Goal: Task Accomplishment & Management: Manage account settings

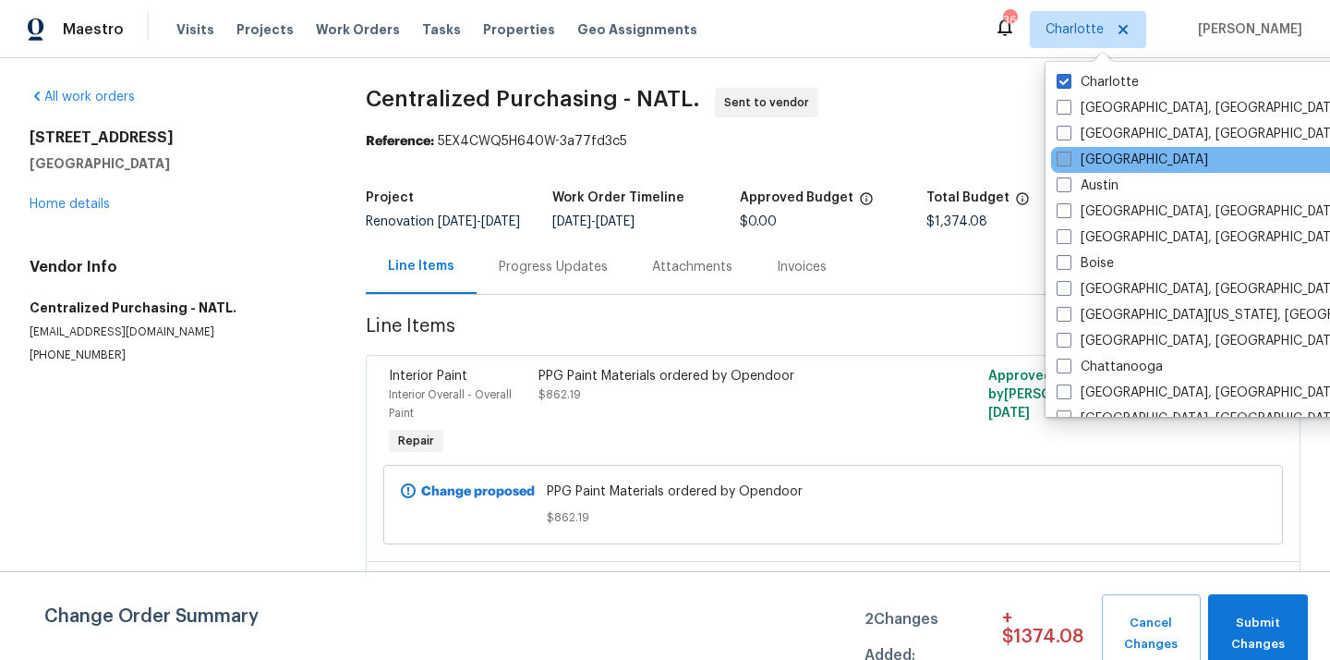
click at [1109, 159] on label "[GEOGRAPHIC_DATA]" at bounding box center [1132, 160] width 151 height 18
click at [1069, 159] on input "[GEOGRAPHIC_DATA]" at bounding box center [1063, 157] width 12 height 12
checkbox input "true"
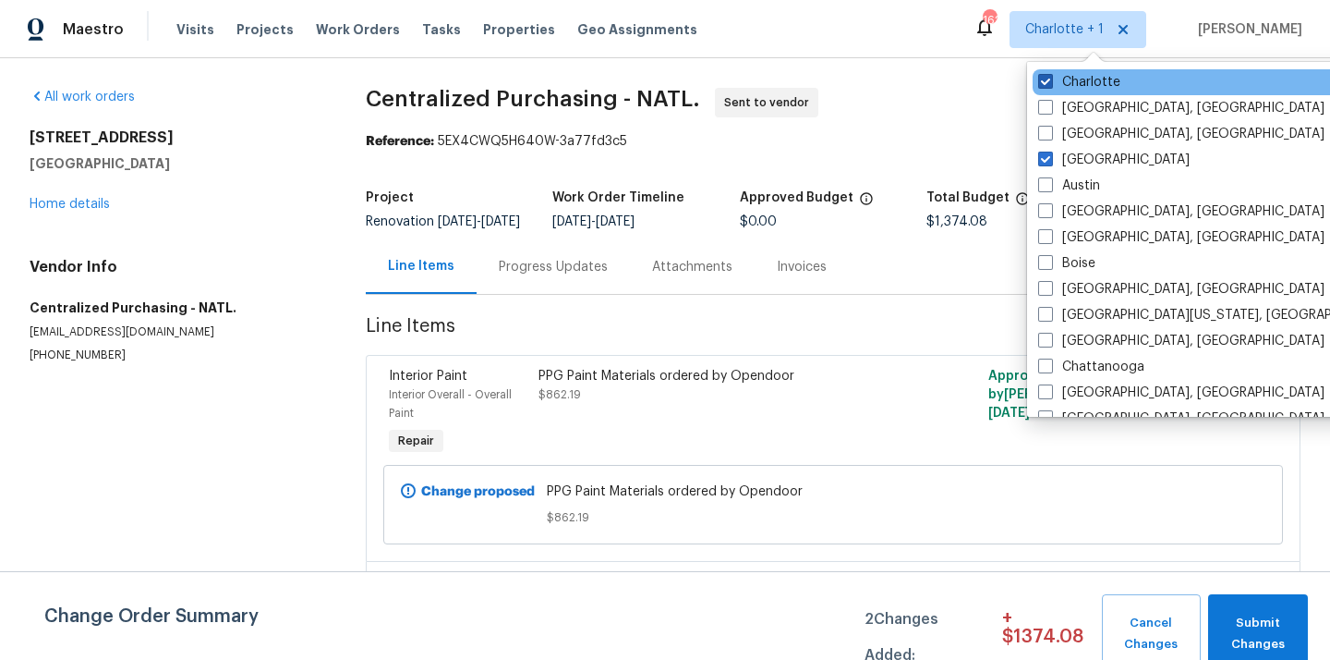
click at [1052, 73] on label "Charlotte" at bounding box center [1079, 82] width 82 height 18
click at [1050, 73] on input "Charlotte" at bounding box center [1044, 79] width 12 height 12
checkbox input "false"
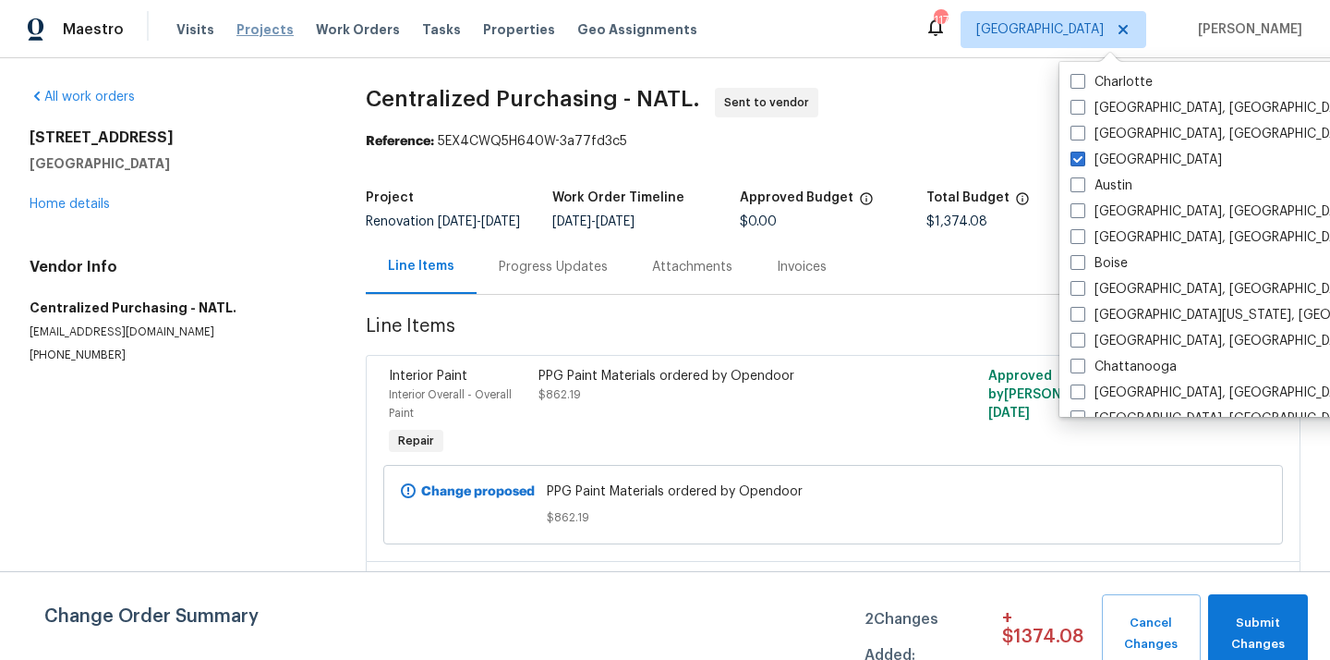
click at [257, 26] on span "Projects" at bounding box center [264, 29] width 57 height 18
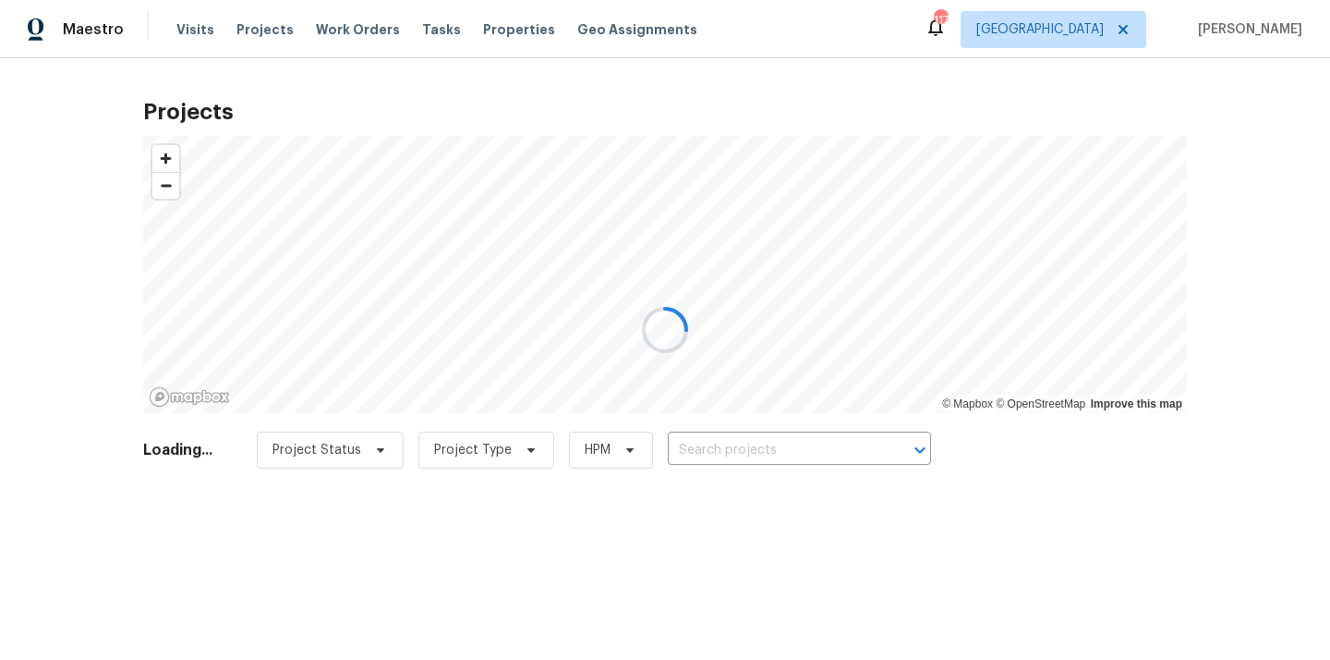
click at [773, 444] on div at bounding box center [665, 330] width 1330 height 660
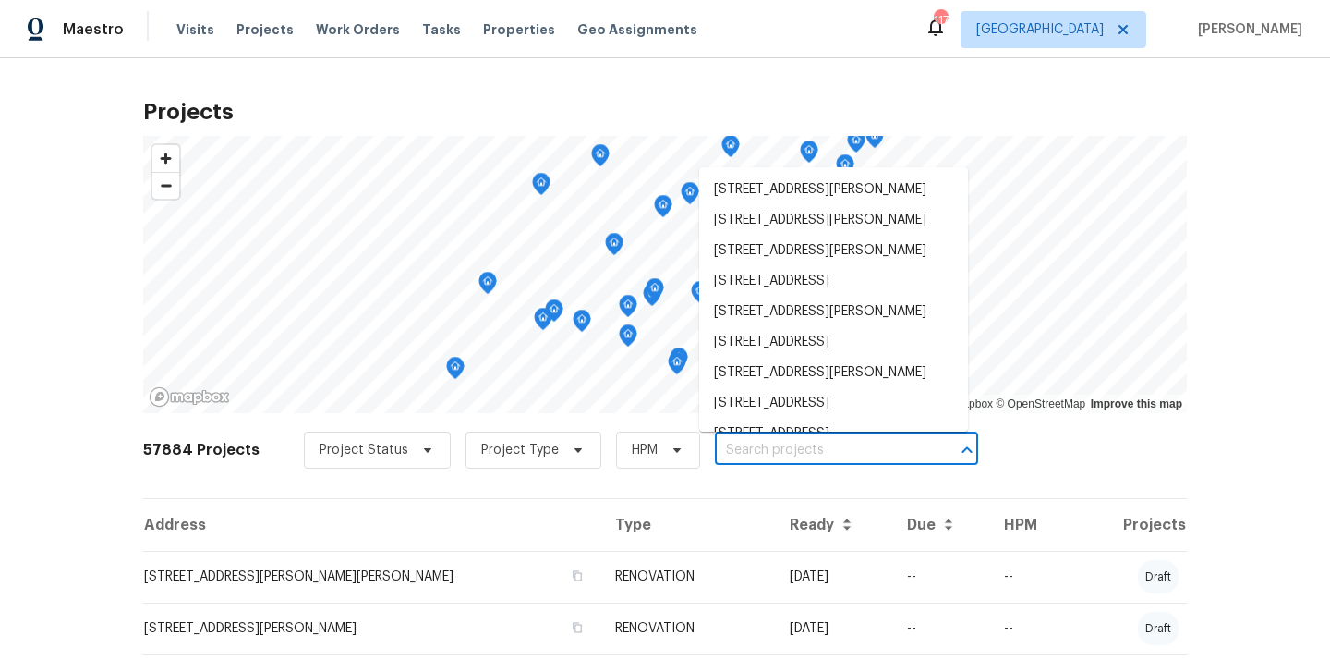
click at [773, 444] on input "text" at bounding box center [821, 450] width 212 height 29
paste input "[STREET_ADDRESS][PERSON_NAME]"
type input "[STREET_ADDRESS][PERSON_NAME]"
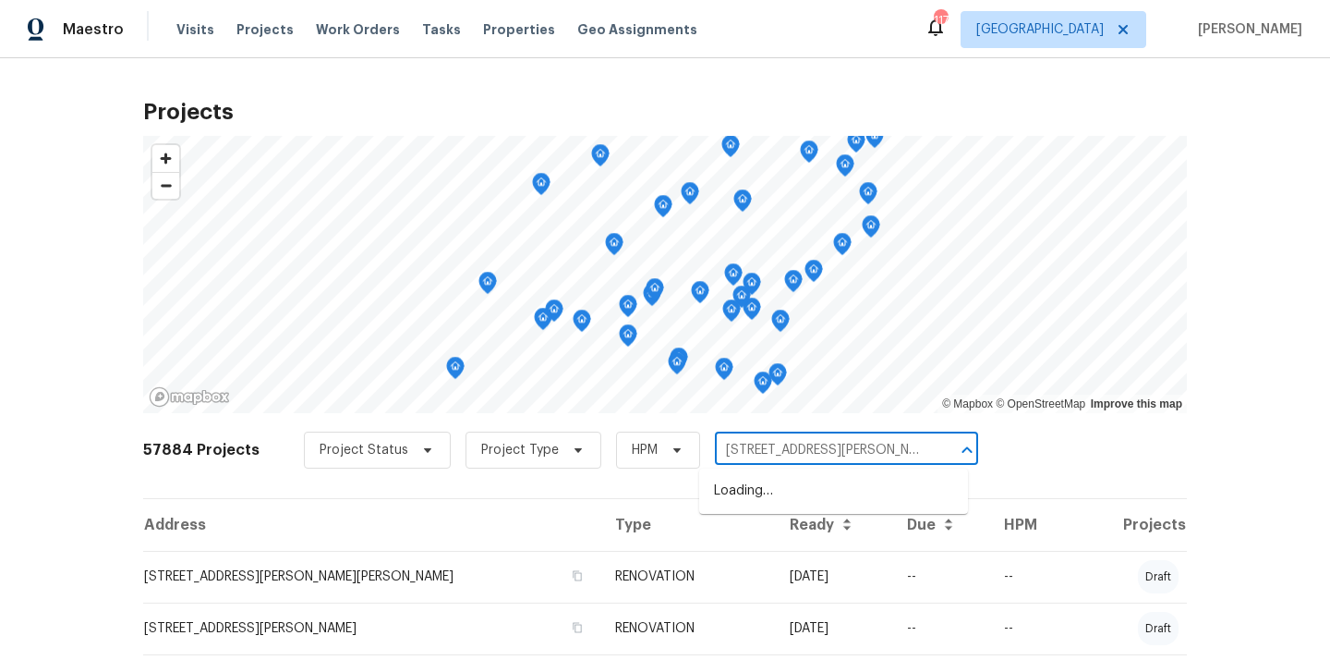
scroll to position [0, 39]
click at [781, 494] on li "[STREET_ADDRESS][PERSON_NAME]" at bounding box center [833, 491] width 269 height 30
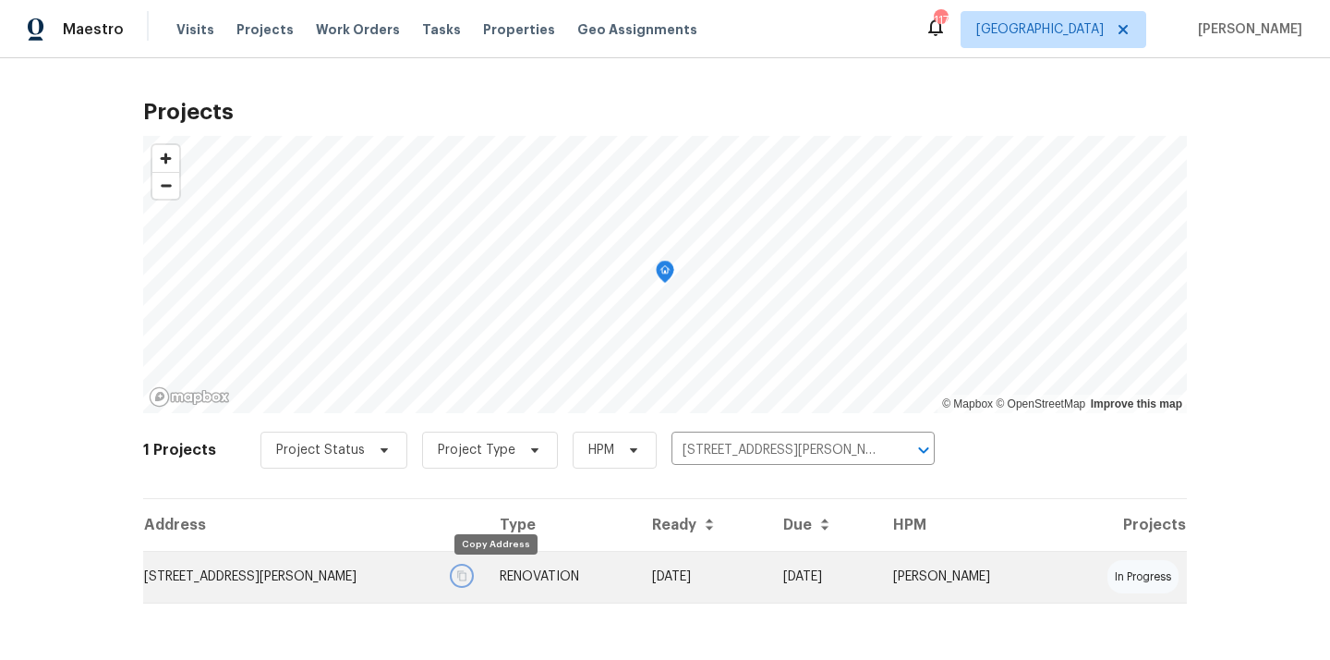
click at [470, 576] on button "button" at bounding box center [462, 575] width 17 height 17
click at [451, 582] on td "[STREET_ADDRESS][PERSON_NAME]" at bounding box center [314, 577] width 342 height 52
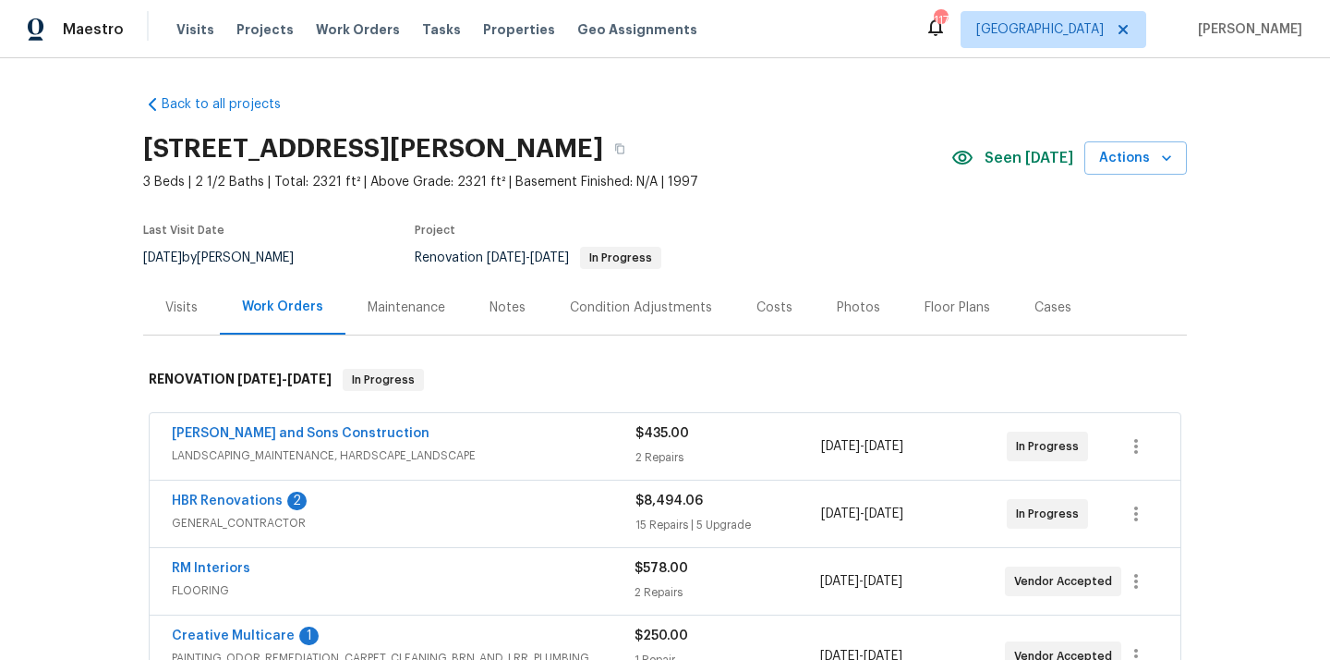
scroll to position [326, 0]
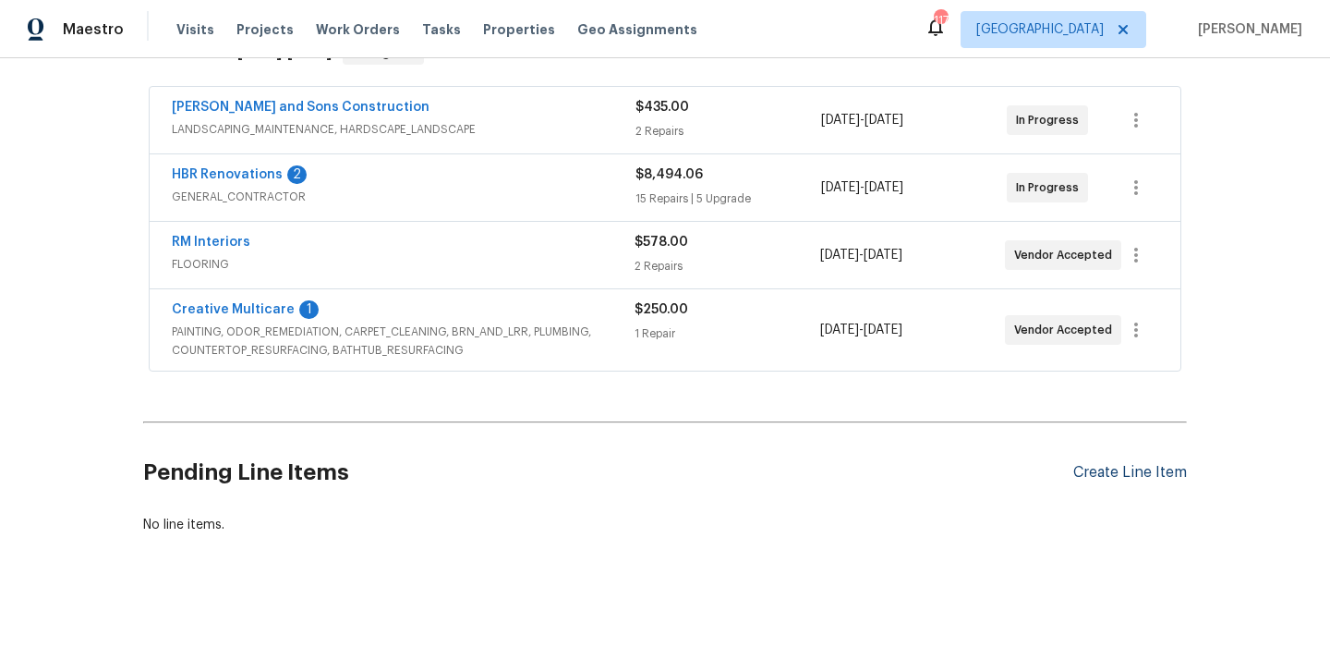
click at [1087, 479] on div "Create Line Item" at bounding box center [1130, 473] width 114 height 18
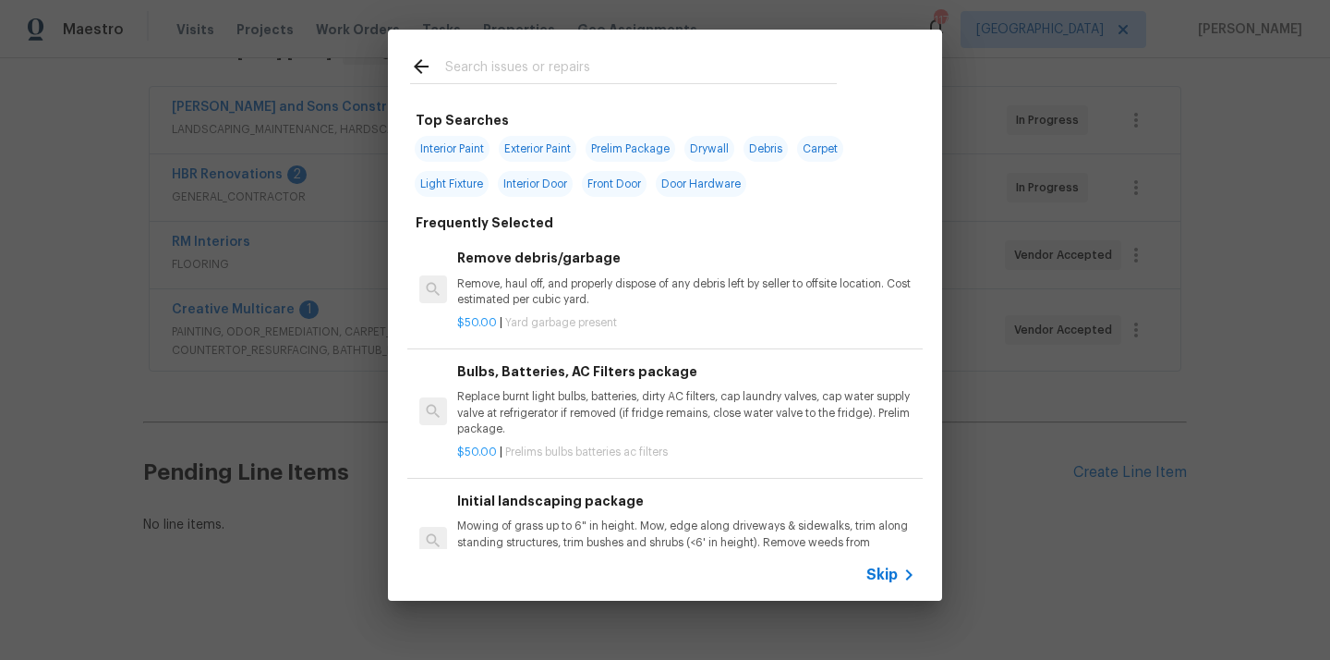
click at [734, 70] on input "text" at bounding box center [641, 69] width 392 height 28
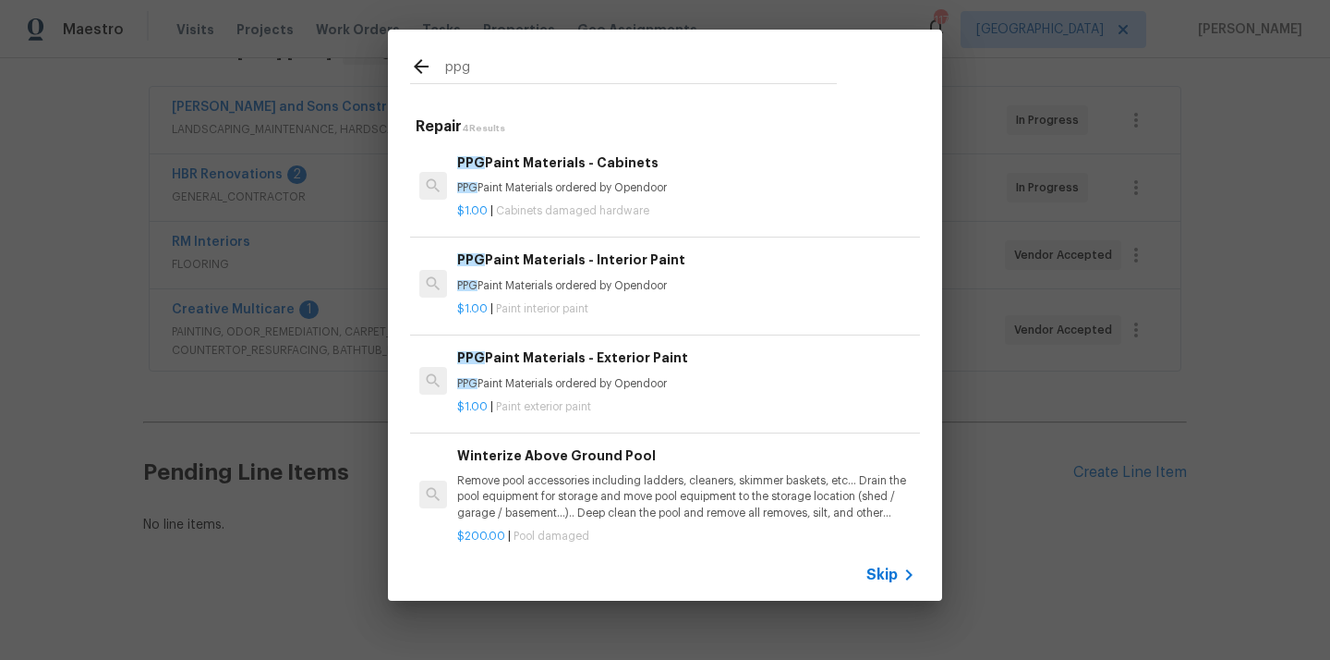
type input "ppg"
click at [595, 299] on div "$1.00 | Paint interior paint" at bounding box center [686, 305] width 458 height 23
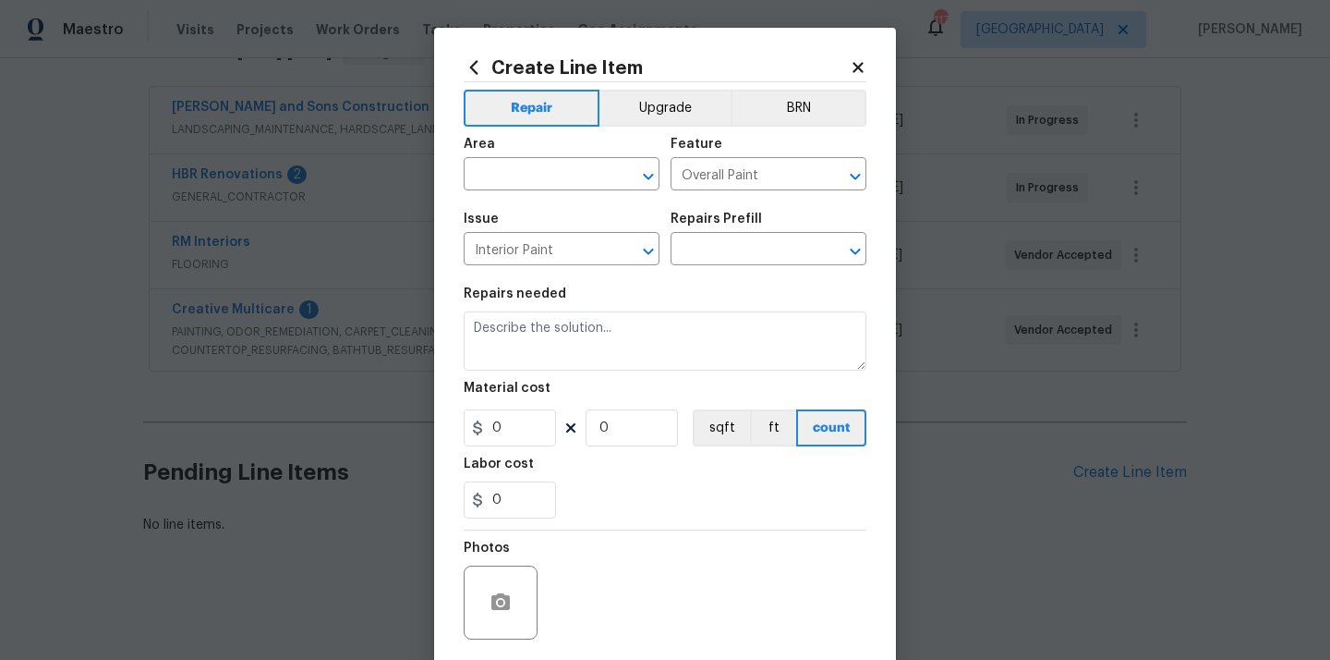
type input "PPG Paint Materials - Interior Paint $1.00"
type textarea "PPG Paint Materials ordered by Opendoor"
type input "1"
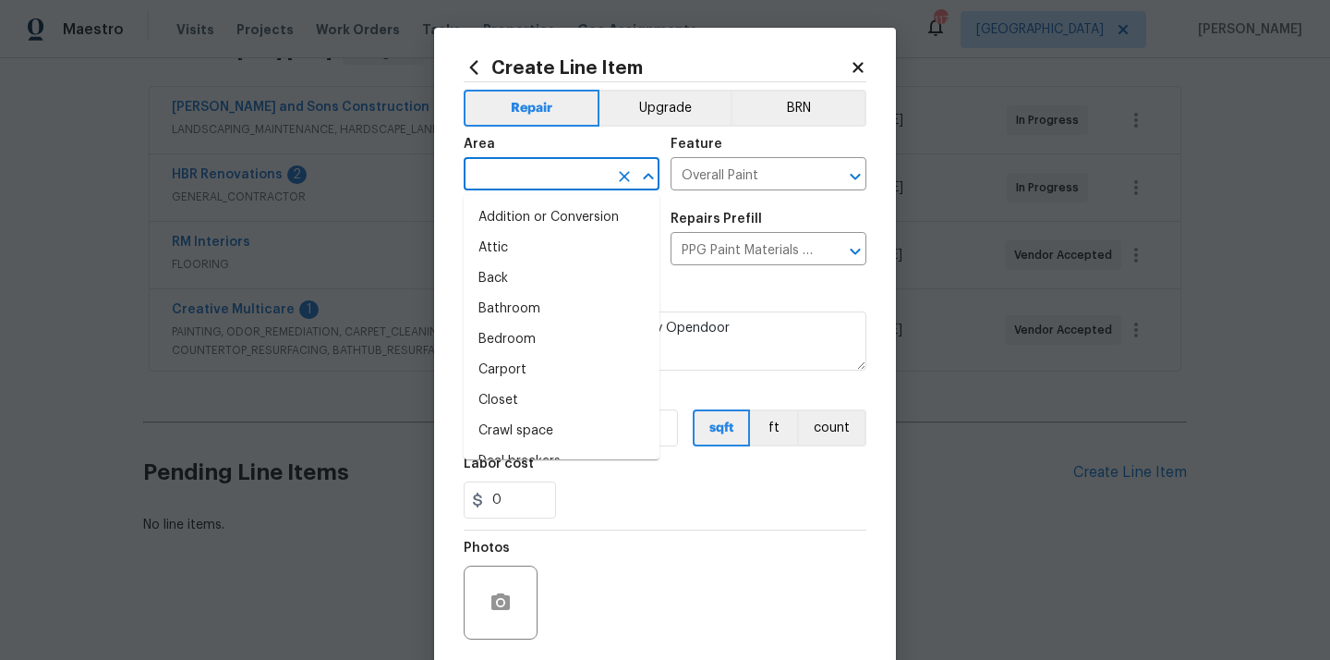
click at [568, 162] on input "text" at bounding box center [536, 176] width 144 height 29
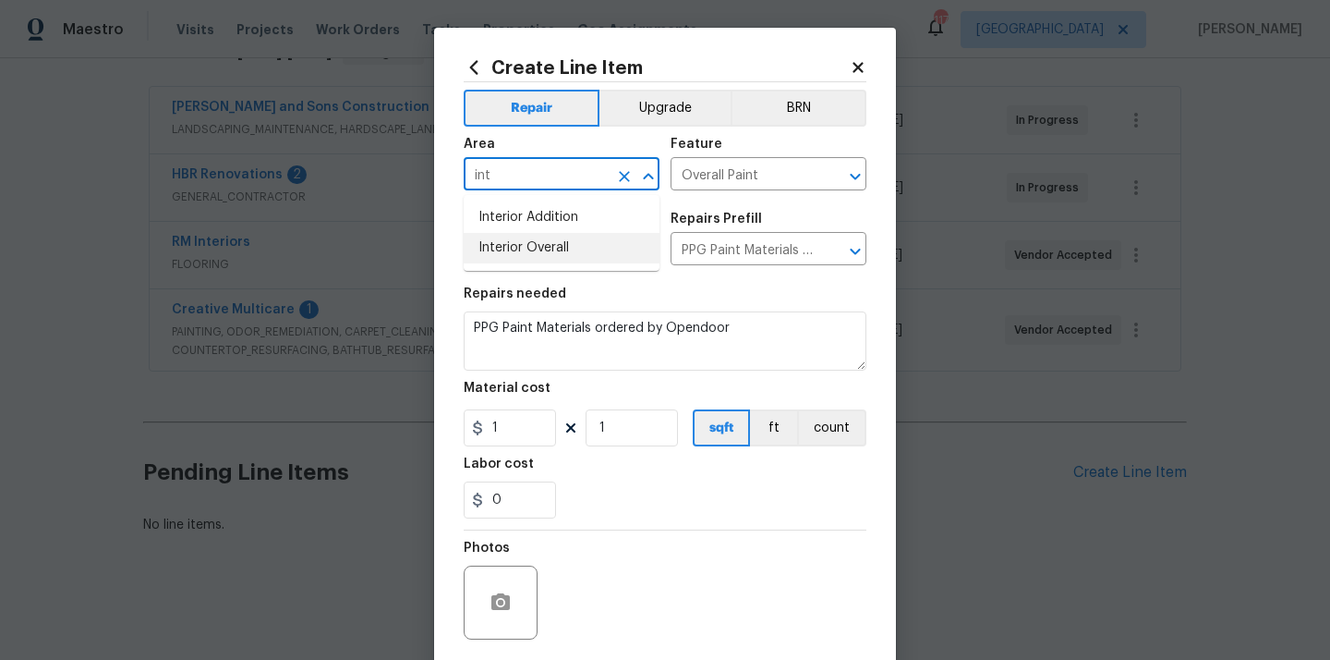
click at [560, 251] on li "Interior Overall" at bounding box center [562, 248] width 196 height 30
type input "Interior Overall"
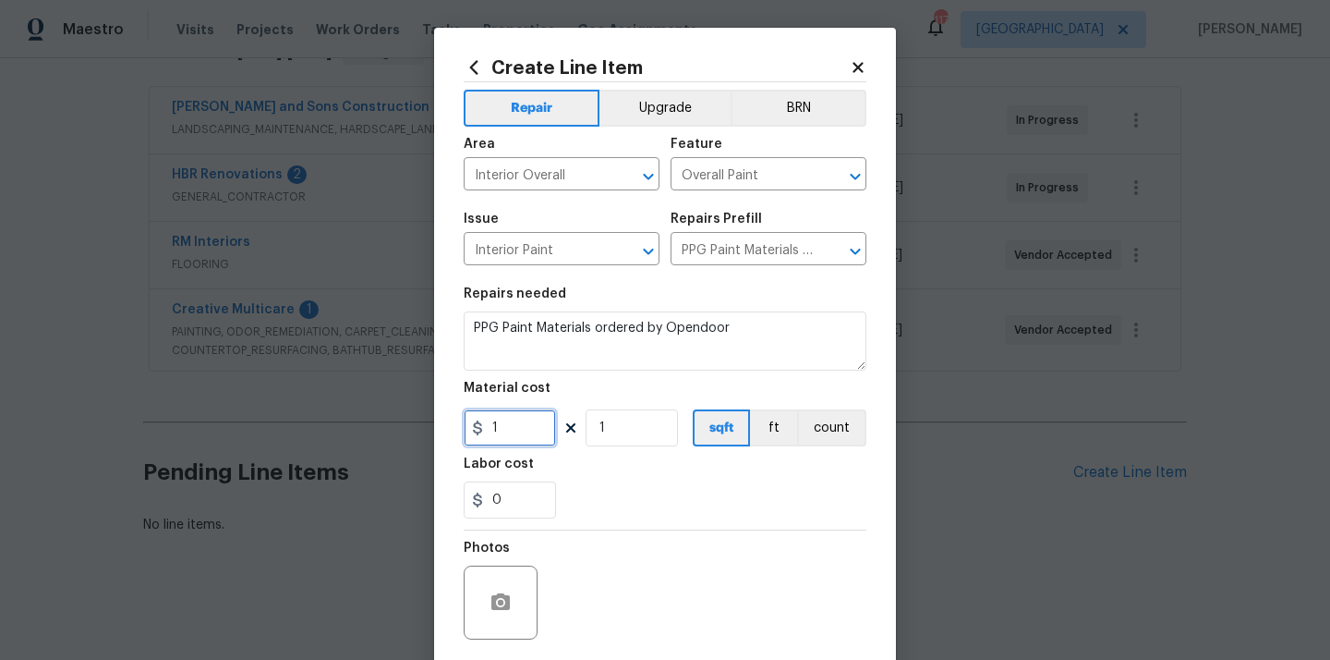
drag, startPoint x: 504, startPoint y: 435, endPoint x: 425, endPoint y: 430, distance: 79.6
click at [431, 427] on div "Create Line Item Repair Upgrade BRN Area Interior Overall ​ Feature Overall Pai…" at bounding box center [665, 330] width 1330 height 660
paste input "text"
drag, startPoint x: 511, startPoint y: 427, endPoint x: 458, endPoint y: 427, distance: 52.7
click at [470, 427] on div "1" at bounding box center [510, 427] width 92 height 37
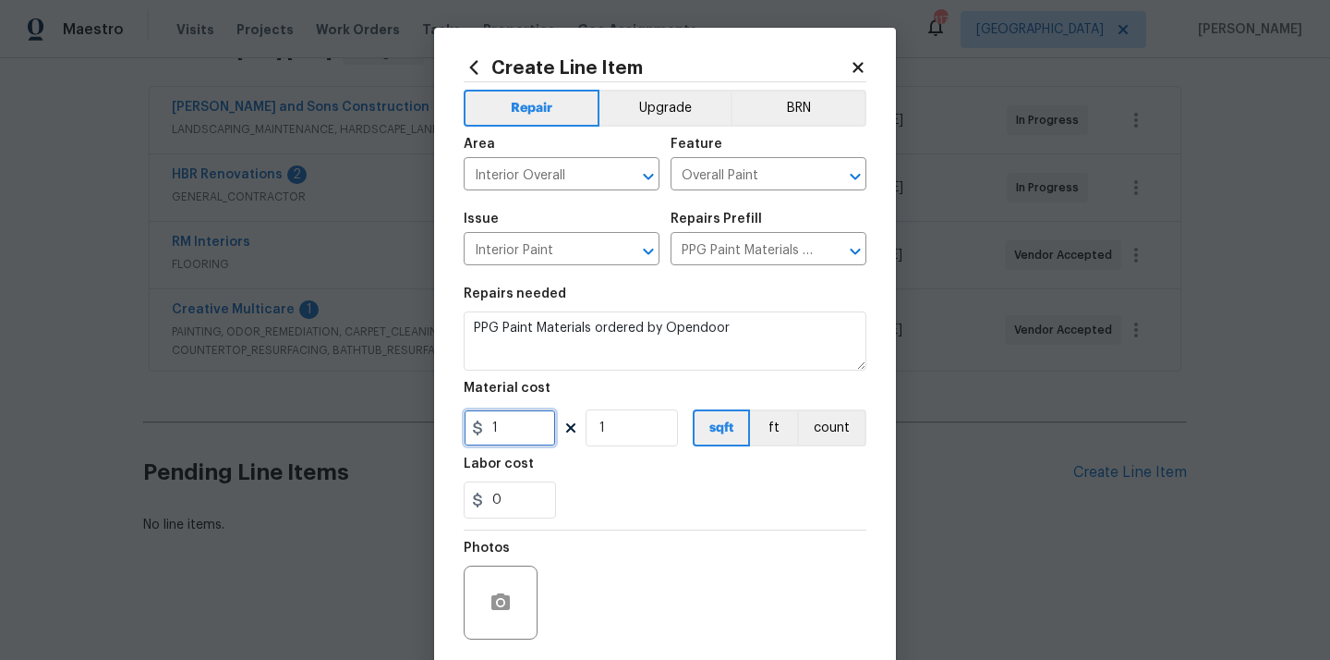
paste input "664.55"
type input "664.55"
click at [588, 466] on div "Labor cost" at bounding box center [665, 469] width 403 height 24
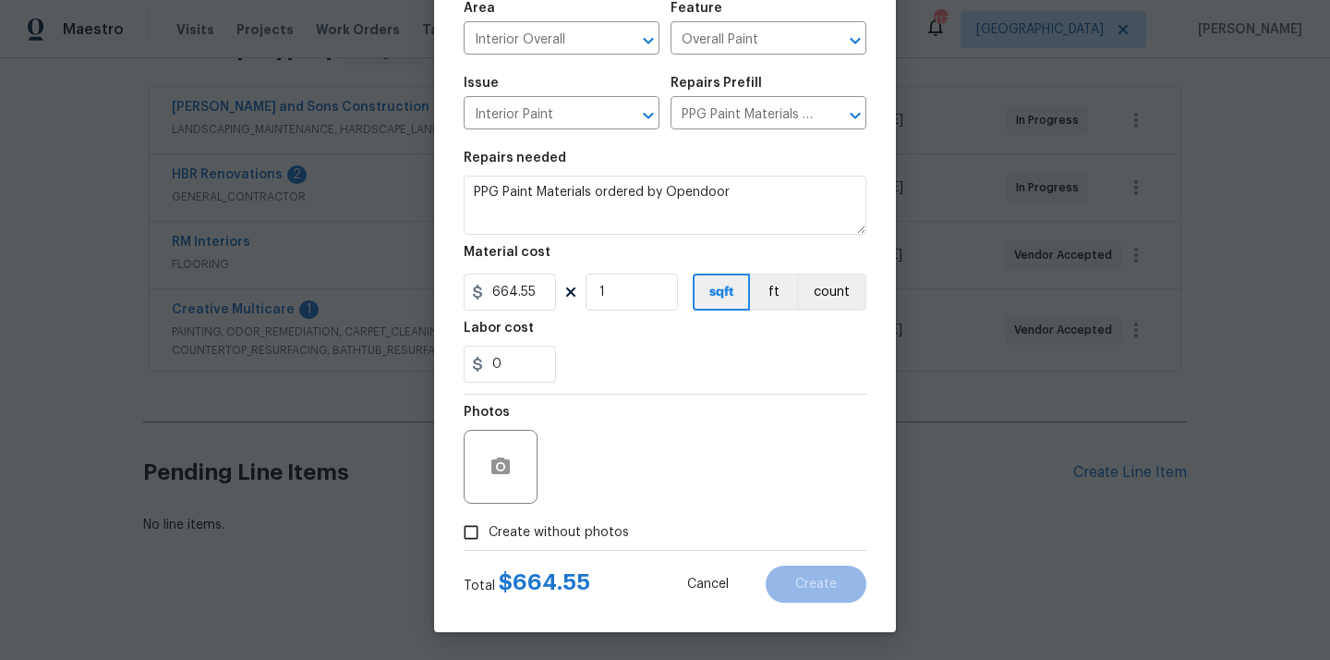
click at [586, 528] on span "Create without photos" at bounding box center [559, 532] width 140 height 19
click at [489, 528] on input "Create without photos" at bounding box center [471, 532] width 35 height 35
checkbox input "true"
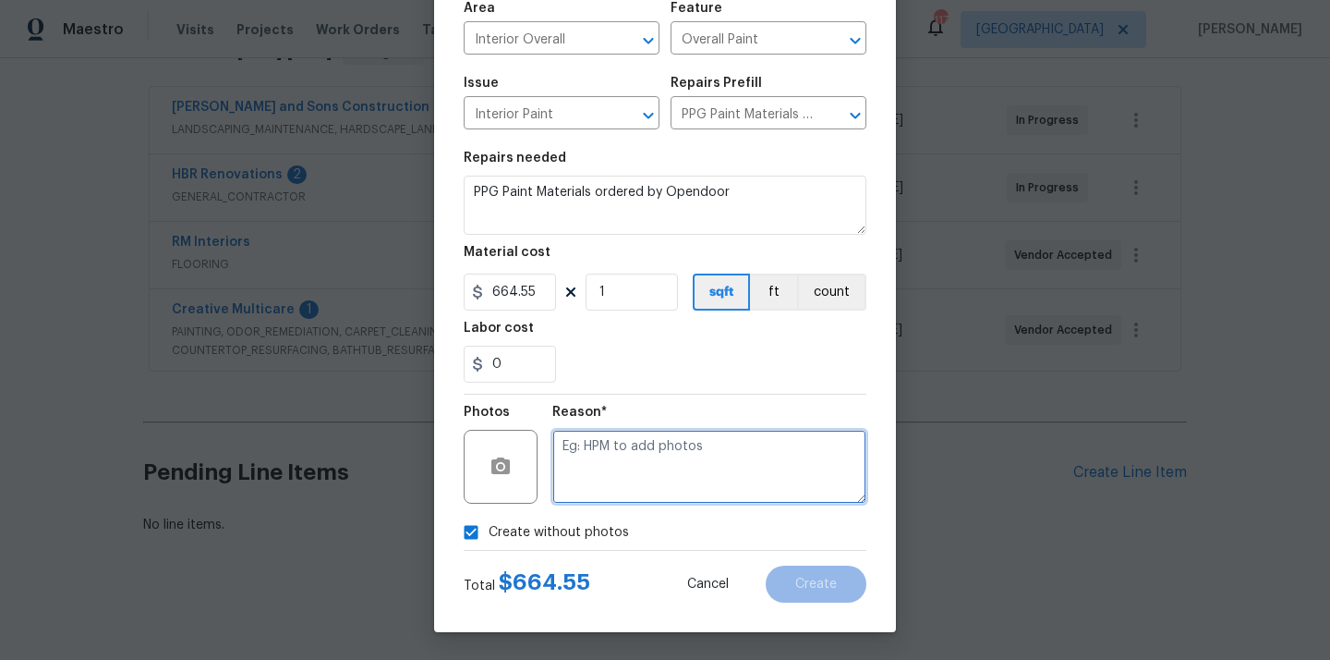
click at [623, 472] on textarea at bounding box center [709, 467] width 314 height 74
type textarea "N/A"
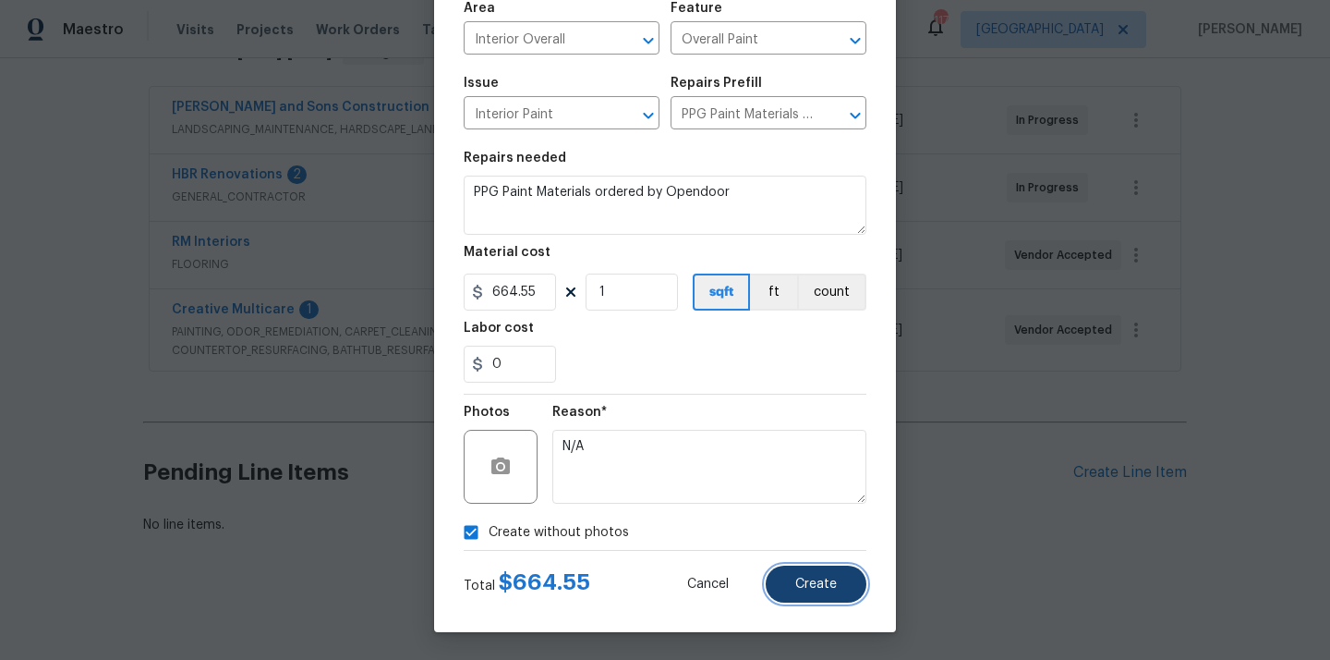
click at [797, 590] on button "Create" at bounding box center [816, 583] width 101 height 37
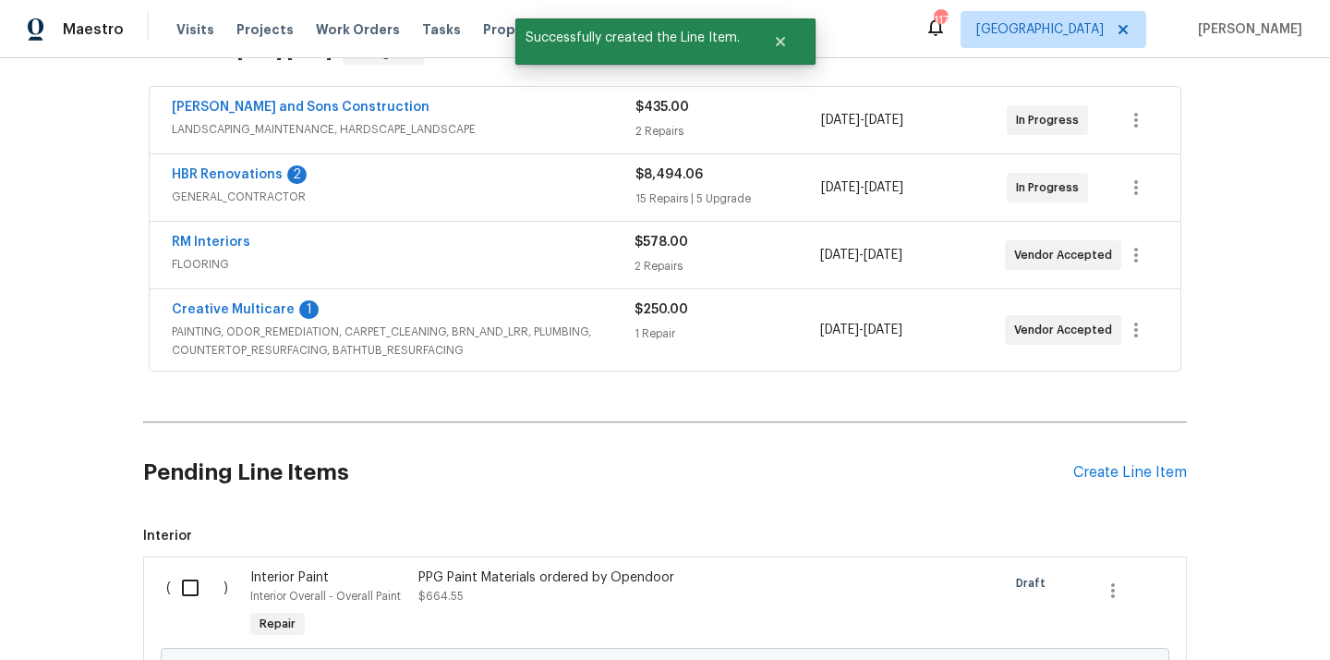
scroll to position [505, 0]
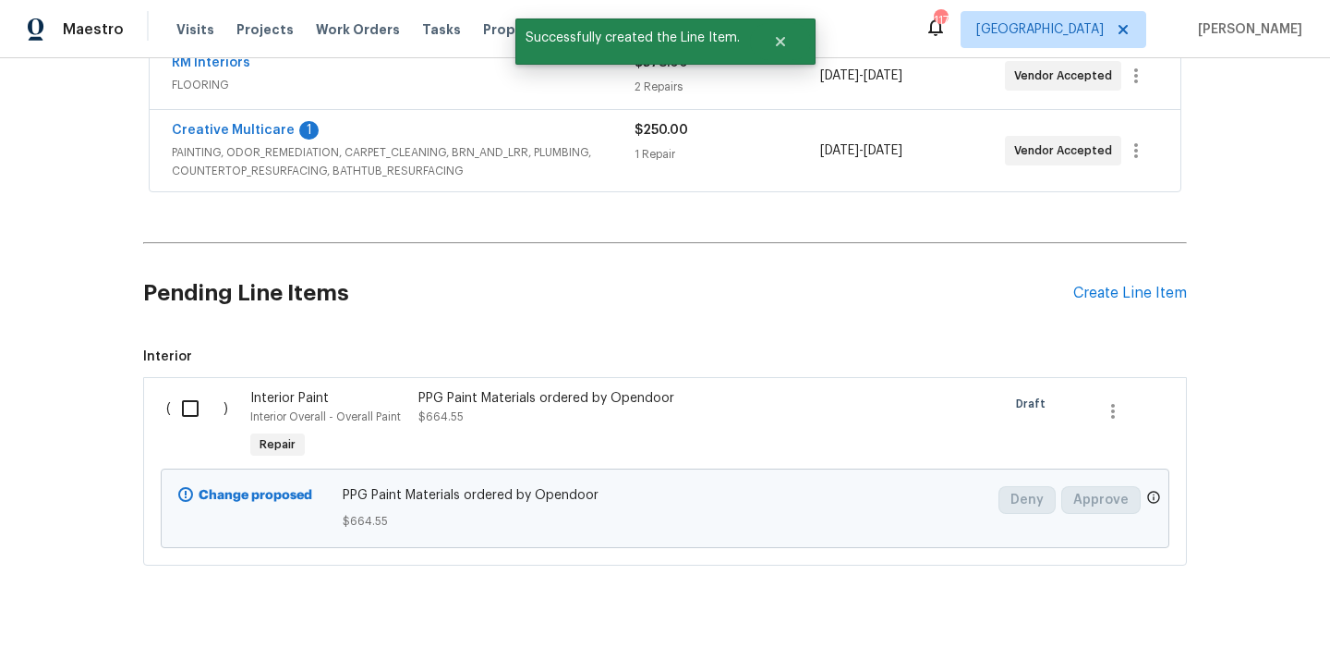
click at [199, 413] on input "checkbox" at bounding box center [197, 408] width 53 height 39
checkbox input "true"
click at [1207, 627] on button "Create Work Order" at bounding box center [1224, 614] width 152 height 34
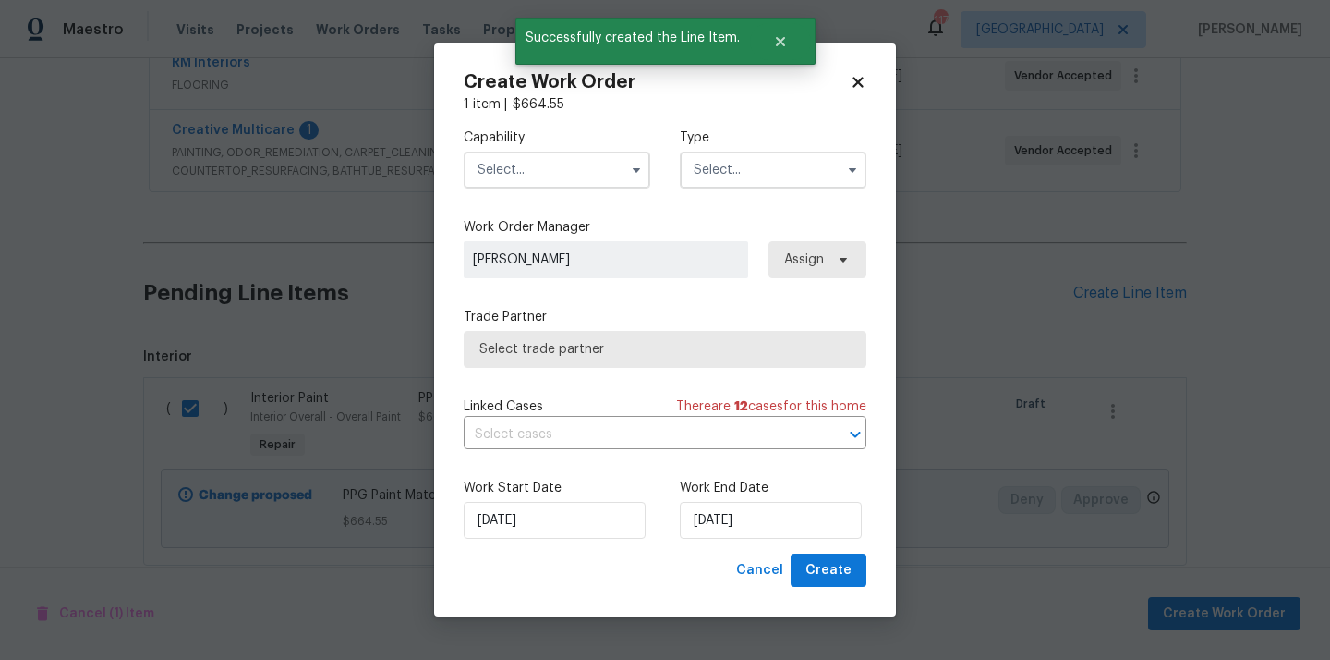
click at [587, 179] on input "text" at bounding box center [557, 169] width 187 height 37
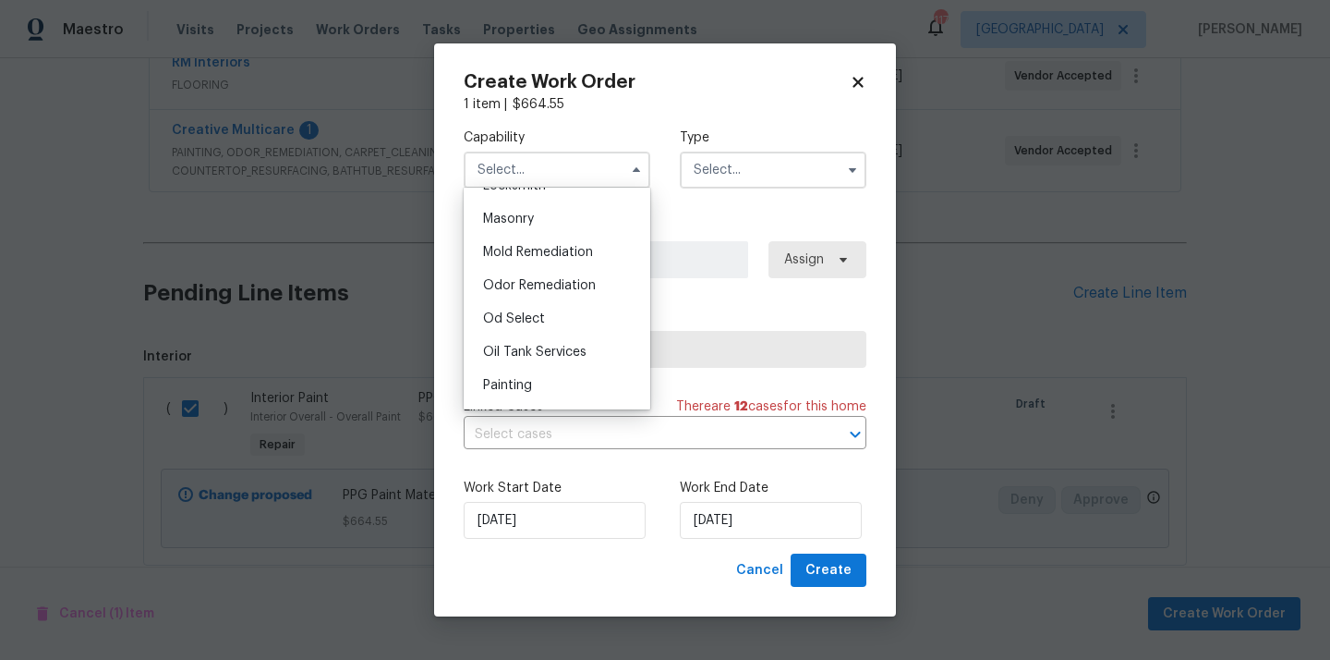
scroll to position [1376, 0]
click at [569, 376] on div "Painting" at bounding box center [556, 384] width 177 height 33
type input "Painting"
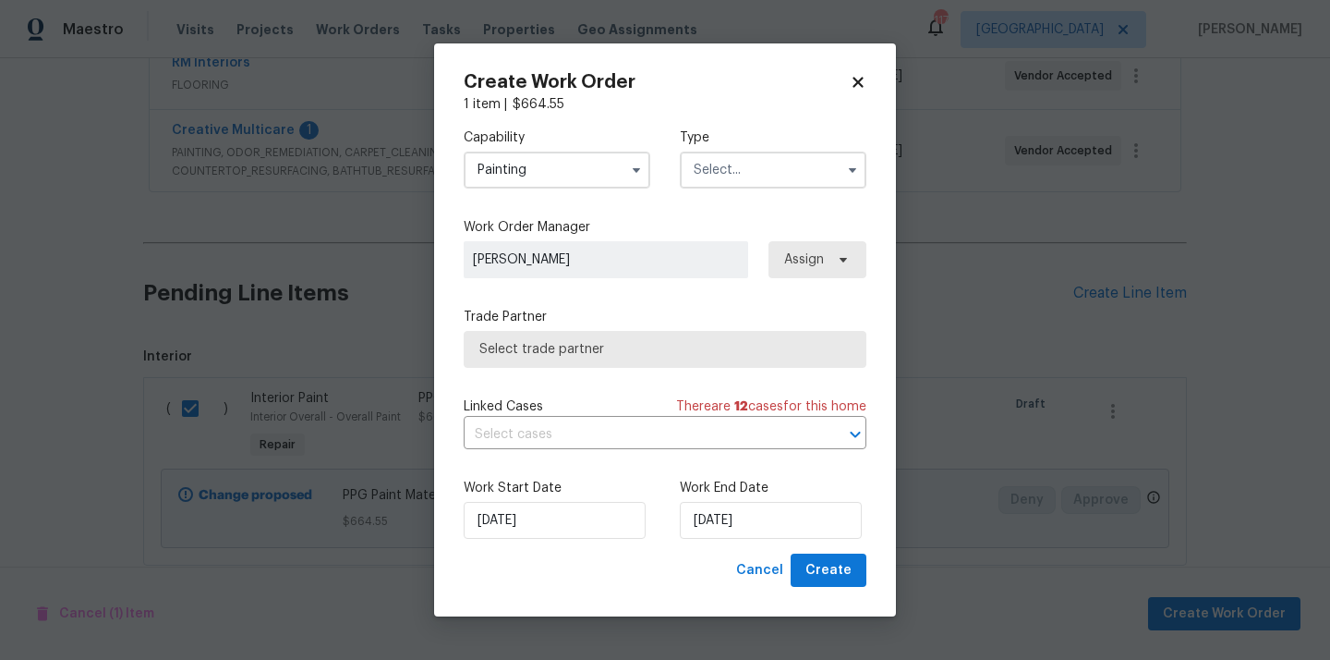
click at [745, 188] on div "Capability Painting Type" at bounding box center [665, 159] width 403 height 90
click at [747, 169] on input "text" at bounding box center [773, 169] width 187 height 37
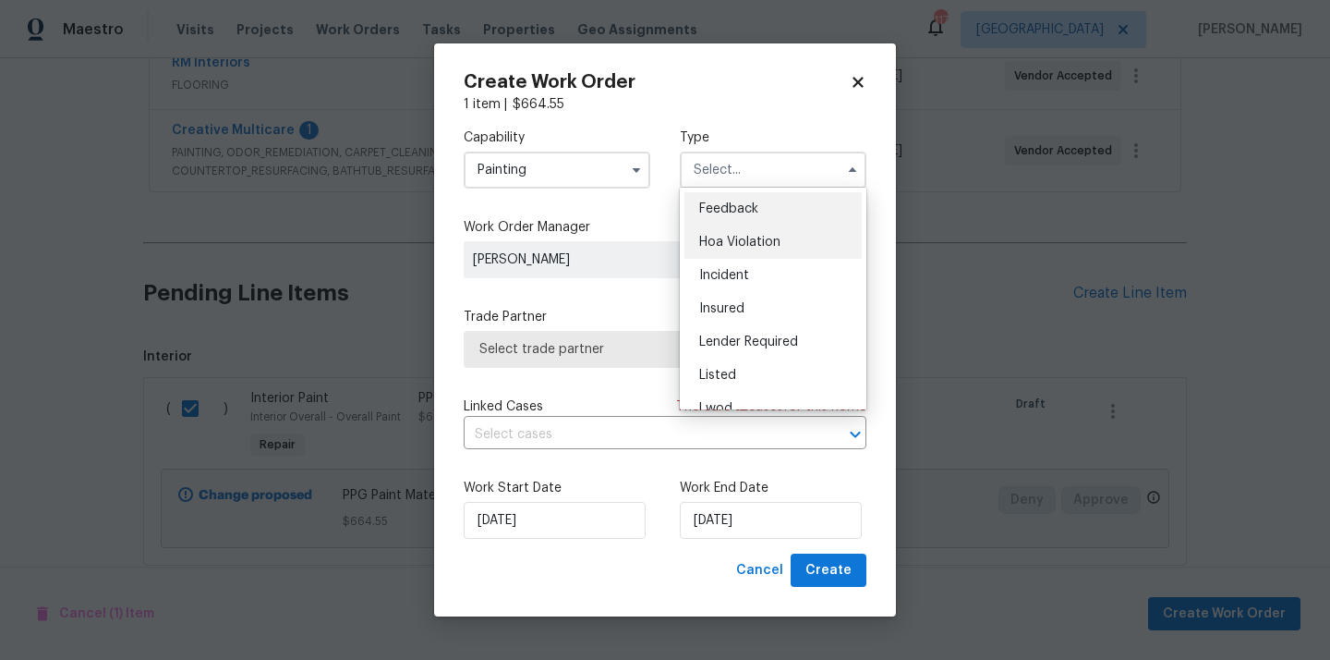
scroll to position [220, 0]
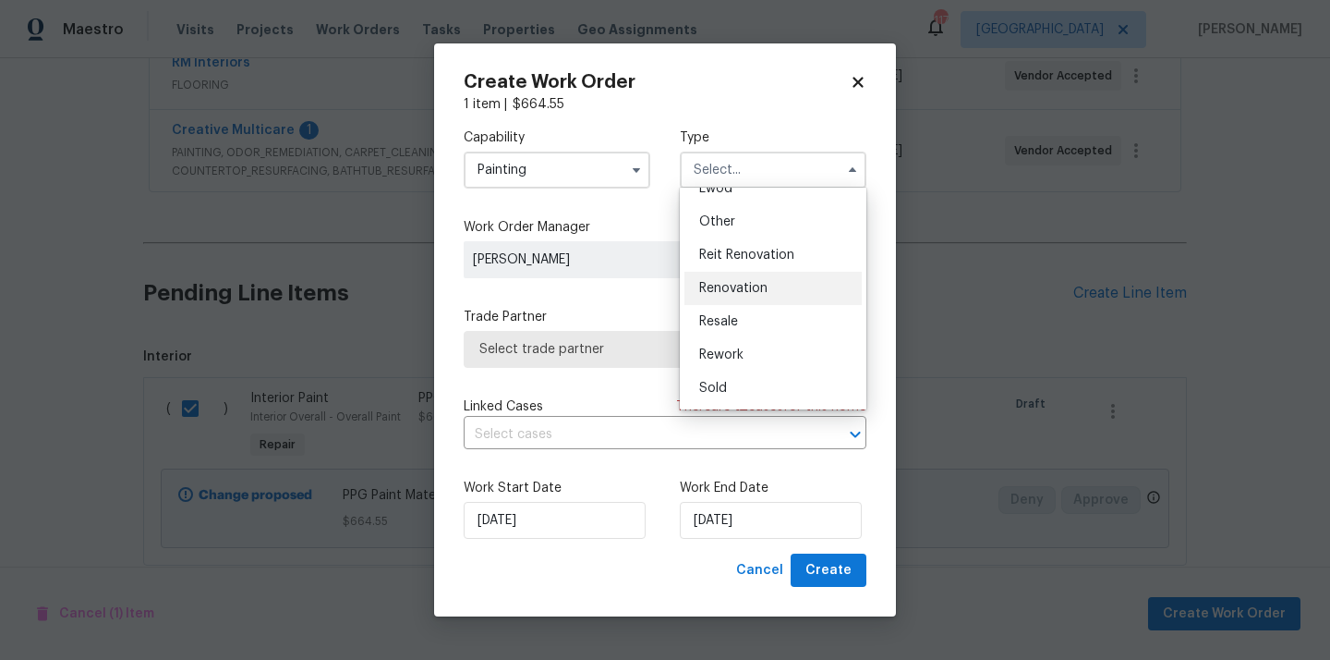
click at [745, 288] on span "Renovation" at bounding box center [733, 288] width 68 height 13
type input "Renovation"
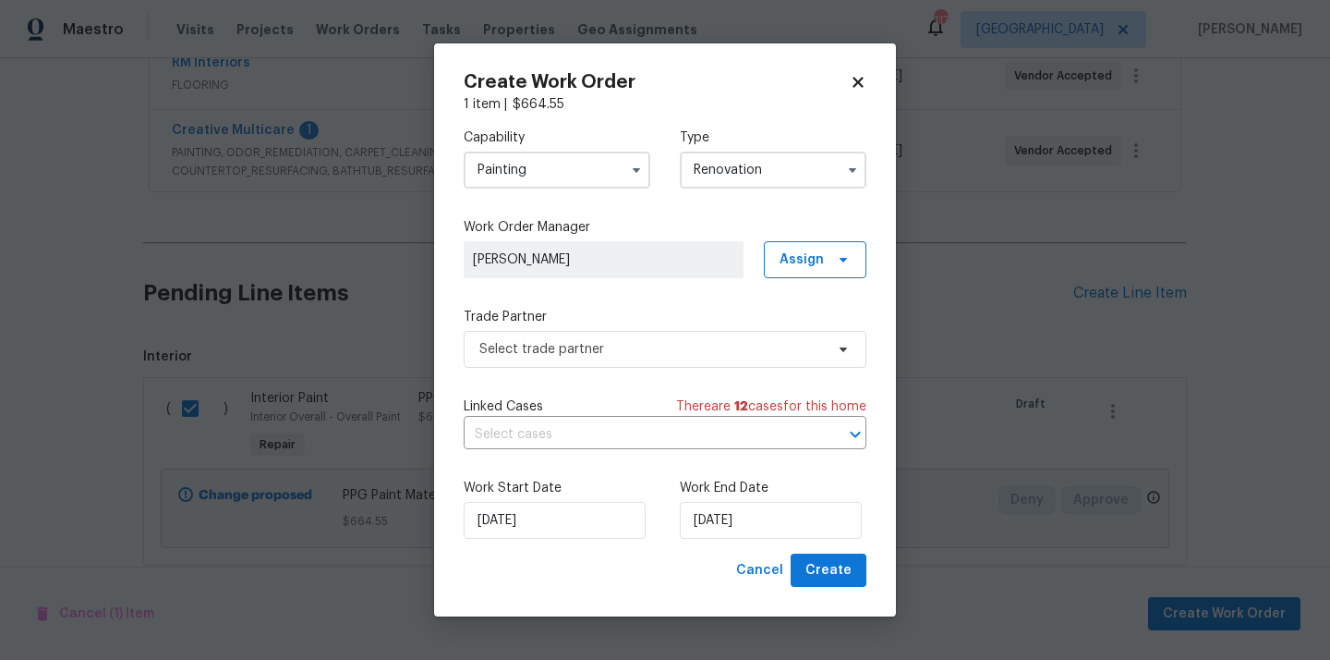
click at [856, 225] on label "Work Order Manager" at bounding box center [665, 227] width 403 height 18
click at [818, 250] on span "Assign" at bounding box center [802, 259] width 44 height 18
click at [816, 334] on div "Assign to me" at bounding box center [818, 337] width 80 height 18
click at [600, 376] on div "Capability Painting Type Renovation Work Order Manager [PERSON_NAME] Assign Tra…" at bounding box center [665, 334] width 403 height 440
click at [600, 348] on span "Select trade partner" at bounding box center [651, 349] width 345 height 18
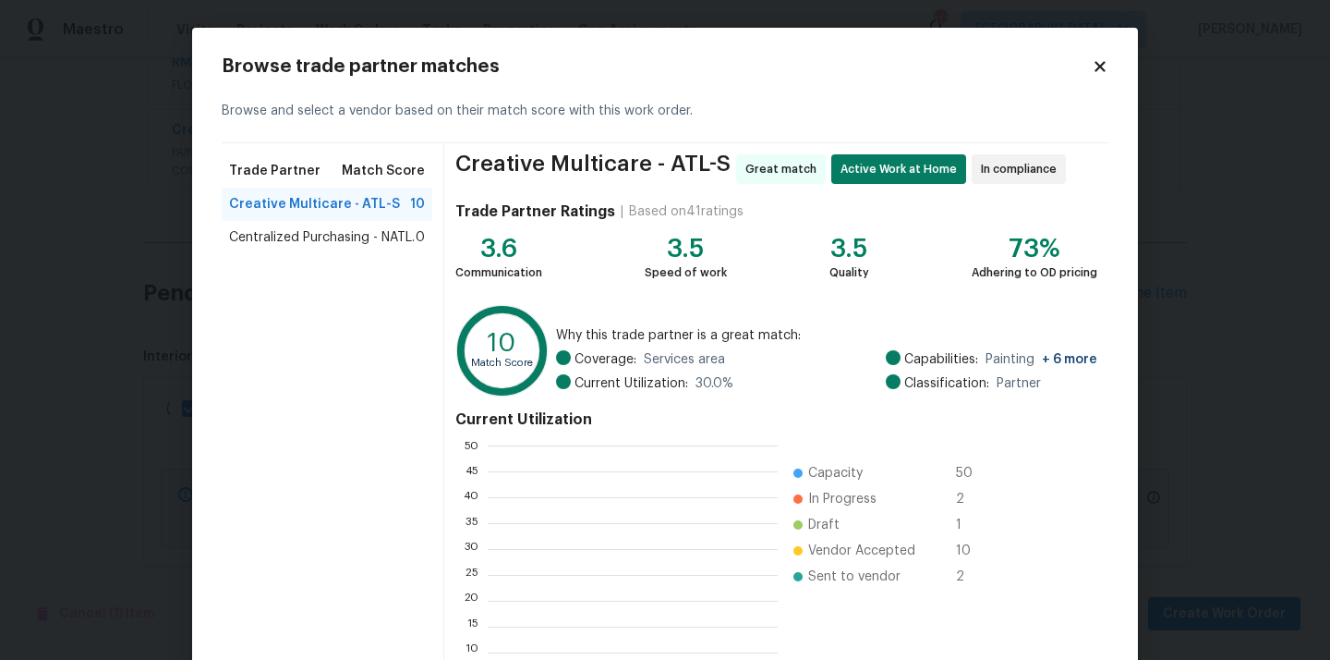
scroll to position [259, 290]
click at [380, 236] on span "Centralized Purchasing - NATL." at bounding box center [322, 237] width 186 height 18
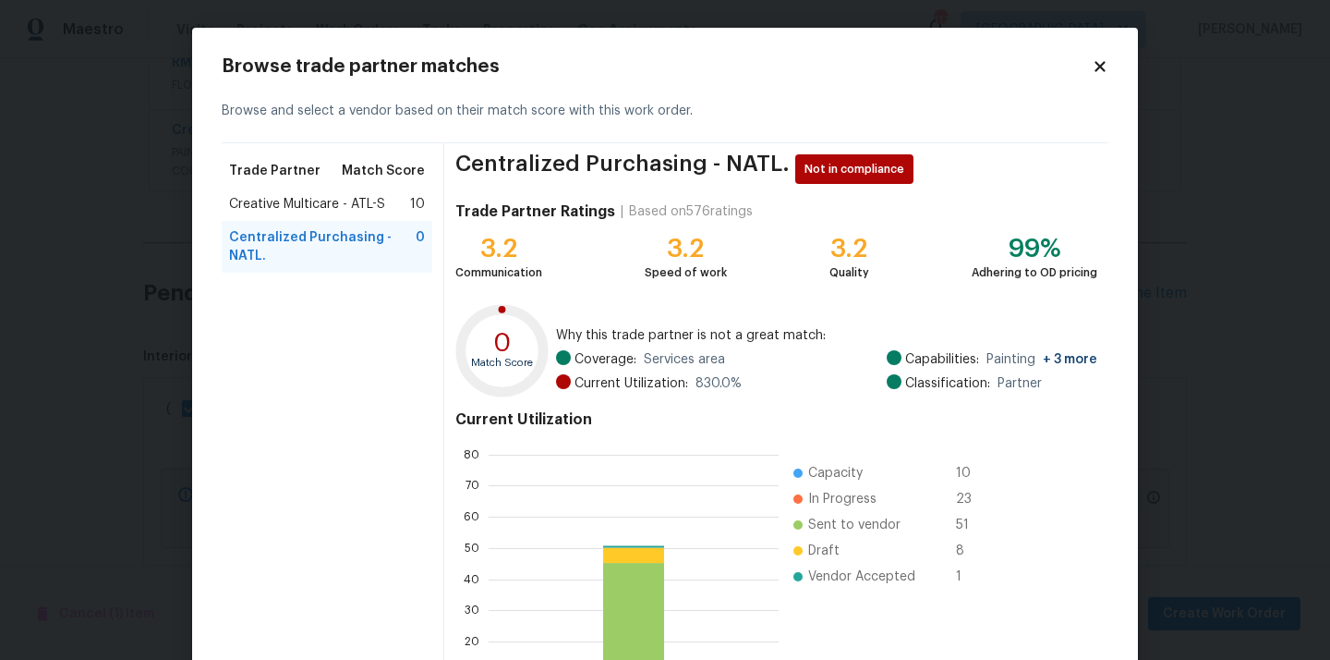
scroll to position [155, 0]
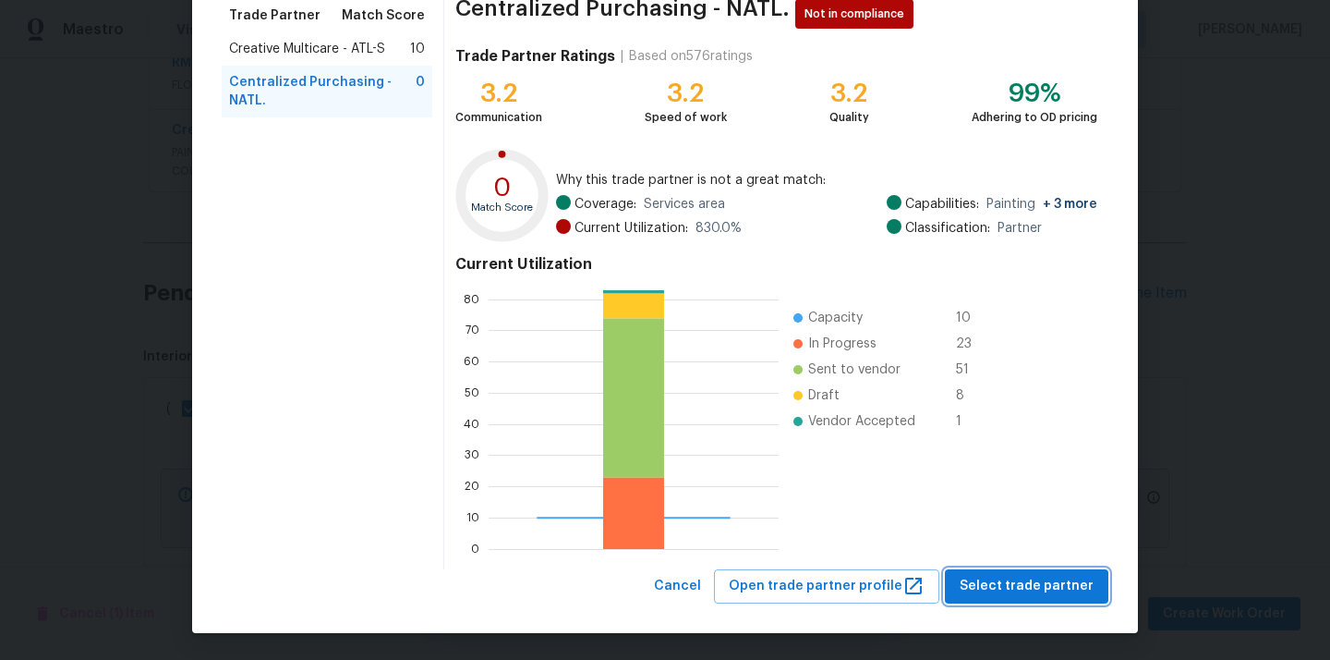
click at [1004, 585] on span "Select trade partner" at bounding box center [1027, 586] width 134 height 23
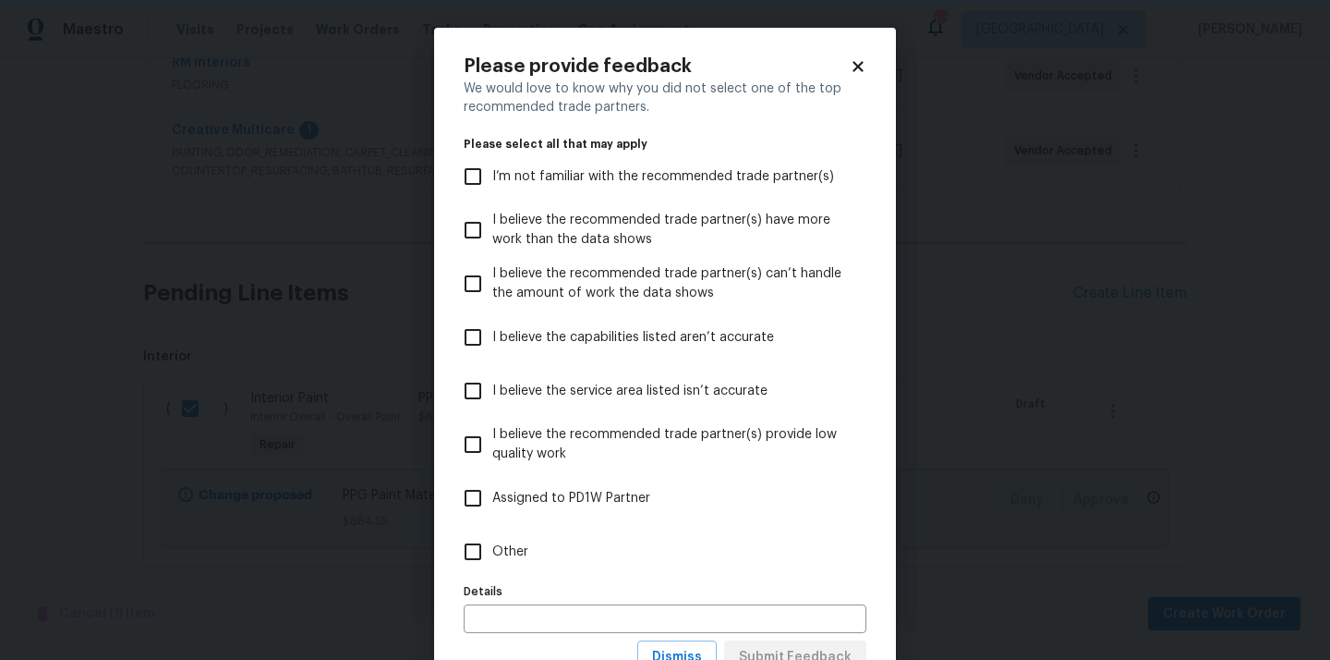
scroll to position [0, 0]
click at [655, 565] on label "Other" at bounding box center [653, 552] width 398 height 54
click at [492, 565] on input "Other" at bounding box center [473, 551] width 39 height 39
checkbox input "true"
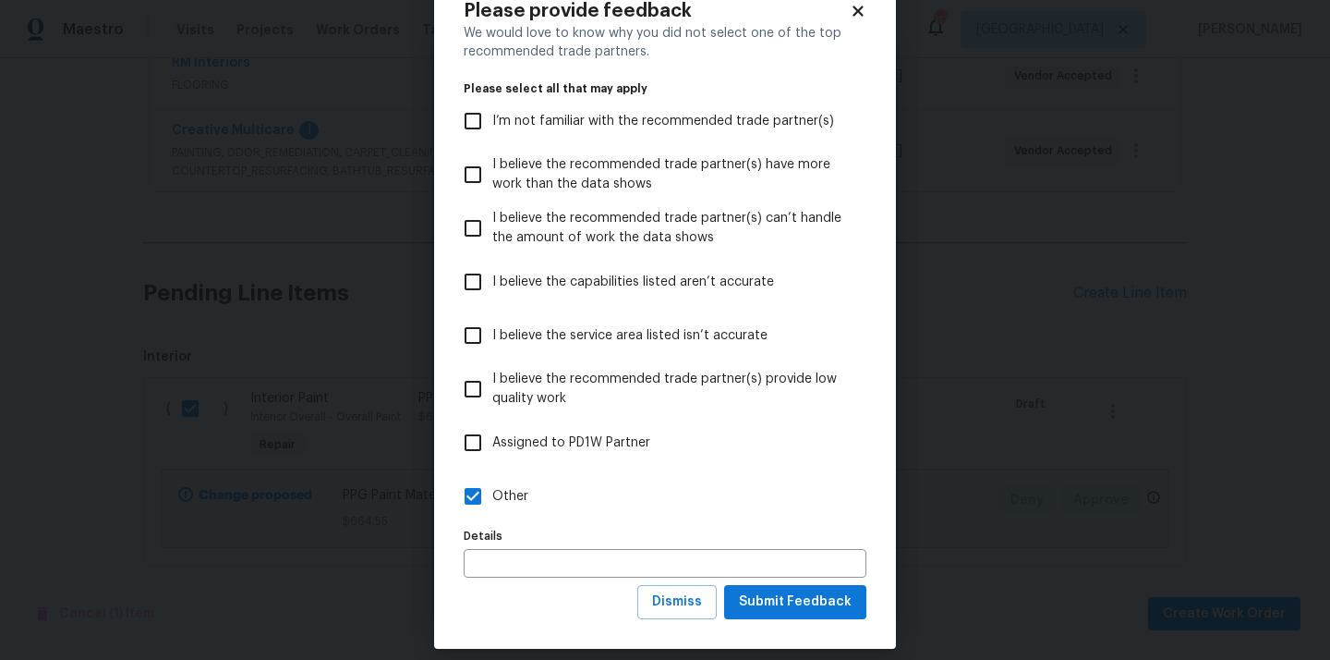
scroll to position [72, 0]
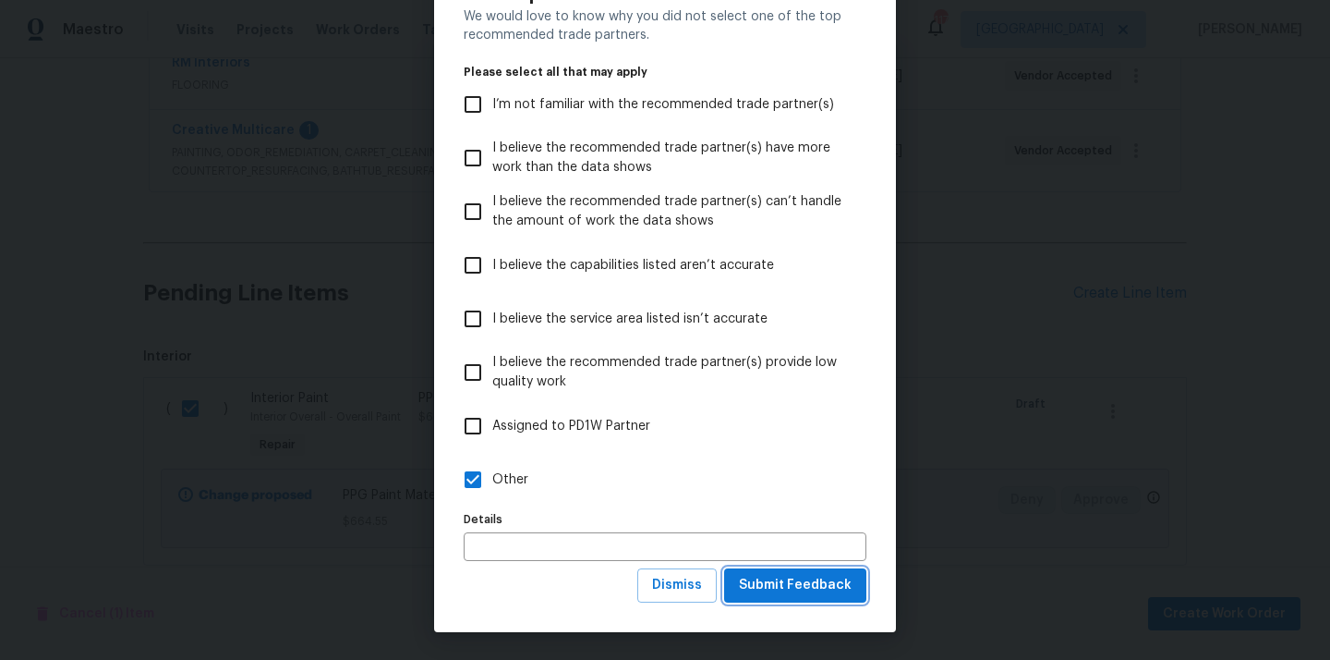
click at [803, 570] on button "Submit Feedback" at bounding box center [795, 585] width 142 height 34
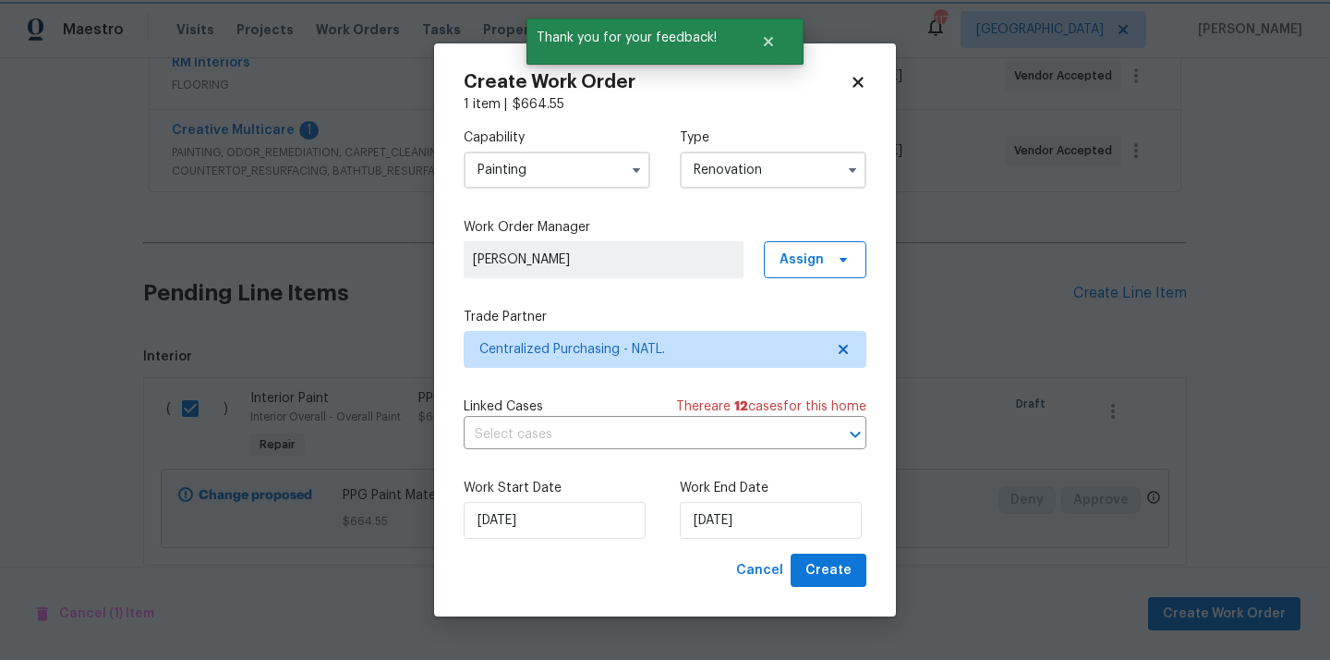
scroll to position [0, 0]
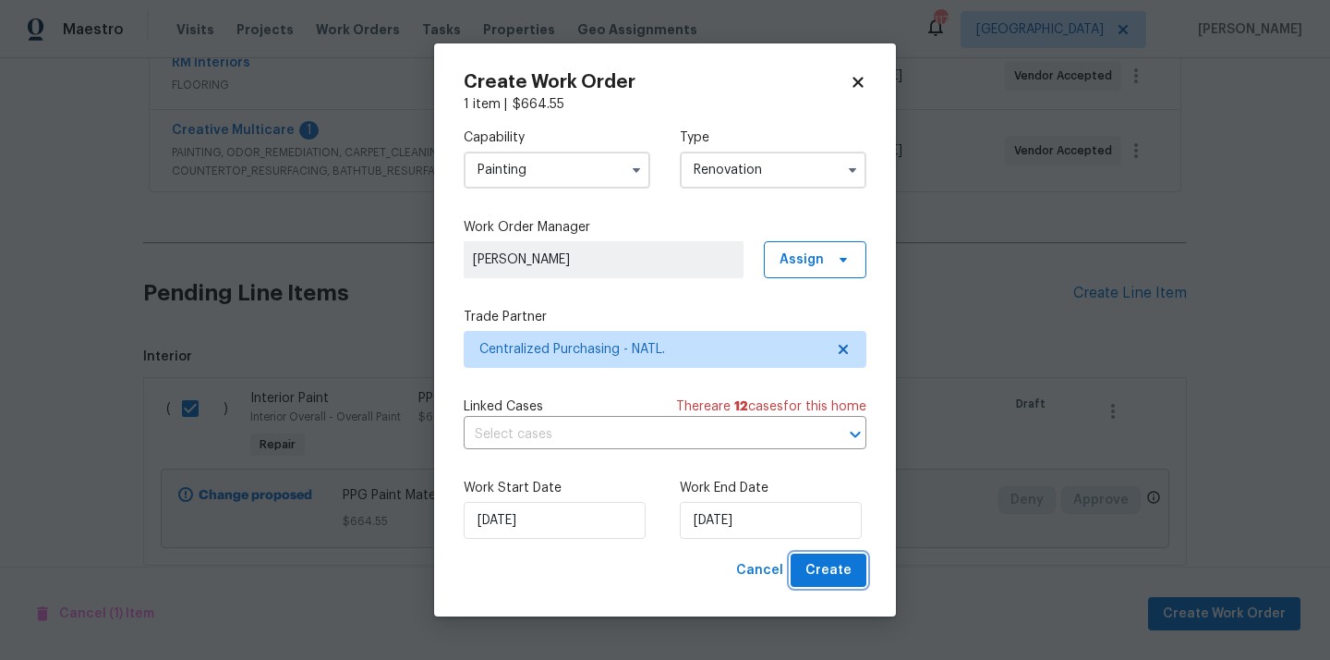
click at [830, 559] on span "Create" at bounding box center [829, 570] width 46 height 23
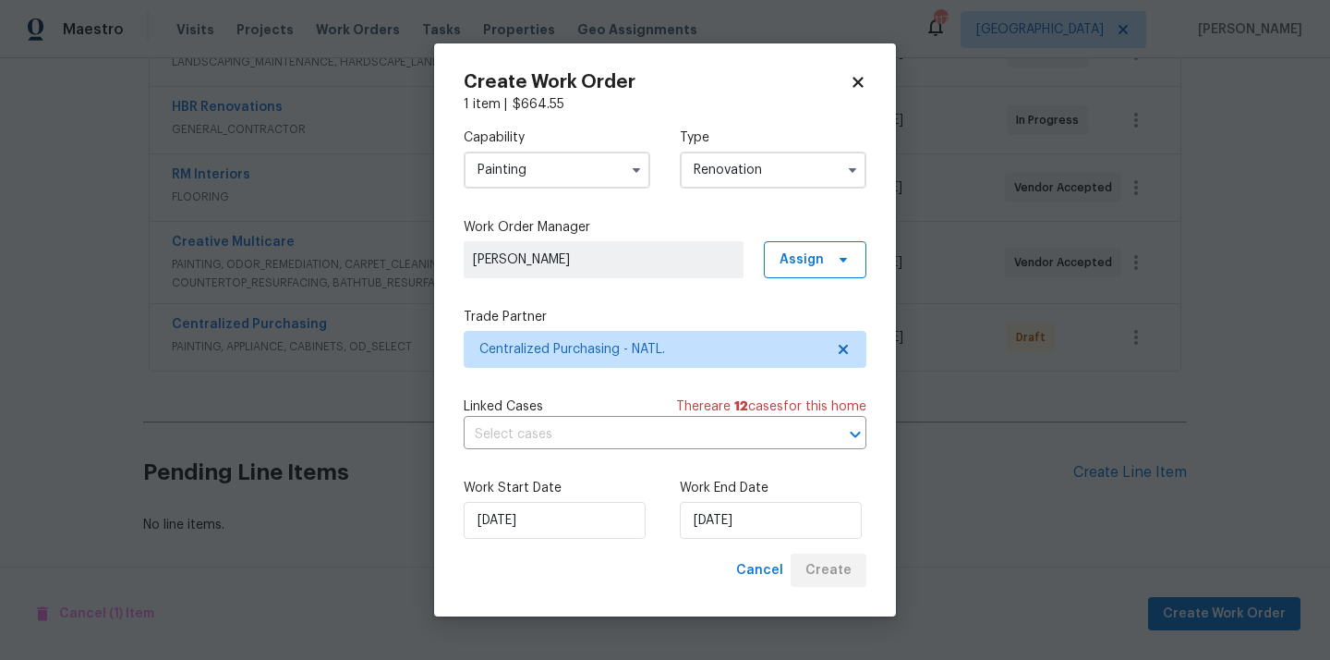
scroll to position [394, 0]
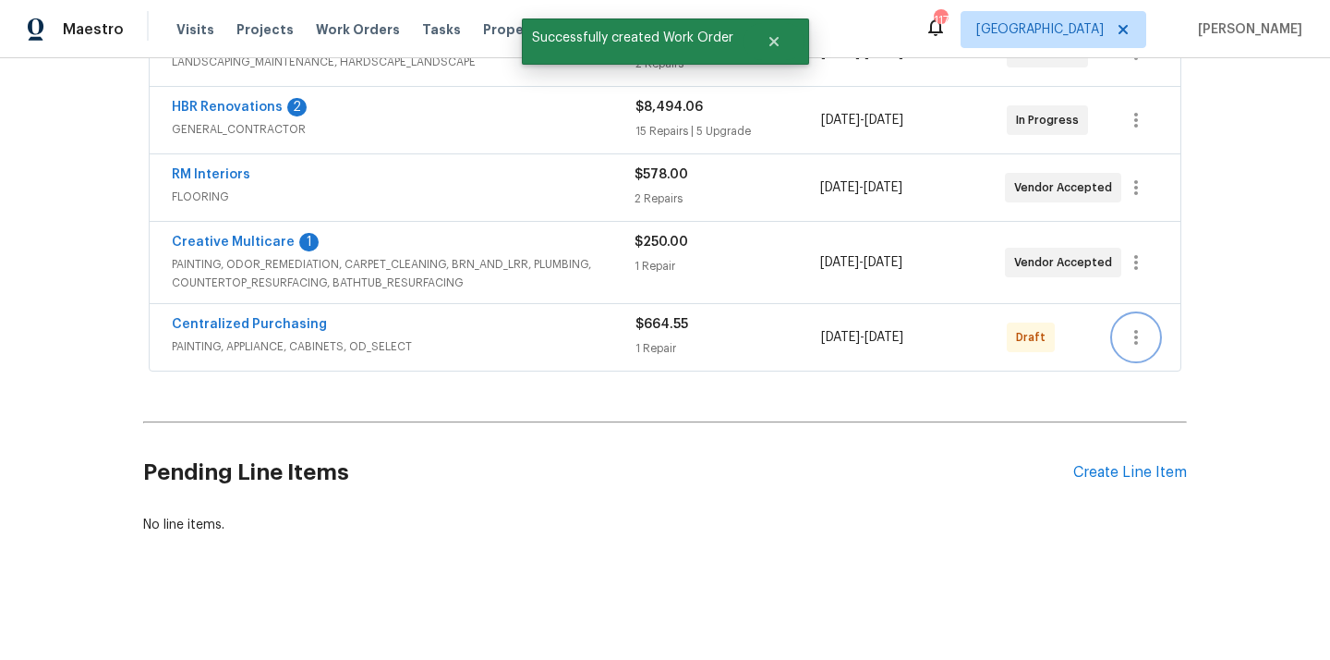
click at [1150, 339] on button "button" at bounding box center [1136, 337] width 44 height 44
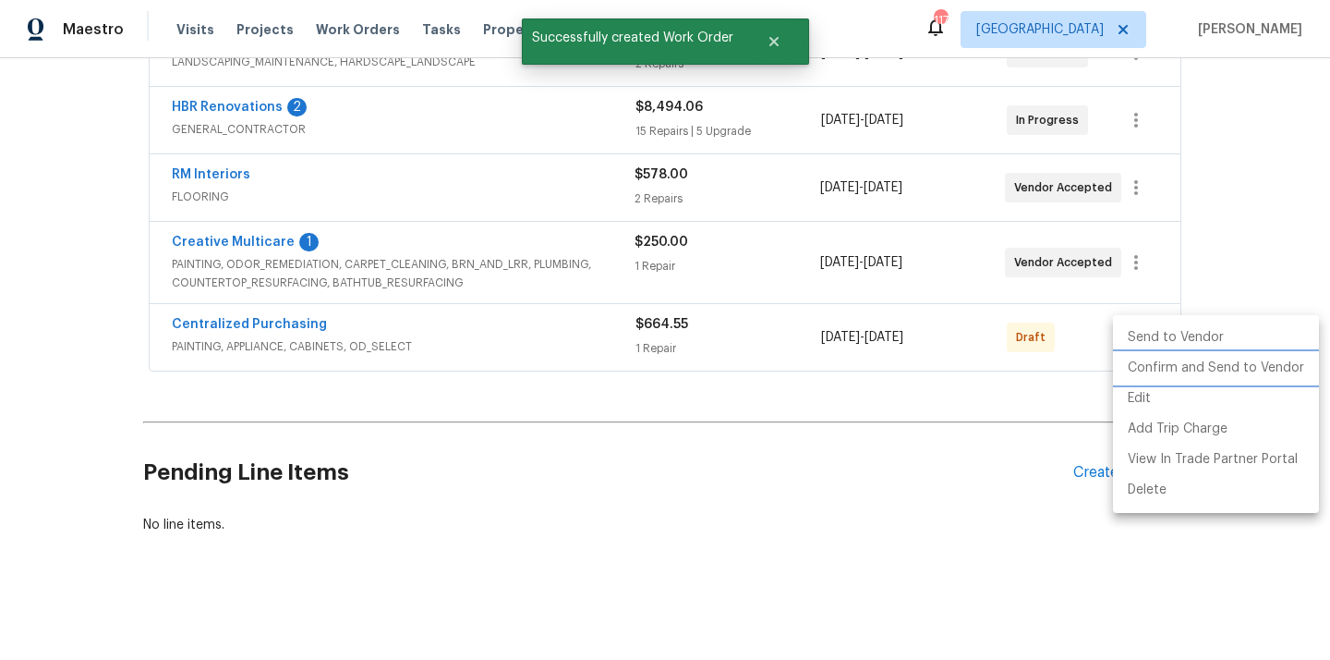
click at [1156, 375] on li "Confirm and Send to Vendor" at bounding box center [1216, 368] width 206 height 30
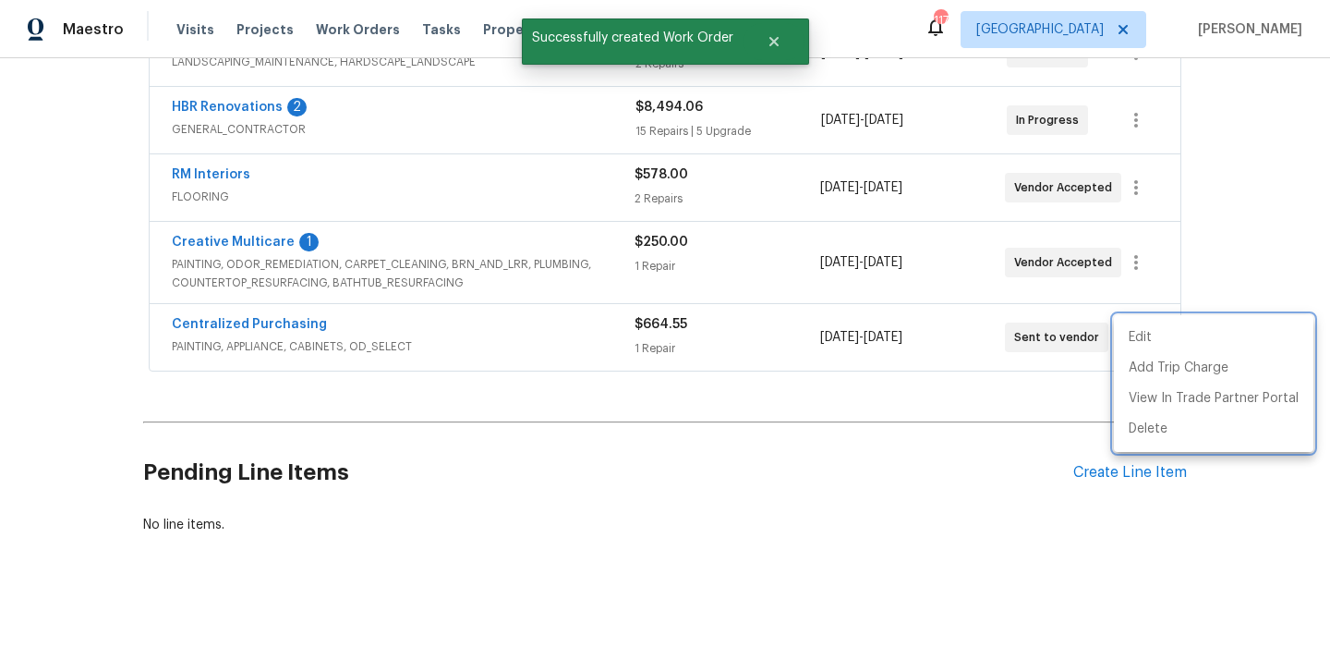
click at [250, 307] on div at bounding box center [665, 330] width 1330 height 660
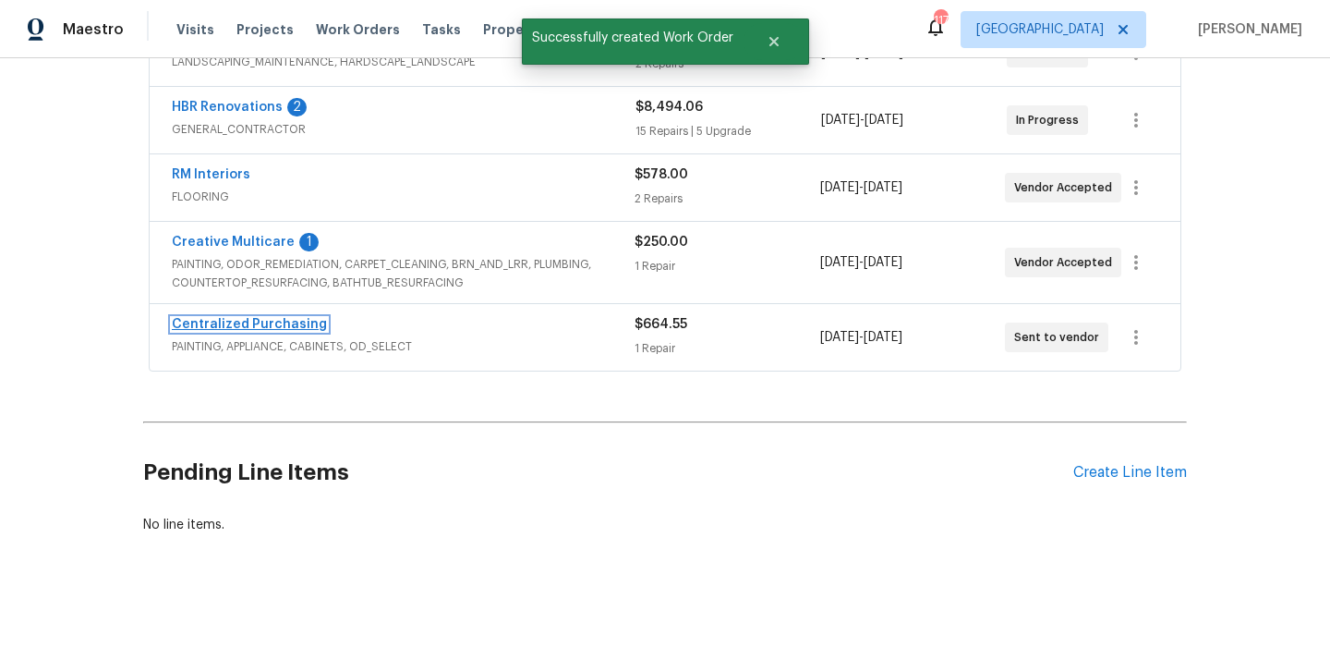
click at [238, 325] on link "Centralized Purchasing" at bounding box center [249, 324] width 155 height 13
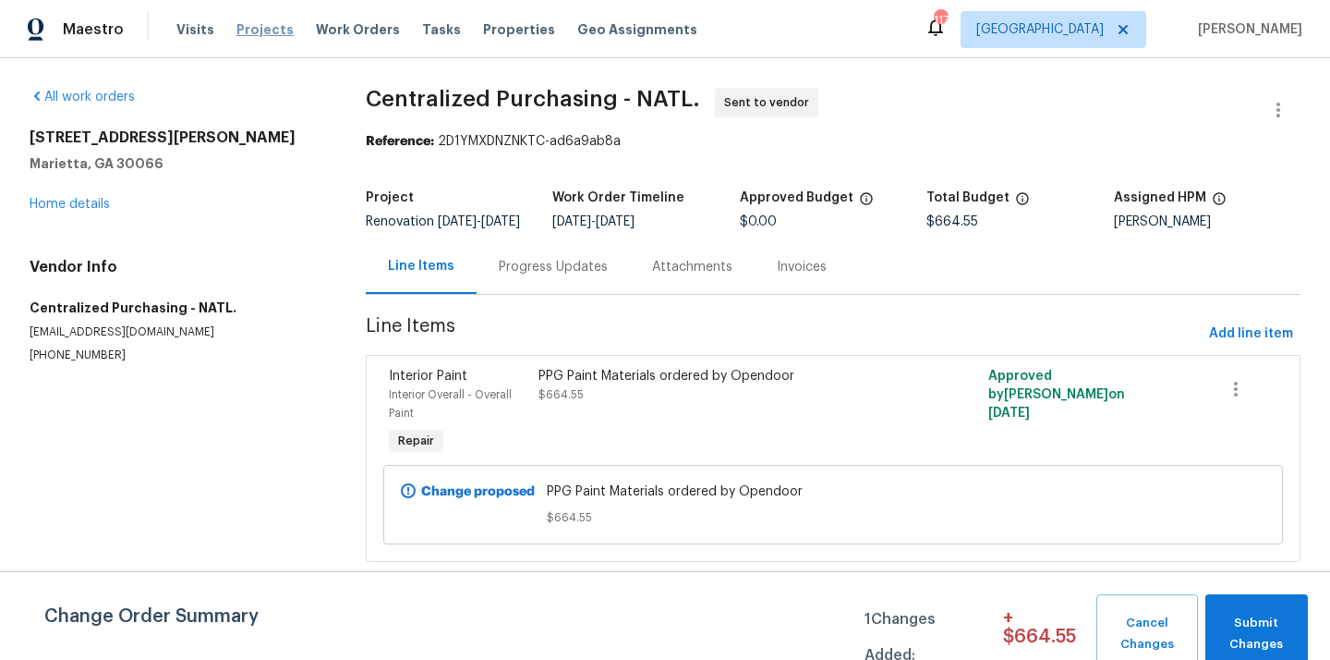
click at [247, 23] on span "Projects" at bounding box center [264, 29] width 57 height 18
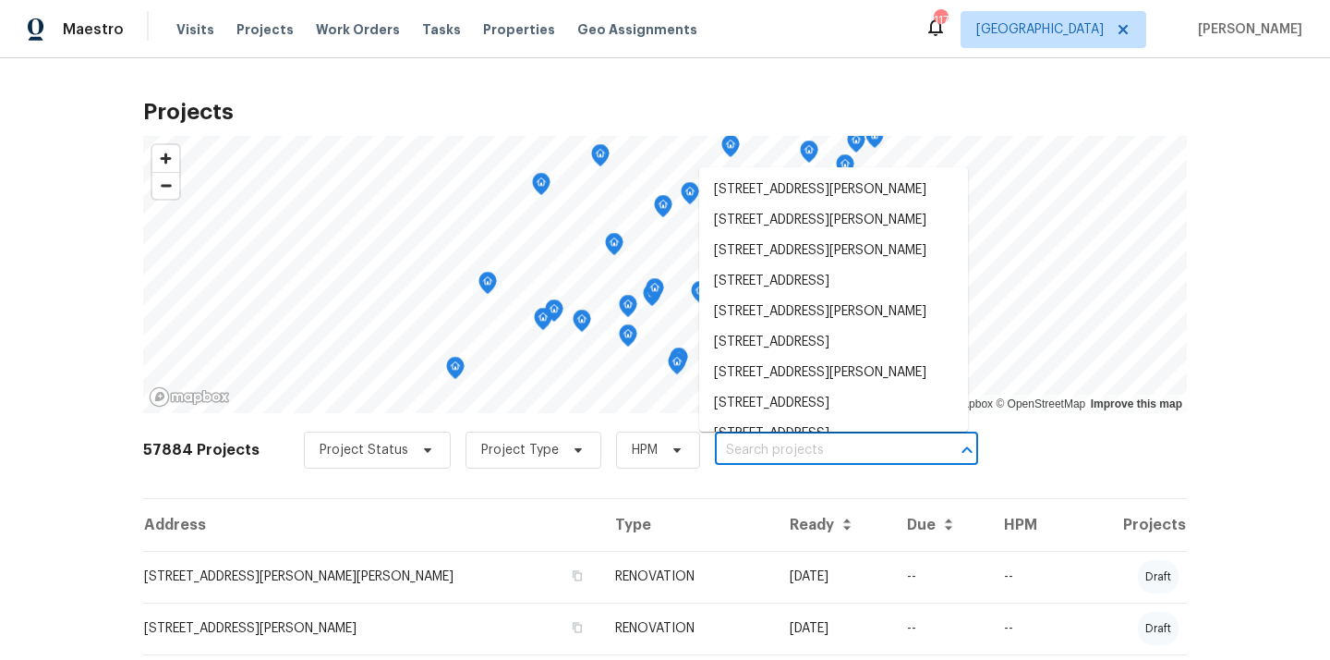
click at [787, 459] on input "text" at bounding box center [821, 450] width 212 height 29
paste input "[STREET_ADDRESS][PERSON_NAME]"
type input "[STREET_ADDRESS][PERSON_NAME]"
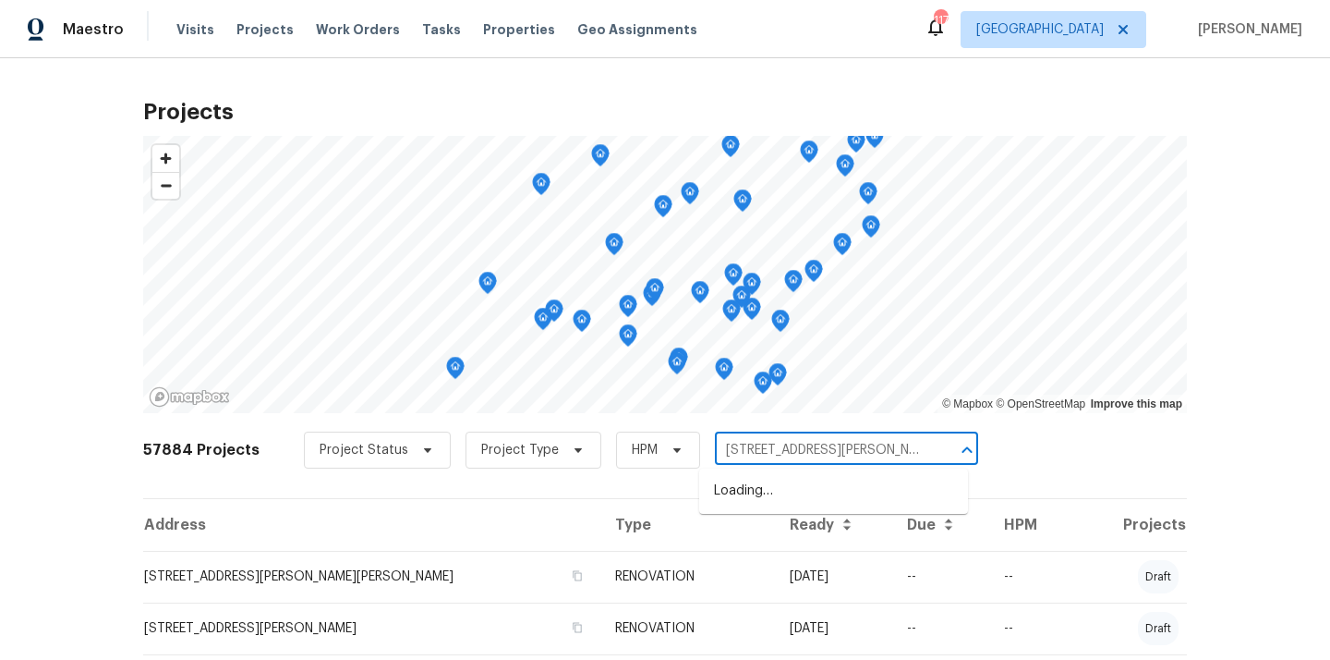
scroll to position [0, 39]
click at [783, 483] on li "[STREET_ADDRESS][PERSON_NAME]" at bounding box center [833, 491] width 269 height 30
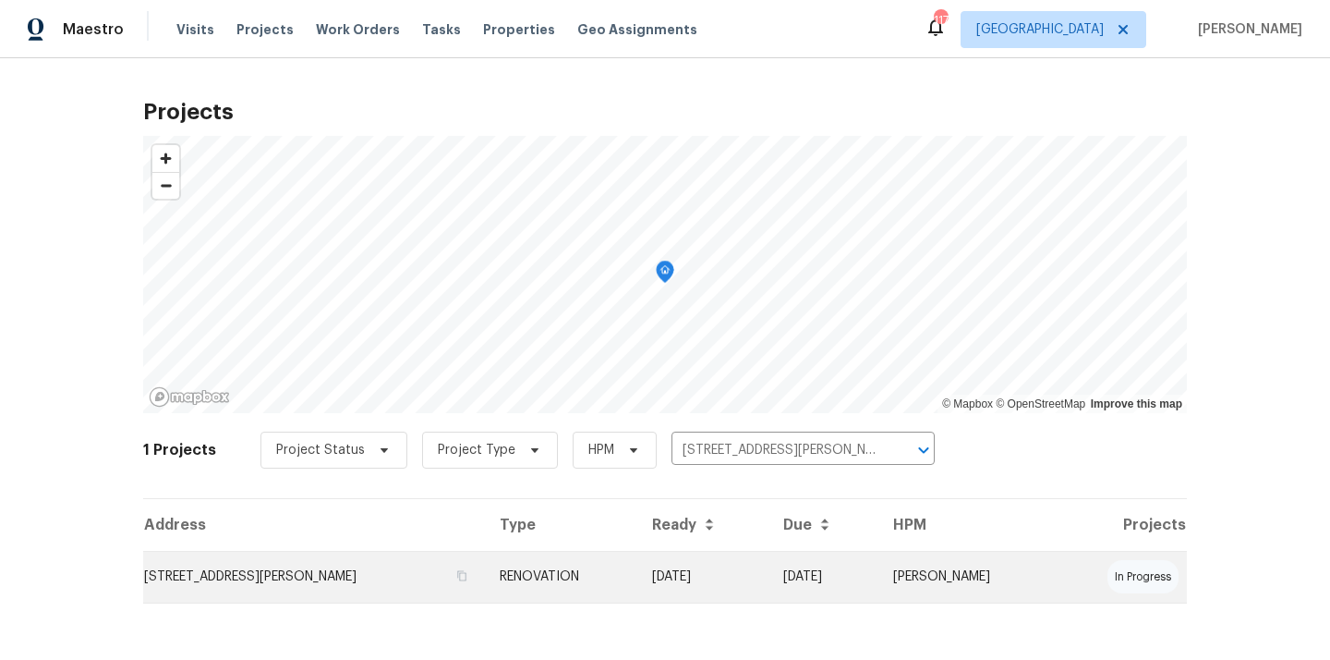
click at [743, 565] on td "[DATE]" at bounding box center [702, 577] width 131 height 52
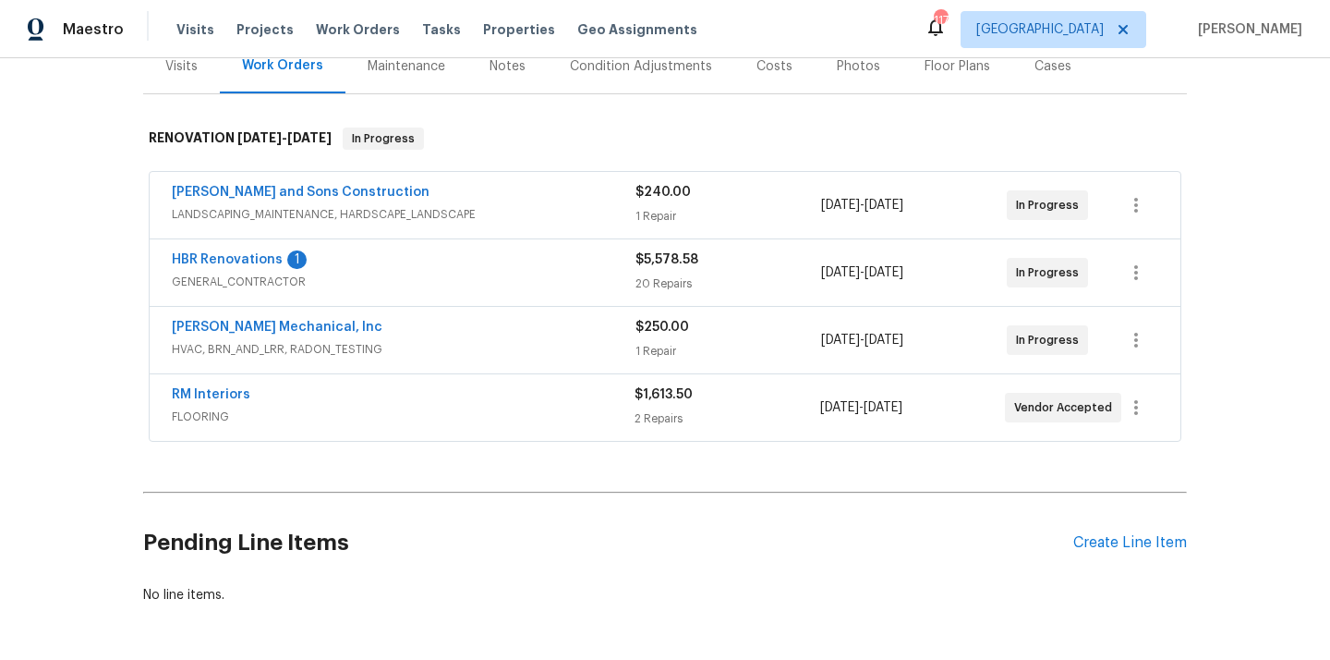
scroll to position [311, 0]
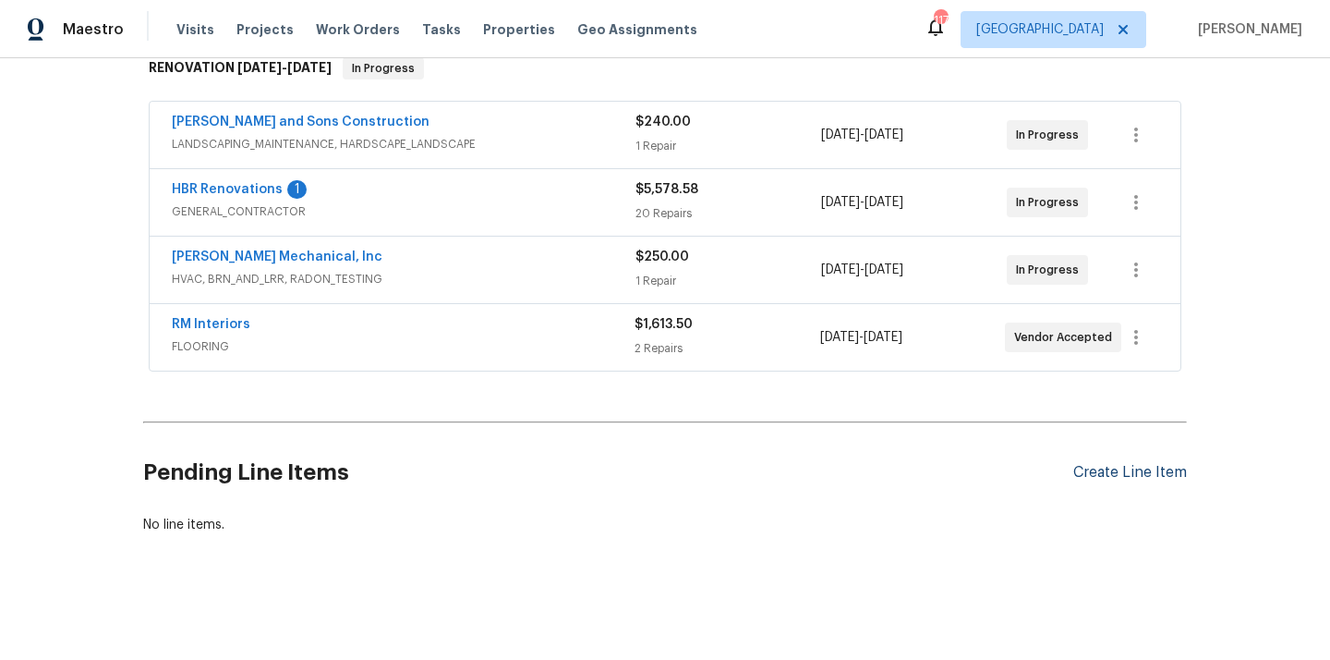
click at [1106, 478] on div "Create Line Item" at bounding box center [1130, 473] width 114 height 18
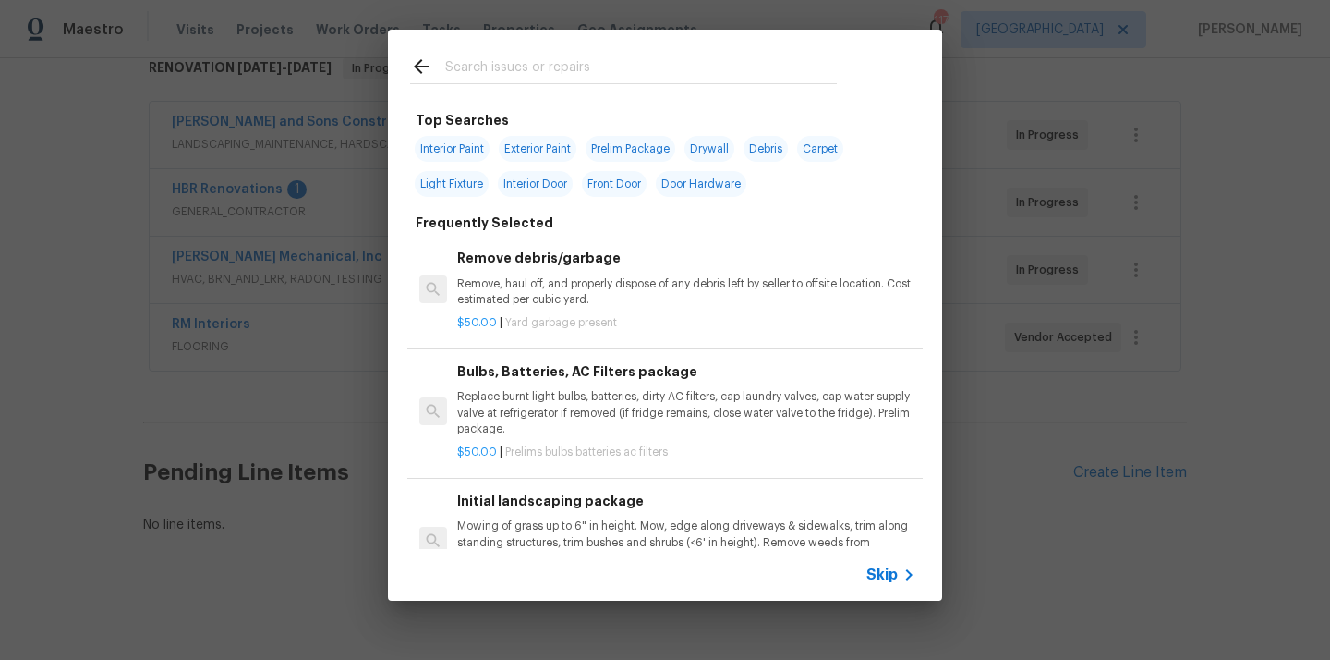
click at [666, 70] on input "text" at bounding box center [641, 69] width 392 height 28
type input "o"
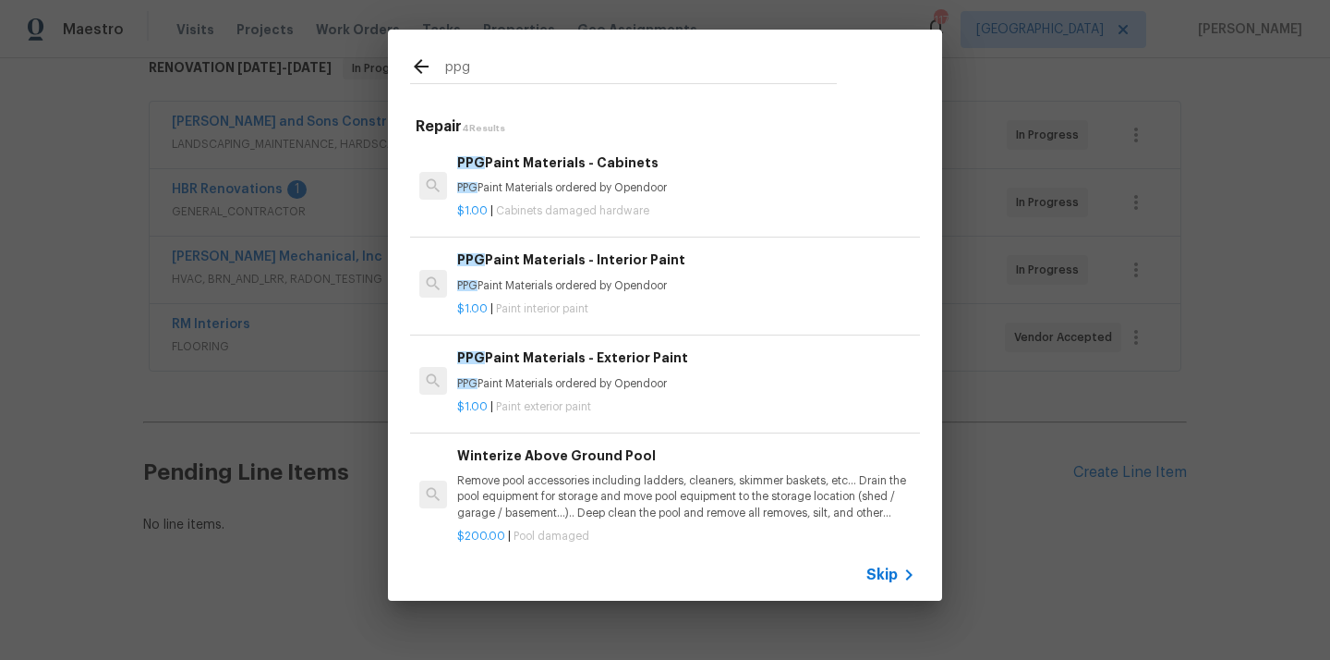
type input "ppg"
click at [654, 299] on div "$1.00 | Paint interior paint" at bounding box center [686, 305] width 458 height 23
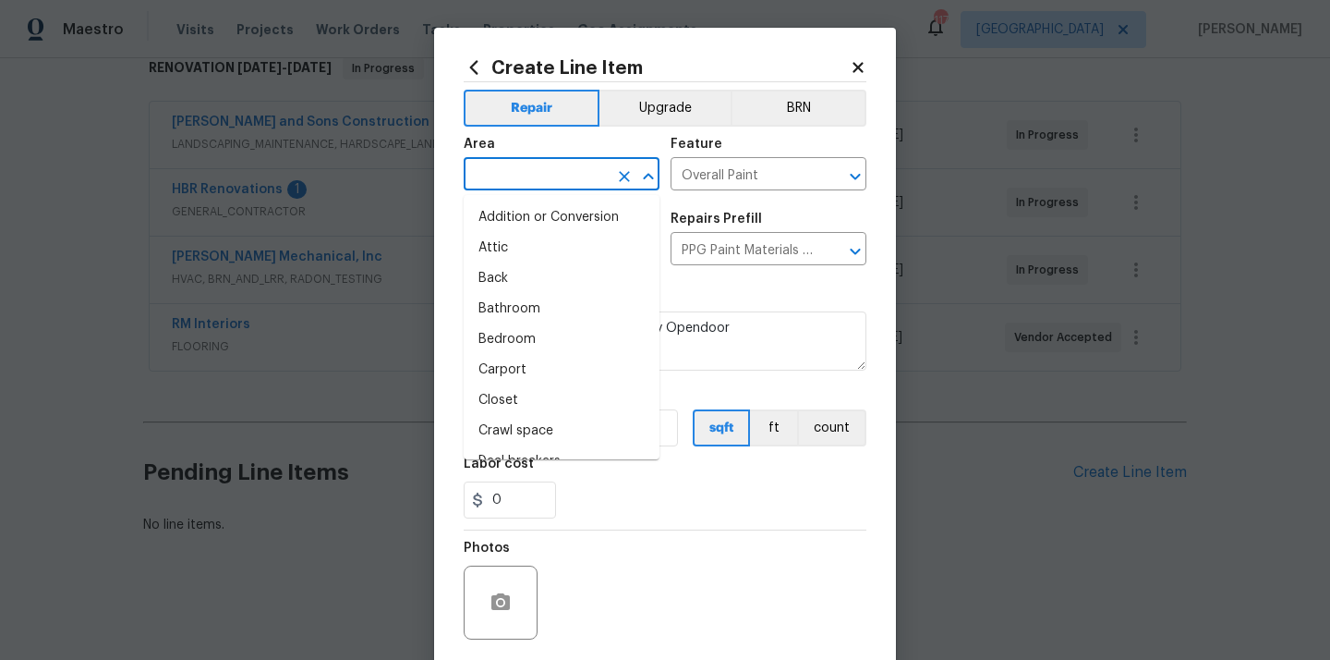
click at [495, 168] on input "text" at bounding box center [536, 176] width 144 height 29
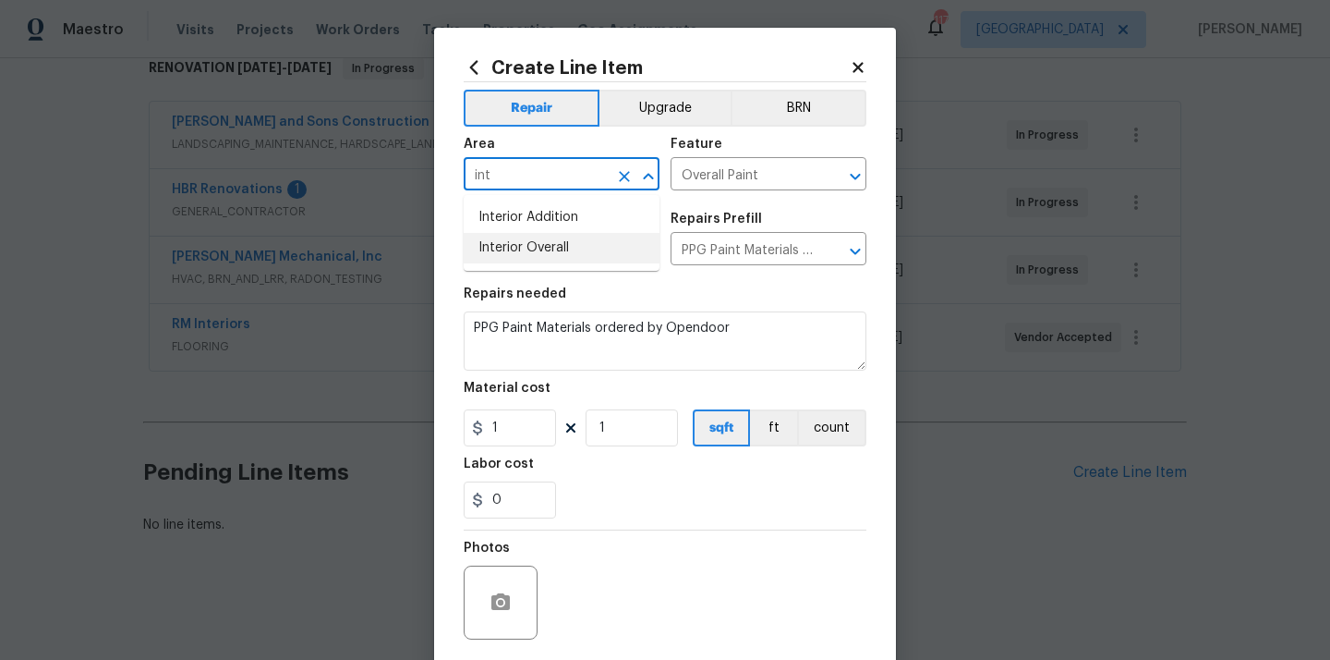
click at [529, 241] on li "Interior Overall" at bounding box center [562, 248] width 196 height 30
type input "Interior Overall"
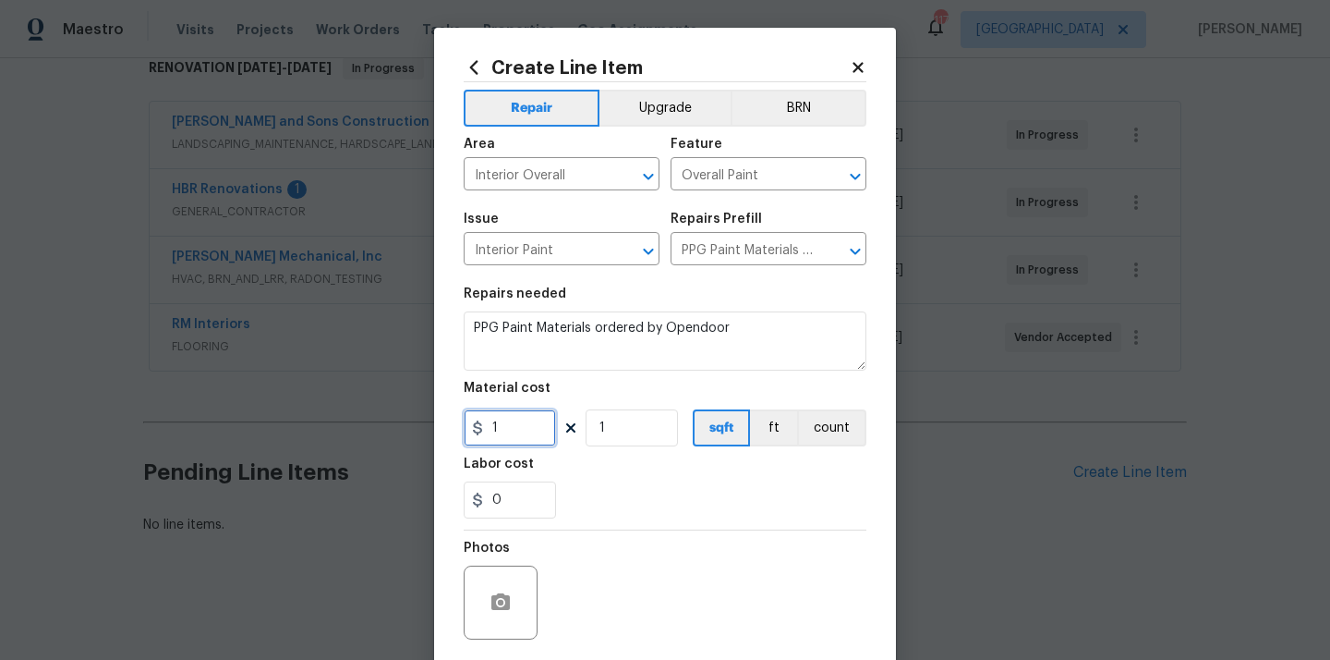
drag, startPoint x: 510, startPoint y: 424, endPoint x: 436, endPoint y: 429, distance: 74.0
click at [443, 431] on div "Create Line Item Repair Upgrade BRN Area Interior Overall ​ Feature Overall Pai…" at bounding box center [665, 398] width 462 height 740
paste input "437.06"
type input "437.06"
click at [604, 480] on div "Labor cost" at bounding box center [665, 469] width 403 height 24
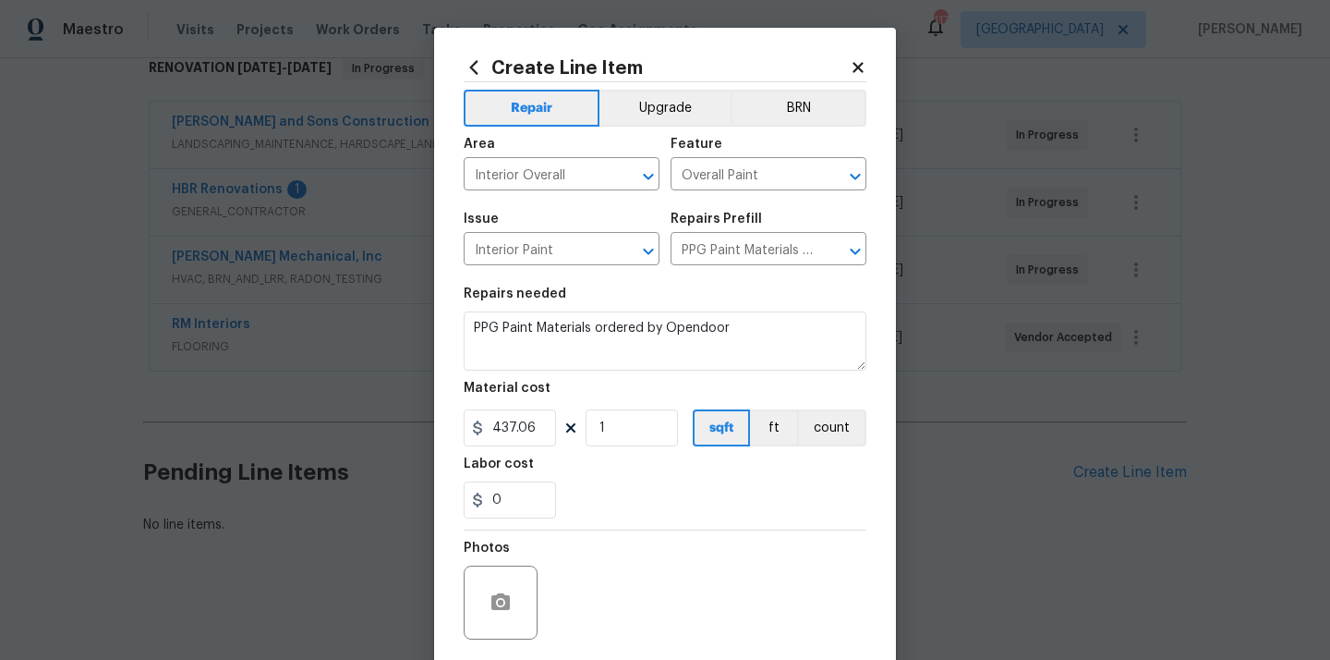
scroll to position [137, 0]
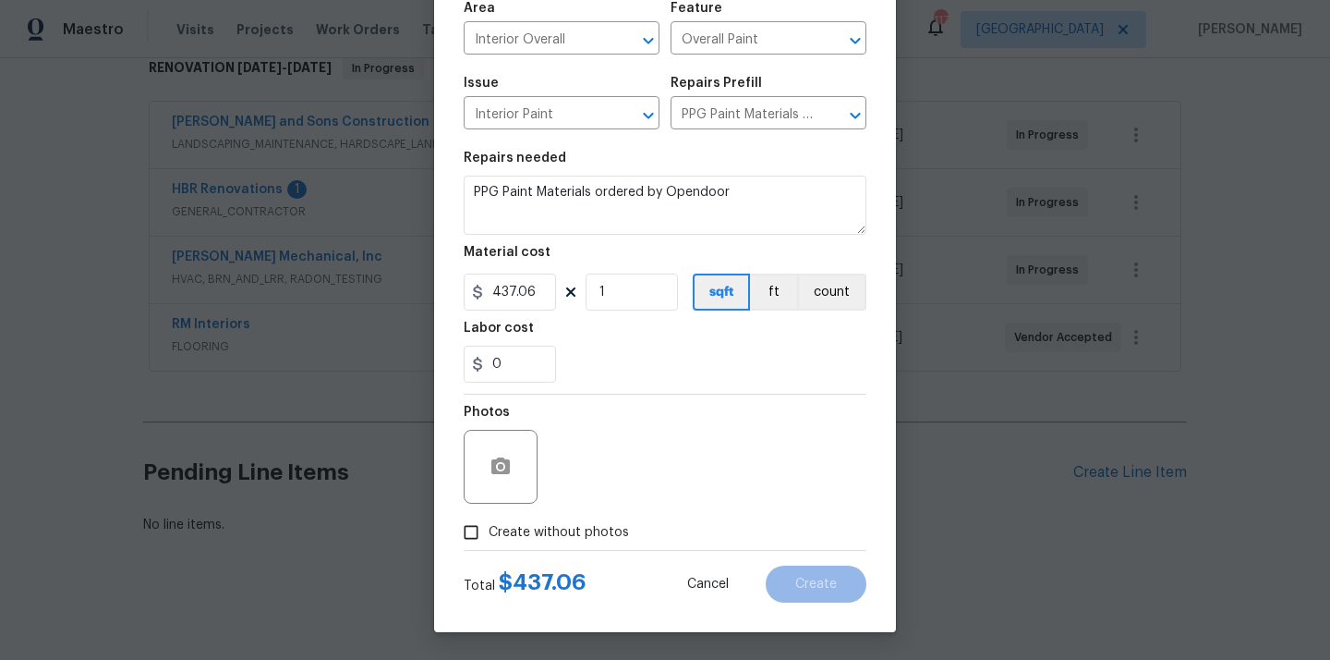
click at [584, 541] on span "Create without photos" at bounding box center [559, 532] width 140 height 19
click at [489, 541] on input "Create without photos" at bounding box center [471, 532] width 35 height 35
checkbox input "true"
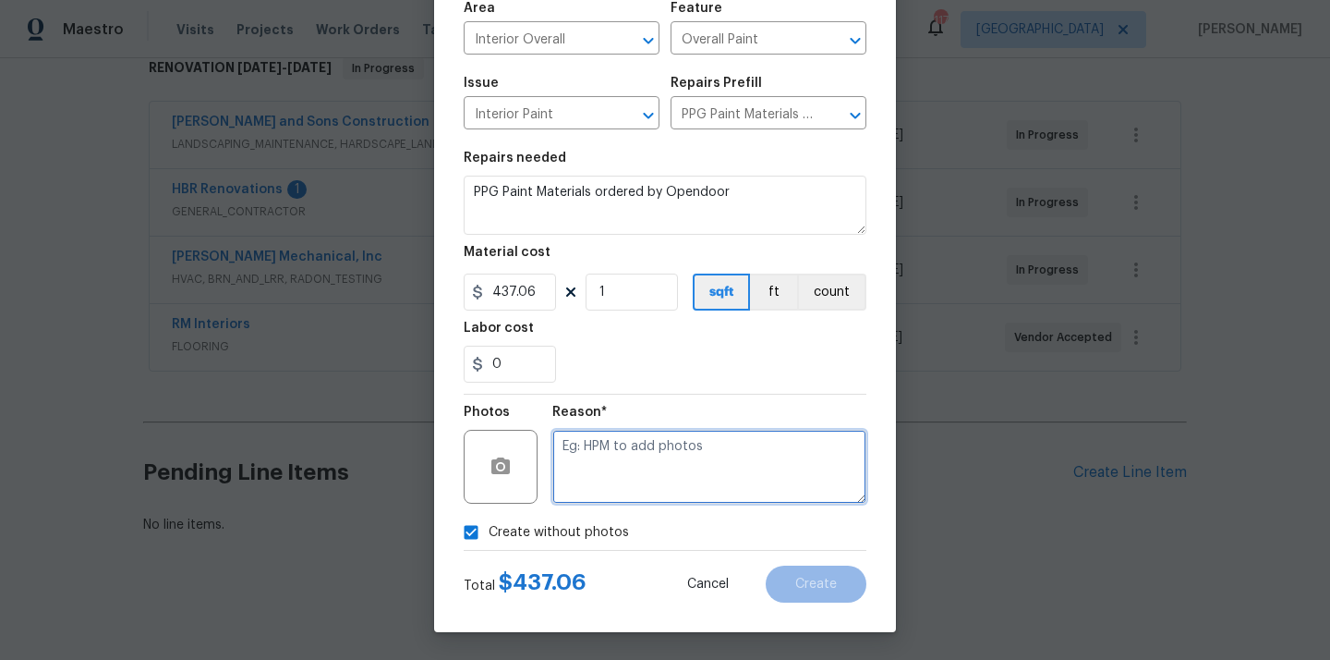
click at [612, 486] on textarea at bounding box center [709, 467] width 314 height 74
type textarea "N/A"
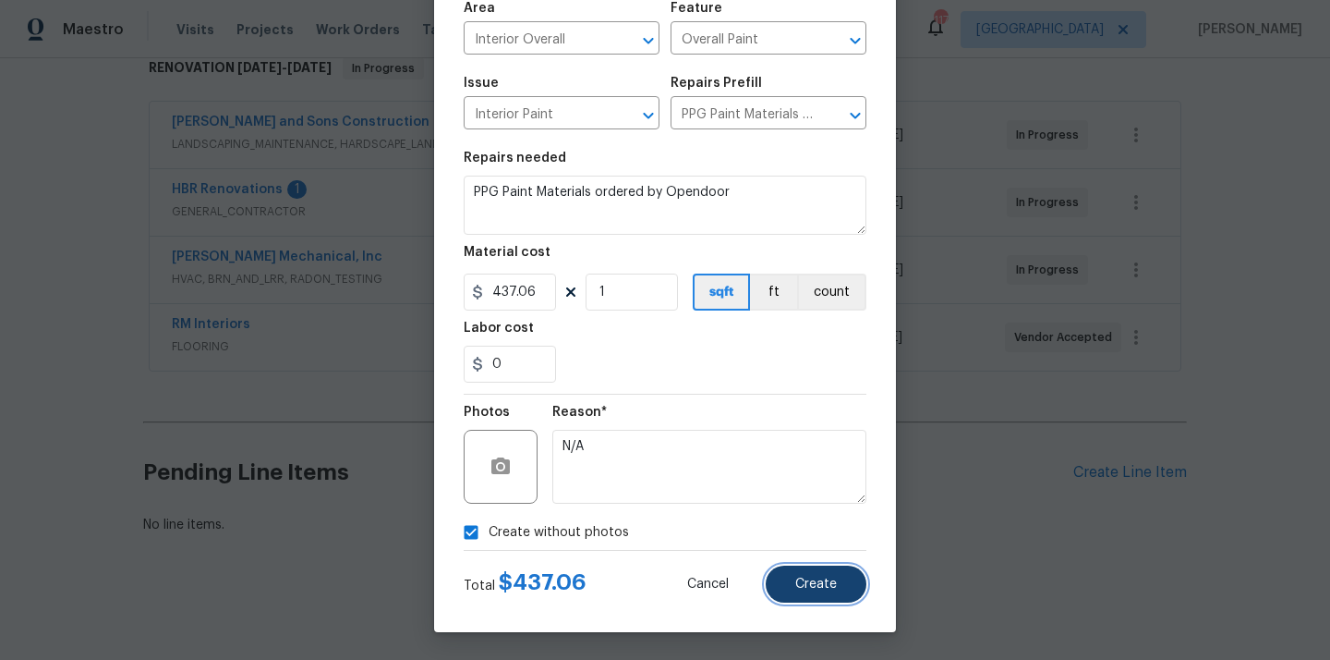
click at [799, 578] on span "Create" at bounding box center [816, 584] width 42 height 14
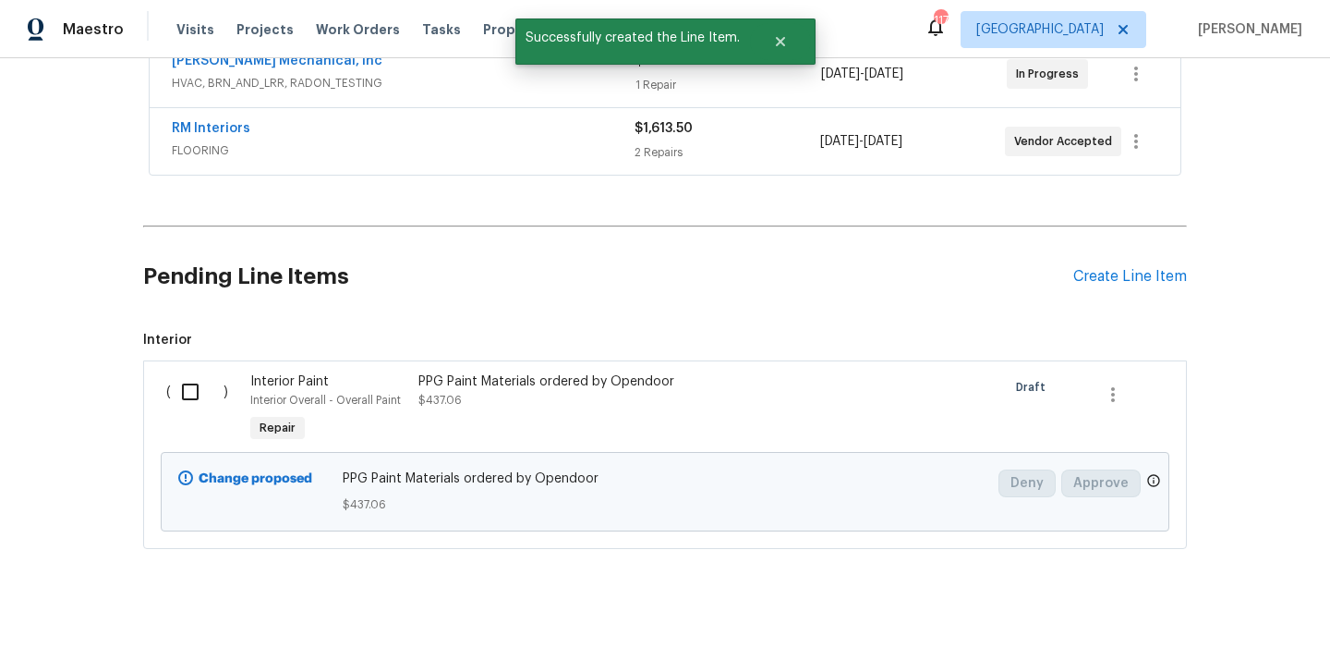
scroll to position [522, 0]
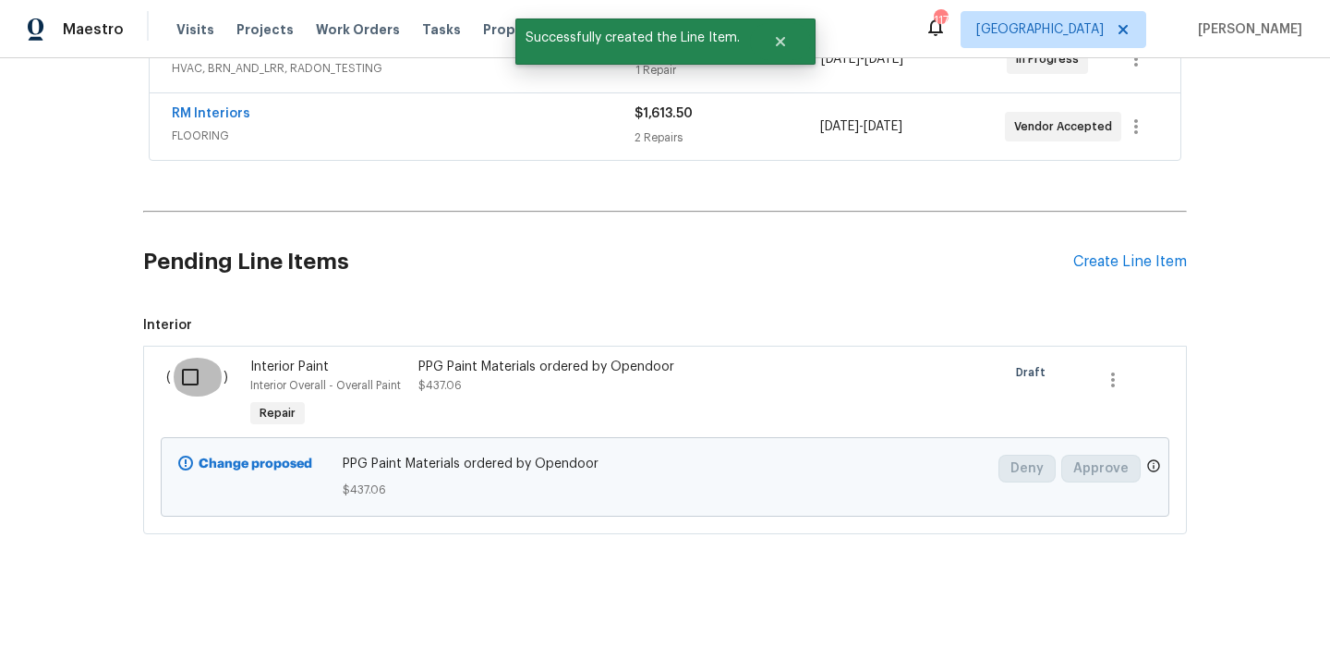
click at [185, 391] on input "checkbox" at bounding box center [197, 376] width 53 height 39
checkbox input "true"
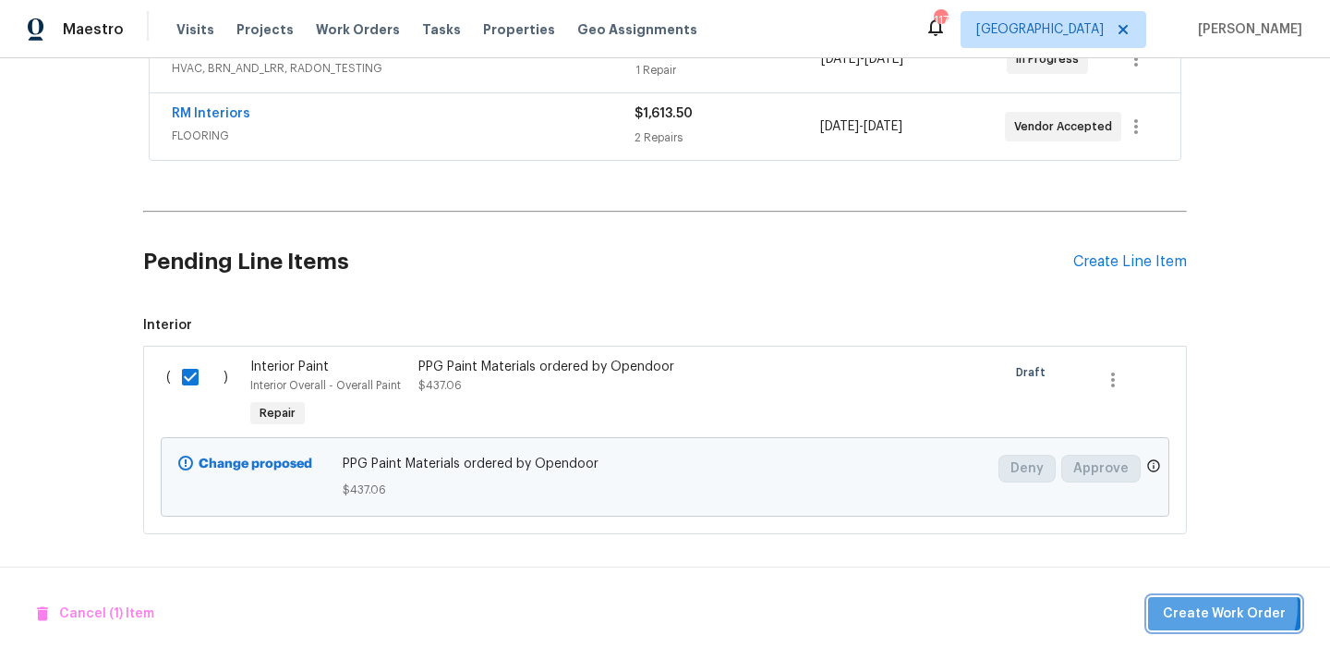
click at [1213, 605] on span "Create Work Order" at bounding box center [1224, 613] width 123 height 23
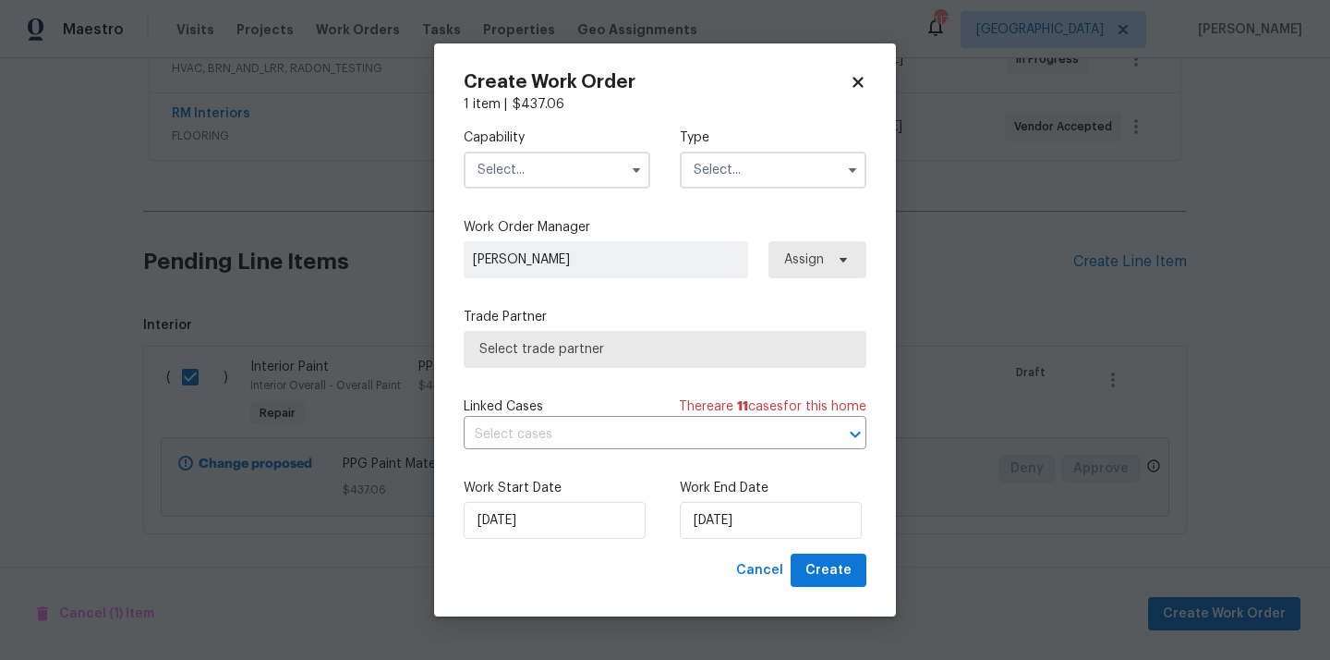
click at [601, 182] on input "text" at bounding box center [557, 169] width 187 height 37
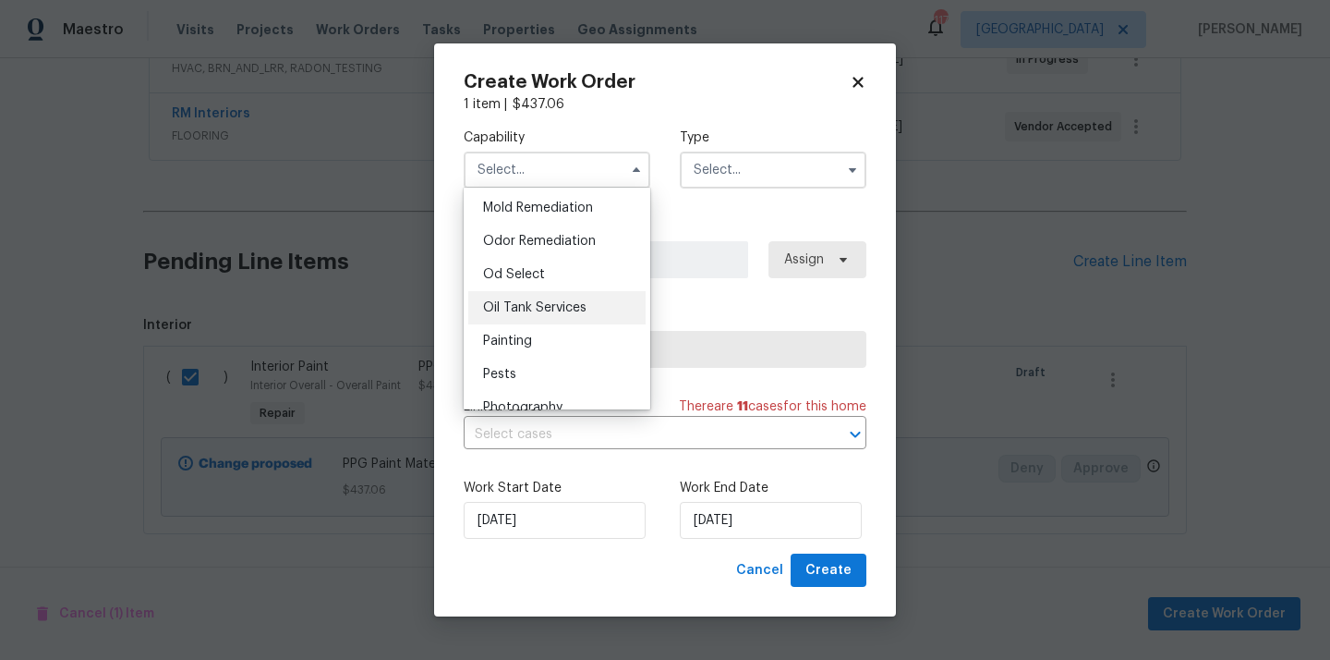
scroll to position [1430, 0]
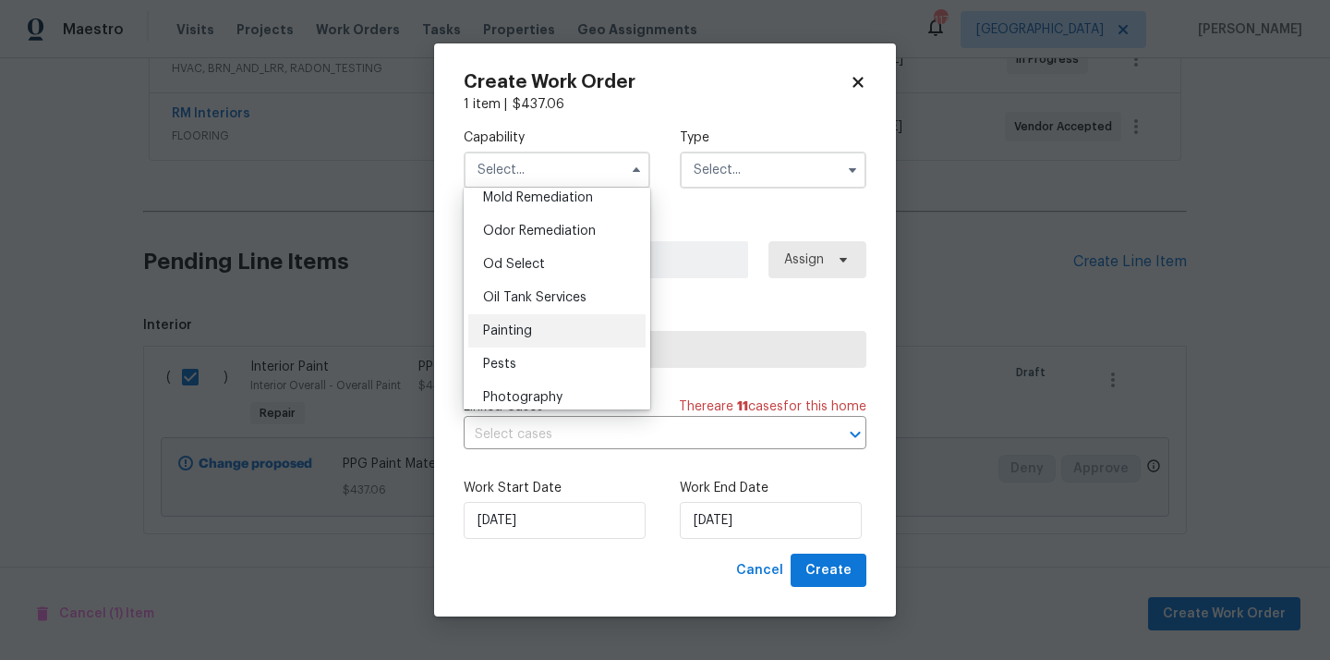
click at [576, 343] on div "Painting" at bounding box center [556, 330] width 177 height 33
type input "Painting"
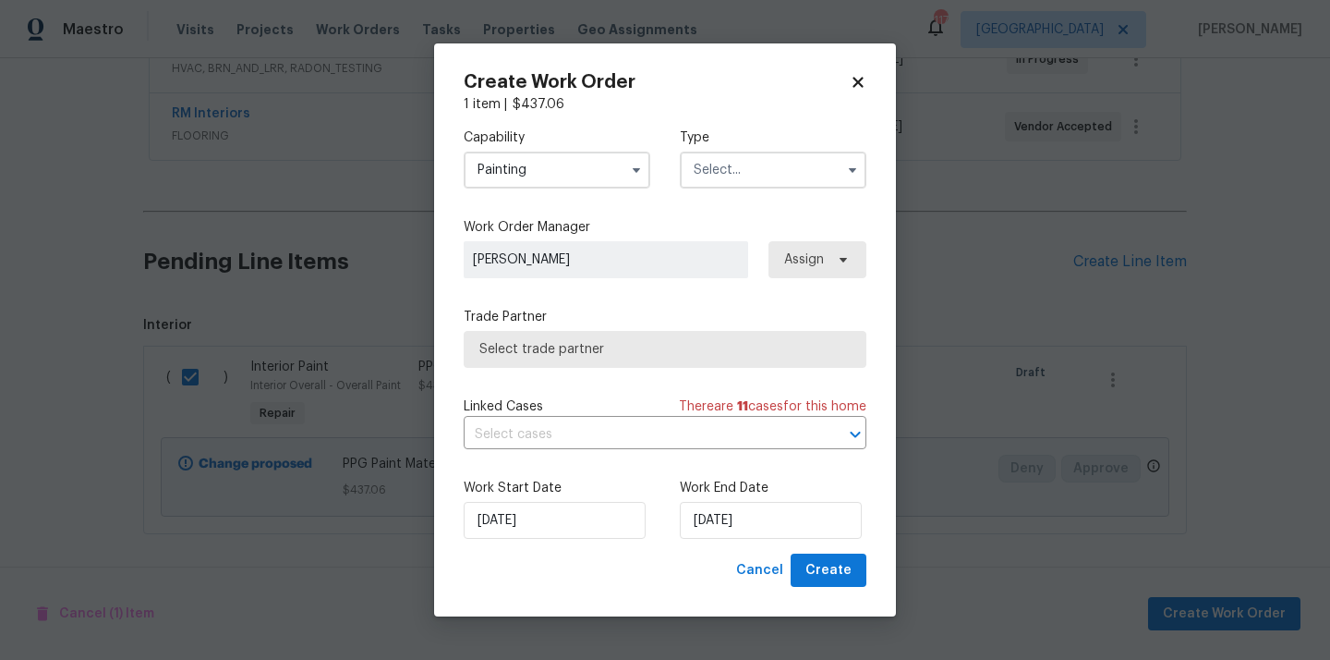
click at [741, 171] on input "text" at bounding box center [773, 169] width 187 height 37
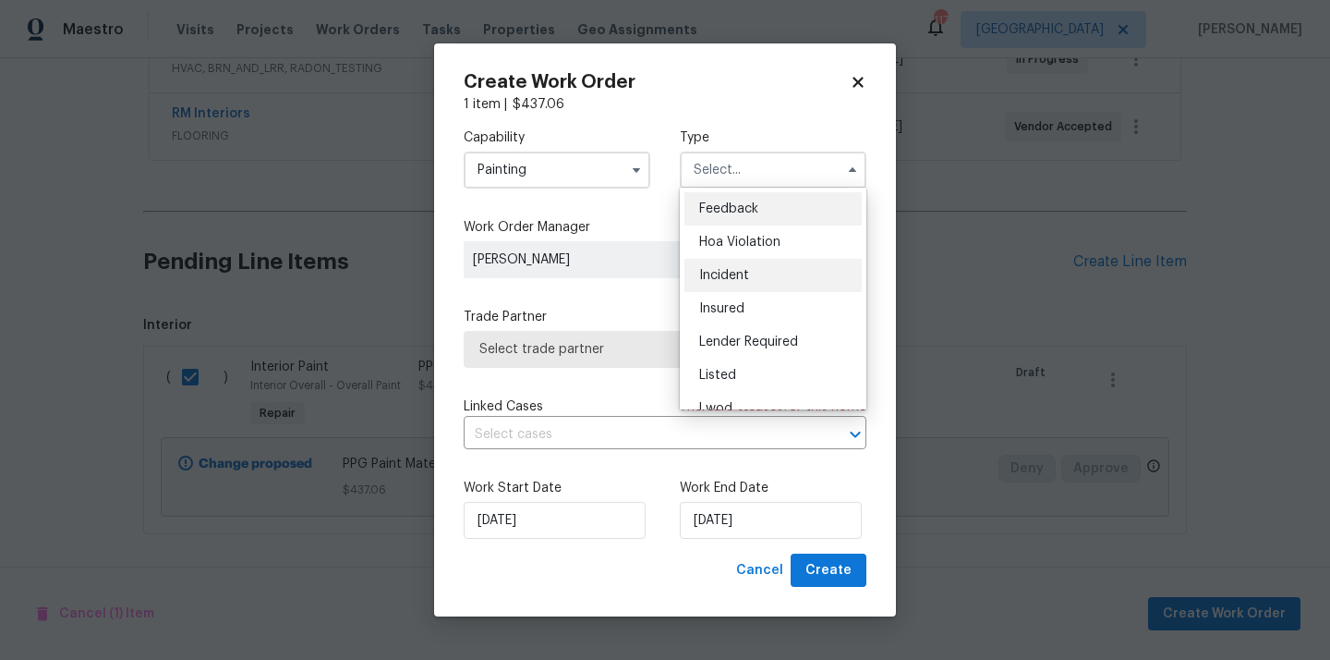
scroll to position [220, 0]
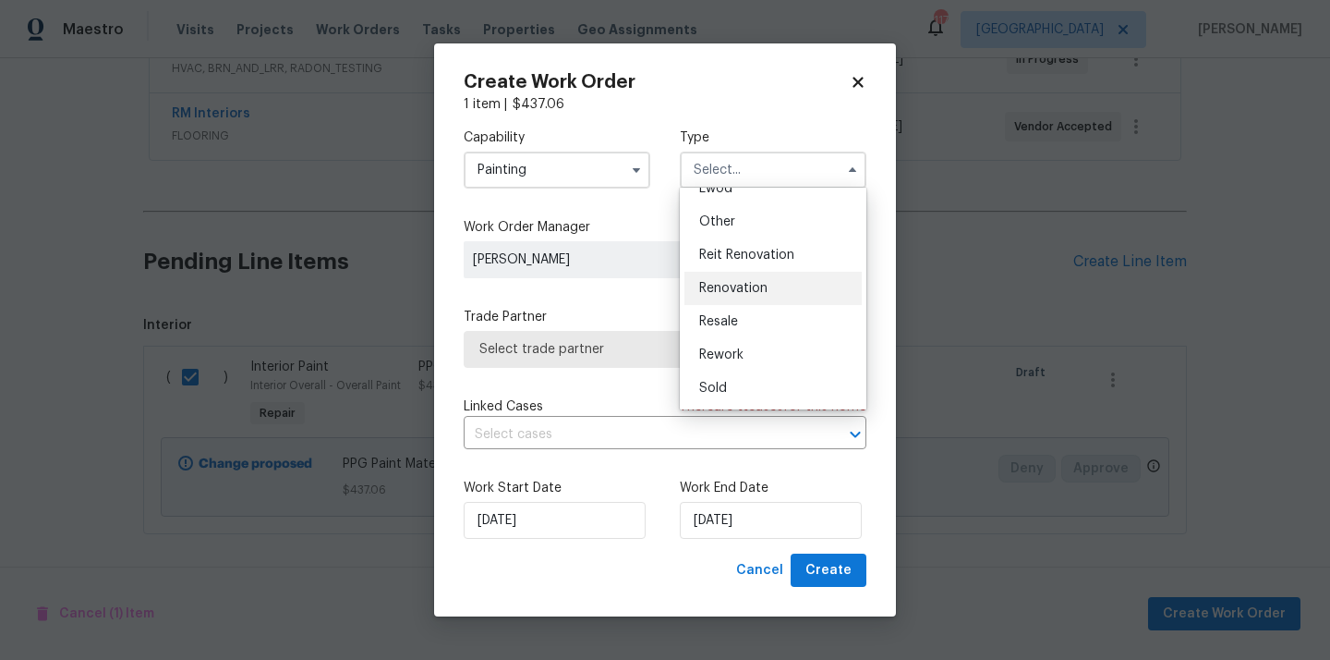
click at [742, 288] on span "Renovation" at bounding box center [733, 288] width 68 height 13
type input "Renovation"
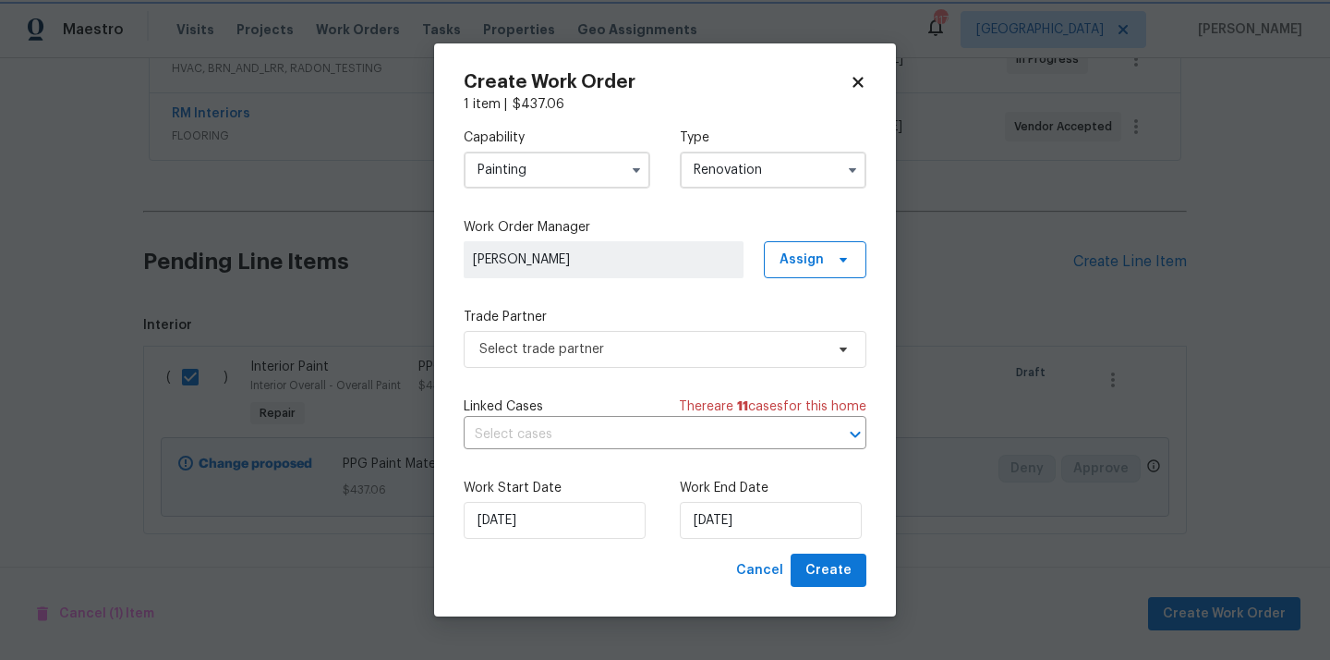
scroll to position [0, 0]
click at [815, 263] on span "Assign" at bounding box center [802, 259] width 44 height 18
click at [807, 330] on div "Assign to me" at bounding box center [818, 337] width 80 height 18
click at [670, 328] on div "Trade Partner Select trade partner" at bounding box center [665, 338] width 403 height 60
click at [670, 331] on div "Trade Partner Select trade partner" at bounding box center [665, 338] width 403 height 60
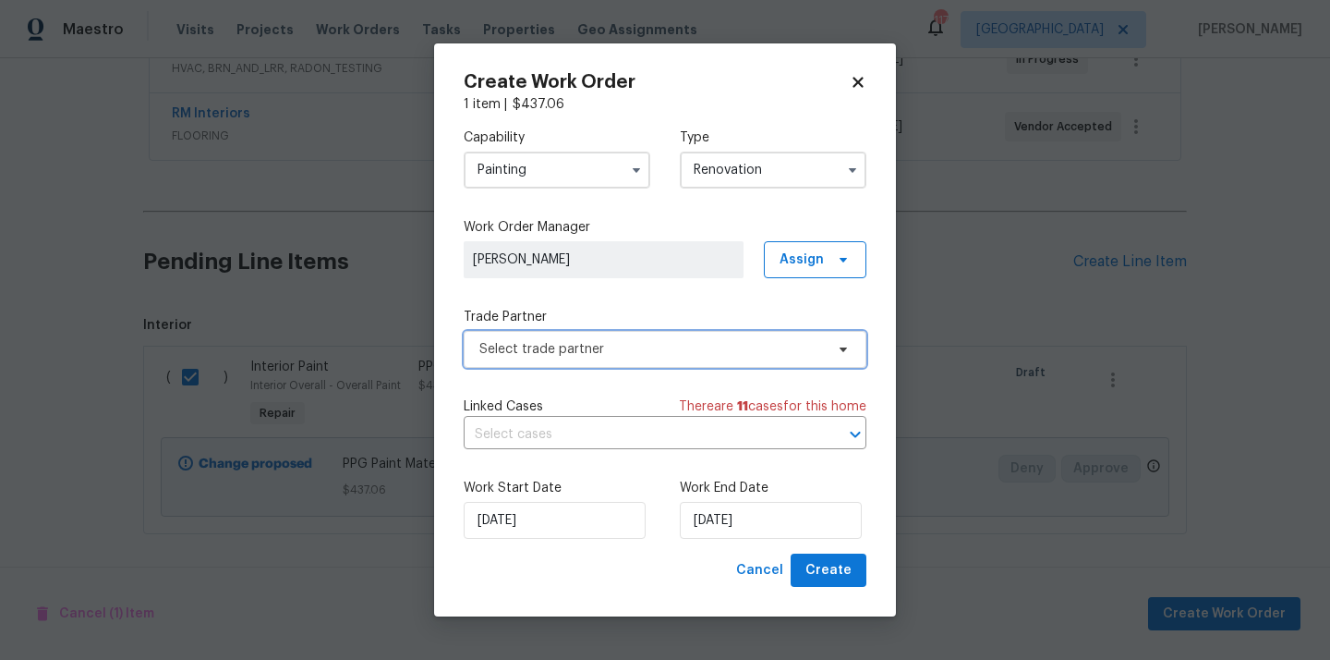
click at [670, 331] on span "Select trade partner" at bounding box center [665, 349] width 403 height 37
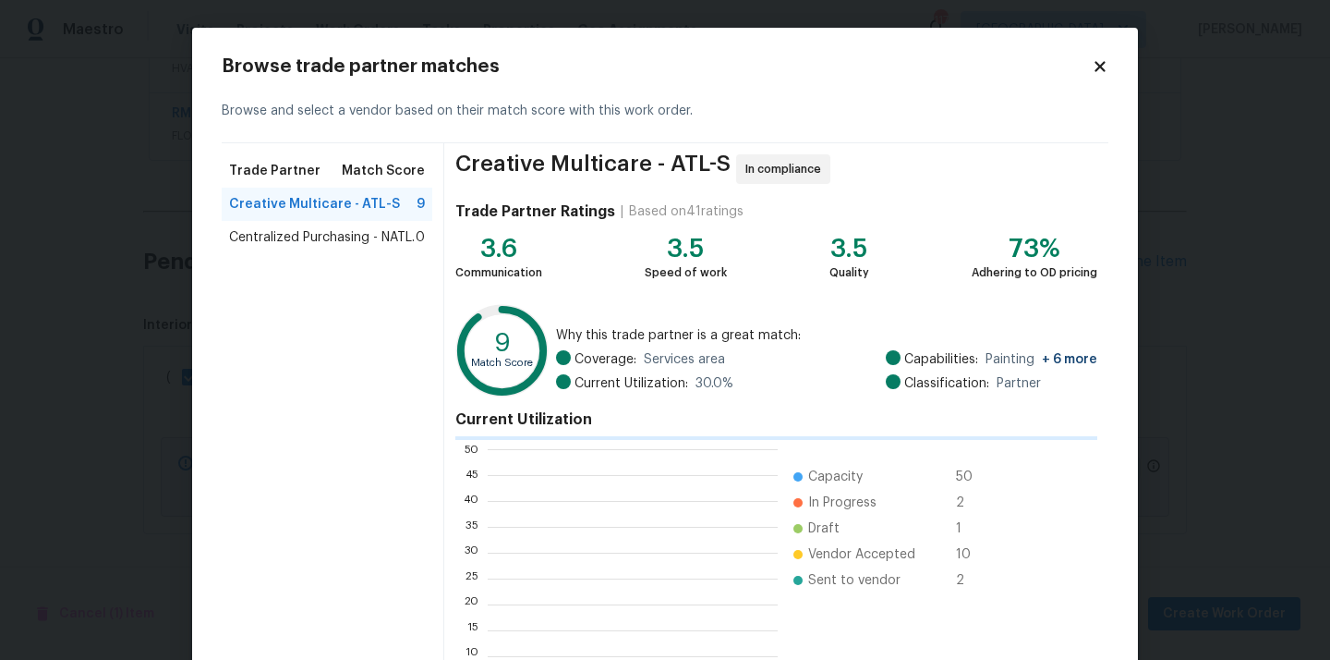
scroll to position [259, 290]
click at [365, 228] on span "Centralized Purchasing - NATL." at bounding box center [322, 237] width 186 height 18
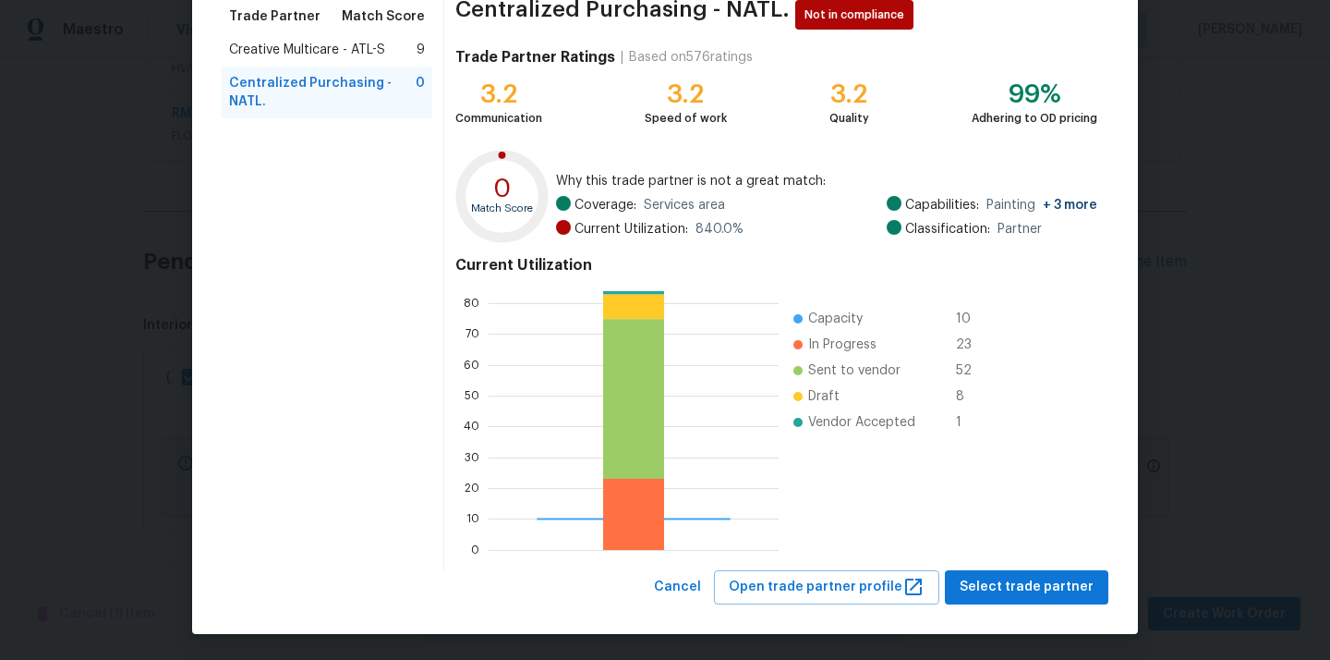
scroll to position [155, 0]
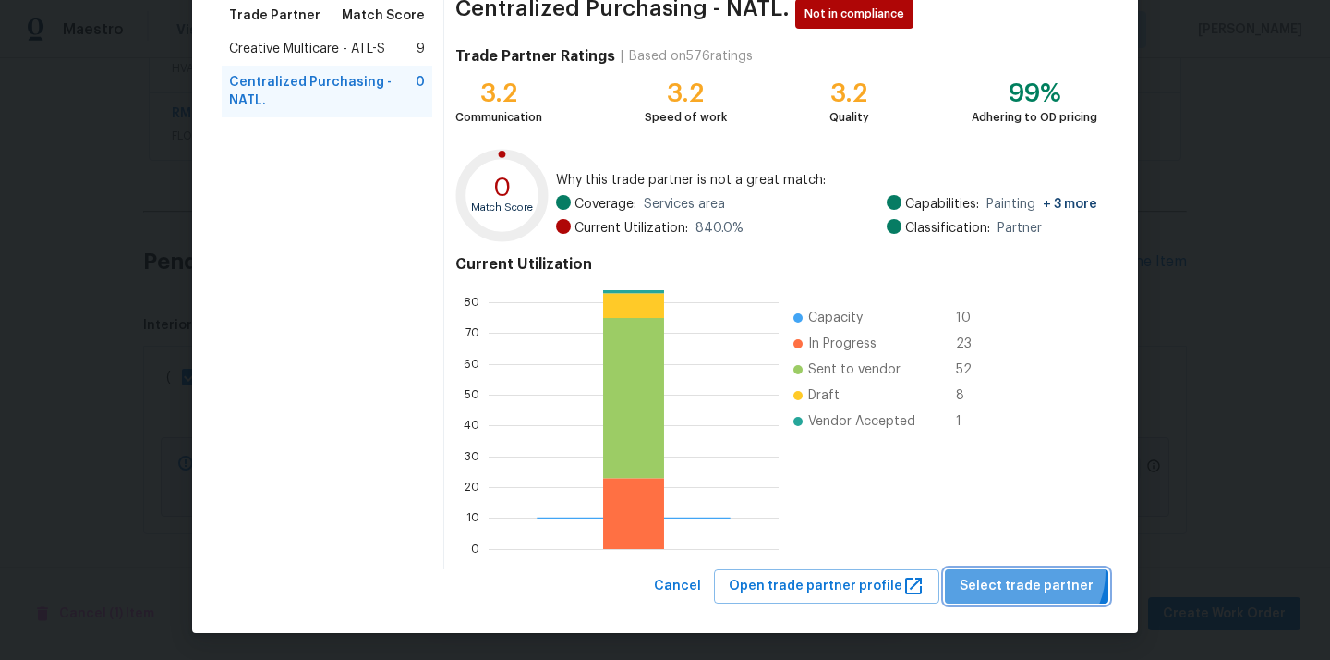
click at [1032, 572] on button "Select trade partner" at bounding box center [1027, 586] width 164 height 34
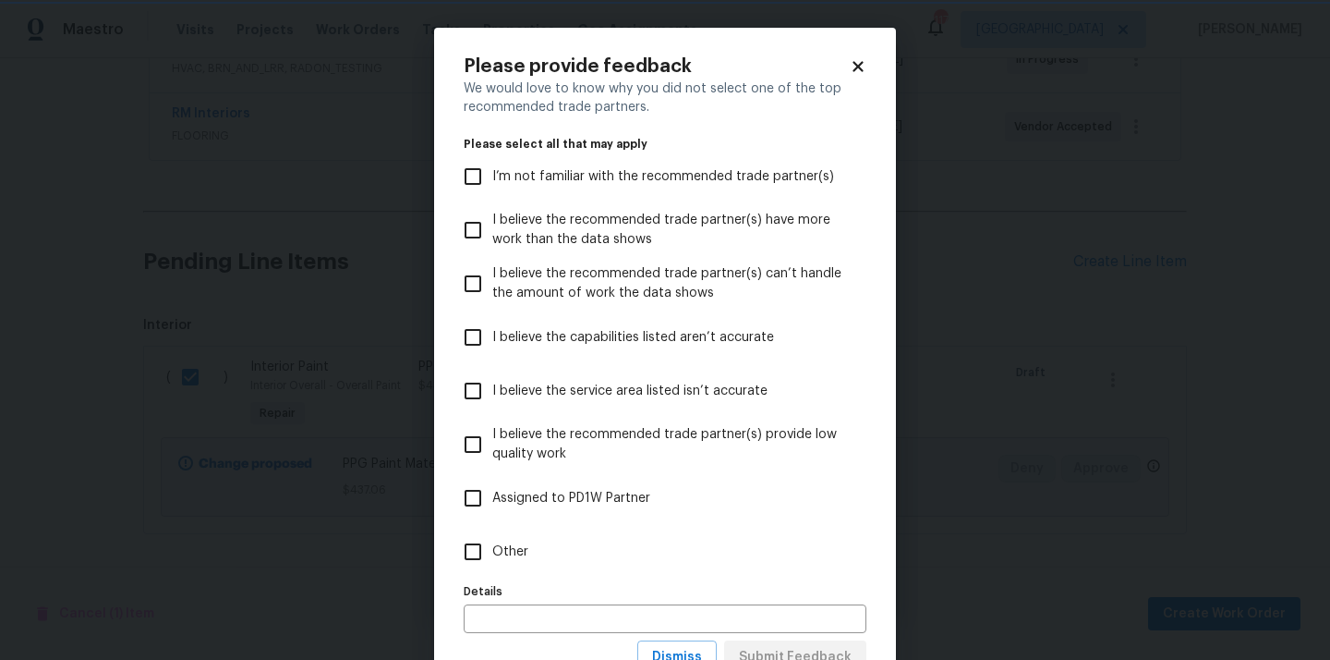
scroll to position [0, 0]
click at [701, 535] on label "Other" at bounding box center [653, 552] width 398 height 54
click at [492, 535] on input "Other" at bounding box center [473, 551] width 39 height 39
checkbox input "true"
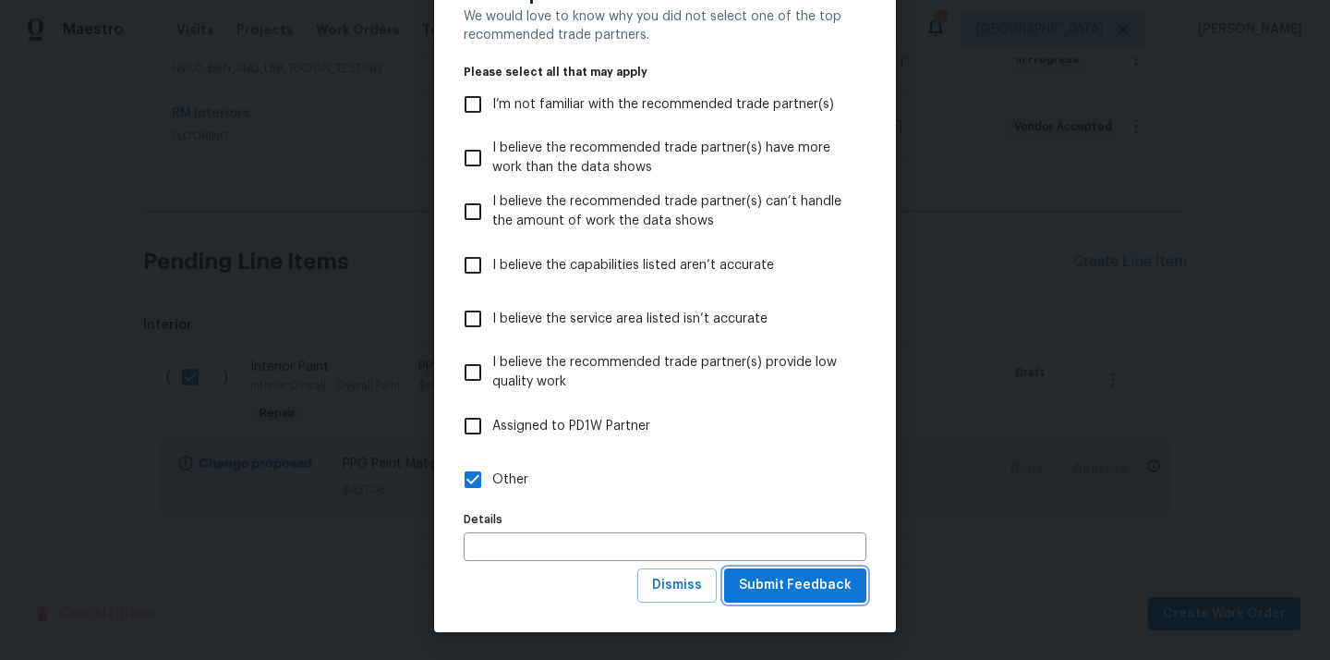
click at [794, 575] on span "Submit Feedback" at bounding box center [795, 585] width 113 height 23
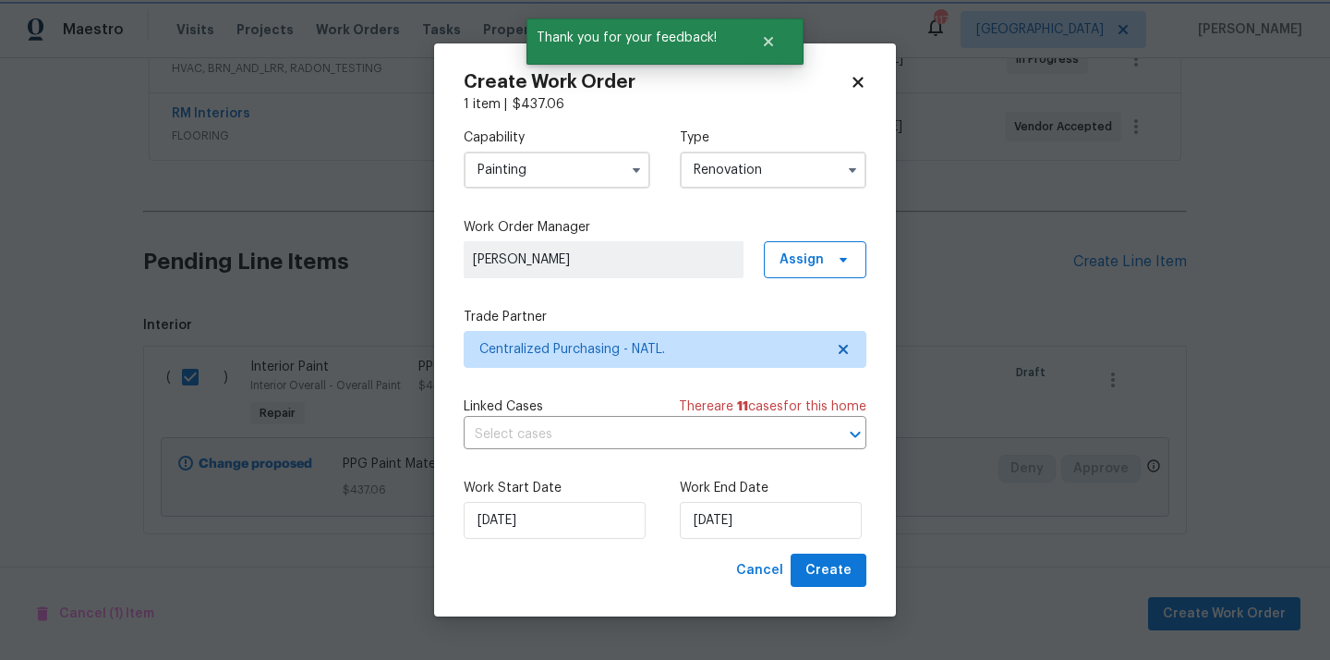
scroll to position [0, 0]
click at [837, 572] on span "Create" at bounding box center [829, 570] width 46 height 23
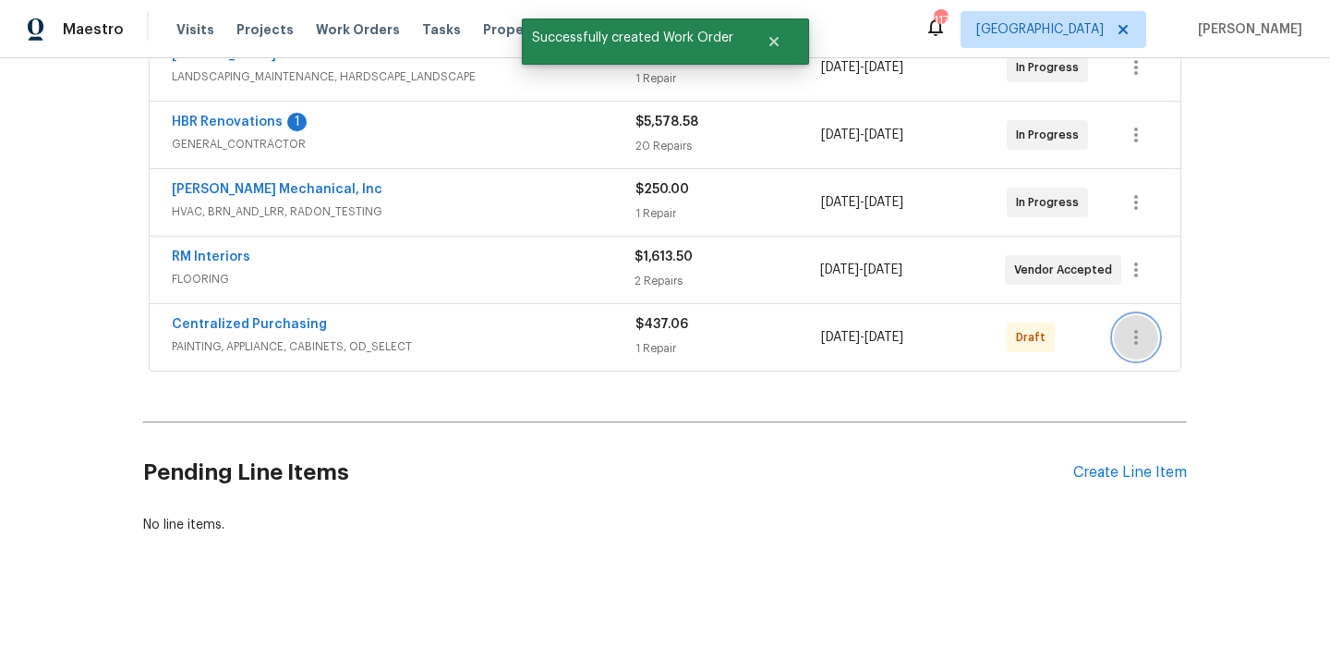
click at [1129, 336] on icon "button" at bounding box center [1136, 337] width 22 height 22
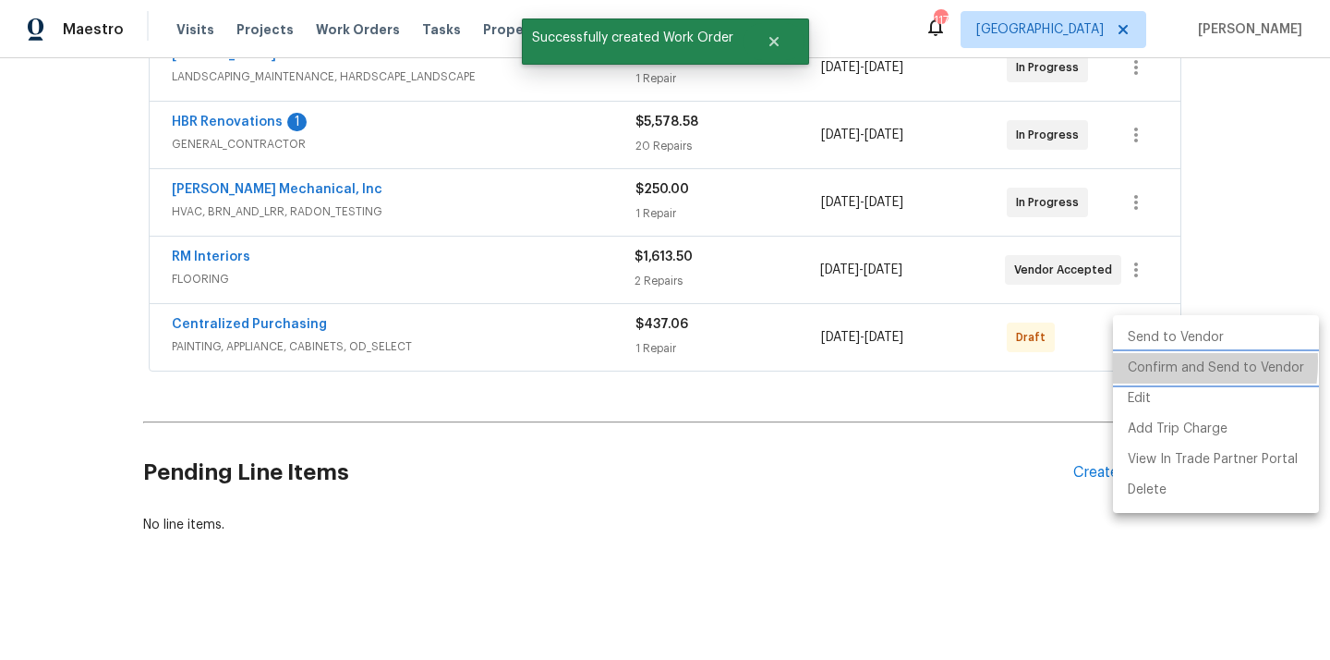
click at [1141, 361] on li "Confirm and Send to Vendor" at bounding box center [1216, 368] width 206 height 30
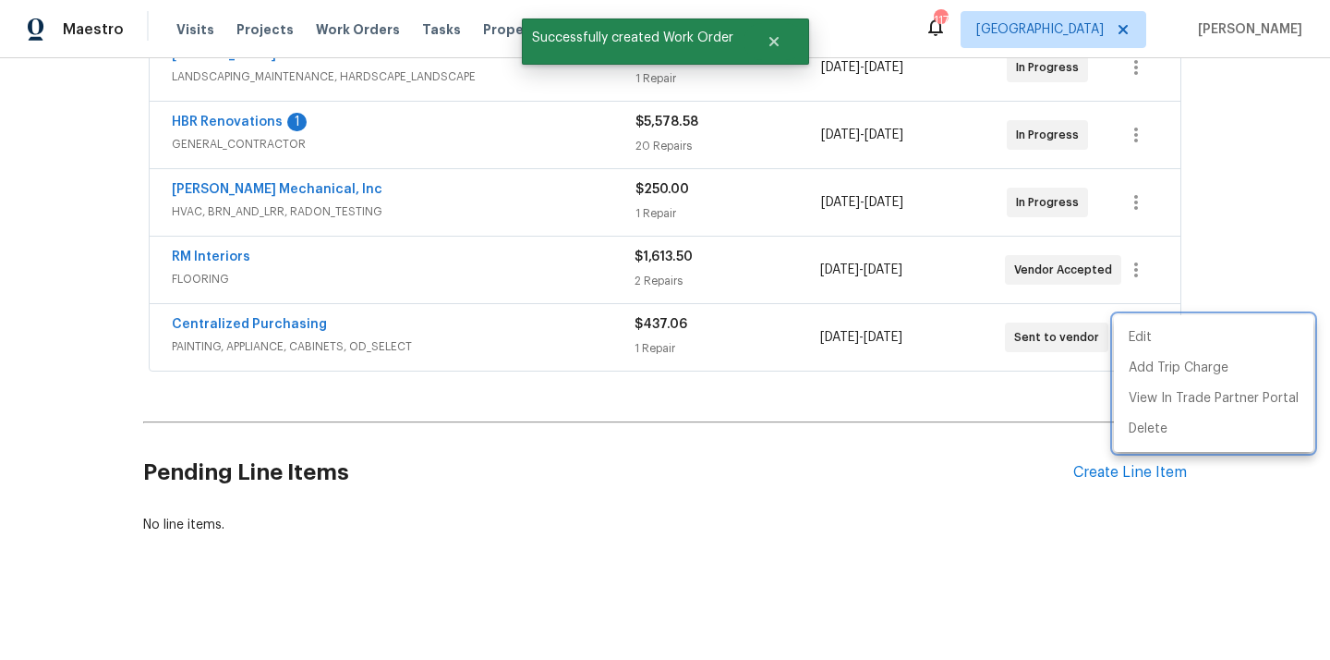
click at [439, 383] on div at bounding box center [665, 330] width 1330 height 660
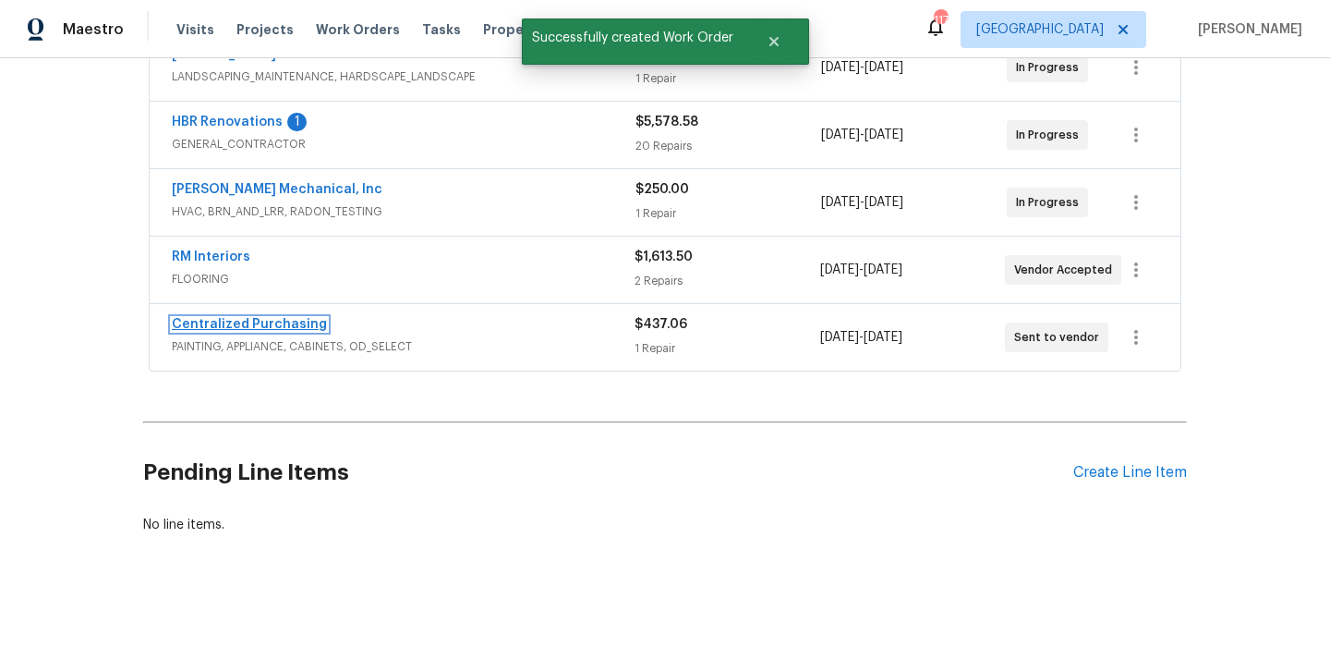
click at [256, 319] on link "Centralized Purchasing" at bounding box center [249, 324] width 155 height 13
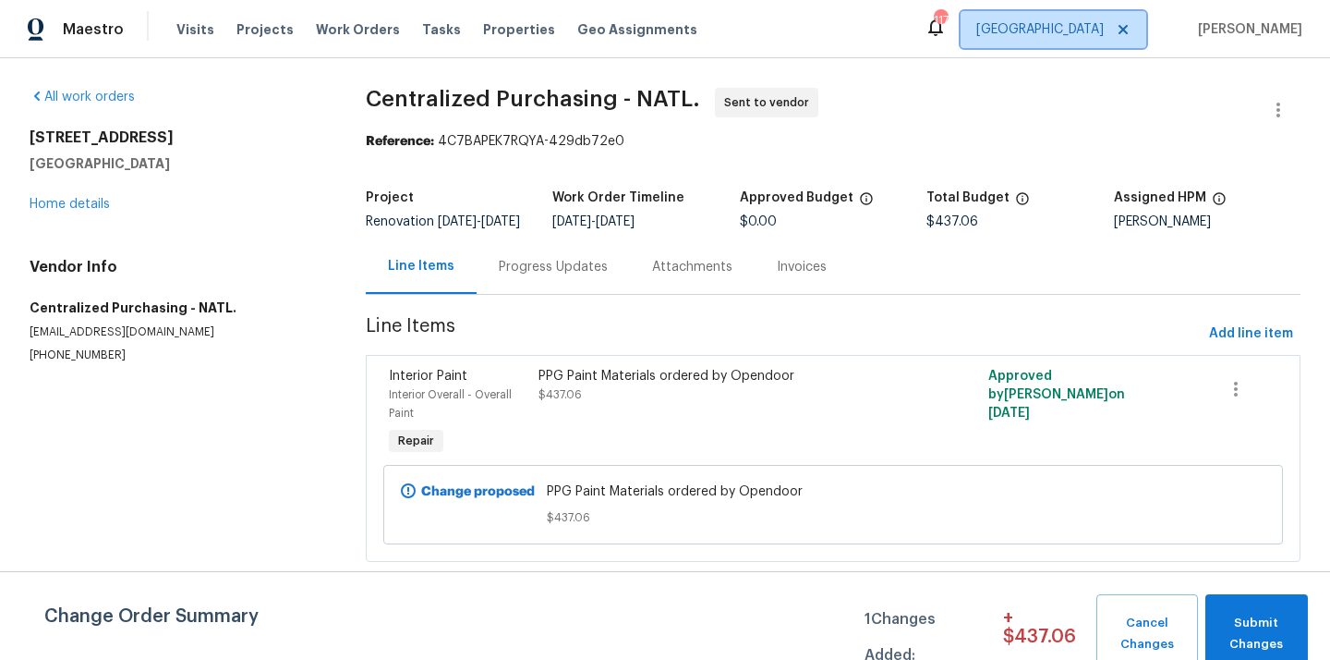
click at [1104, 29] on span "[GEOGRAPHIC_DATA]" at bounding box center [1039, 29] width 127 height 18
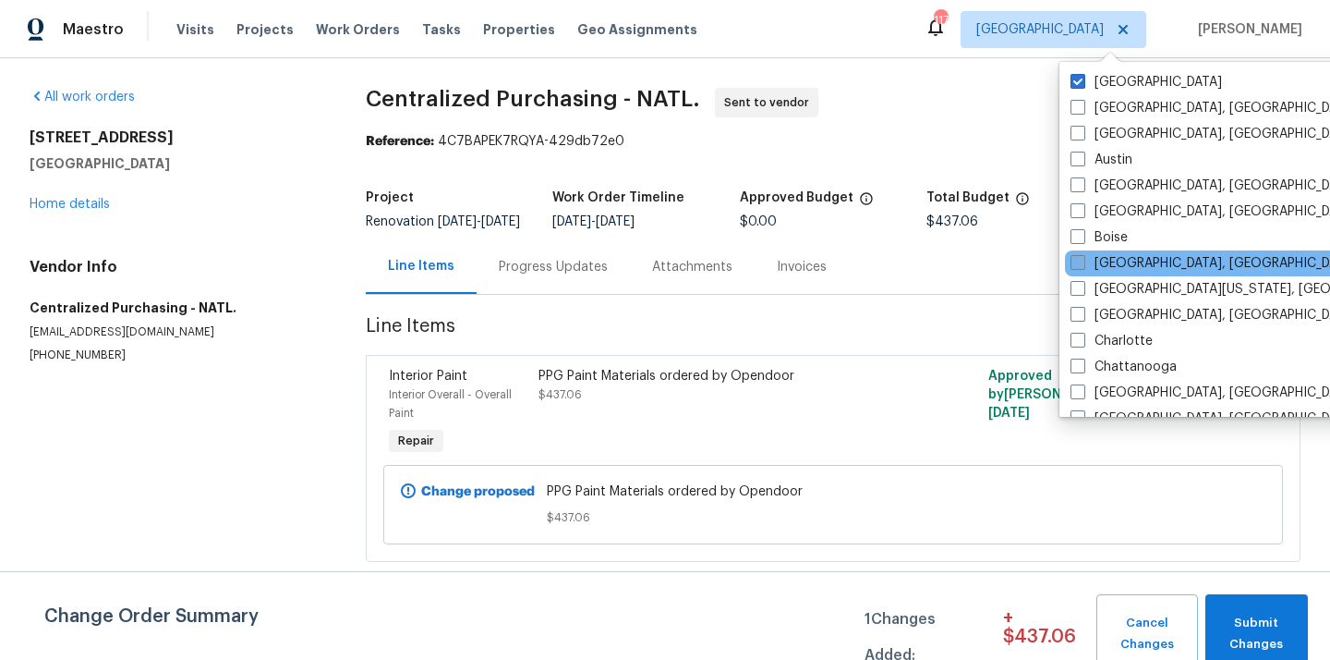
scroll to position [79, 0]
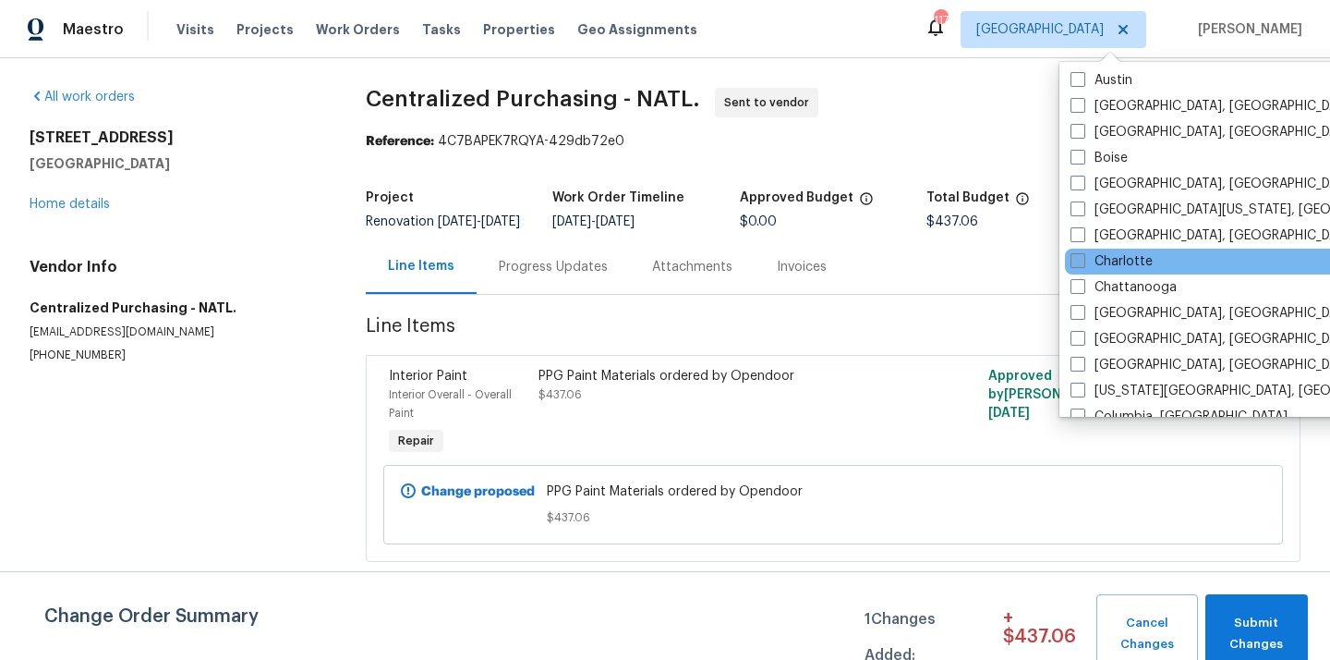
click at [1119, 266] on label "Charlotte" at bounding box center [1112, 261] width 82 height 18
click at [1083, 264] on input "Charlotte" at bounding box center [1077, 258] width 12 height 12
checkbox input "true"
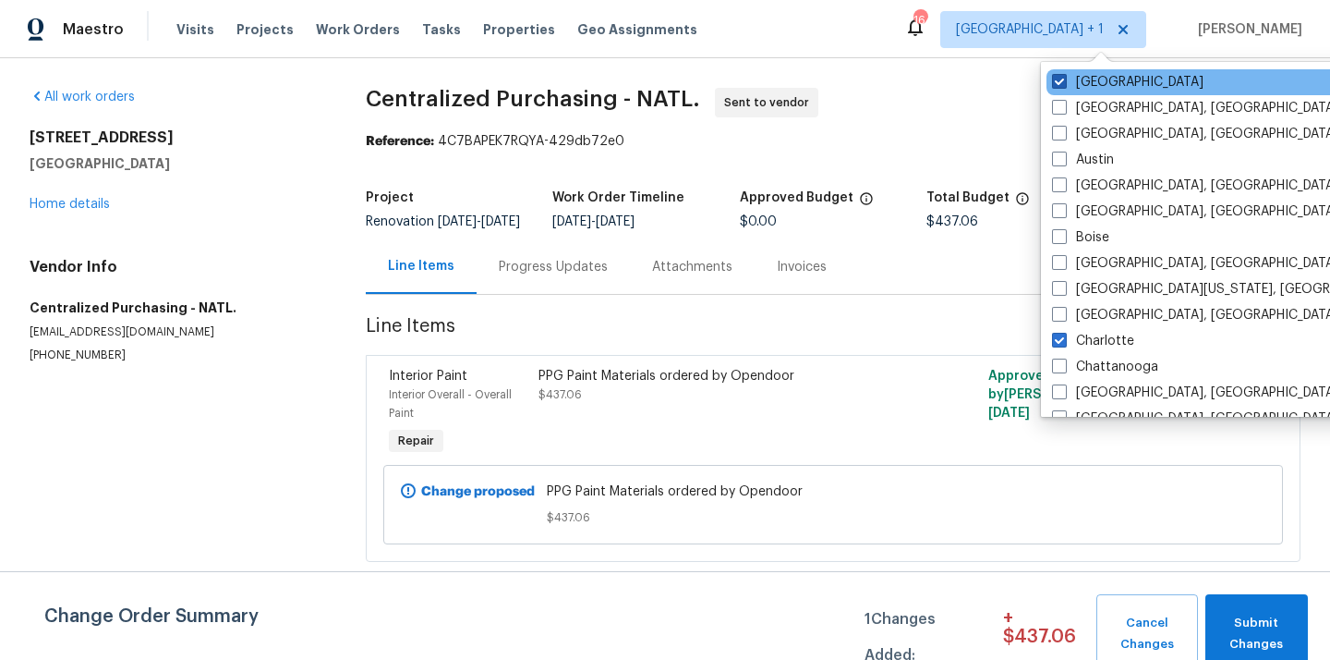
click at [1073, 84] on label "[GEOGRAPHIC_DATA]" at bounding box center [1127, 82] width 151 height 18
click at [1064, 84] on input "[GEOGRAPHIC_DATA]" at bounding box center [1058, 79] width 12 height 12
checkbox input "false"
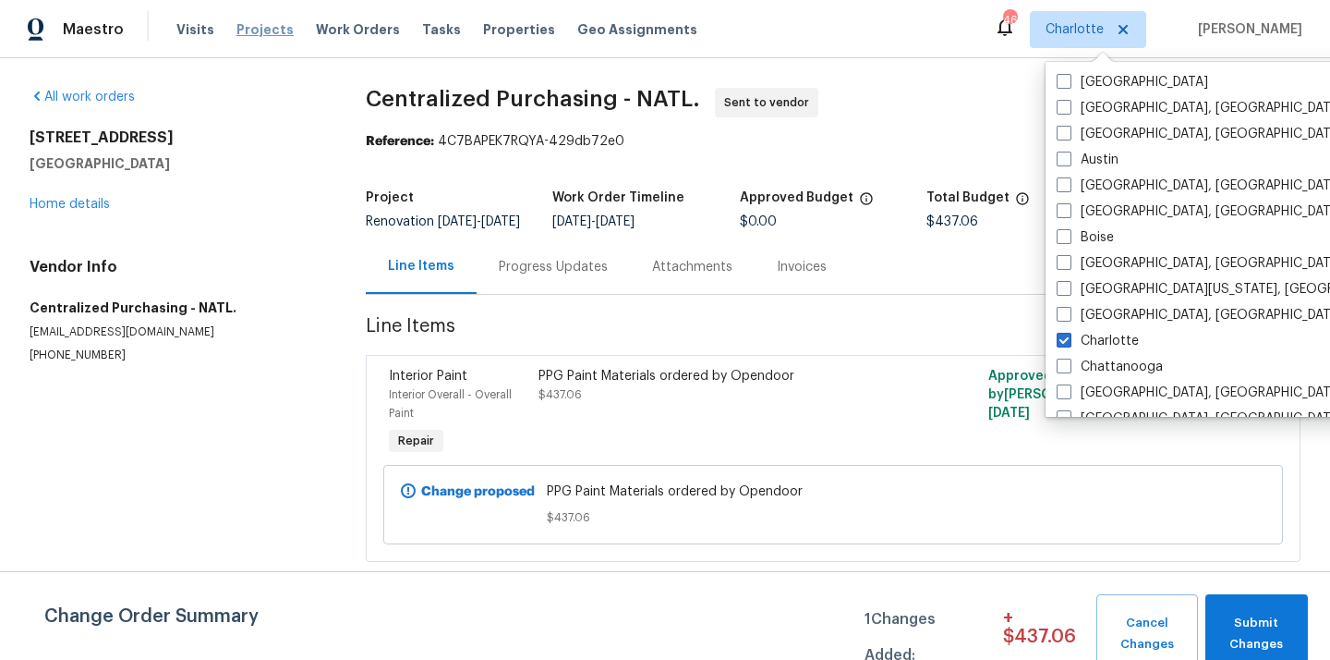
click at [244, 36] on span "Projects" at bounding box center [264, 29] width 57 height 18
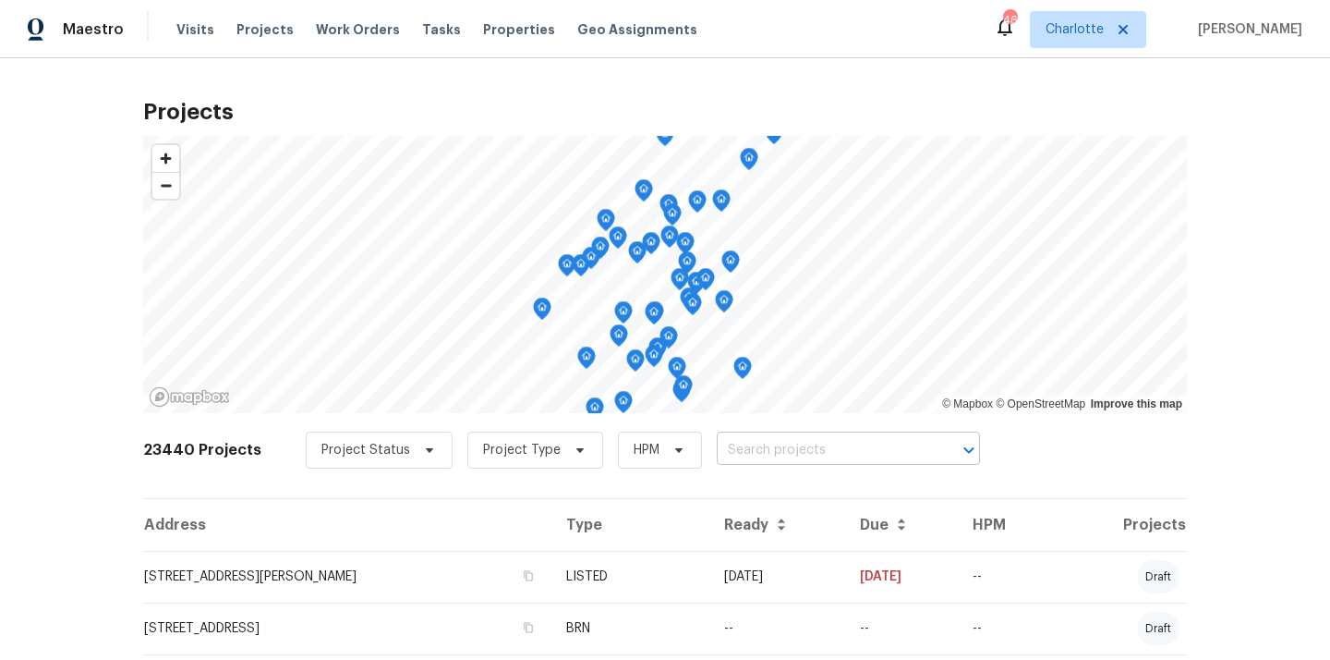
click at [810, 455] on input "text" at bounding box center [823, 450] width 212 height 29
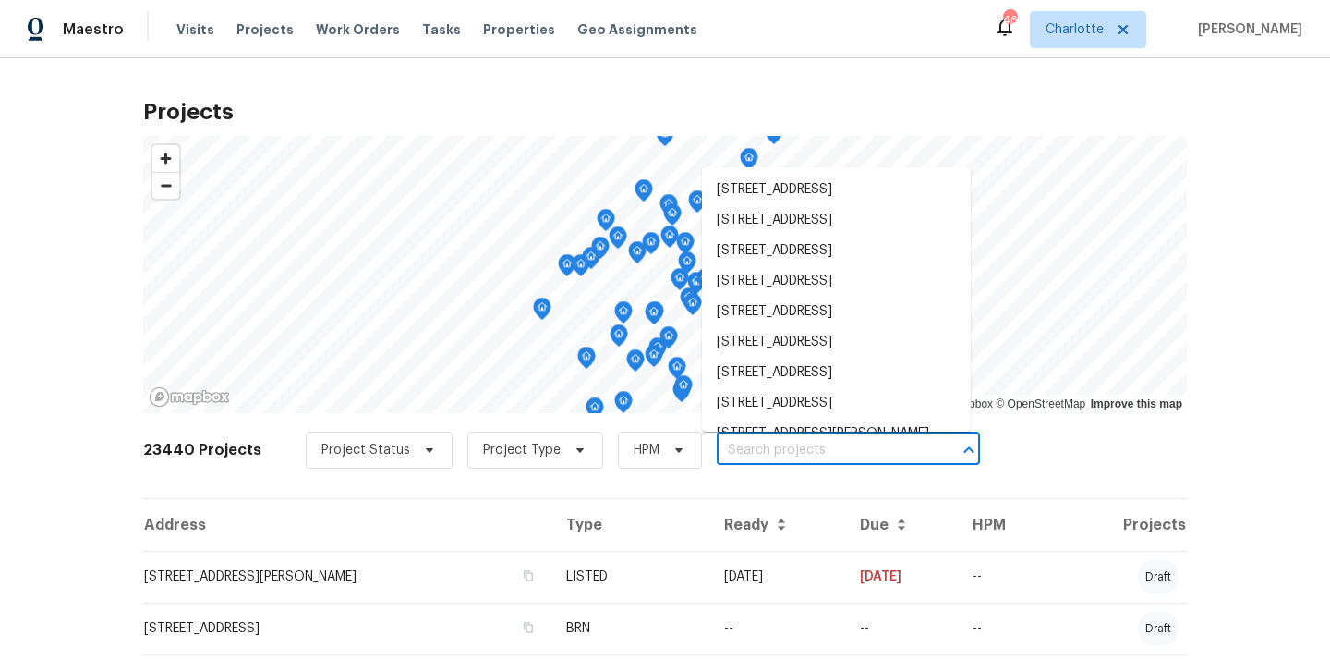
paste input "[STREET_ADDRESS][PERSON_NAME]"
type input "[STREET_ADDRESS][PERSON_NAME]"
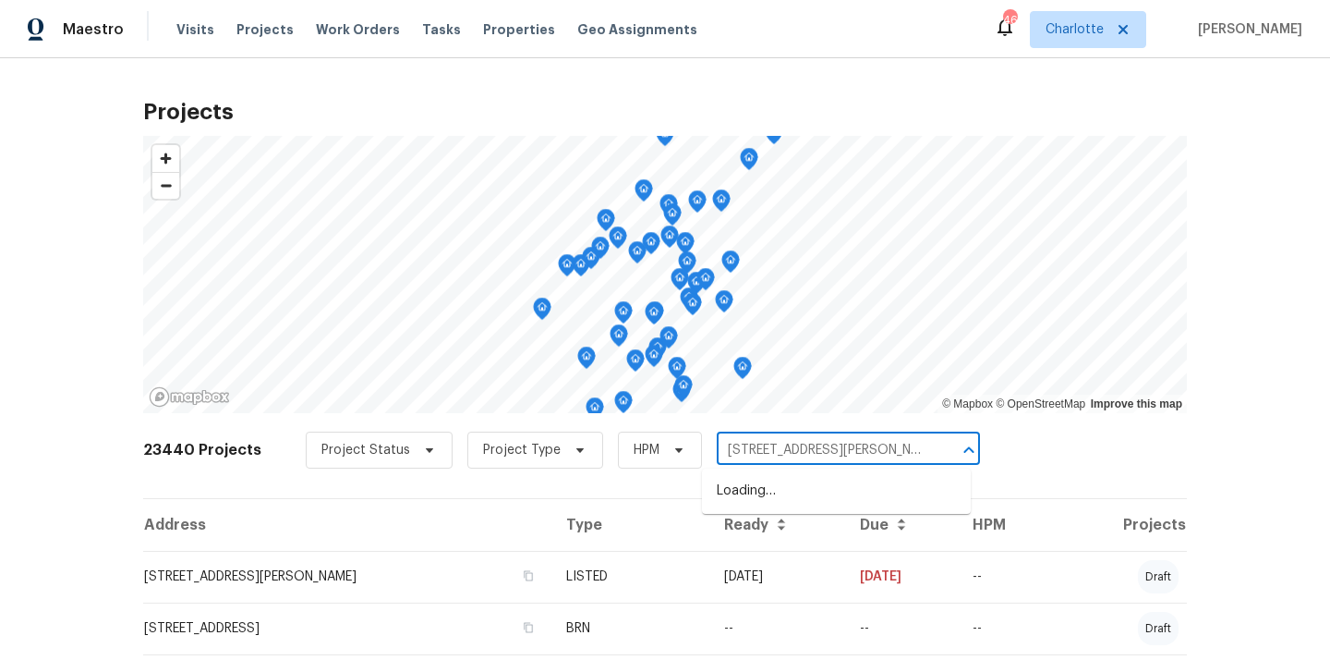
scroll to position [0, 53]
click at [810, 484] on li "[STREET_ADDRESS][PERSON_NAME]" at bounding box center [836, 491] width 269 height 30
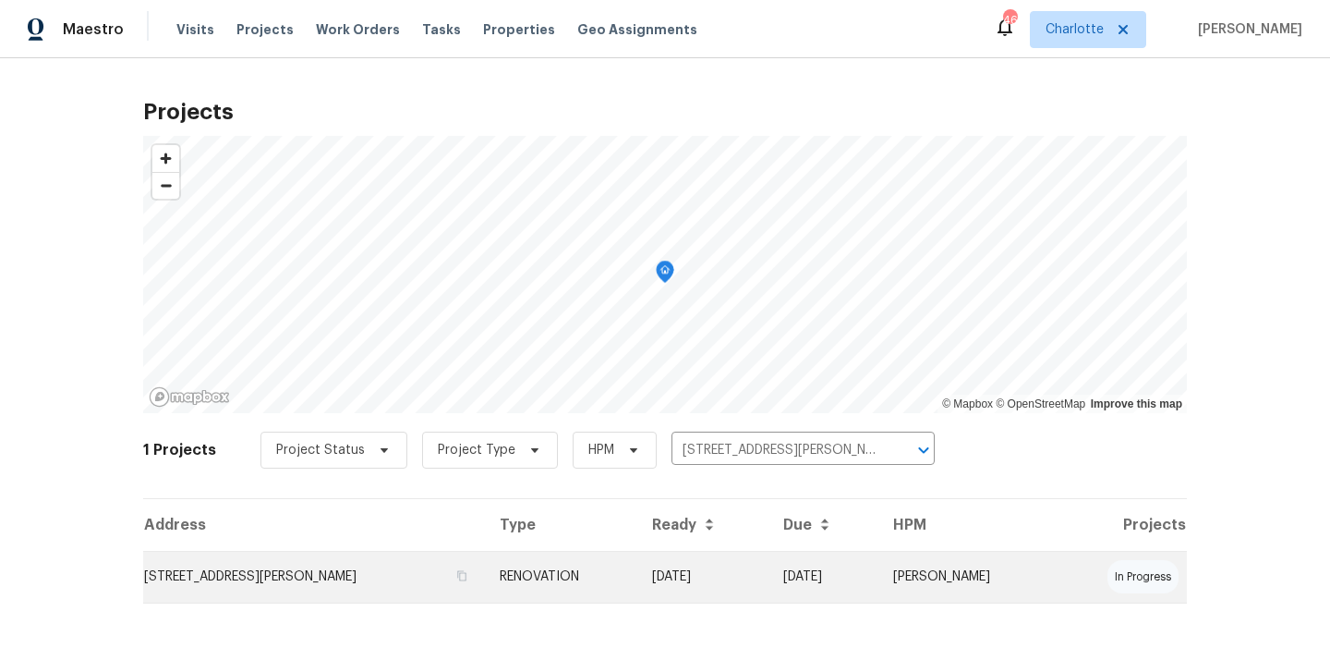
click at [391, 586] on td "[STREET_ADDRESS][PERSON_NAME]" at bounding box center [314, 577] width 342 height 52
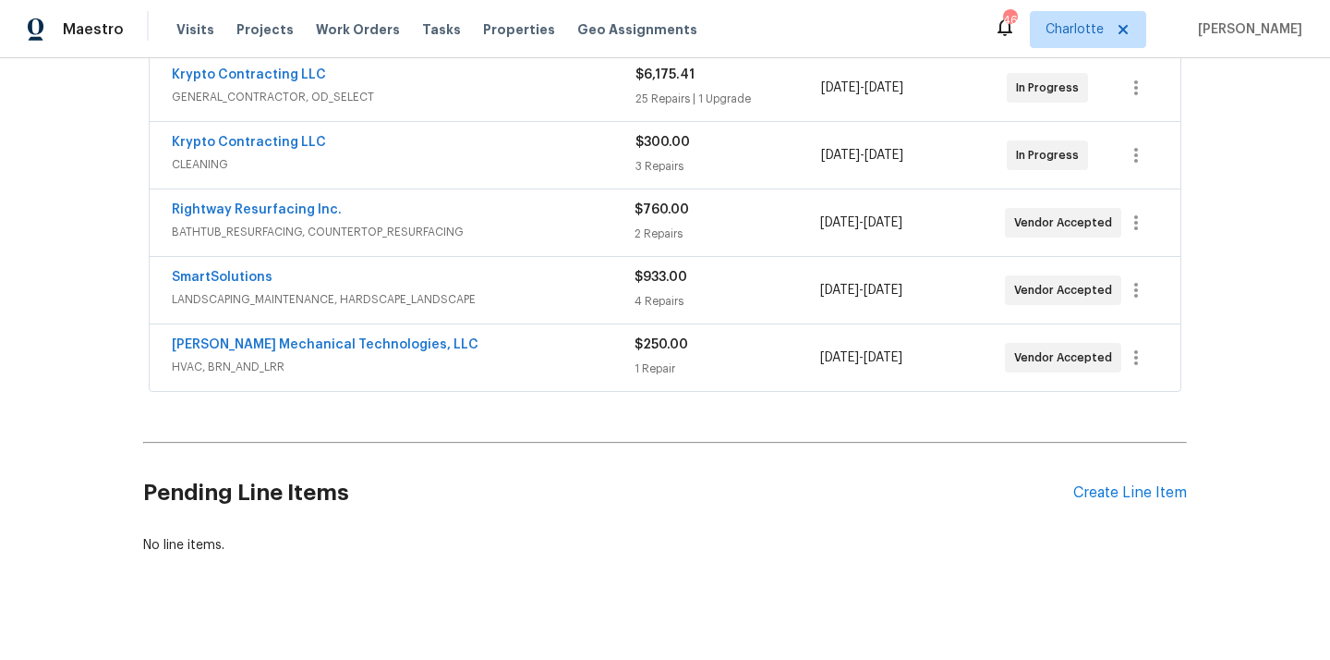
scroll to position [446, 0]
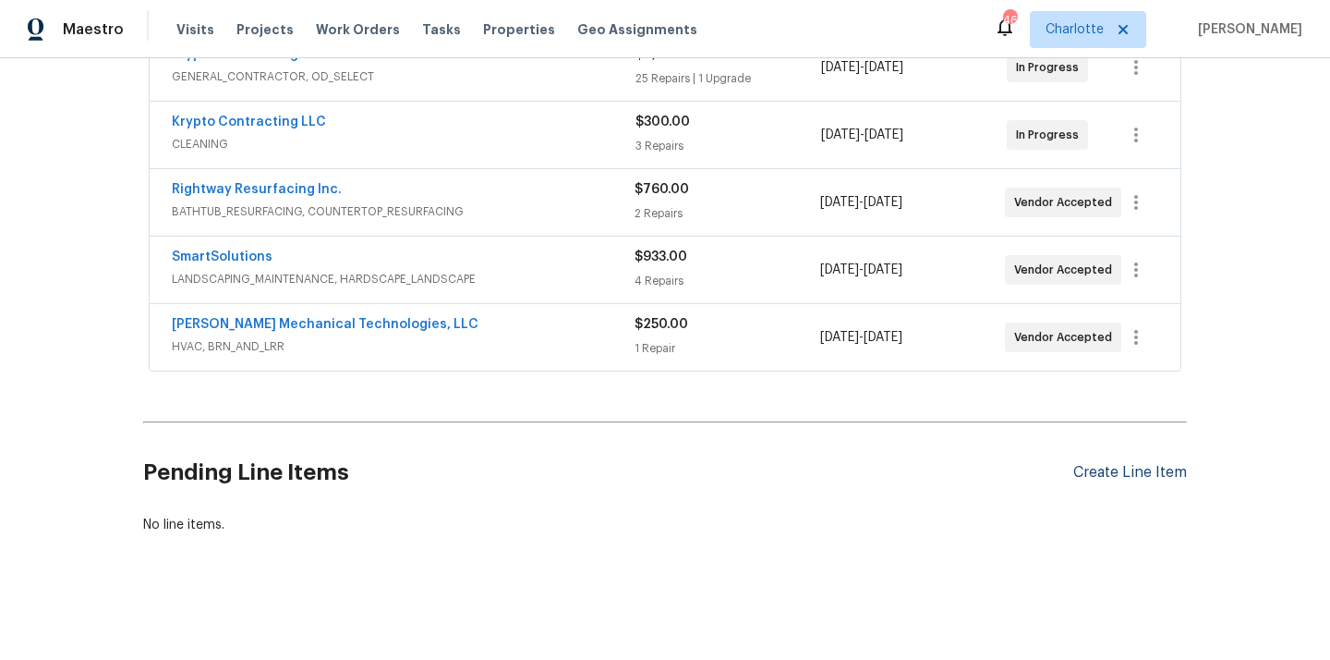
click at [1132, 468] on div "Create Line Item" at bounding box center [1130, 473] width 114 height 18
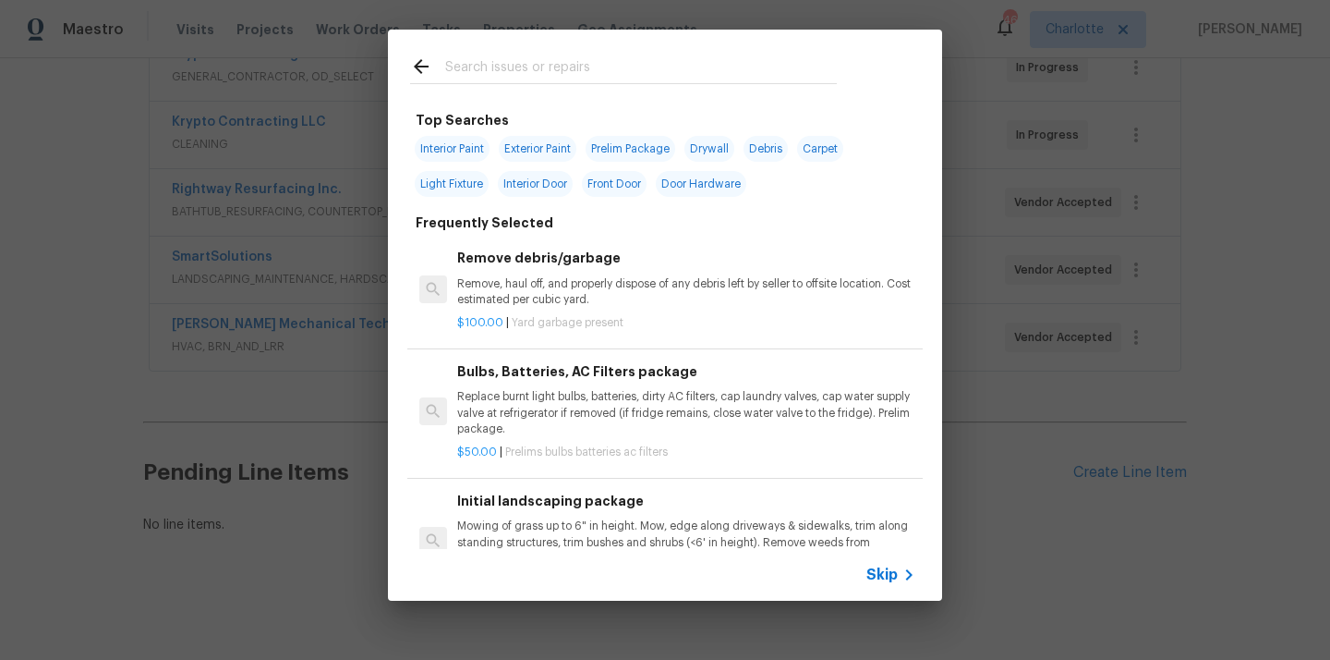
click at [574, 75] on input "text" at bounding box center [641, 69] width 392 height 28
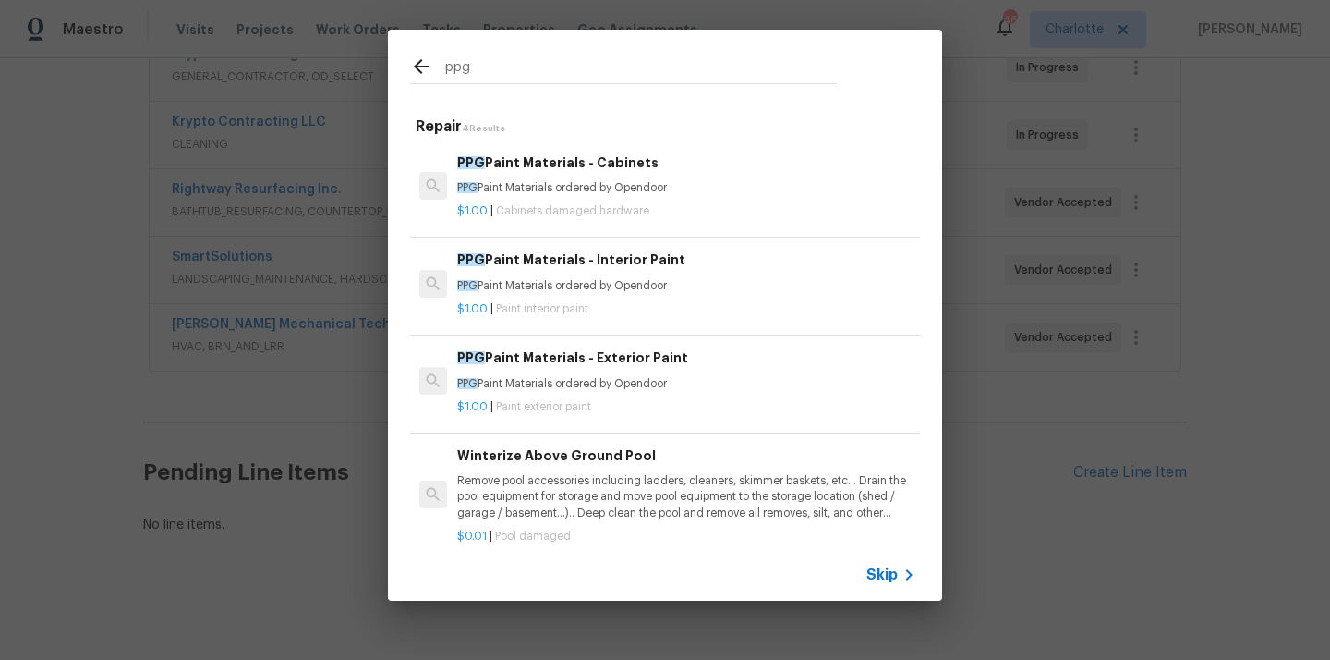
type input "ppg"
click at [591, 192] on p "PPG Paint Materials ordered by Opendoor" at bounding box center [686, 188] width 458 height 16
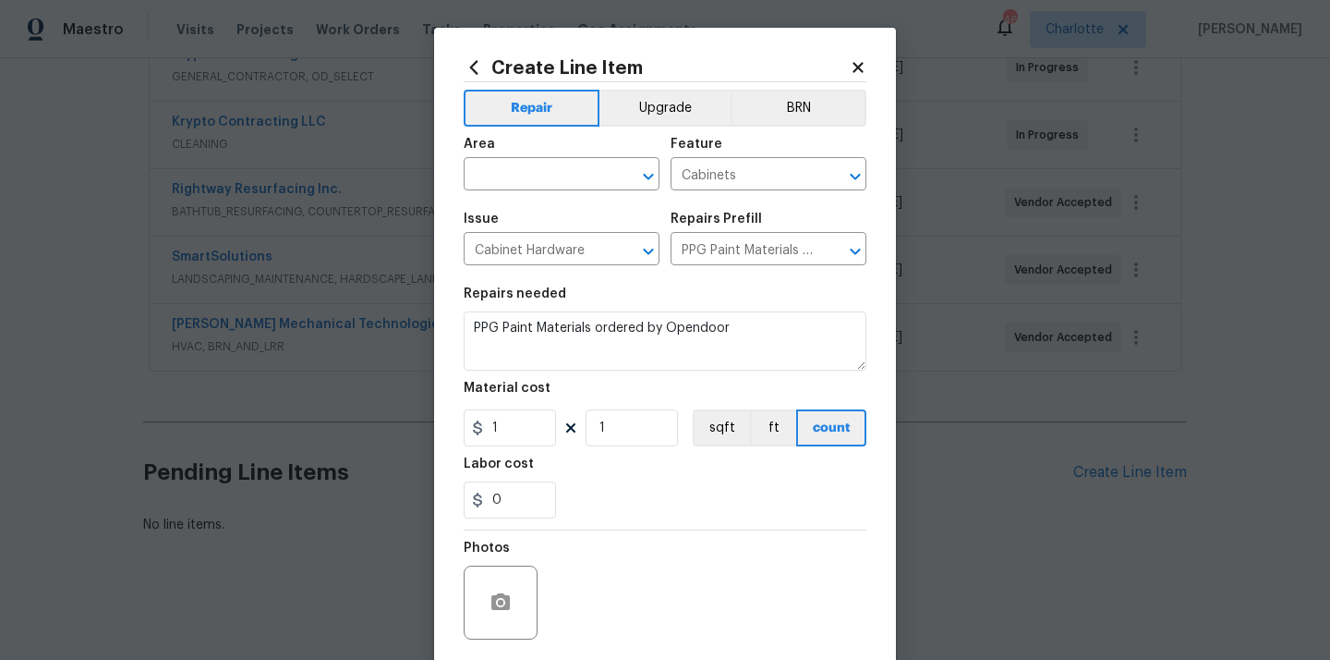
click at [521, 159] on div "Area" at bounding box center [562, 150] width 196 height 24
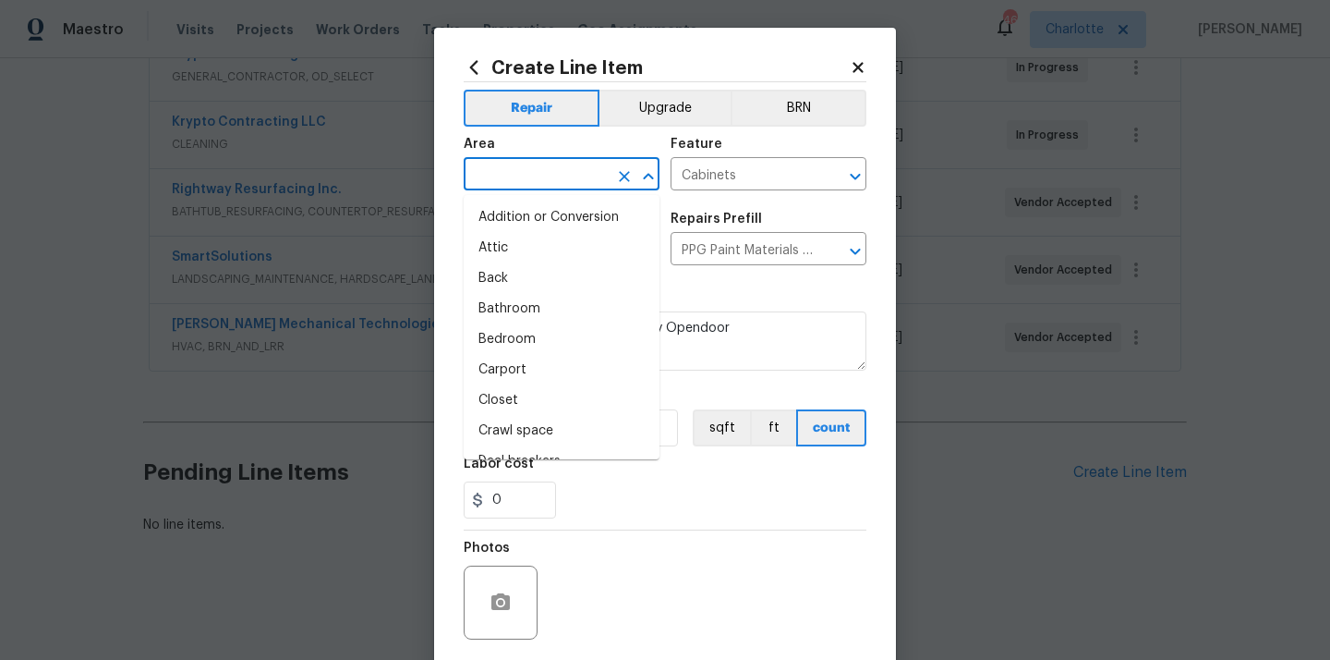
click at [515, 173] on input "text" at bounding box center [536, 176] width 144 height 29
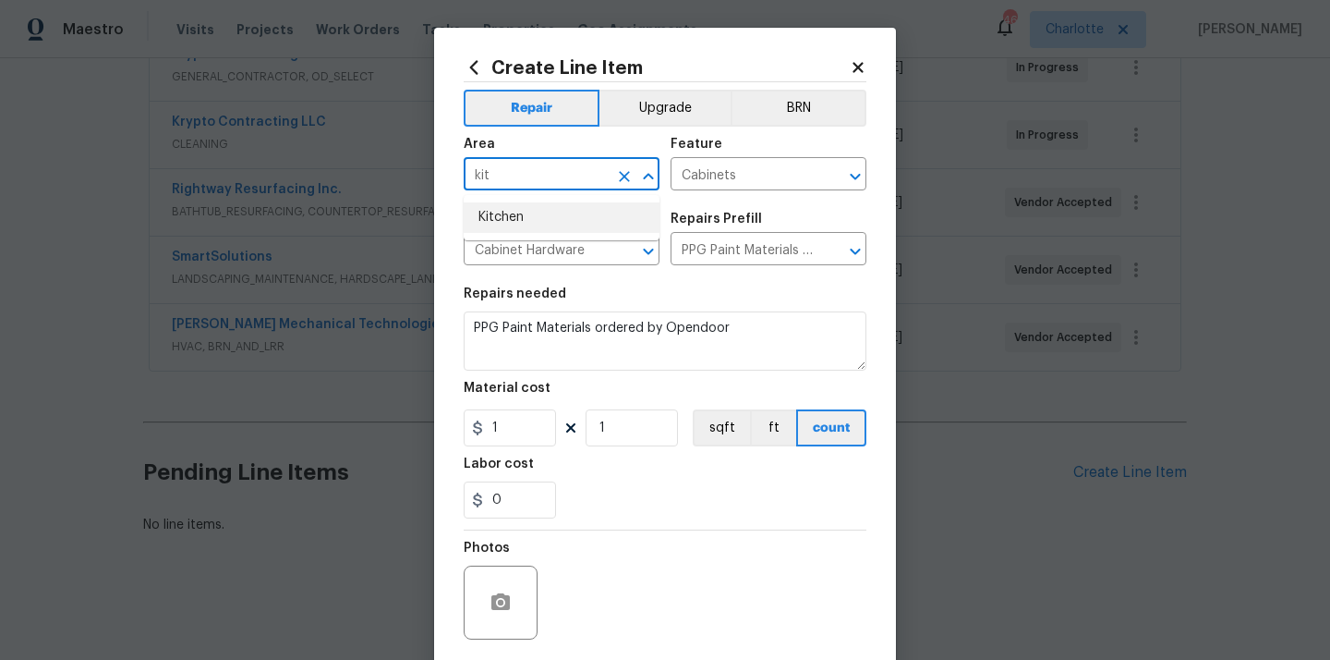
click at [517, 230] on li "Kitchen" at bounding box center [562, 217] width 196 height 30
type input "Kitchen"
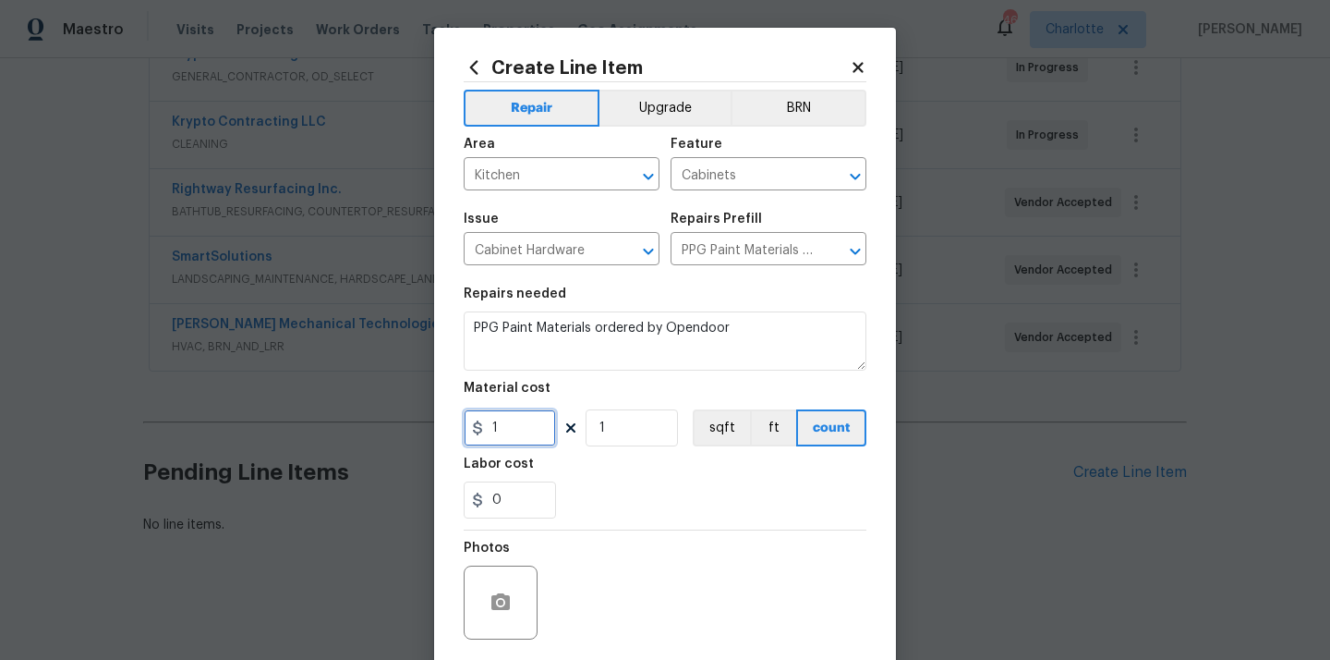
drag, startPoint x: 527, startPoint y: 430, endPoint x: 413, endPoint y: 430, distance: 113.6
click at [413, 430] on div "Create Line Item Repair Upgrade BRN Area Kitchen ​ Feature Cabinets ​ Issue Cab…" at bounding box center [665, 330] width 1330 height 660
paste input "425.58"
type input "425.58"
click at [549, 454] on section "Repairs needed PPG Paint Materials ordered by Opendoor Material cost 425.58 1 s…" at bounding box center [665, 402] width 403 height 253
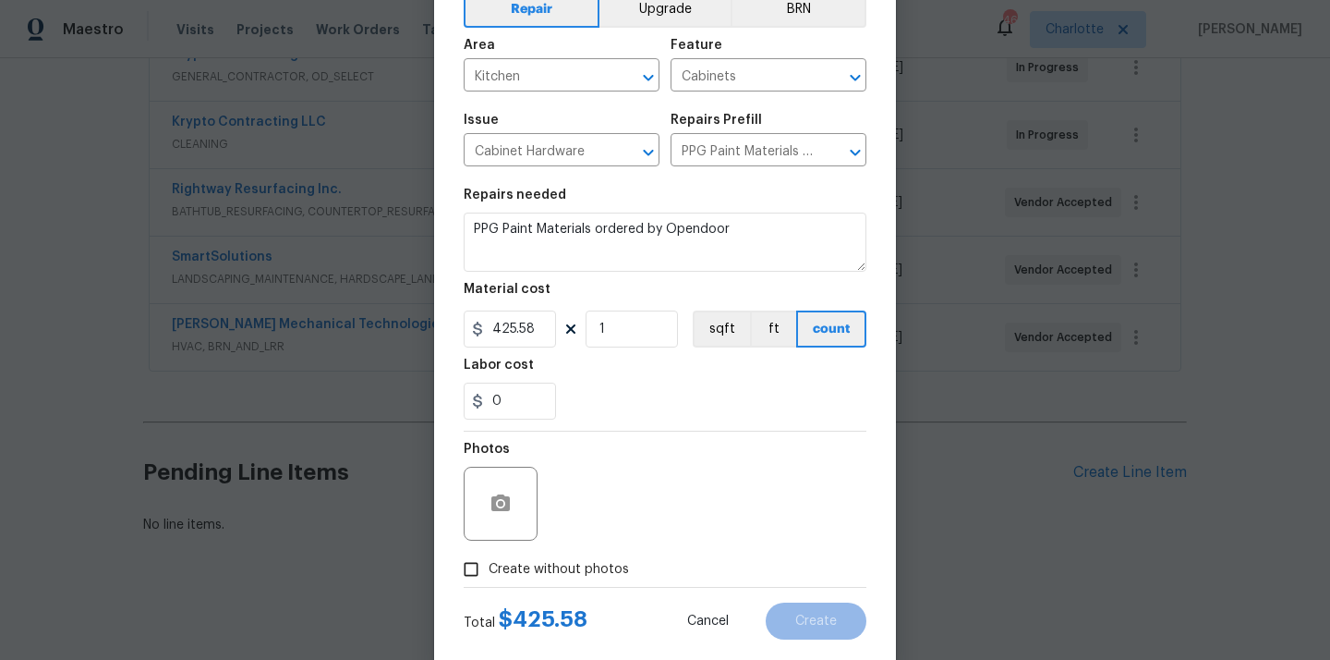
scroll to position [137, 0]
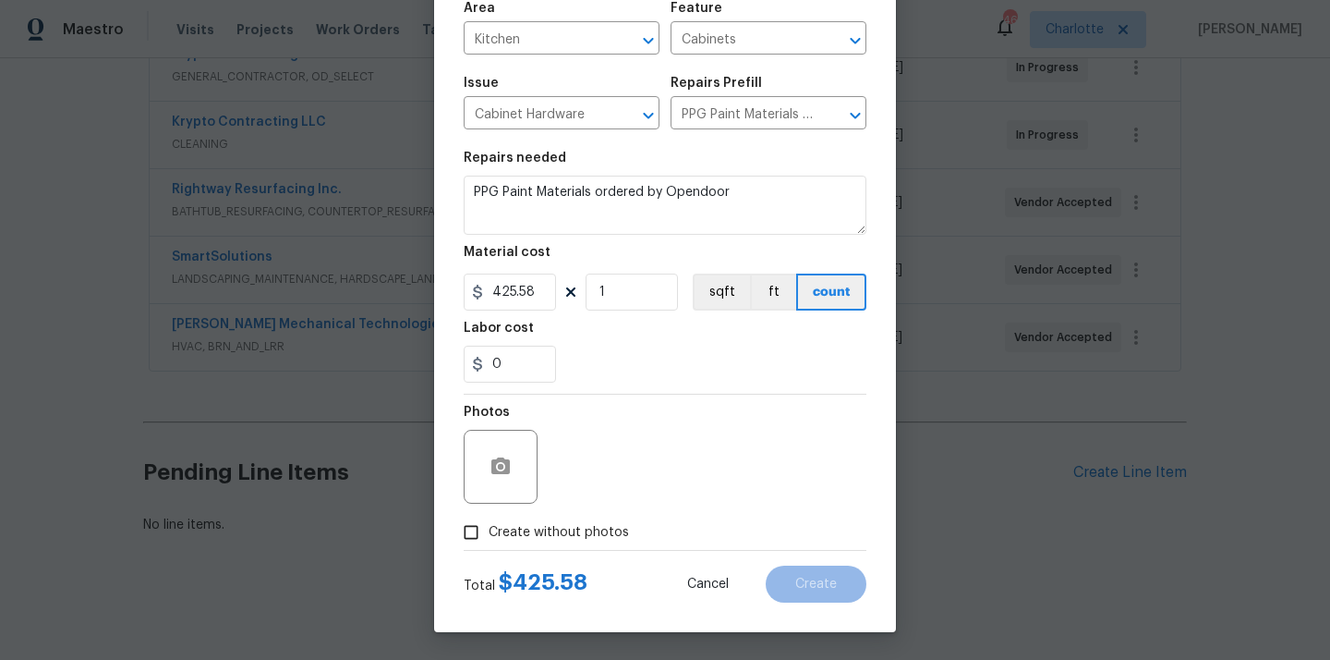
click at [569, 521] on label "Create without photos" at bounding box center [542, 532] width 176 height 35
click at [489, 521] on input "Create without photos" at bounding box center [471, 532] width 35 height 35
checkbox input "true"
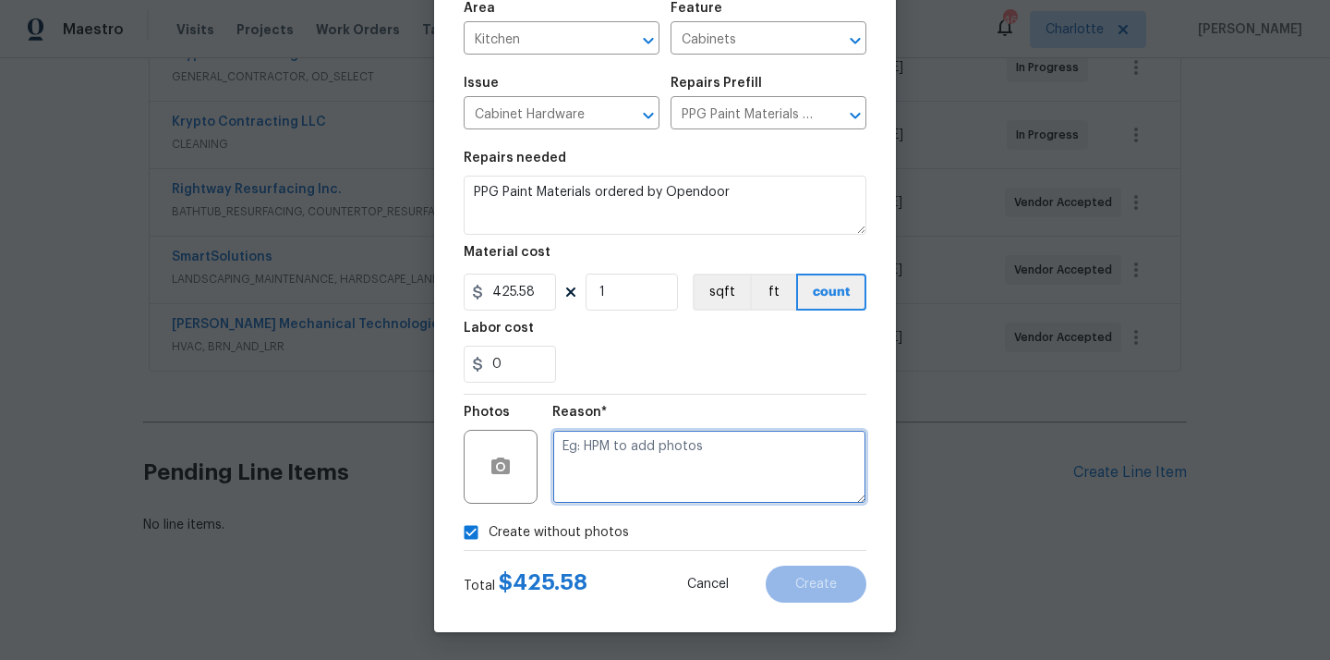
click at [614, 460] on textarea at bounding box center [709, 467] width 314 height 74
type textarea "N/A"
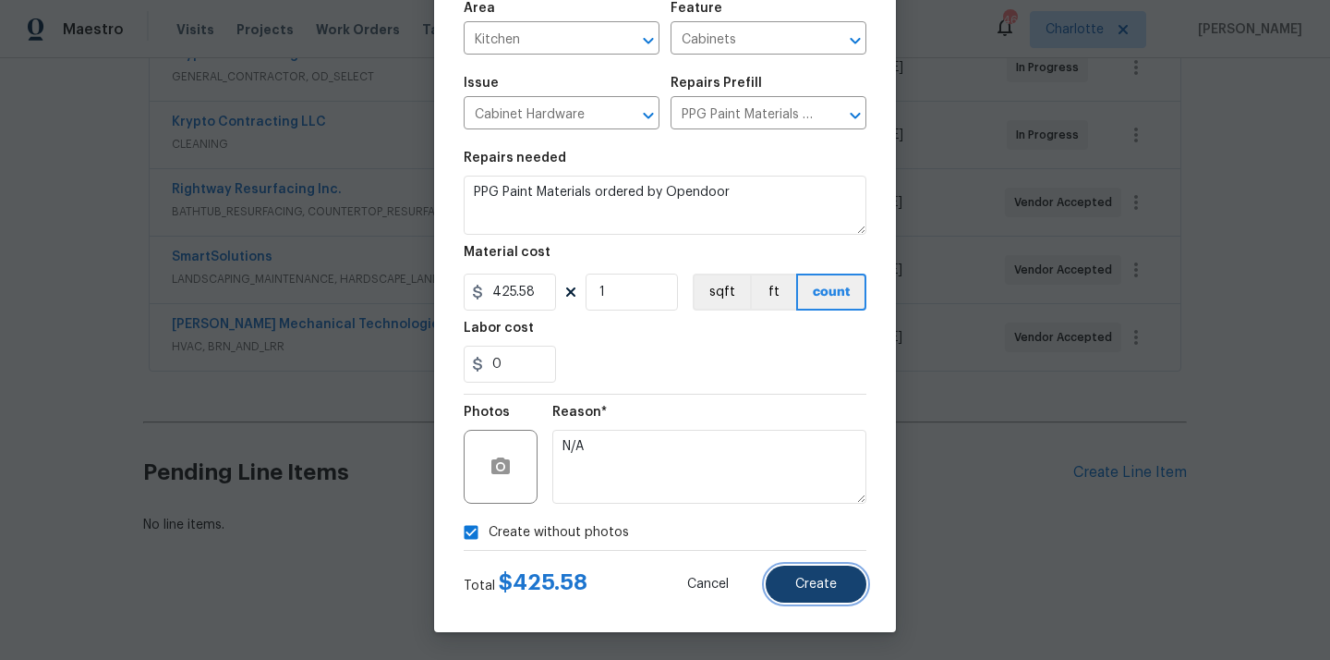
click at [815, 573] on button "Create" at bounding box center [816, 583] width 101 height 37
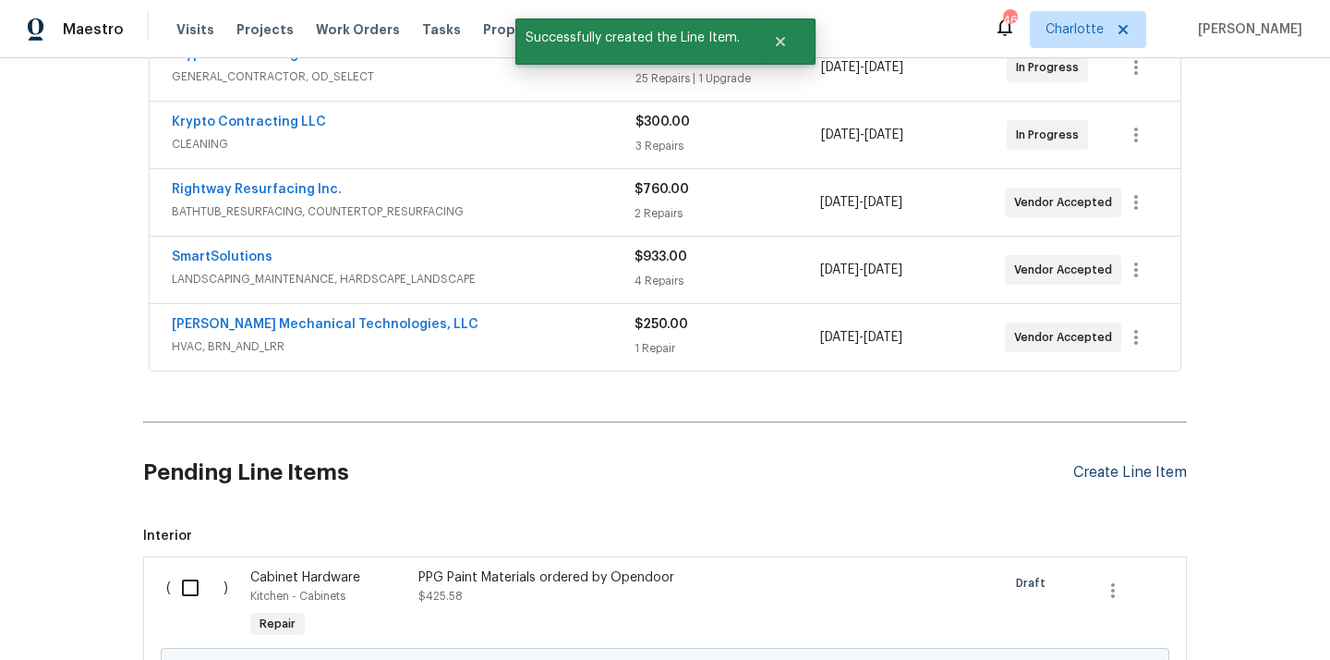
click at [1132, 474] on div "Create Line Item" at bounding box center [1130, 473] width 114 height 18
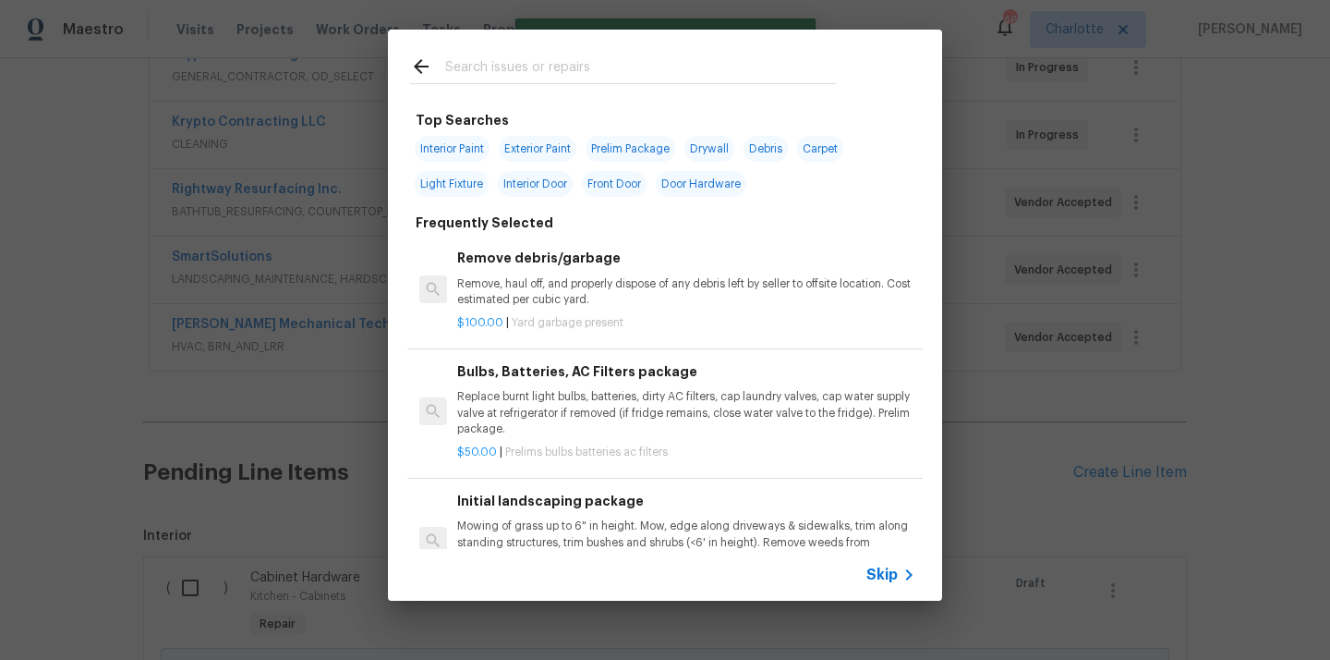
click at [646, 75] on input "text" at bounding box center [641, 69] width 392 height 28
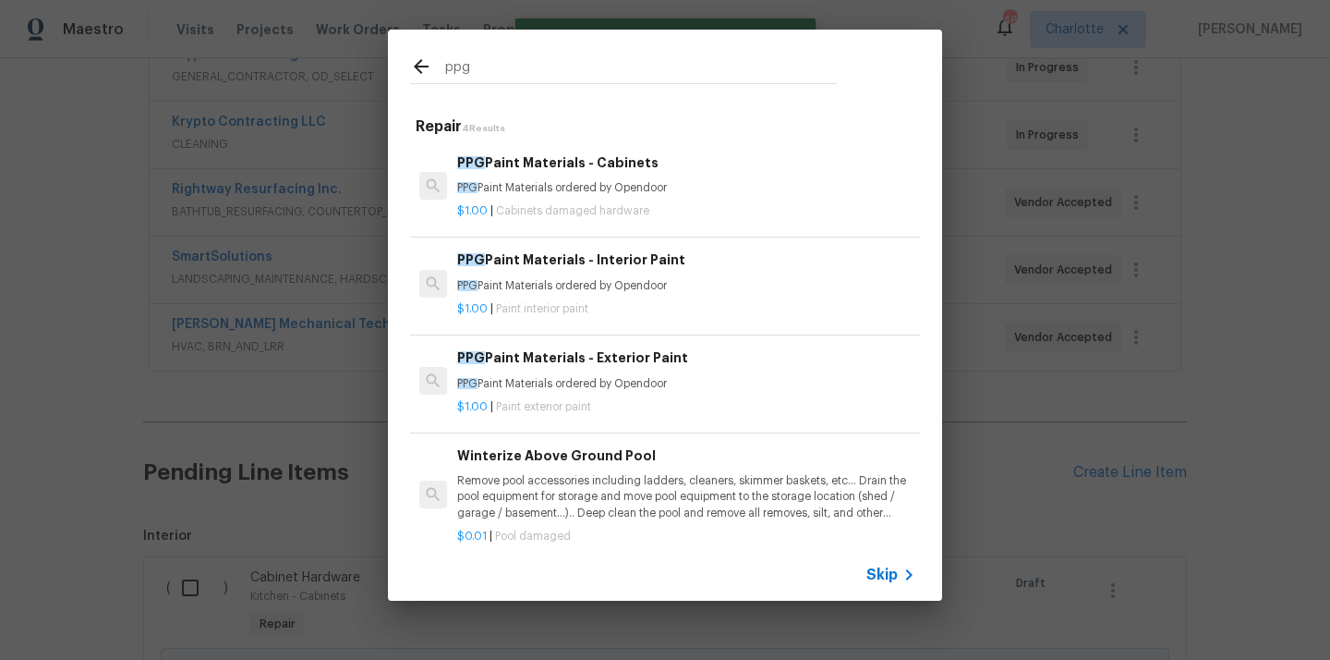
type input "ppg"
click at [669, 273] on div "PPG Paint Materials - Interior Paint PPG Paint Materials ordered by Opendoor" at bounding box center [686, 271] width 458 height 44
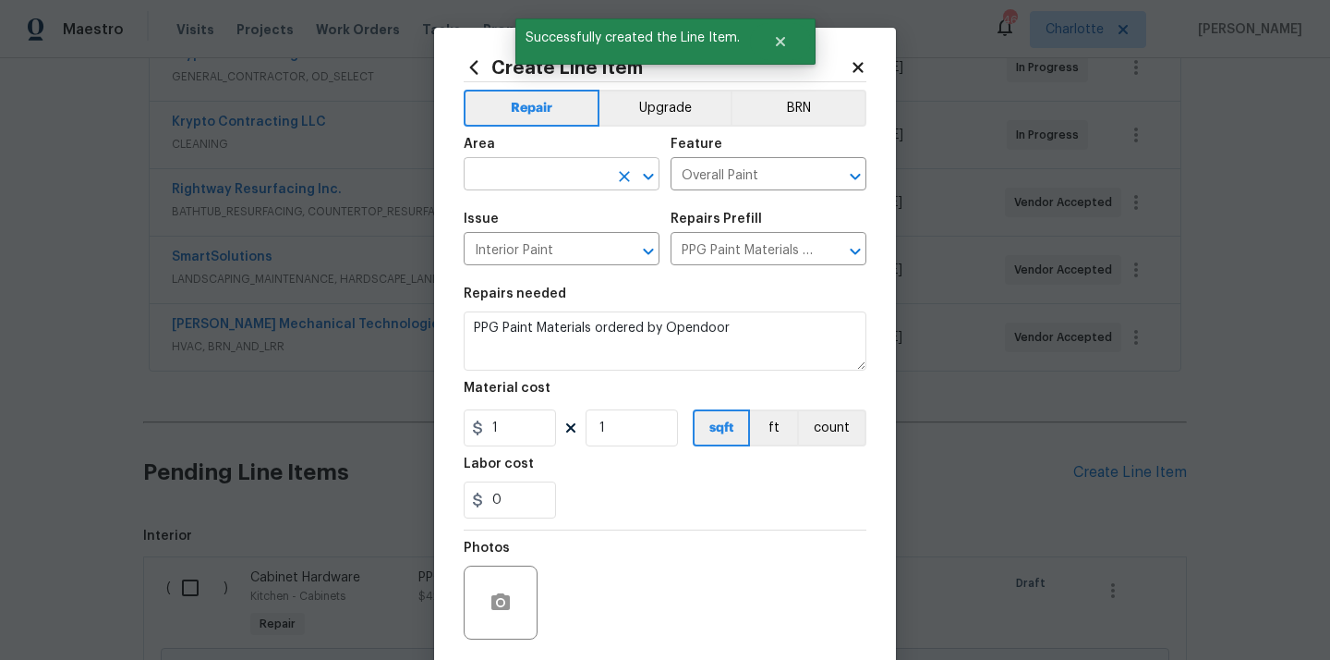
click at [563, 164] on input "text" at bounding box center [536, 176] width 144 height 29
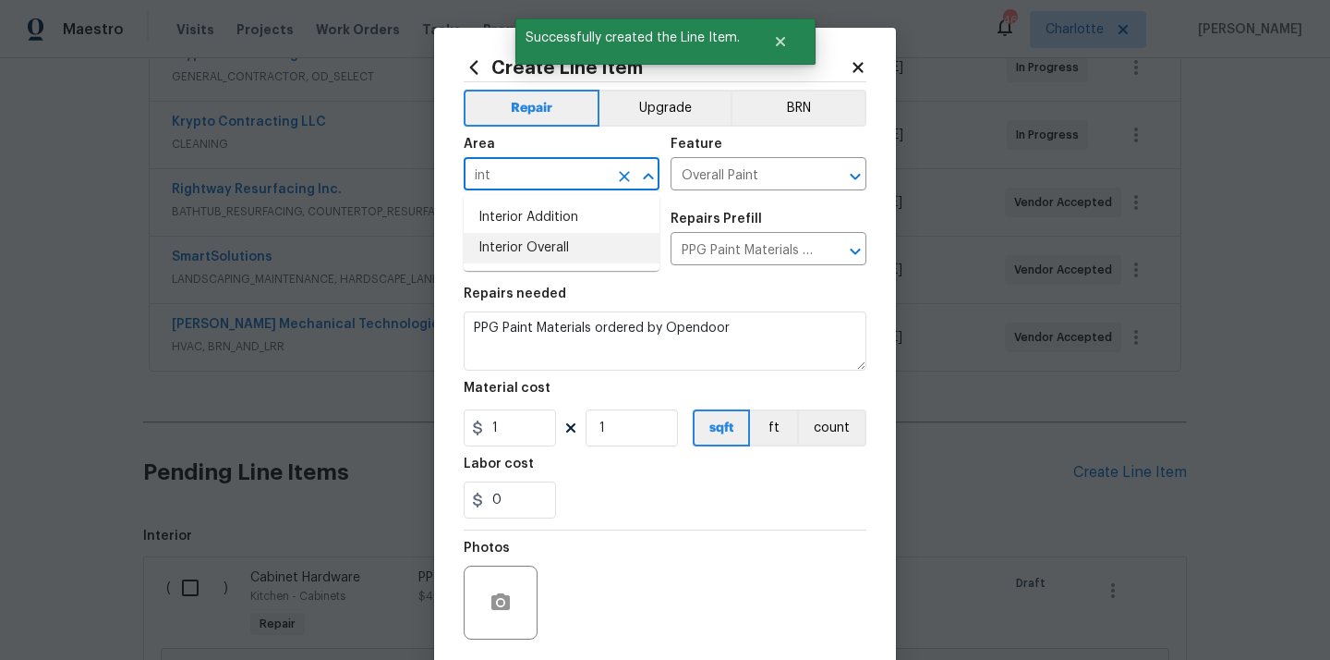
click at [531, 244] on li "Interior Overall" at bounding box center [562, 248] width 196 height 30
type input "Interior Overall"
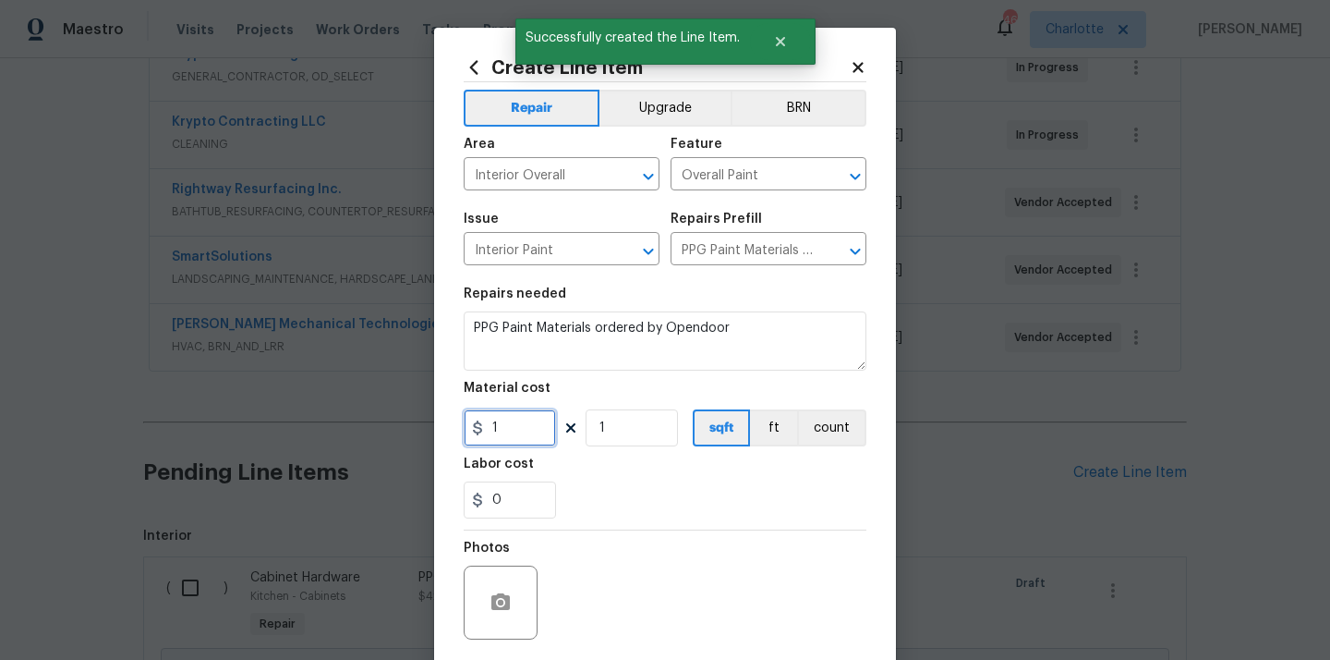
drag, startPoint x: 518, startPoint y: 442, endPoint x: 454, endPoint y: 436, distance: 65.0
click at [456, 436] on div "Create Line Item Repair Upgrade BRN Area Interior Overall ​ Feature Overall Pai…" at bounding box center [665, 398] width 462 height 740
paste input "443.49"
type input "443.49"
click at [645, 501] on div "0" at bounding box center [665, 499] width 403 height 37
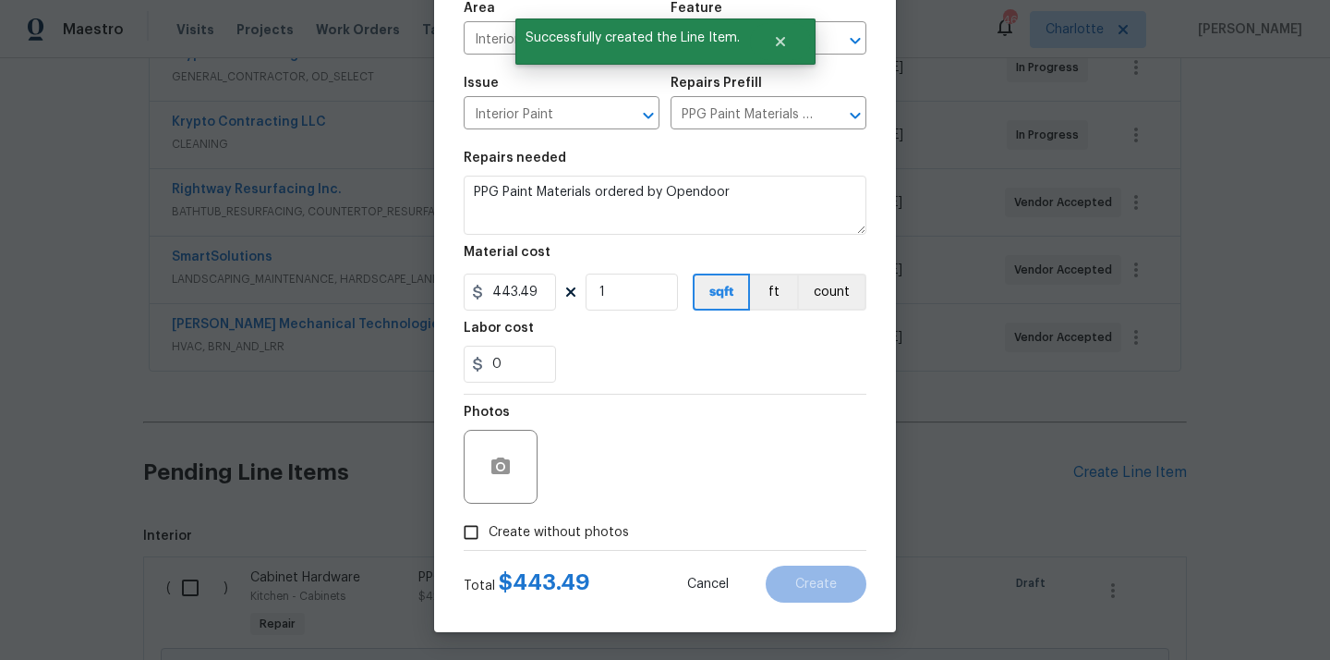
click at [590, 515] on label "Create without photos" at bounding box center [542, 532] width 176 height 35
click at [489, 515] on input "Create without photos" at bounding box center [471, 532] width 35 height 35
checkbox input "true"
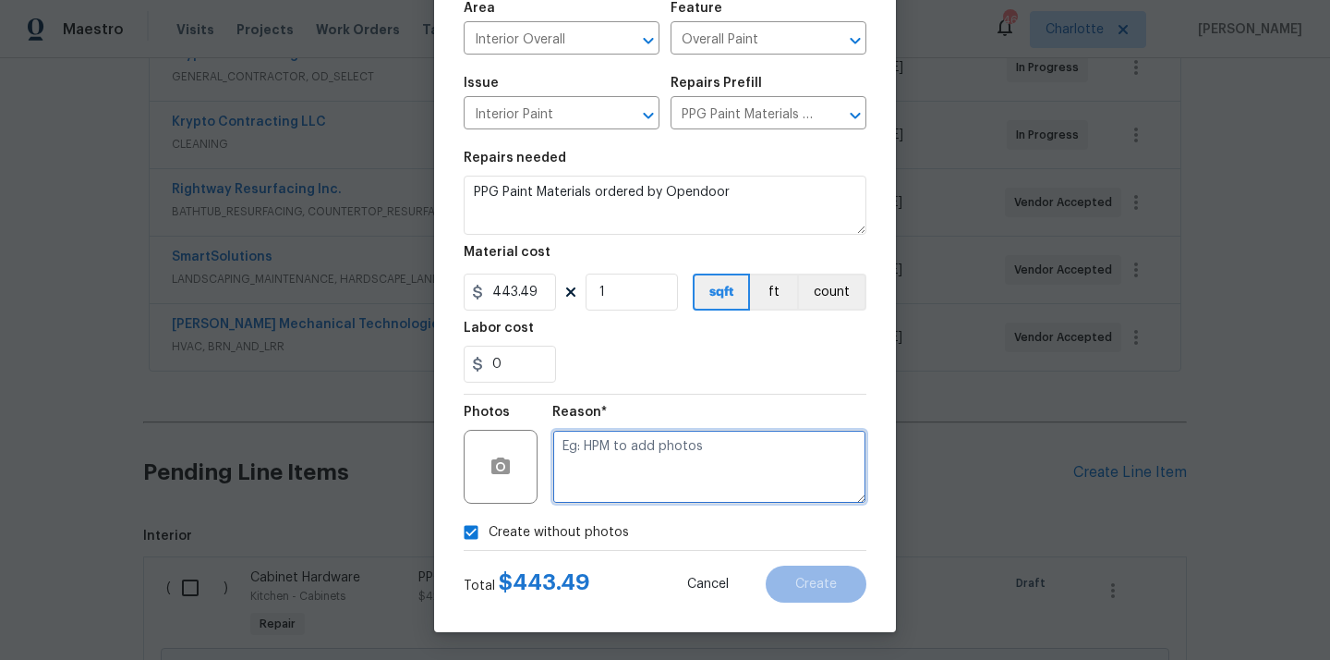
click at [614, 466] on textarea at bounding box center [709, 467] width 314 height 74
type textarea "N/A"
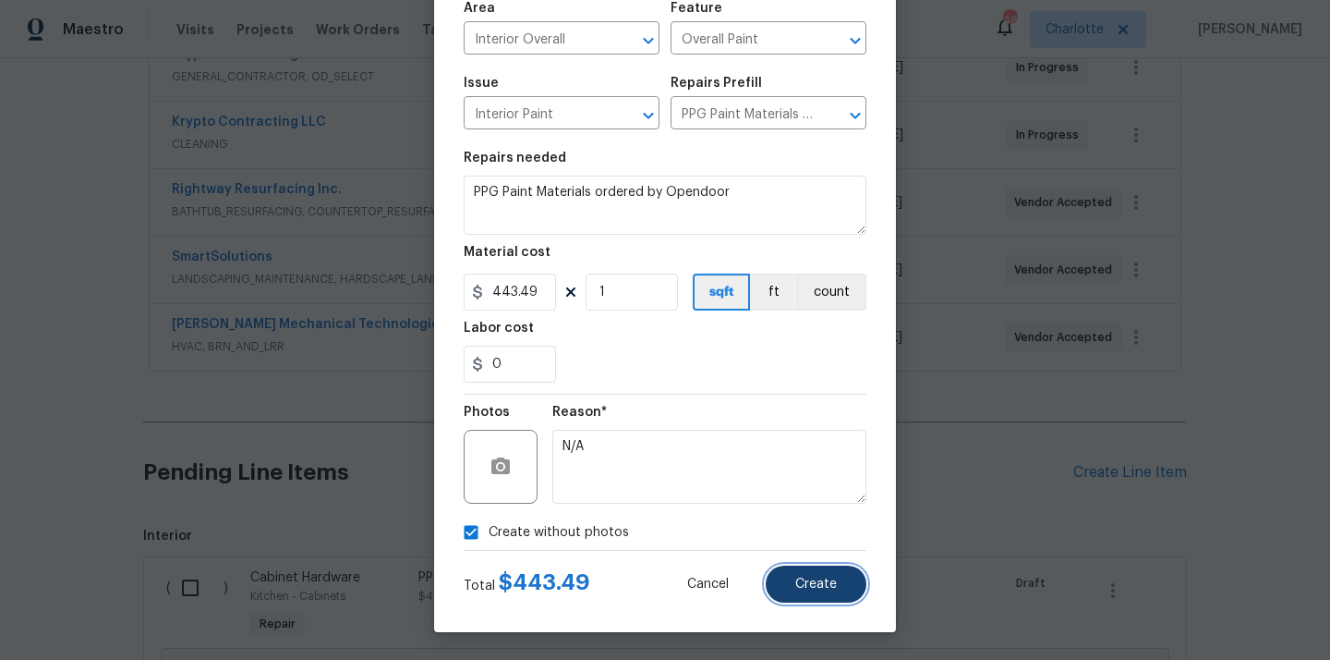
click at [811, 583] on span "Create" at bounding box center [816, 584] width 42 height 14
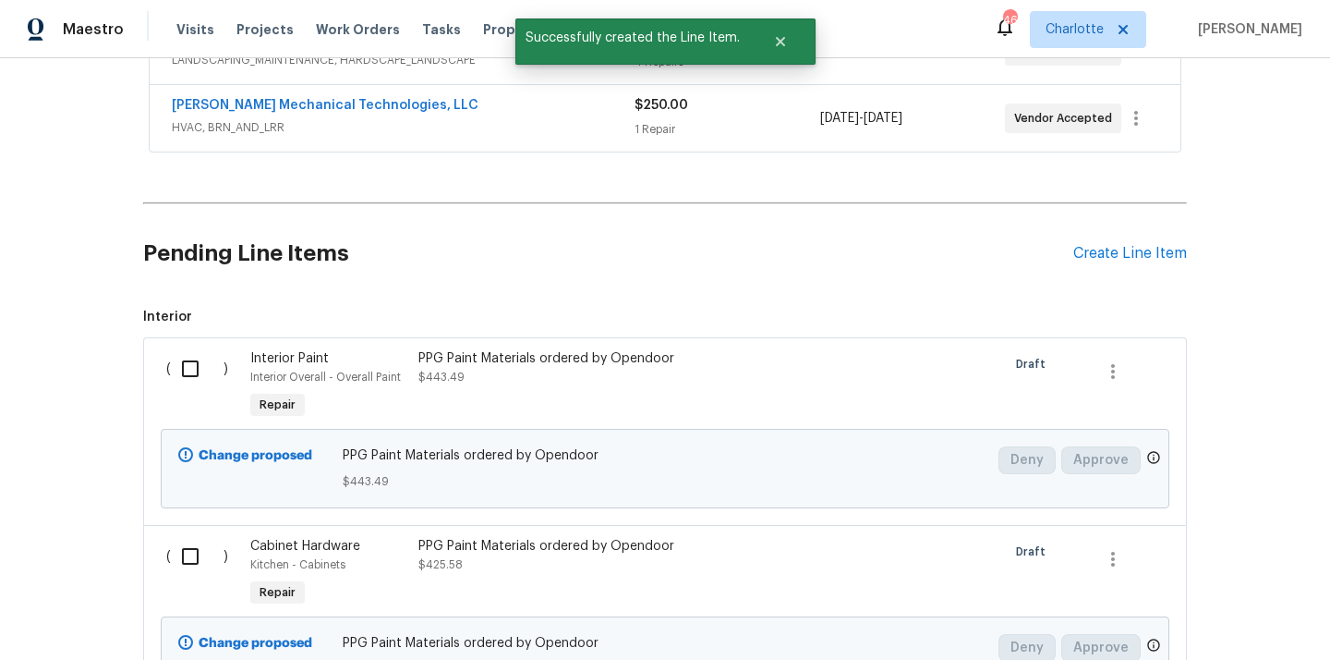
scroll to position [799, 0]
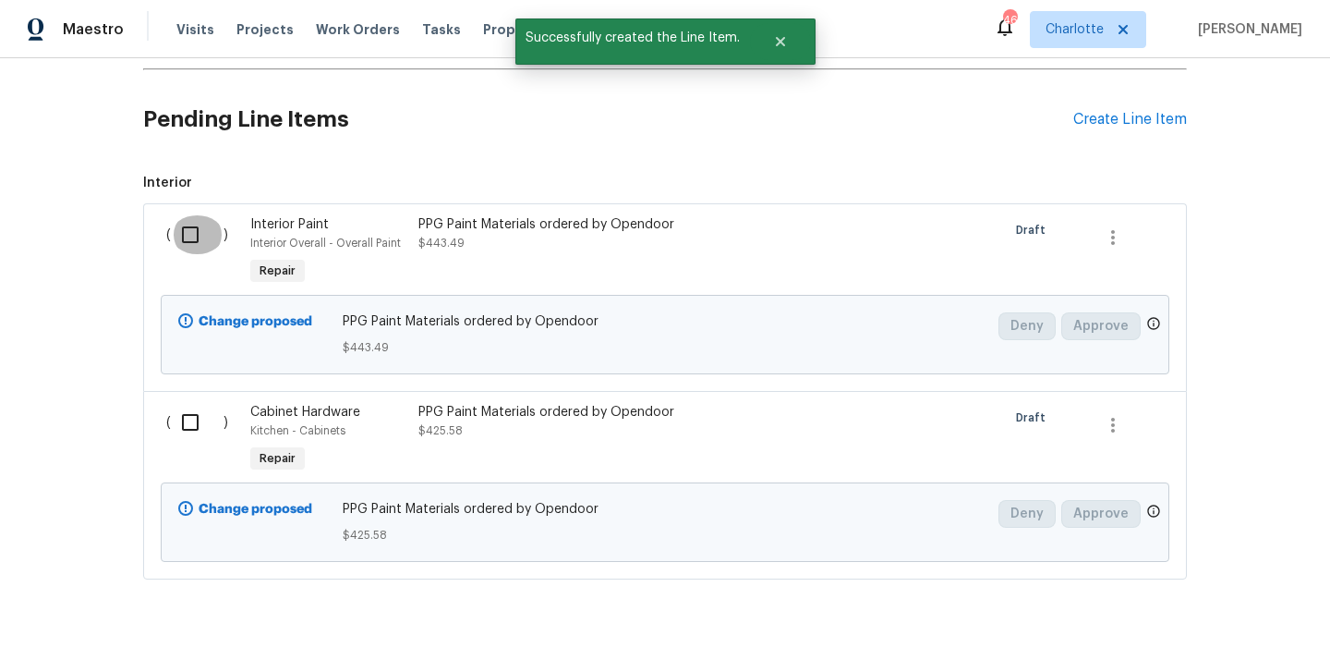
click at [191, 240] on input "checkbox" at bounding box center [197, 234] width 53 height 39
checkbox input "true"
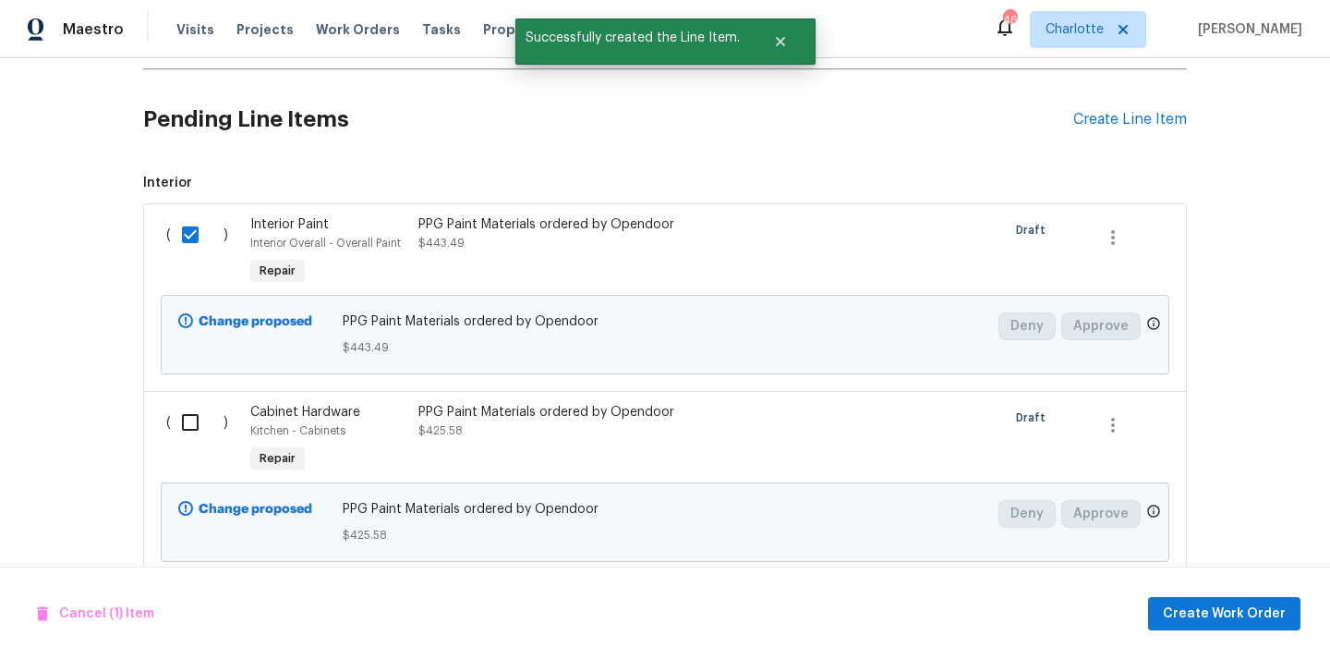
click at [195, 422] on input "checkbox" at bounding box center [197, 422] width 53 height 39
checkbox input "true"
click at [1207, 615] on span "Create Work Order" at bounding box center [1224, 613] width 123 height 23
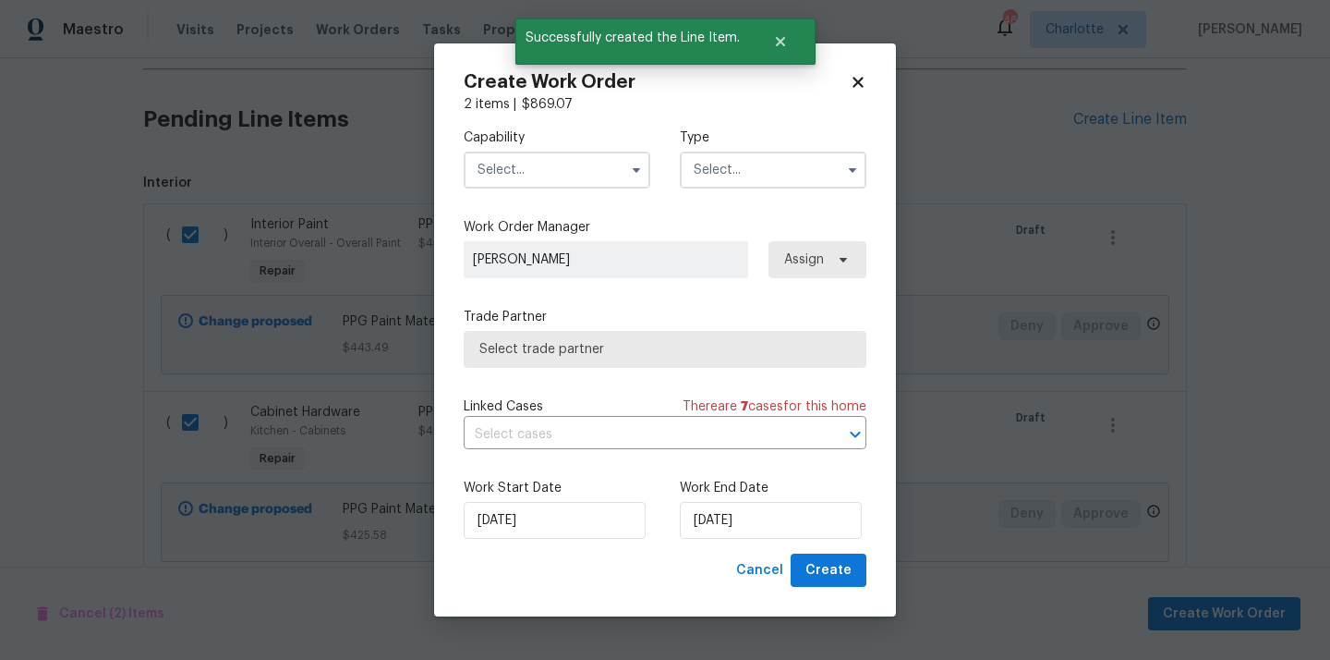
click at [602, 174] on input "text" at bounding box center [557, 169] width 187 height 37
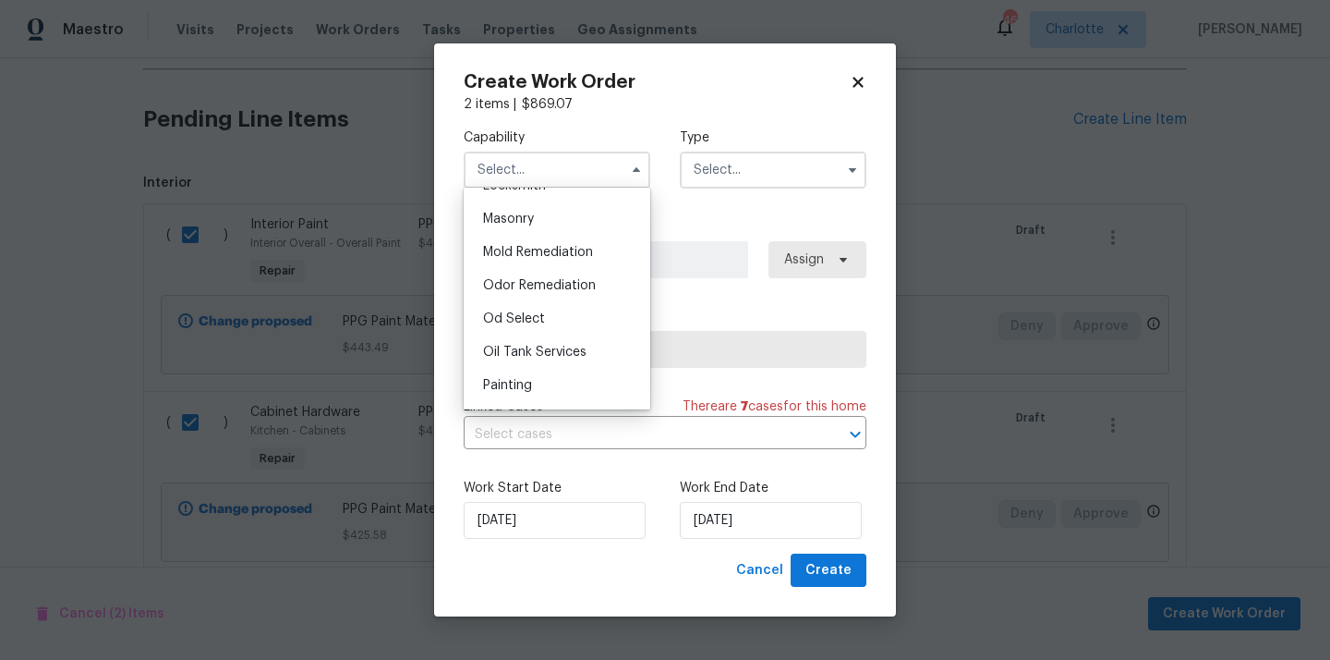
scroll to position [1406, 0]
click at [551, 359] on div "Painting" at bounding box center [556, 354] width 177 height 33
type input "Painting"
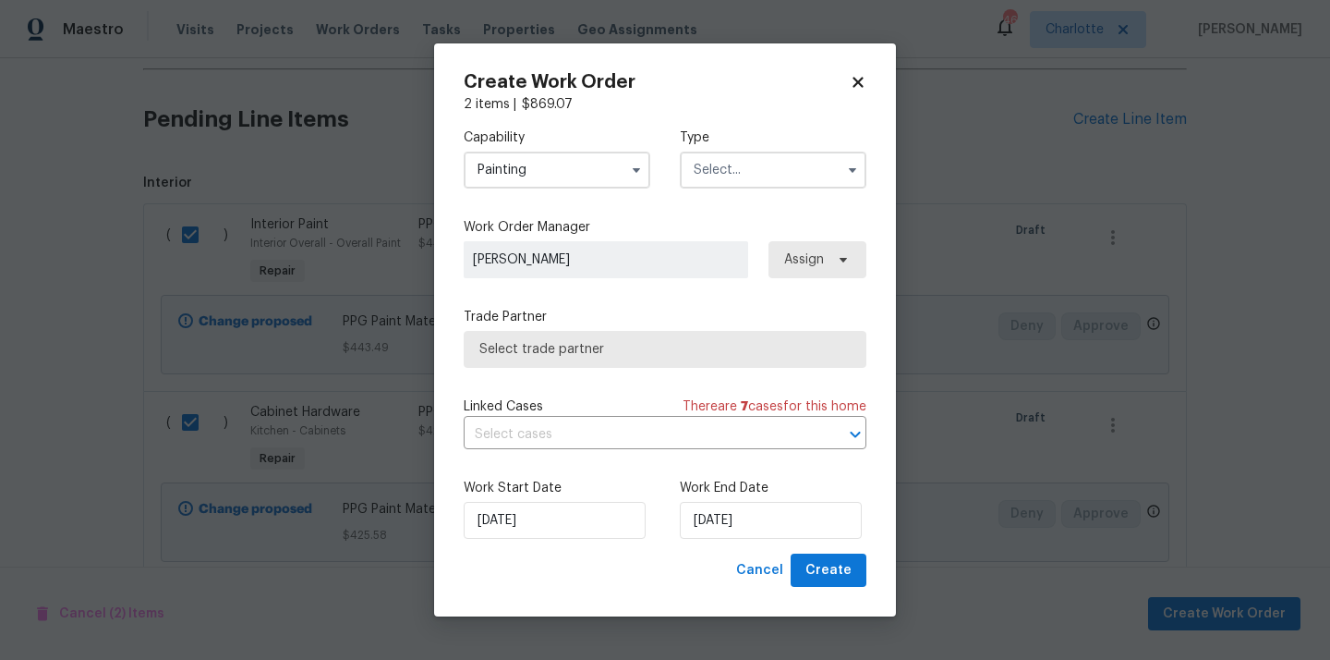
click at [762, 166] on input "text" at bounding box center [773, 169] width 187 height 37
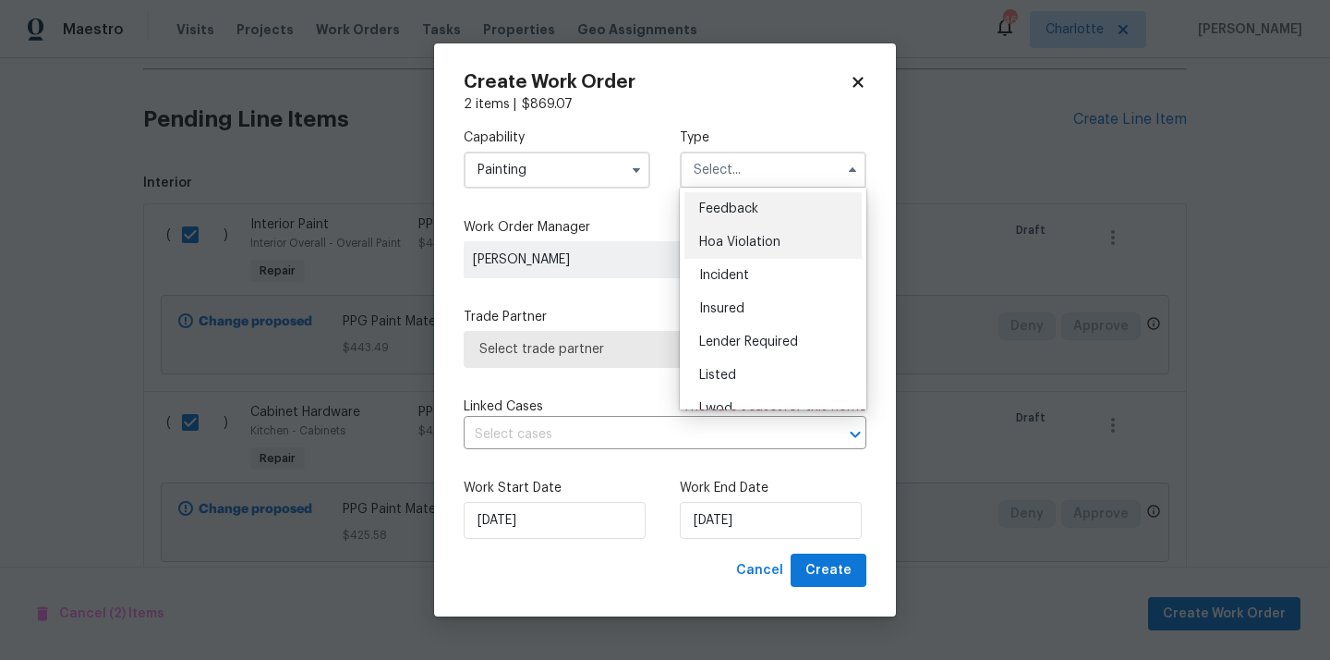
scroll to position [220, 0]
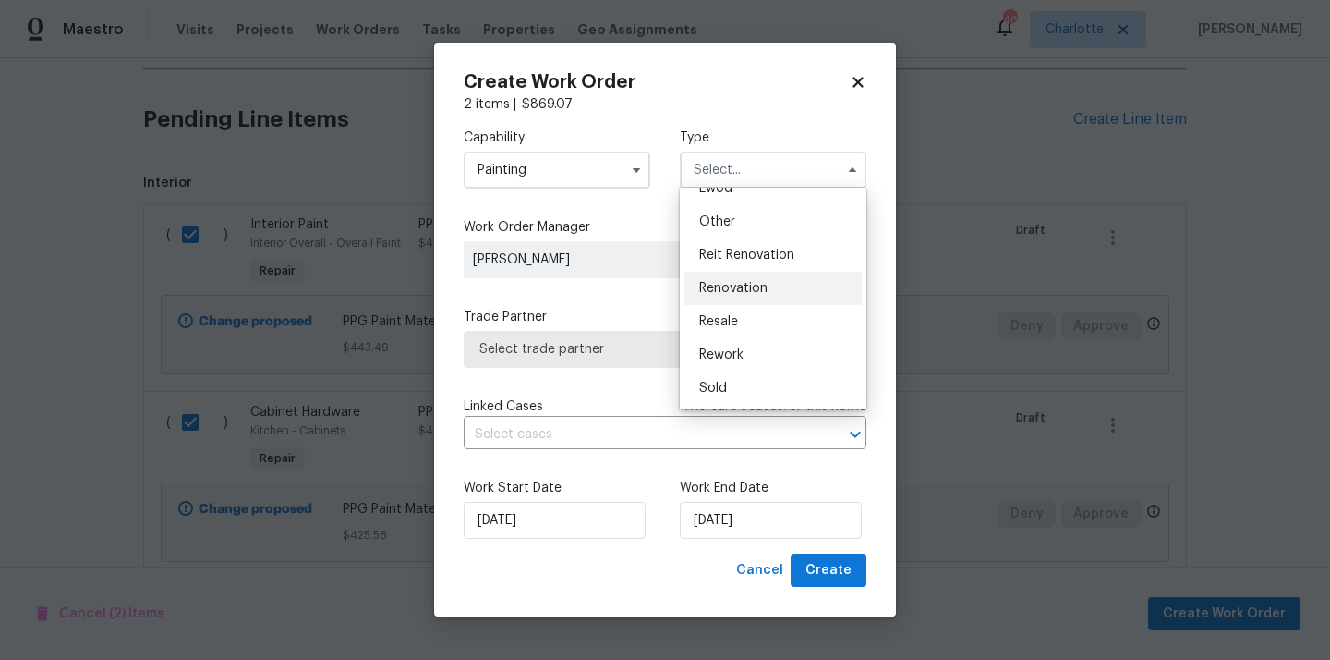
click at [771, 291] on div "Renovation" at bounding box center [773, 288] width 177 height 33
type input "Renovation"
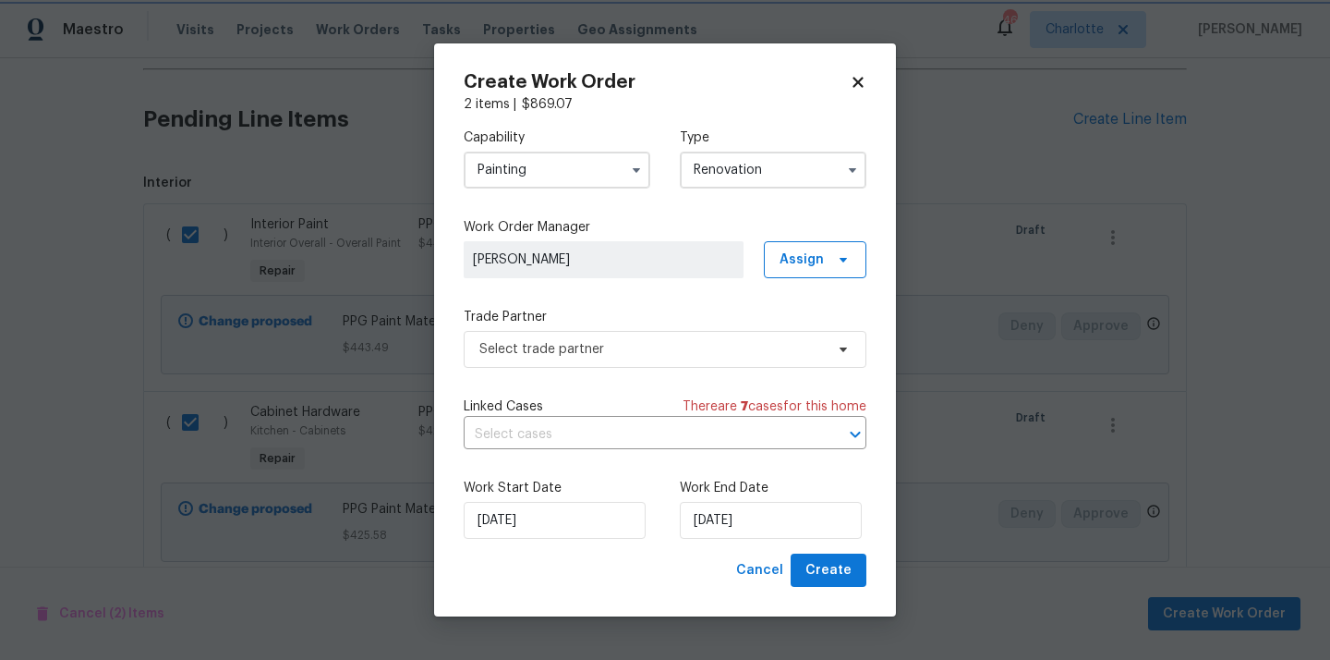
scroll to position [0, 0]
click at [804, 273] on span "Assign" at bounding box center [815, 259] width 103 height 37
click at [797, 341] on div "Assign to me" at bounding box center [818, 337] width 80 height 18
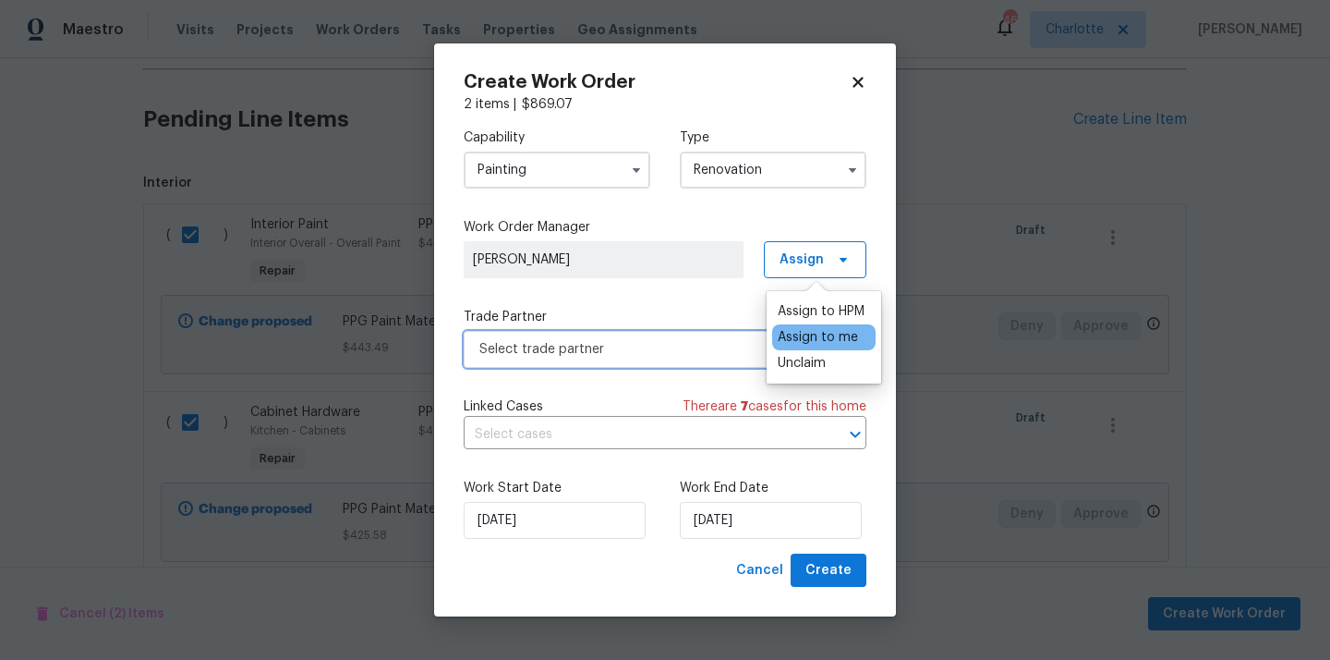
click at [670, 350] on span "Select trade partner" at bounding box center [651, 349] width 345 height 18
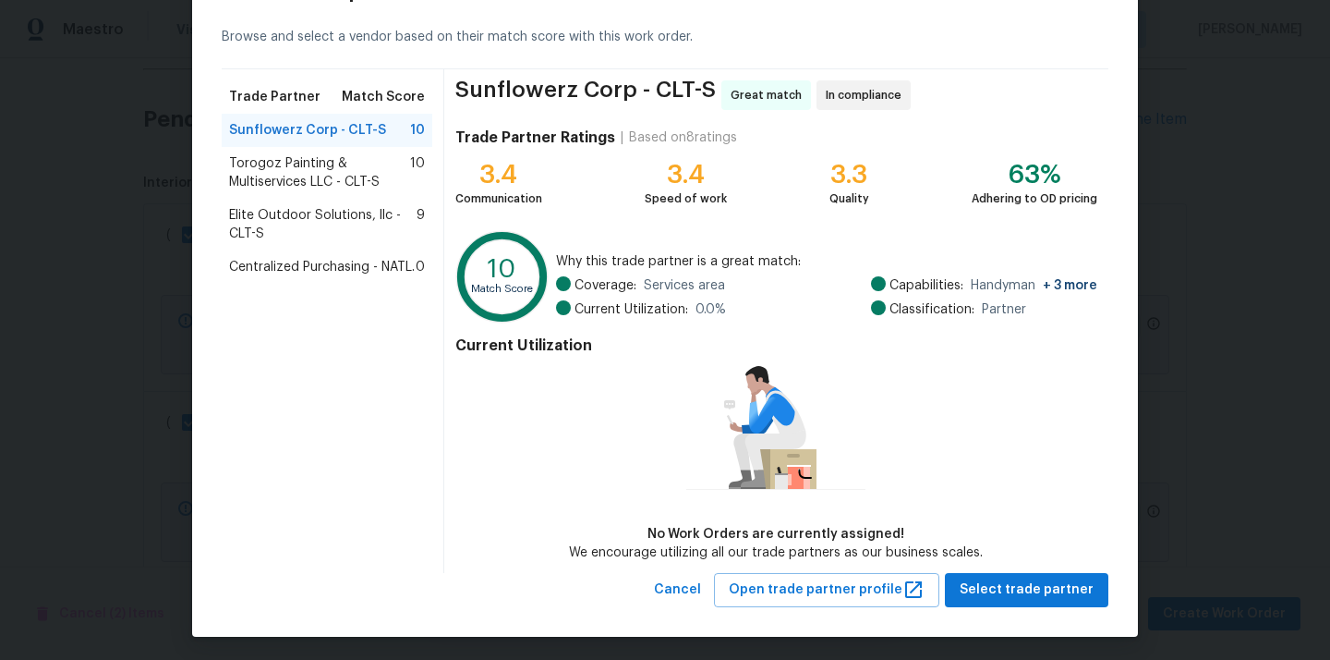
scroll to position [77, 0]
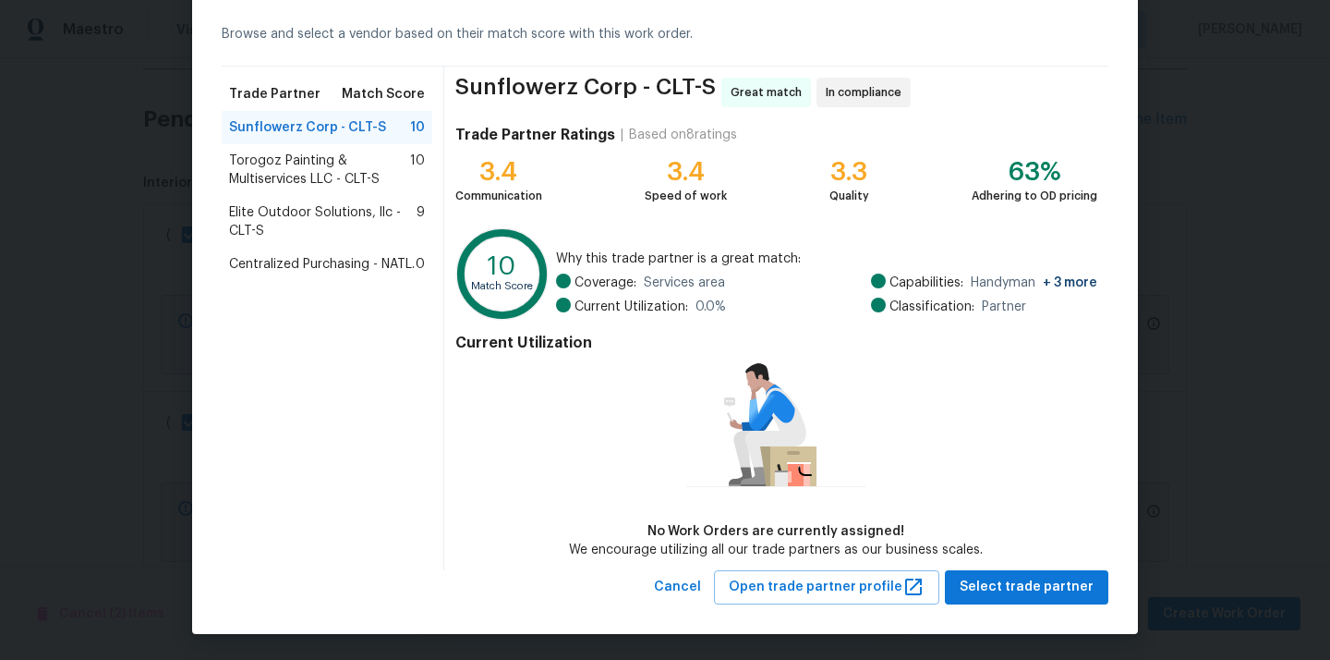
click at [360, 265] on span "Centralized Purchasing - NATL." at bounding box center [322, 264] width 186 height 18
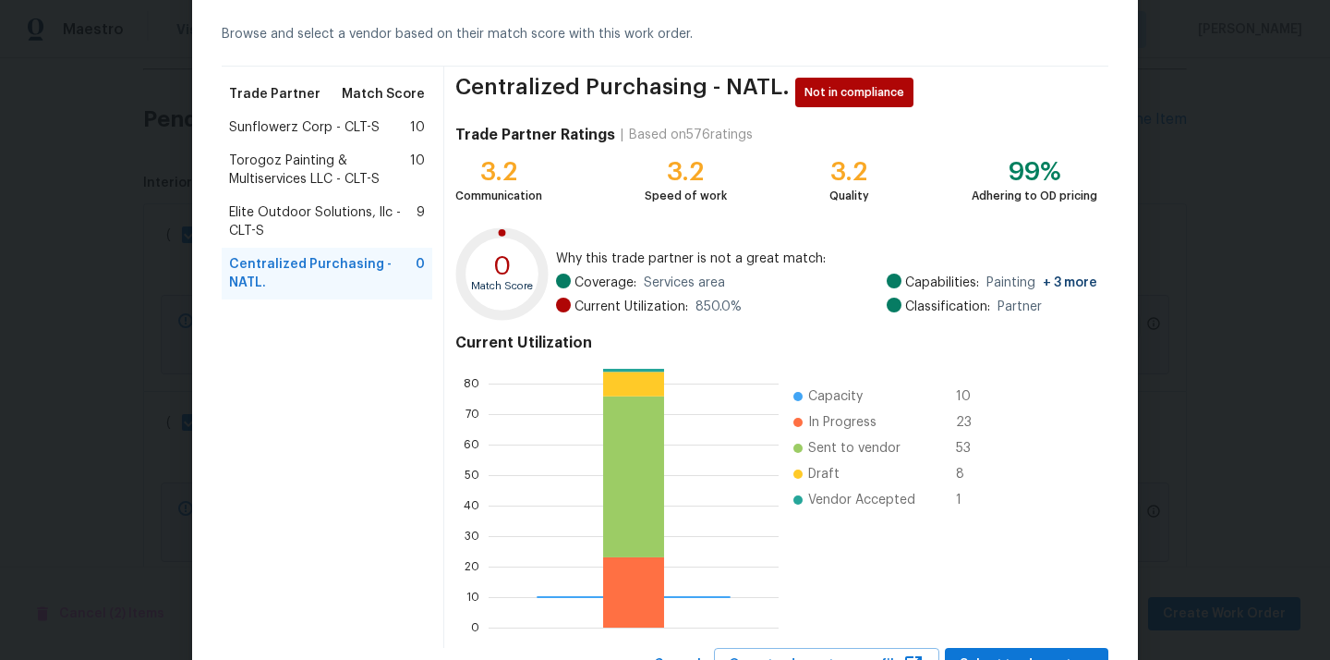
scroll to position [155, 0]
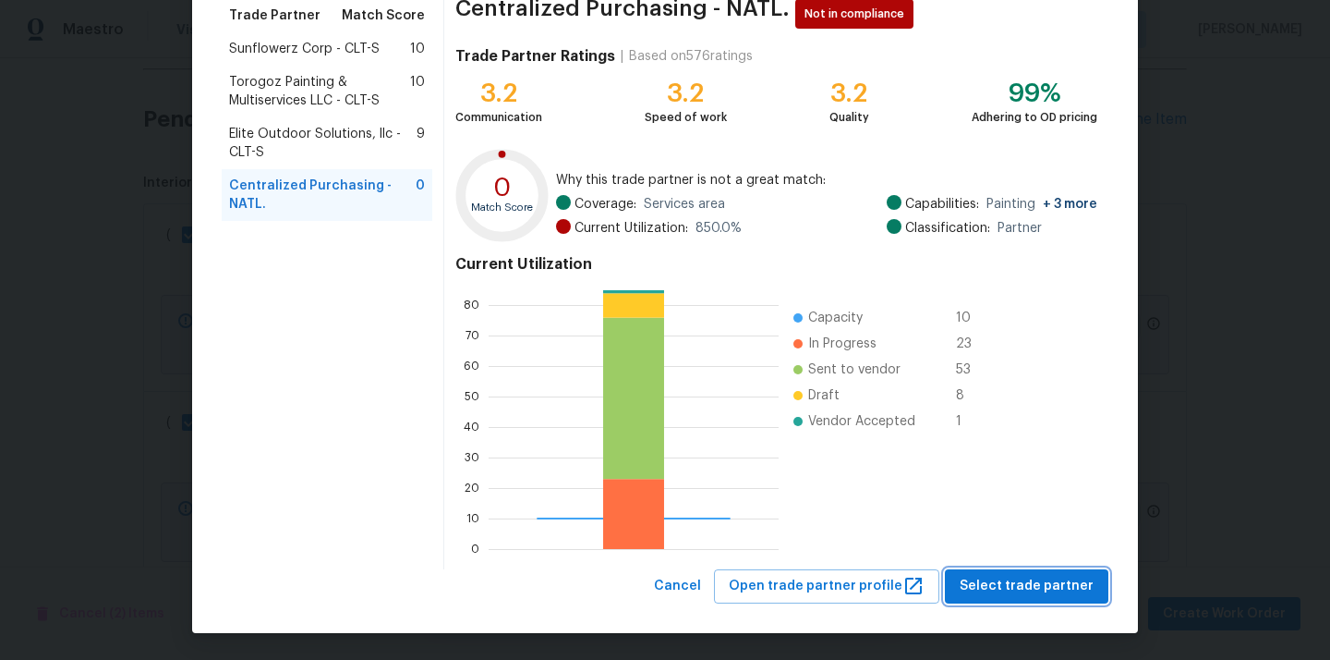
click at [1016, 586] on span "Select trade partner" at bounding box center [1027, 586] width 134 height 23
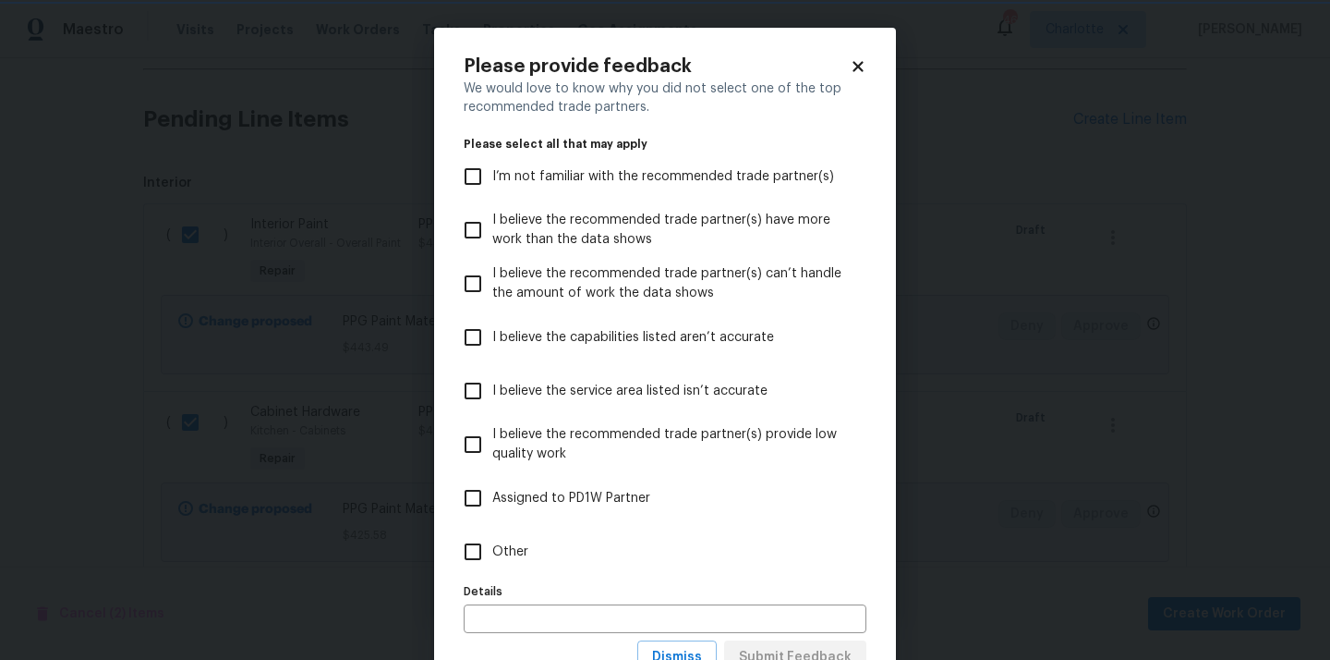
scroll to position [0, 0]
click at [813, 556] on label "Other" at bounding box center [653, 552] width 398 height 54
click at [492, 556] on input "Other" at bounding box center [473, 551] width 39 height 39
checkbox input "true"
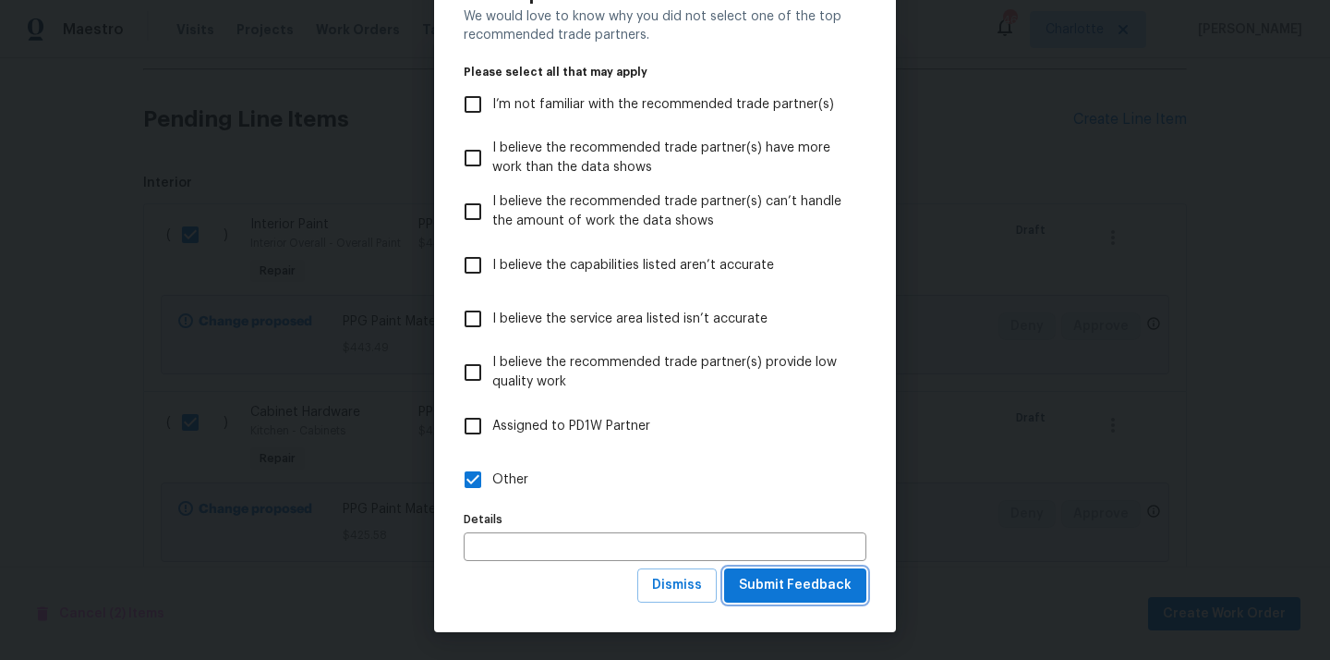
click at [806, 577] on span "Submit Feedback" at bounding box center [795, 585] width 113 height 23
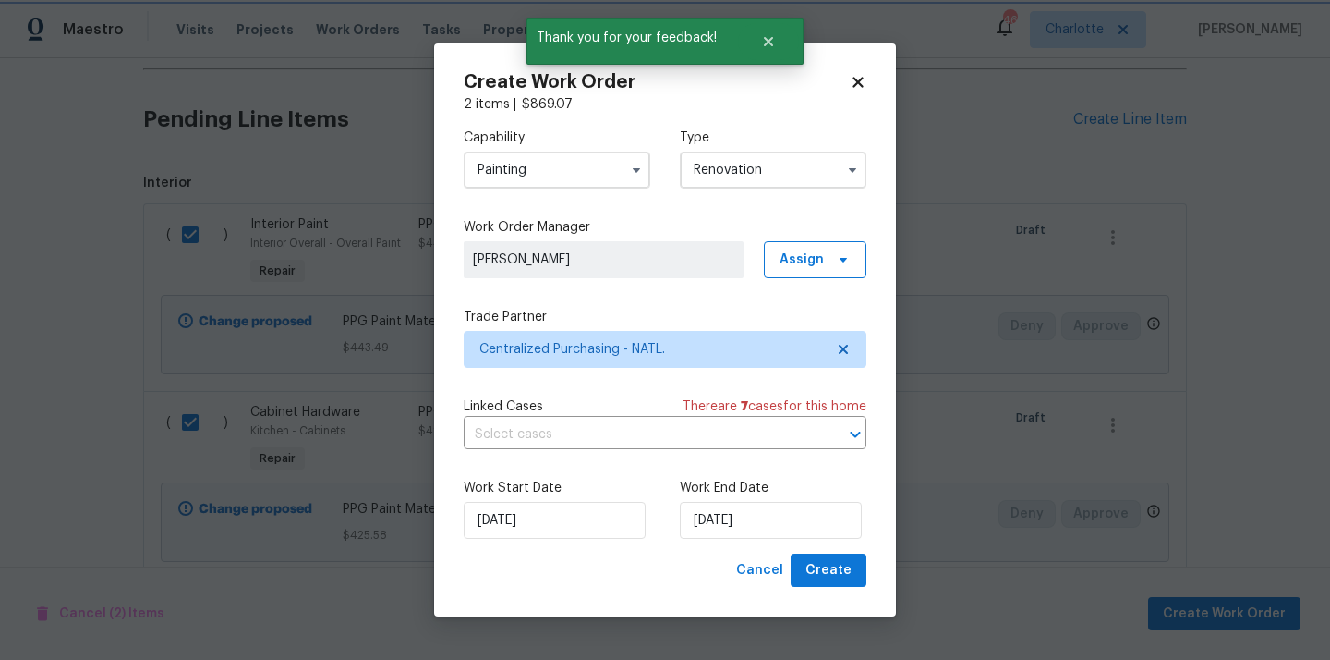
scroll to position [0, 0]
click at [820, 571] on span "Create" at bounding box center [829, 570] width 46 height 23
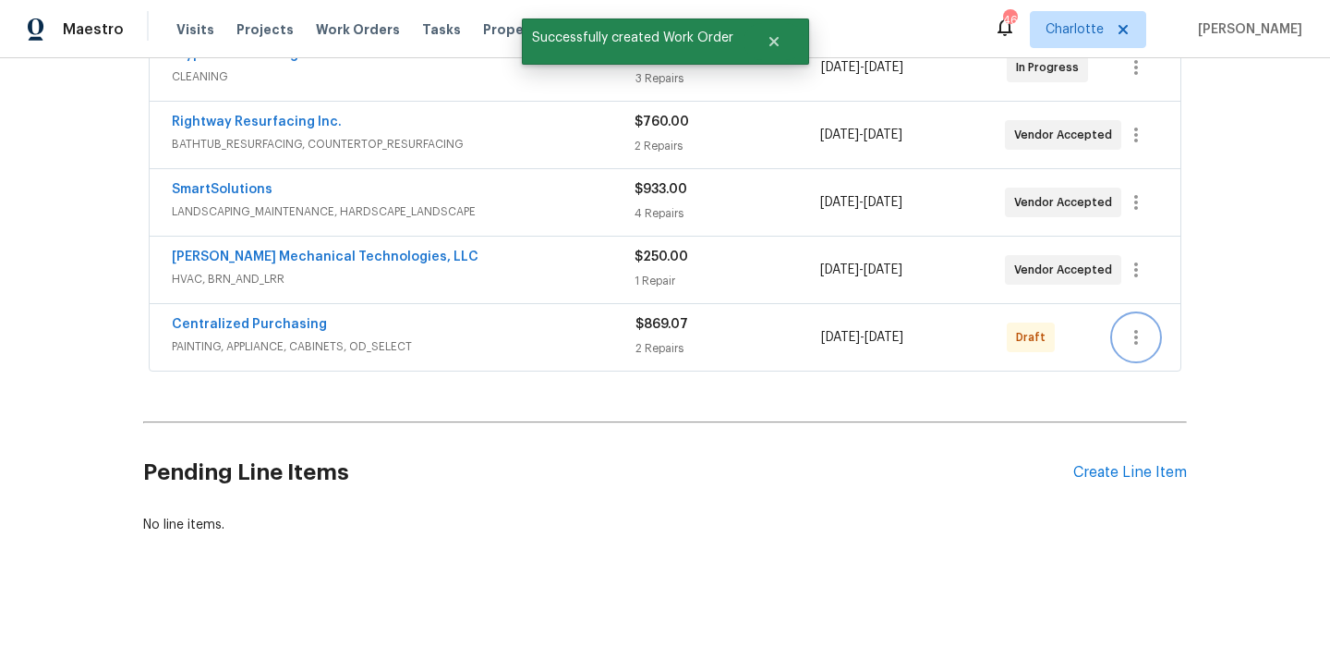
click at [1139, 336] on icon "button" at bounding box center [1136, 337] width 22 height 22
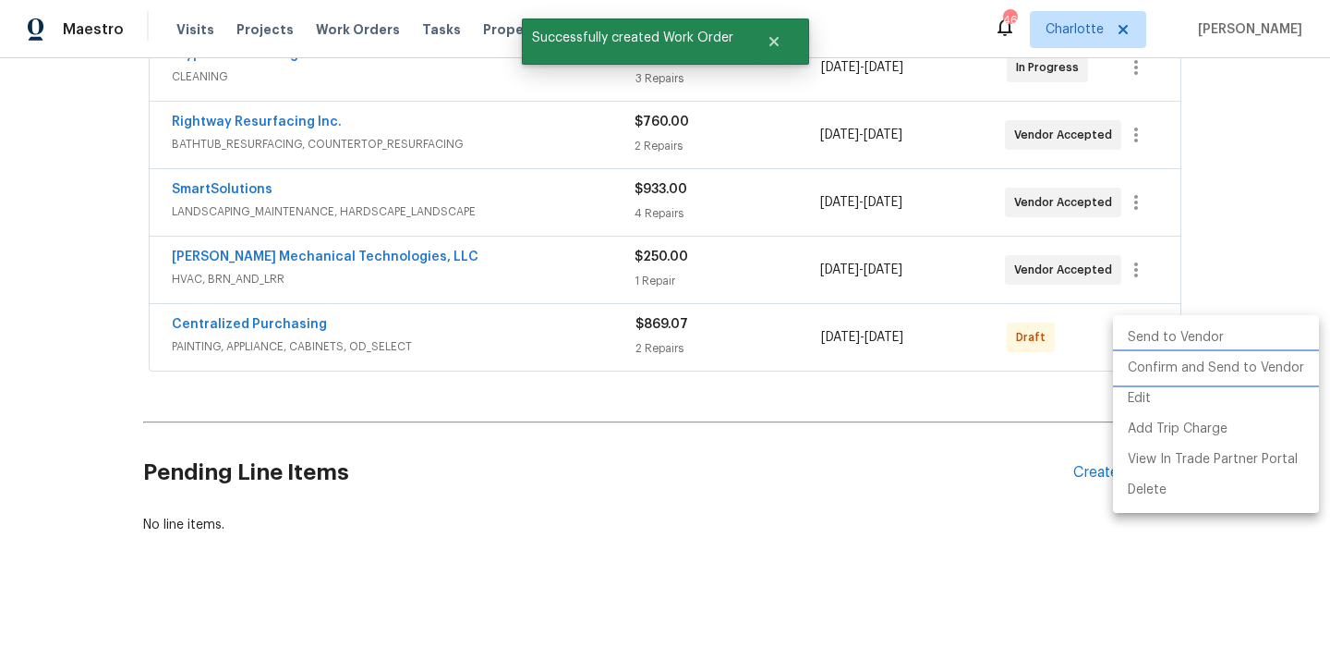
click at [1144, 364] on li "Confirm and Send to Vendor" at bounding box center [1216, 368] width 206 height 30
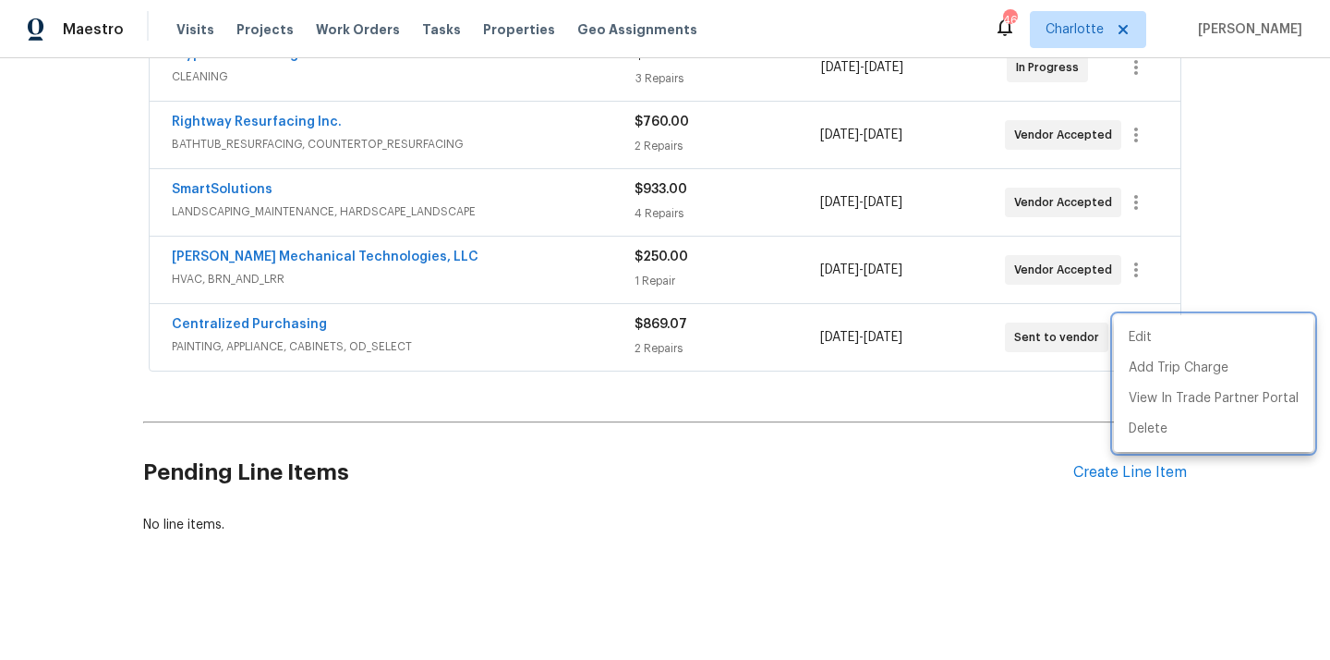
click at [300, 310] on div at bounding box center [665, 330] width 1330 height 660
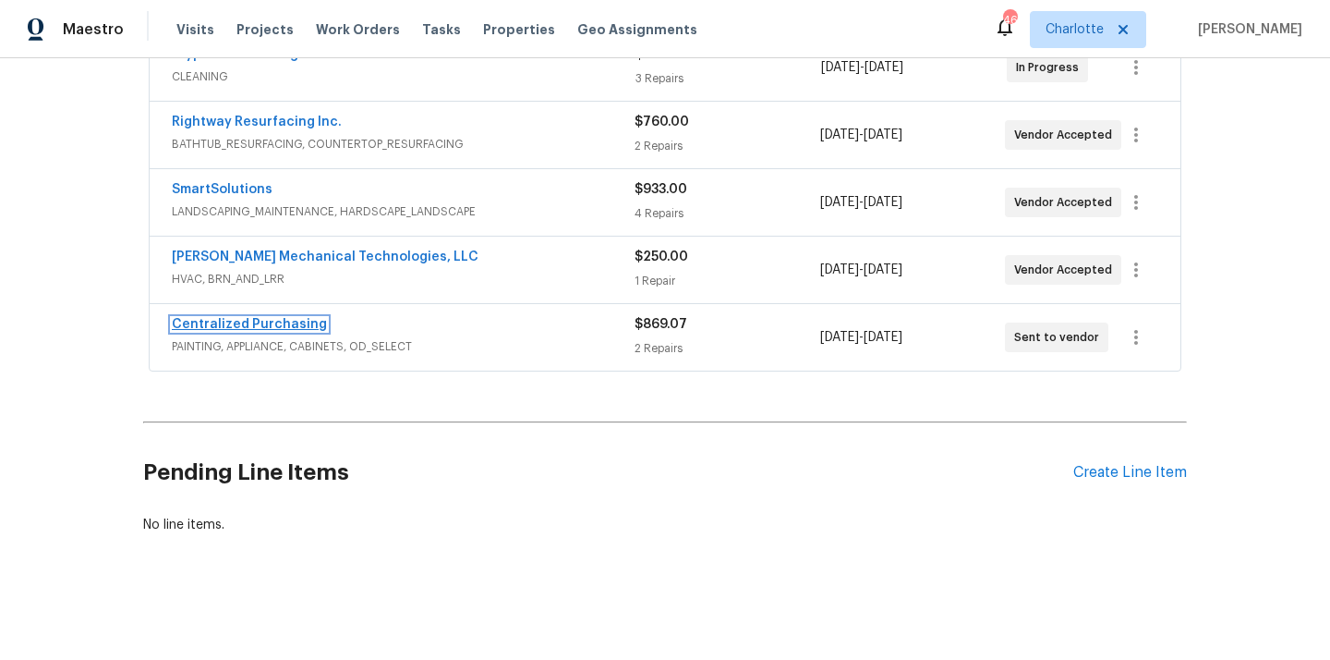
click at [271, 327] on link "Centralized Purchasing" at bounding box center [249, 324] width 155 height 13
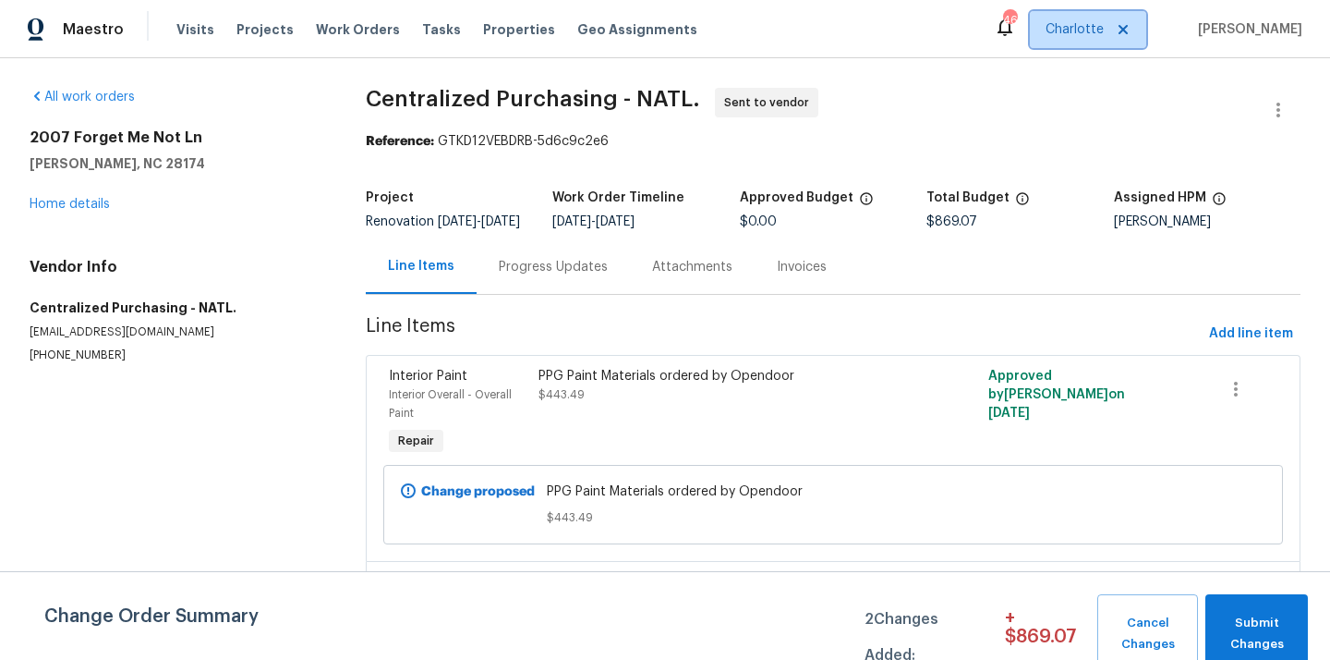
click at [1065, 33] on span "Charlotte" at bounding box center [1075, 29] width 58 height 18
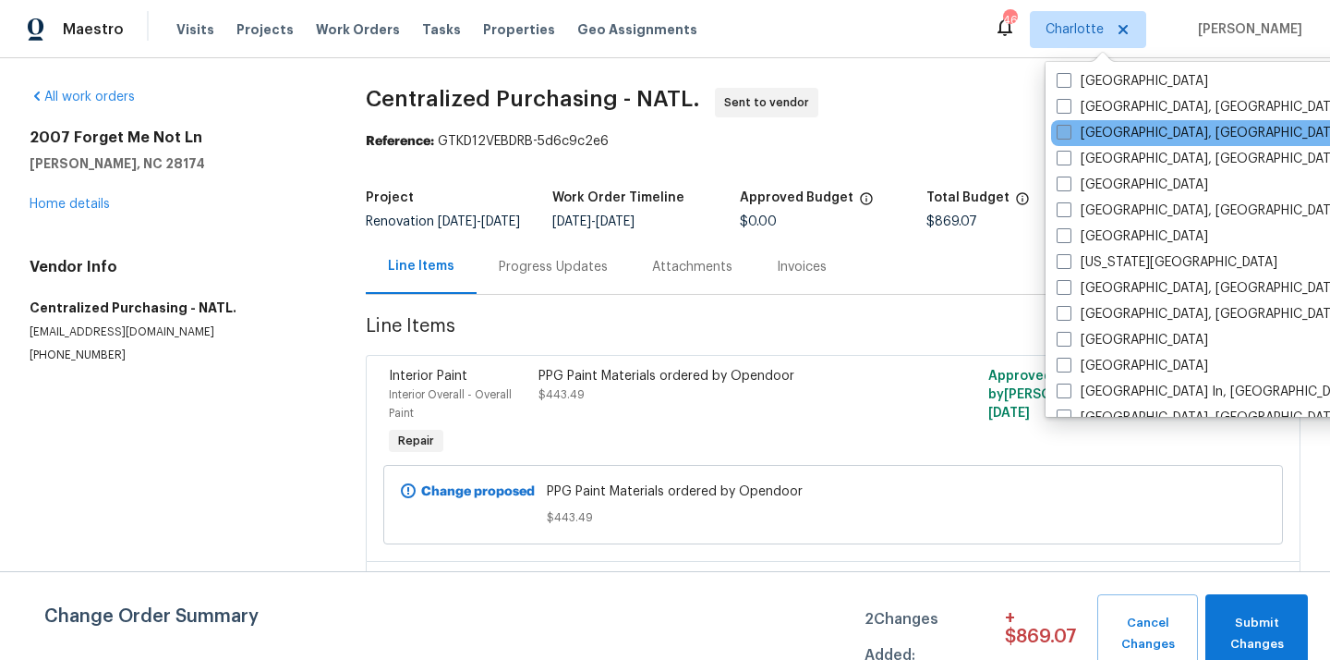
click at [1085, 138] on label "[GEOGRAPHIC_DATA], [GEOGRAPHIC_DATA]" at bounding box center [1200, 133] width 286 height 18
click at [1069, 136] on input "[GEOGRAPHIC_DATA], [GEOGRAPHIC_DATA]" at bounding box center [1063, 130] width 12 height 12
checkbox input "true"
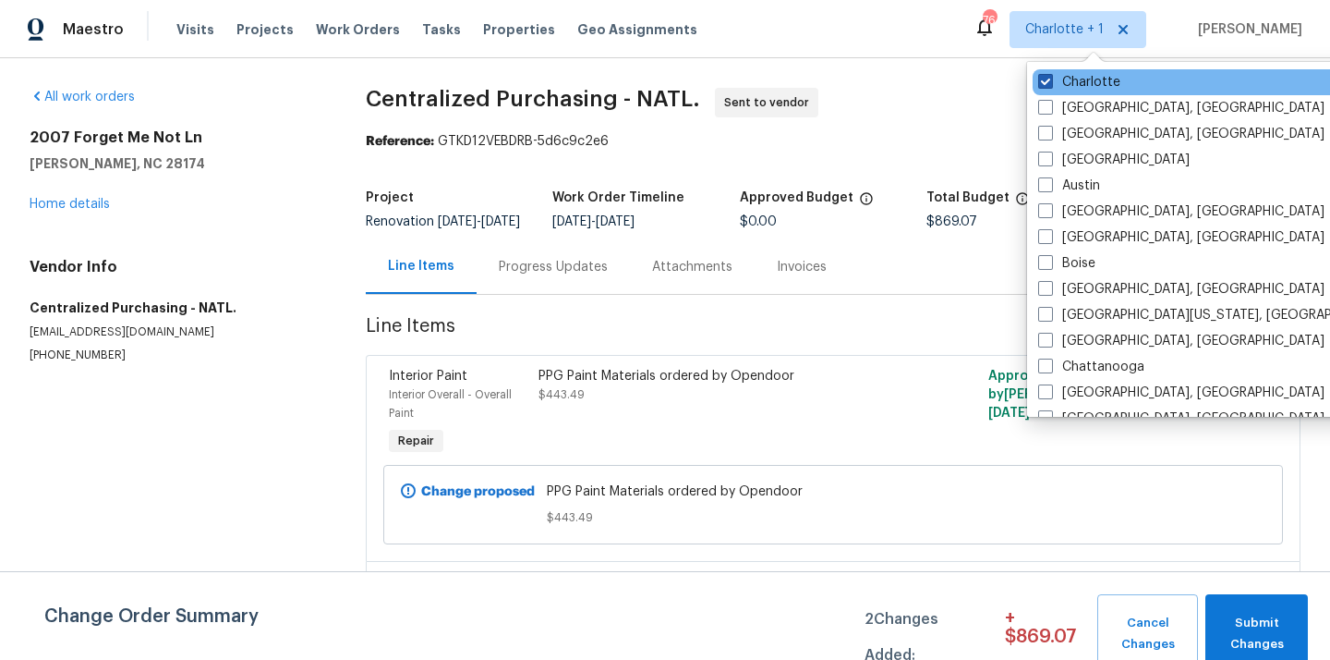
click at [1067, 88] on label "Charlotte" at bounding box center [1079, 82] width 82 height 18
click at [1050, 85] on input "Charlotte" at bounding box center [1044, 79] width 12 height 12
checkbox input "false"
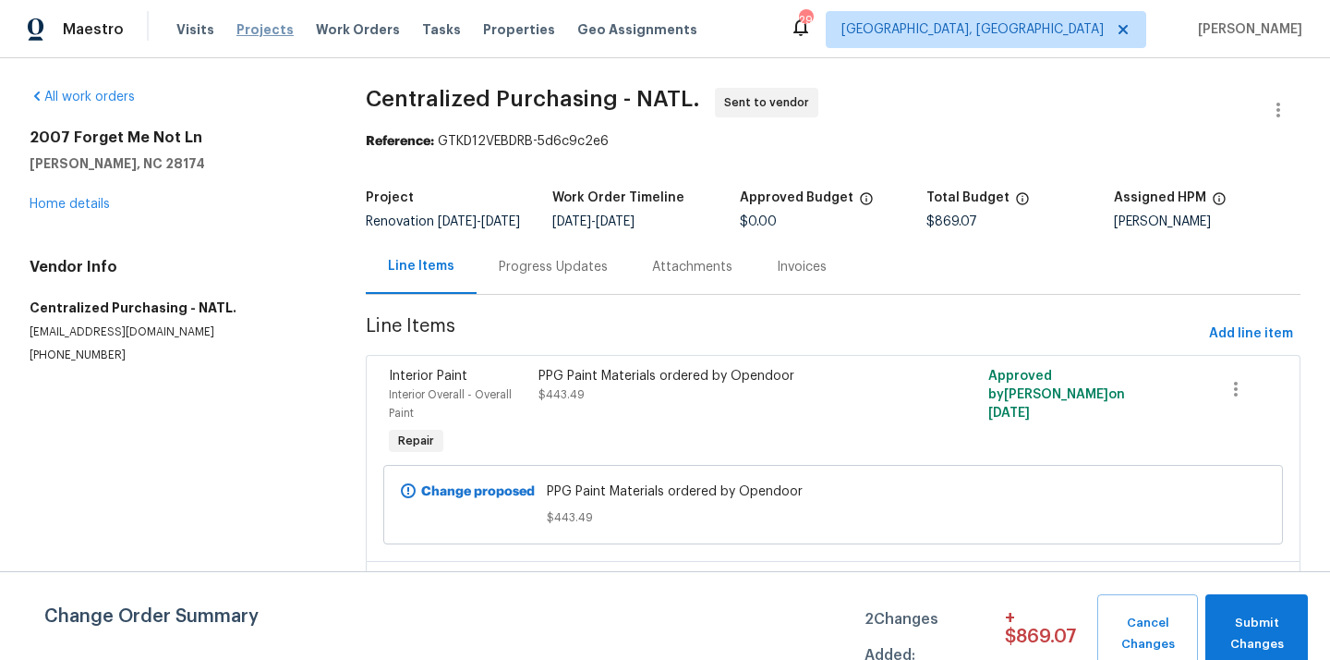
click at [236, 29] on span "Projects" at bounding box center [264, 29] width 57 height 18
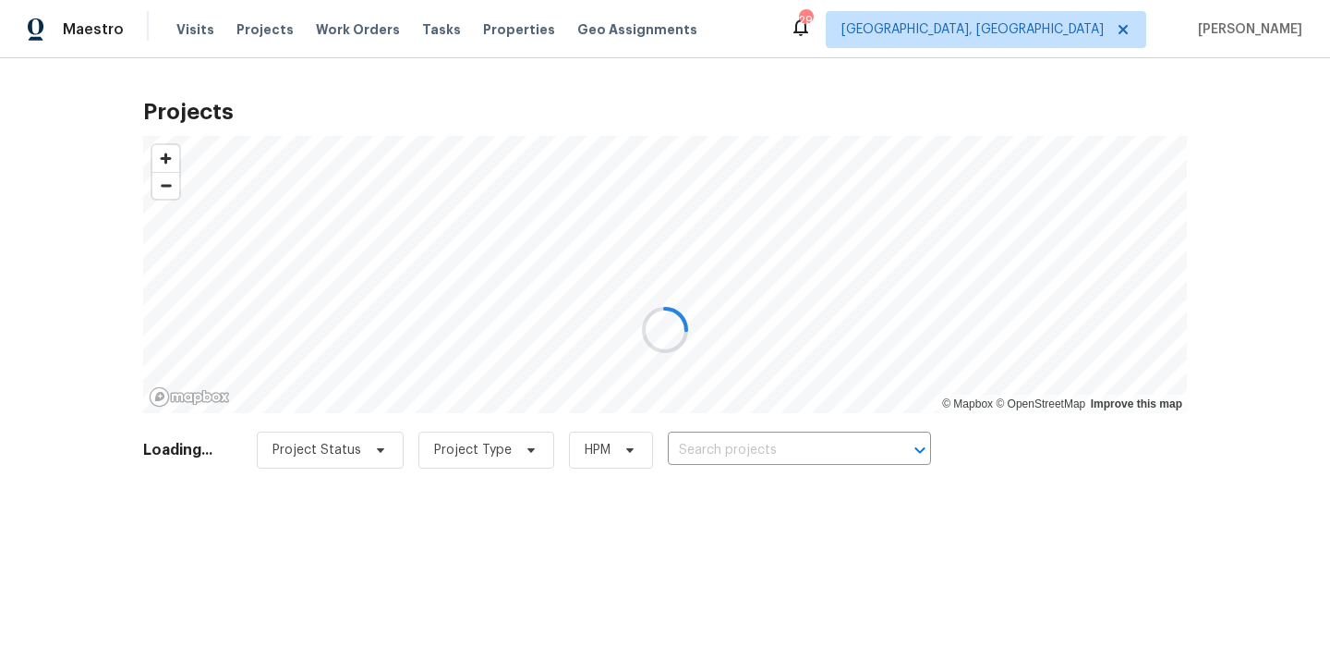
click at [837, 437] on div at bounding box center [665, 330] width 1330 height 660
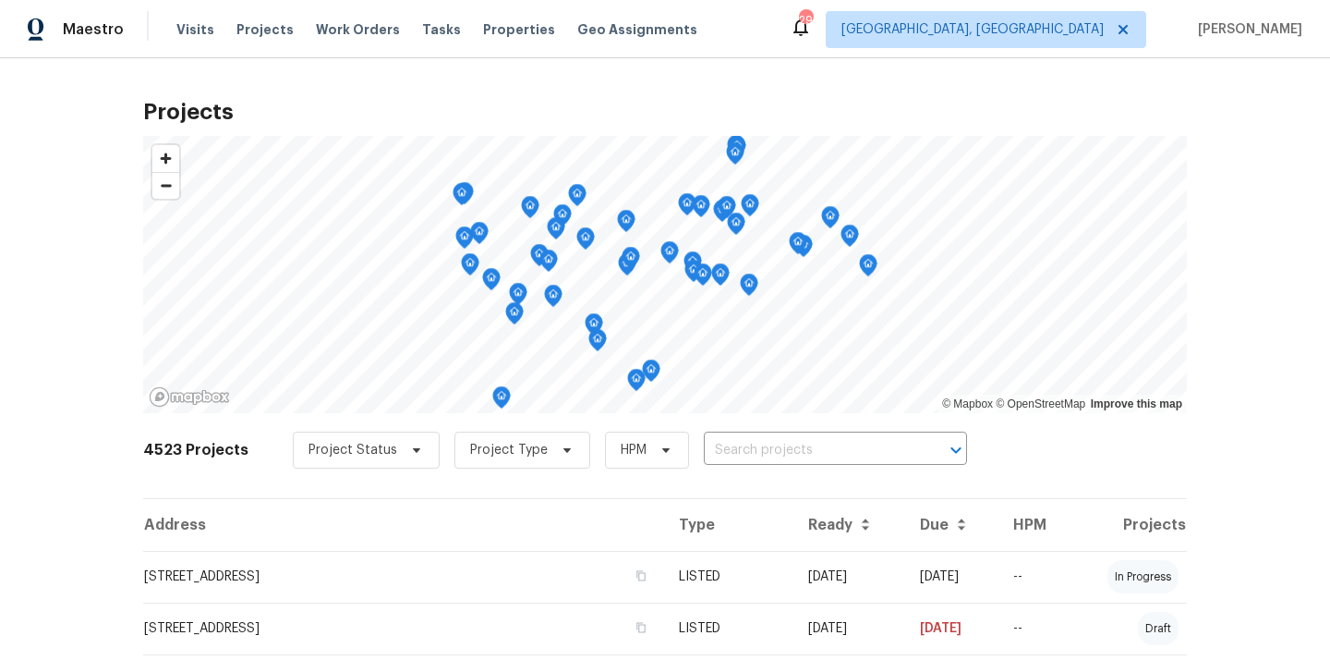
click at [833, 441] on input "text" at bounding box center [810, 450] width 212 height 29
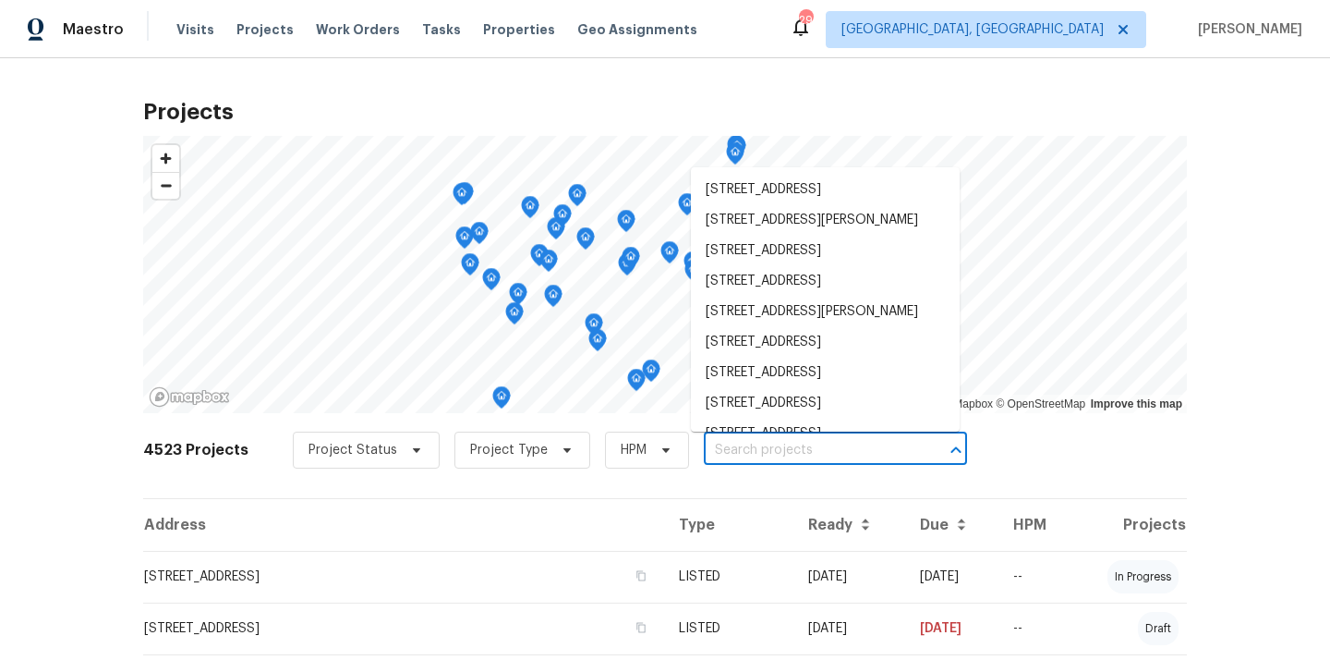
paste input "[STREET_ADDRESS]"
type input "[STREET_ADDRESS]"
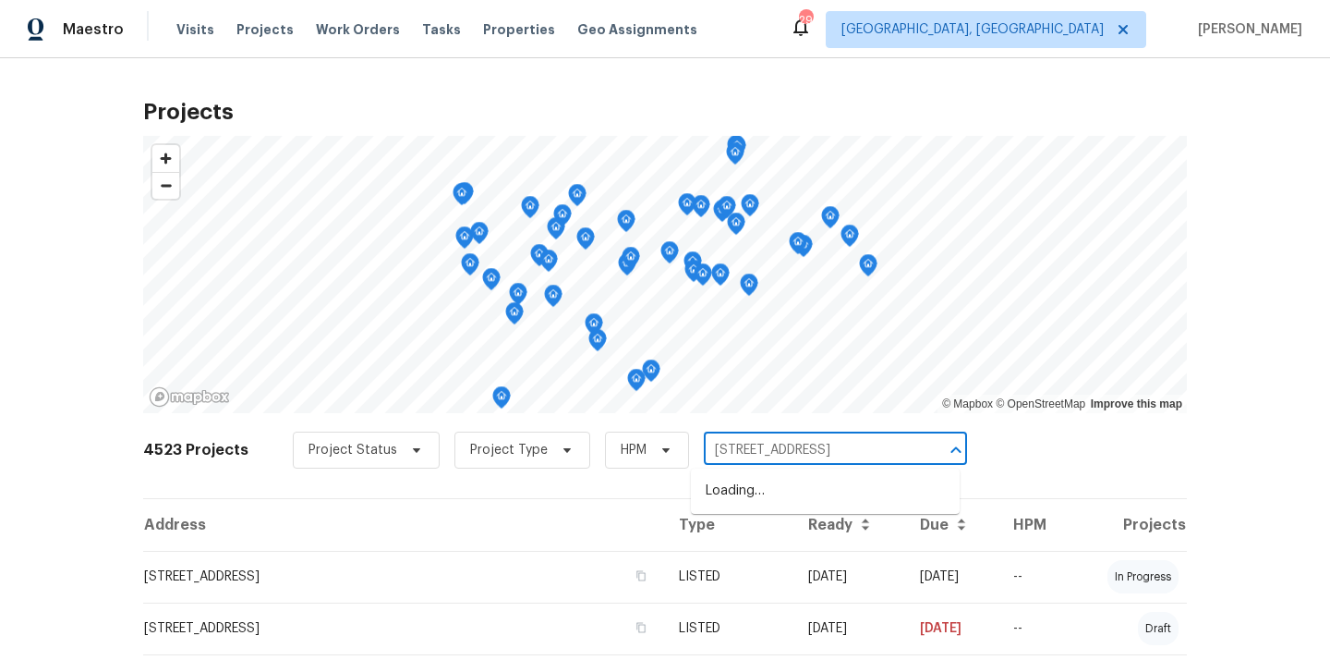
scroll to position [0, 13]
click at [802, 495] on li "[STREET_ADDRESS]" at bounding box center [825, 491] width 269 height 30
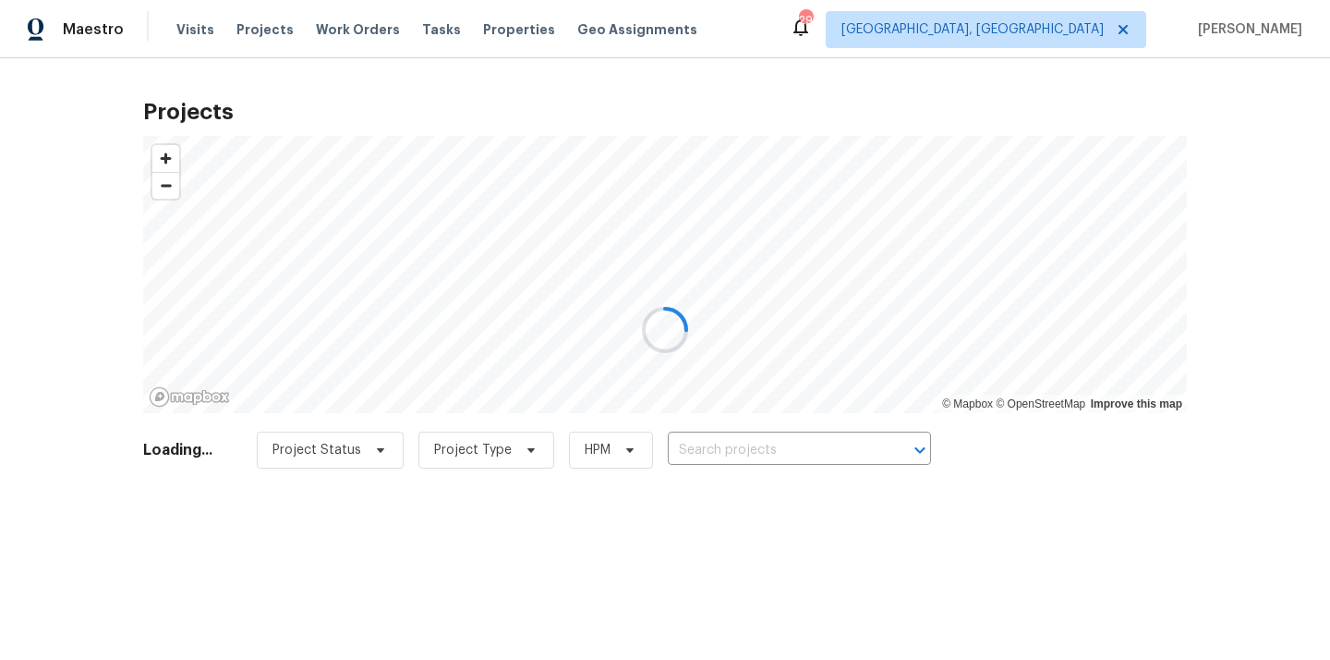
type input "[STREET_ADDRESS]"
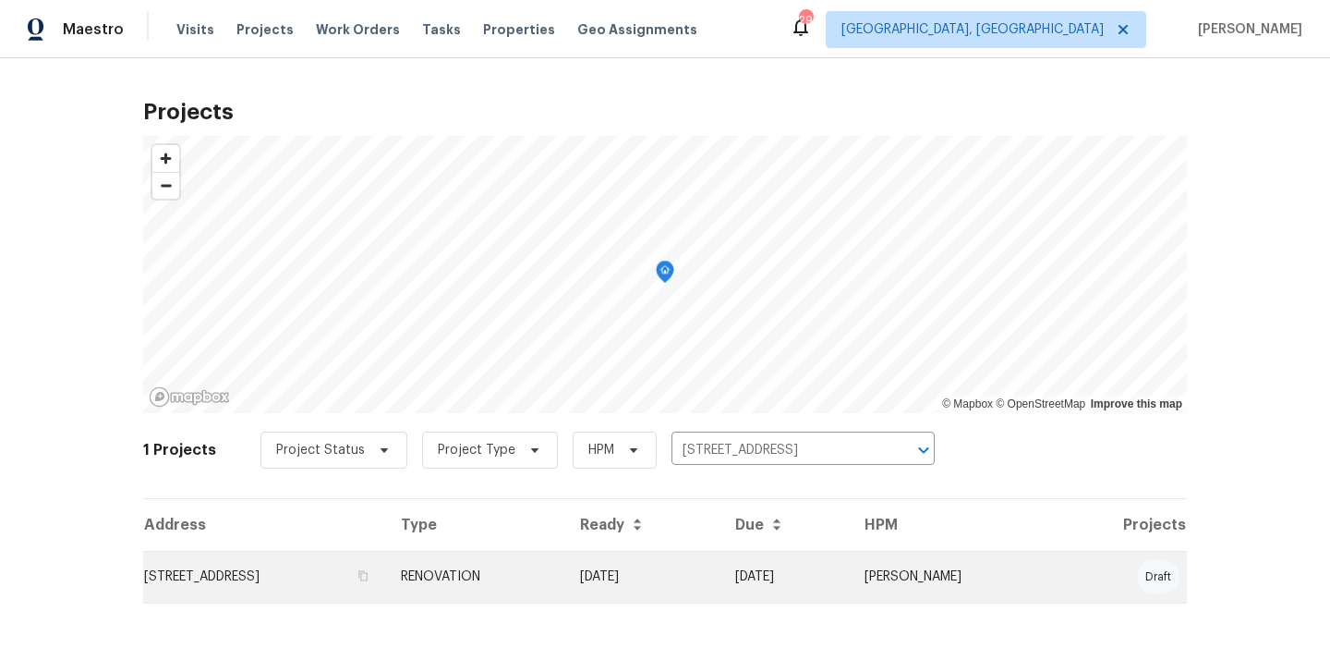
click at [386, 578] on td "[STREET_ADDRESS]" at bounding box center [264, 577] width 243 height 52
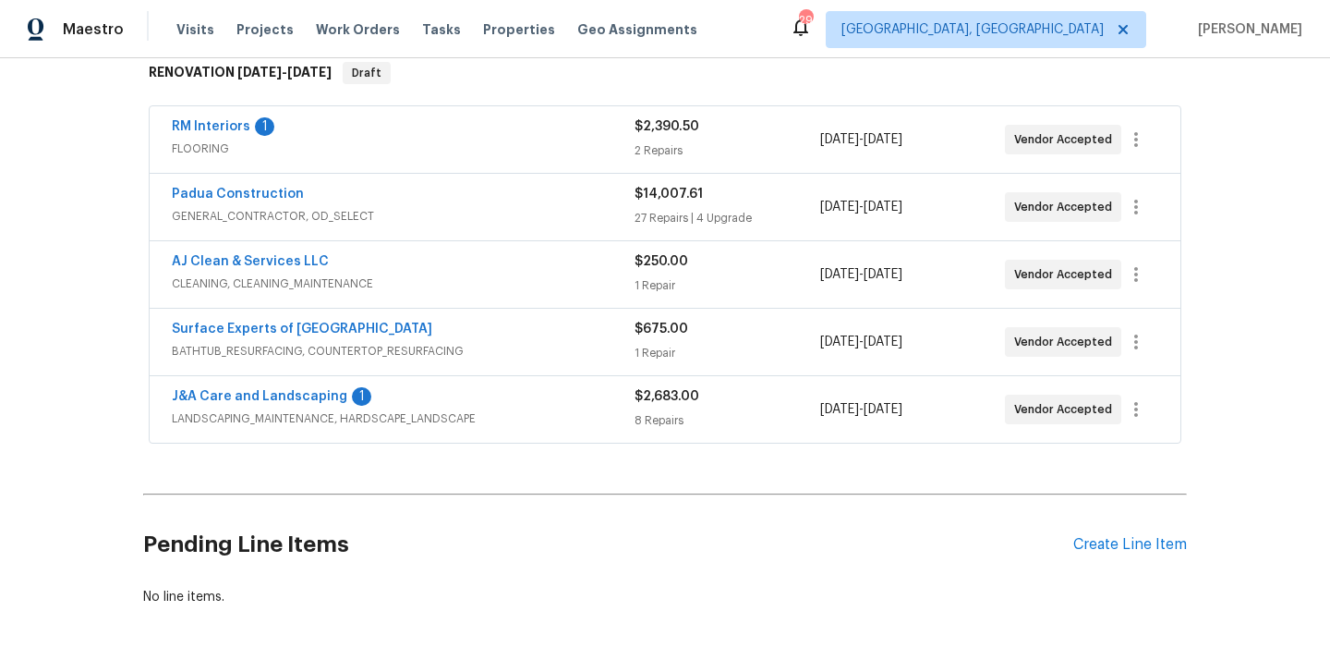
scroll to position [291, 0]
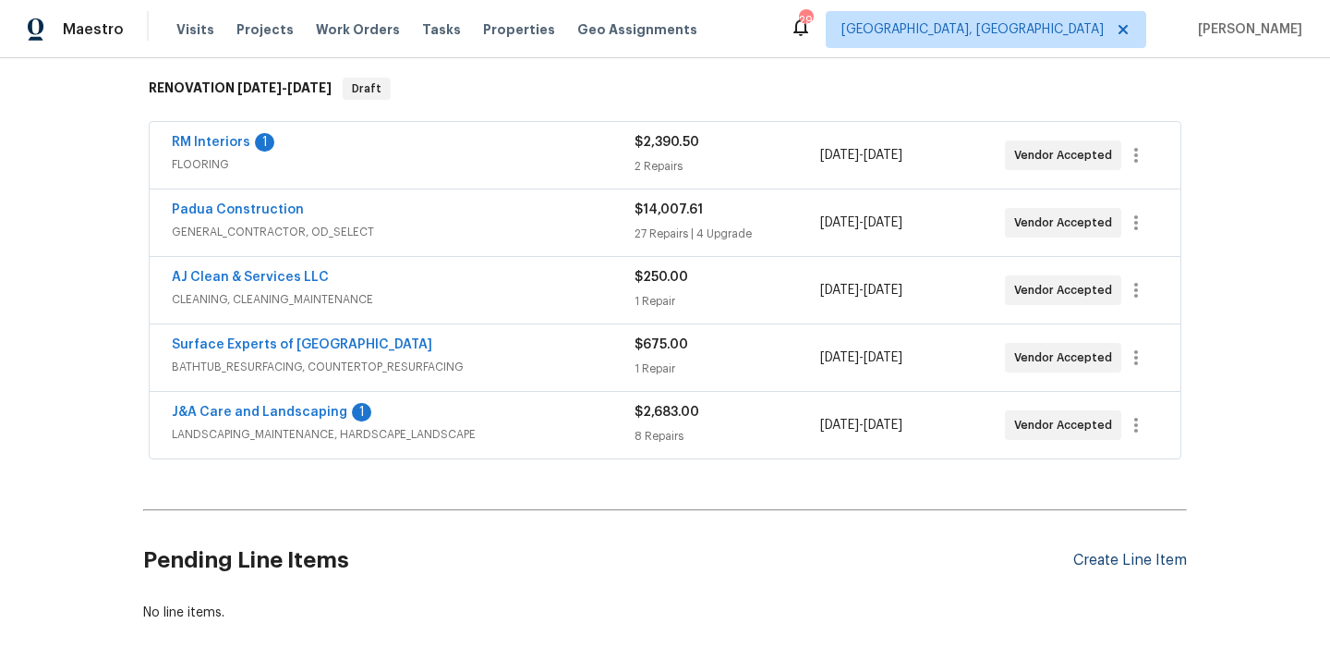
click at [1128, 561] on div "Create Line Item" at bounding box center [1130, 560] width 114 height 18
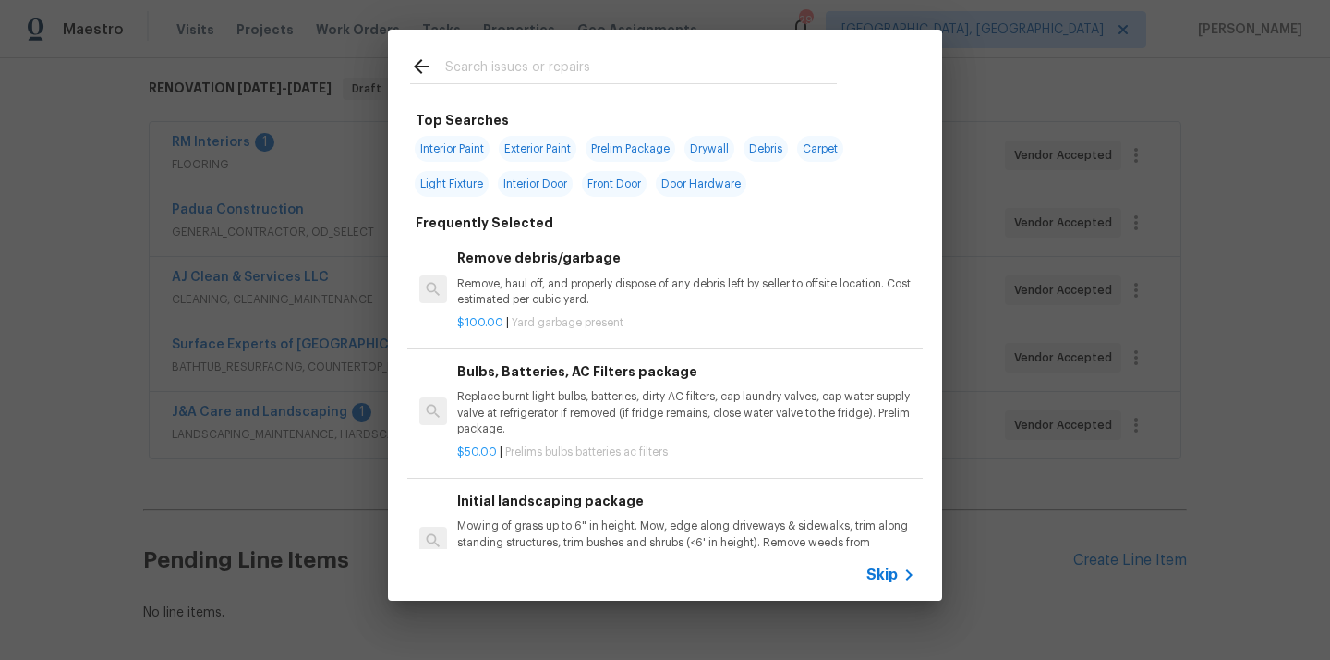
click at [665, 71] on input "text" at bounding box center [641, 69] width 392 height 28
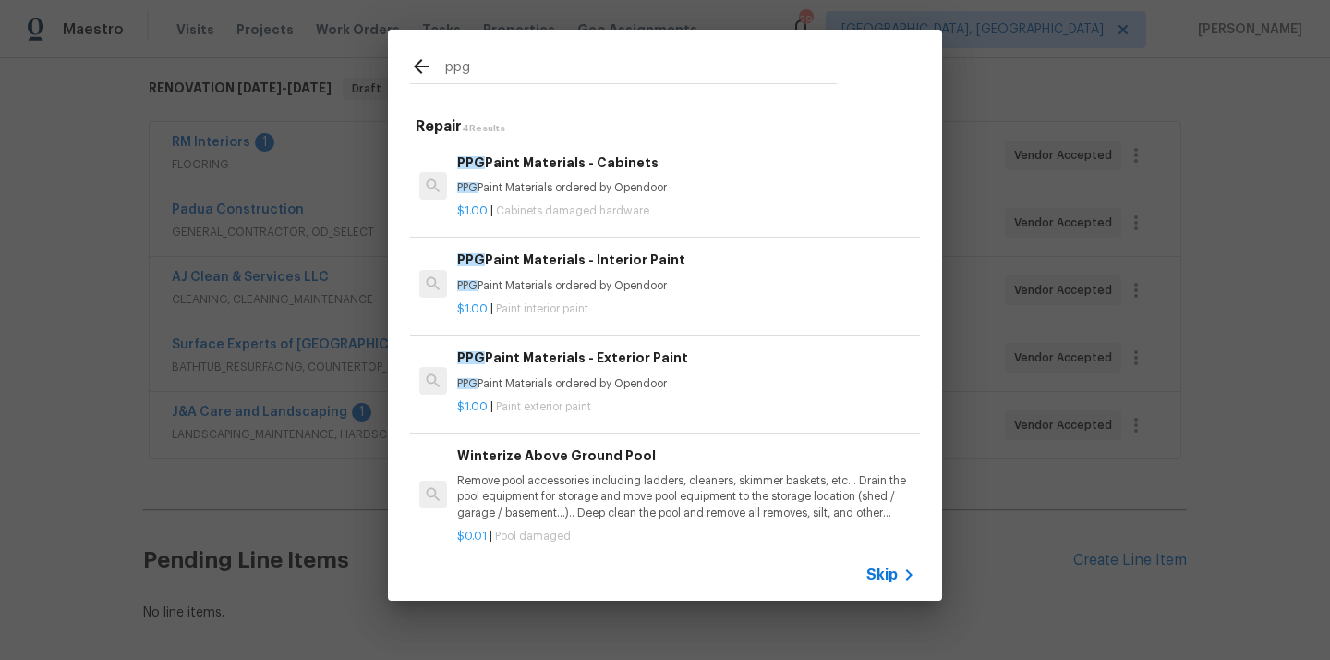
type input "ppg"
click at [600, 212] on span "Cabinets damaged hardware" at bounding box center [572, 210] width 153 height 11
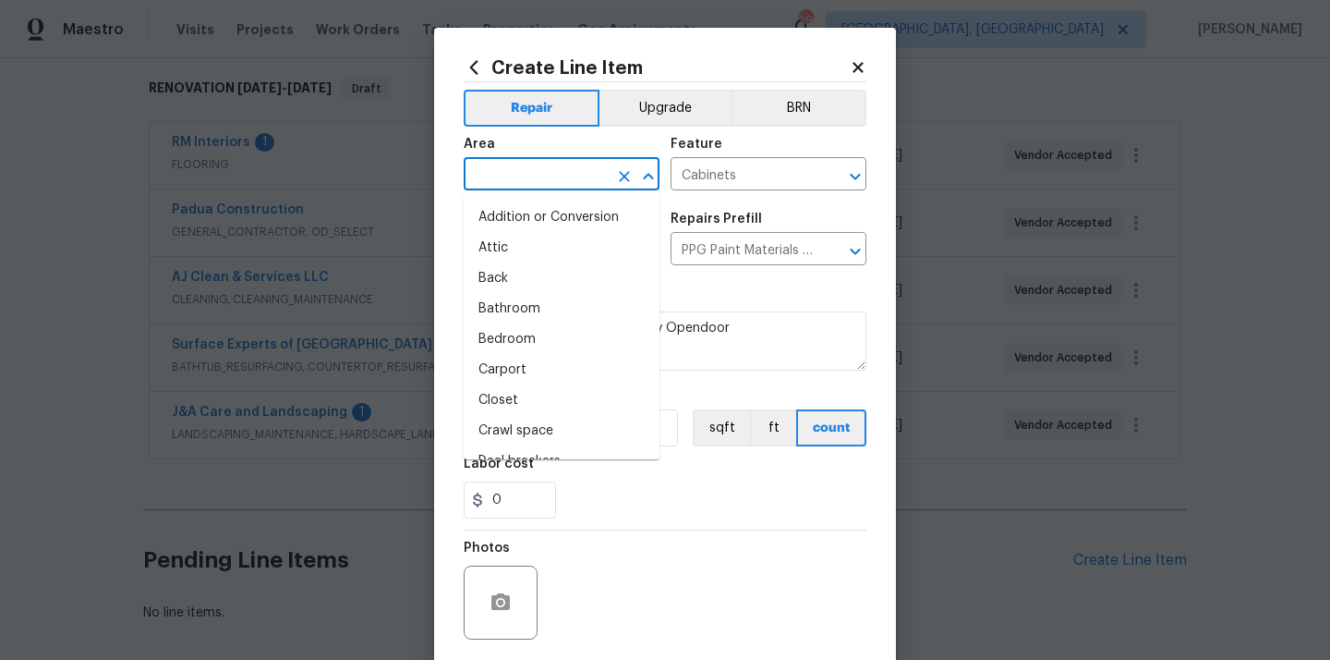
click at [539, 173] on input "text" at bounding box center [536, 176] width 144 height 29
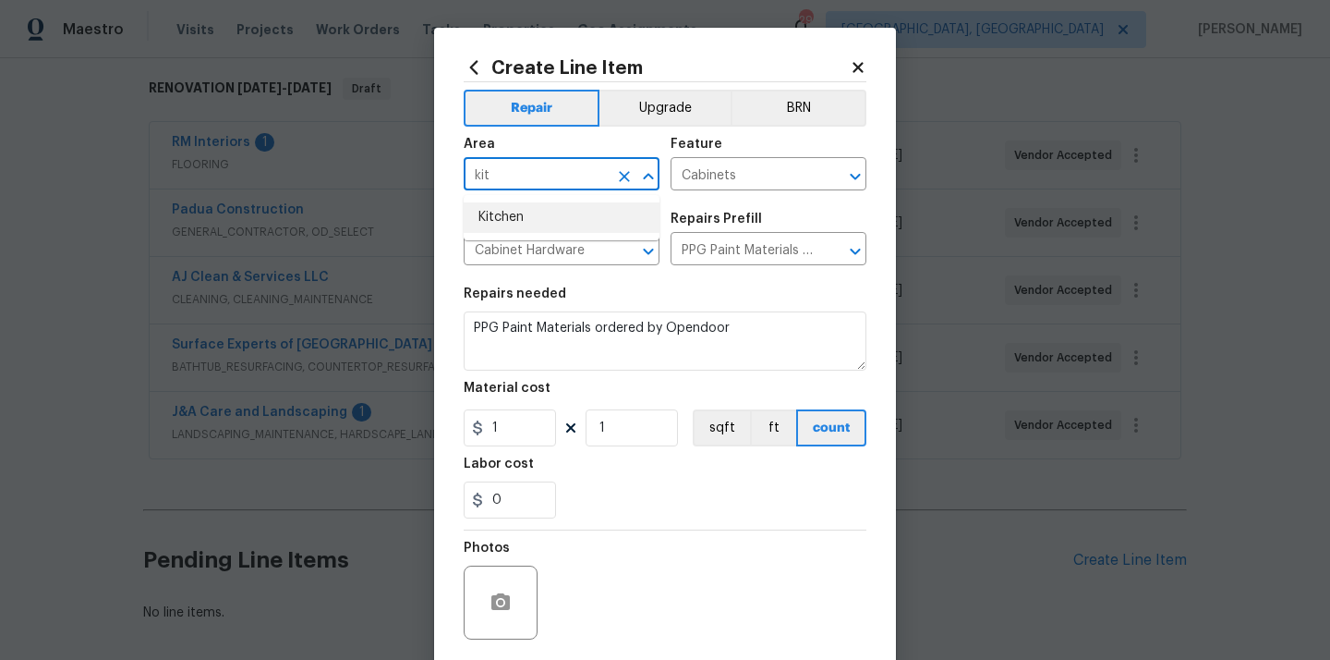
click at [509, 215] on li "Kitchen" at bounding box center [562, 217] width 196 height 30
type input "Kitchen"
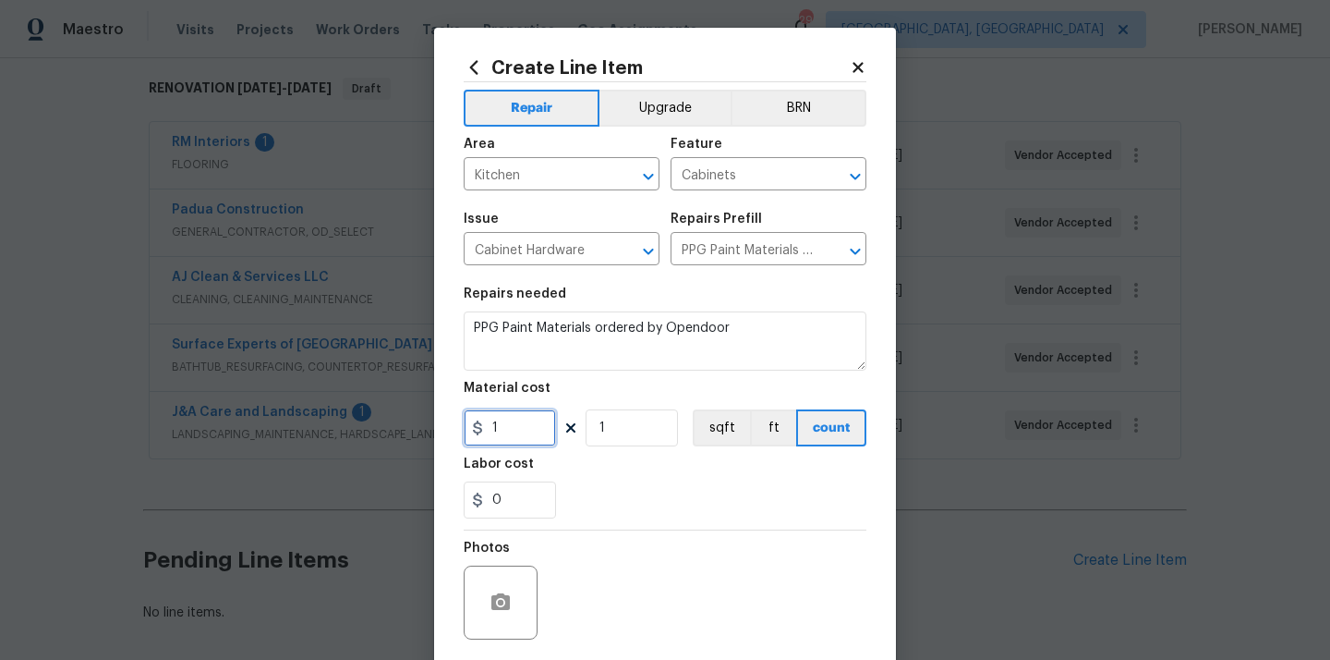
drag, startPoint x: 505, startPoint y: 418, endPoint x: 446, endPoint y: 416, distance: 59.1
click at [446, 416] on div "Create Line Item Repair Upgrade BRN Area Kitchen ​ Feature Cabinets ​ Issue Cab…" at bounding box center [665, 398] width 462 height 740
paste input "448.28"
type input "448.28"
click at [619, 472] on div "Labor cost" at bounding box center [665, 469] width 403 height 24
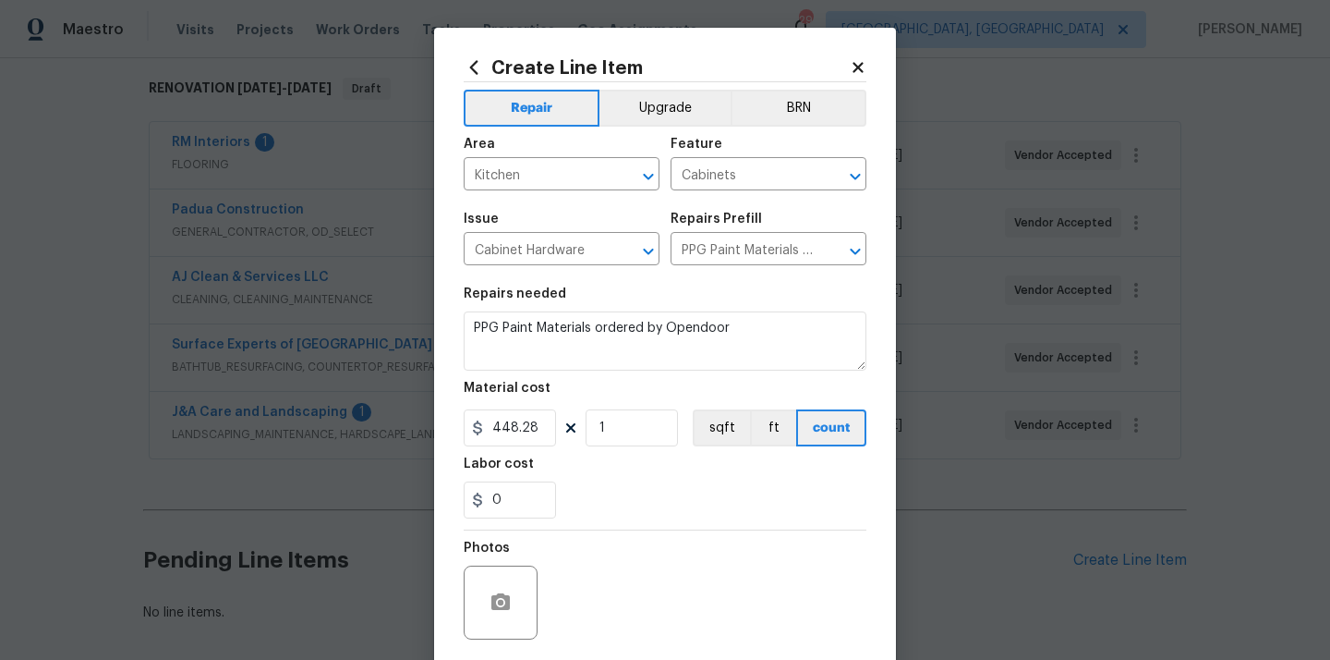
scroll to position [137, 0]
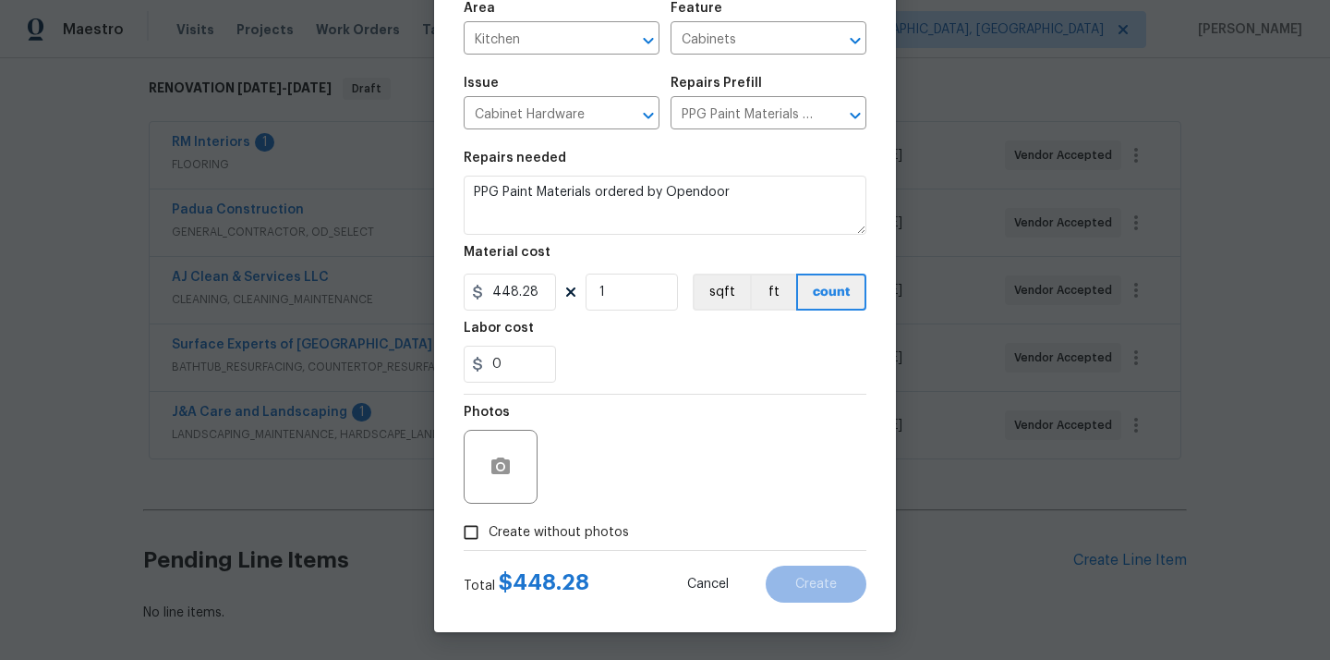
click at [594, 540] on span "Create without photos" at bounding box center [559, 532] width 140 height 19
click at [489, 540] on input "Create without photos" at bounding box center [471, 532] width 35 height 35
checkbox input "true"
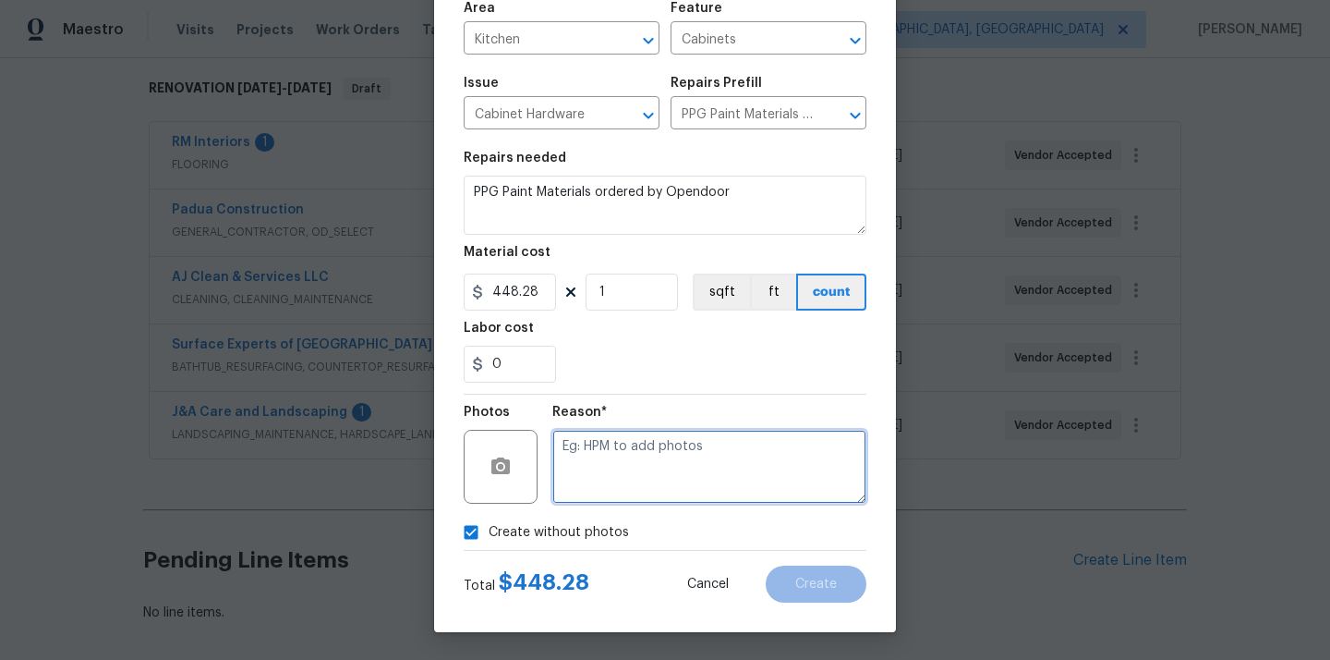
drag, startPoint x: 611, startPoint y: 486, endPoint x: 611, endPoint y: 466, distance: 19.4
click at [611, 485] on textarea at bounding box center [709, 467] width 314 height 74
type textarea "N/A"
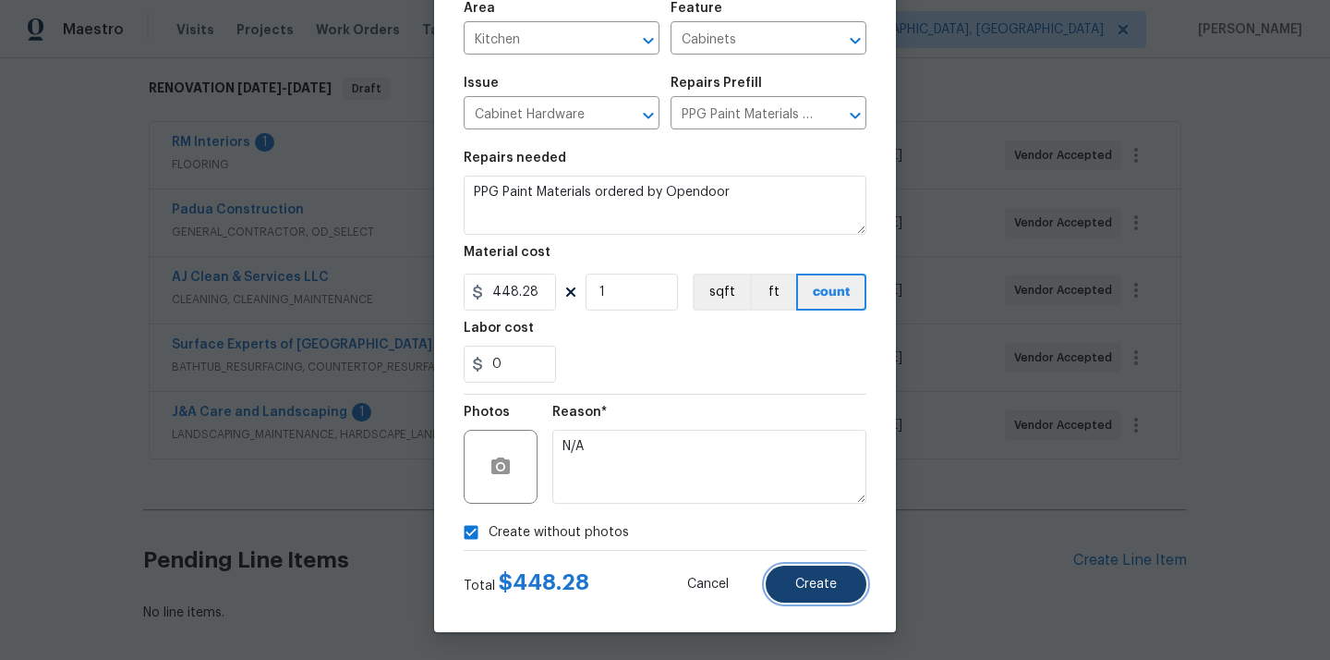
click at [807, 578] on span "Create" at bounding box center [816, 584] width 42 height 14
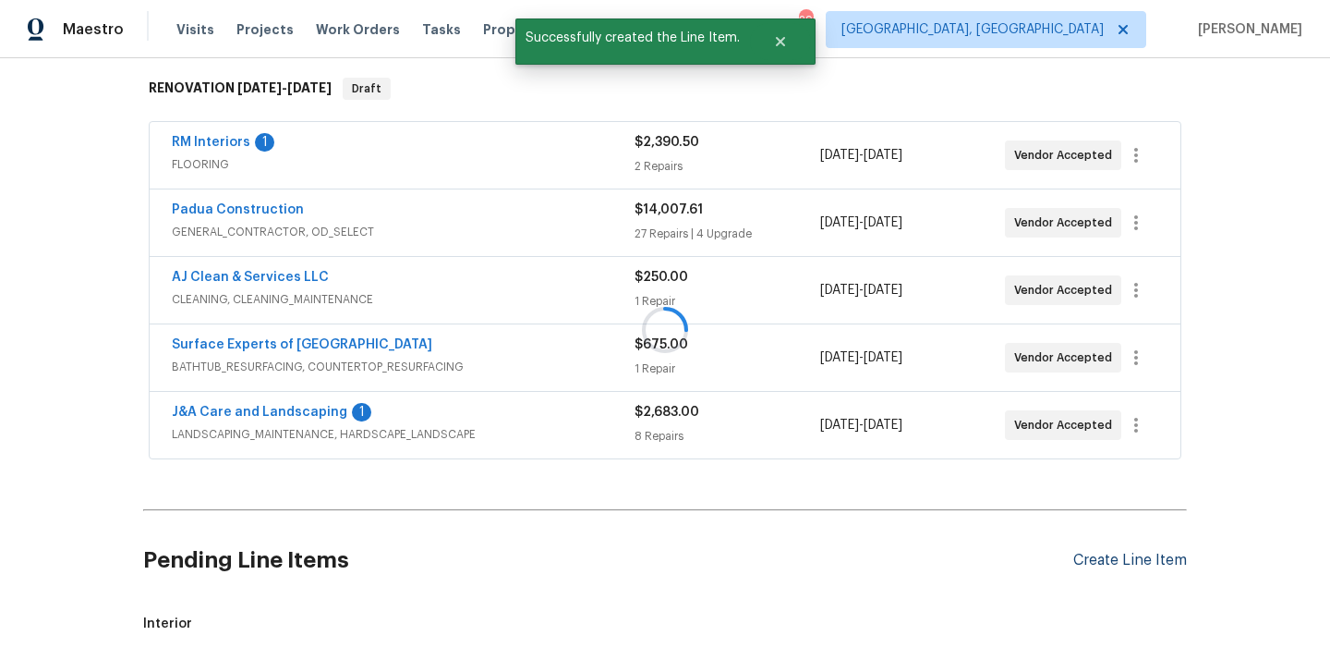
click at [1114, 563] on div at bounding box center [665, 330] width 1330 height 660
click at [1114, 563] on div "Create Line Item" at bounding box center [1130, 560] width 114 height 18
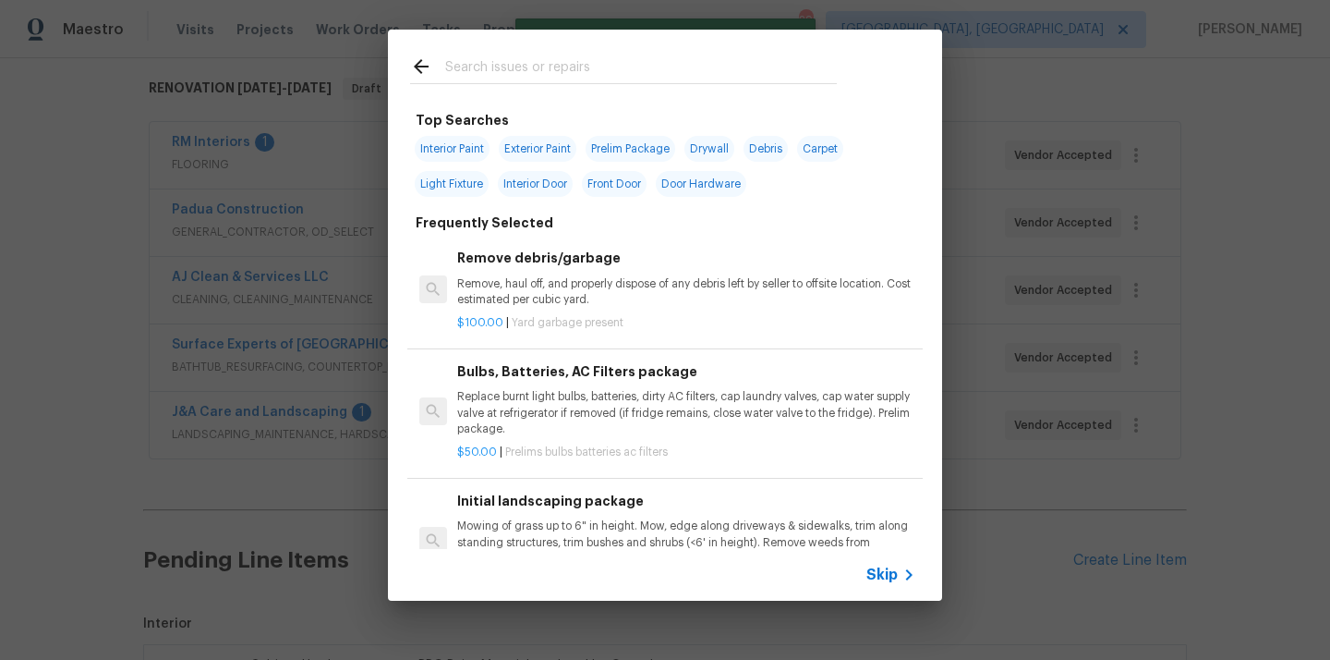
click at [590, 59] on input "text" at bounding box center [641, 69] width 392 height 28
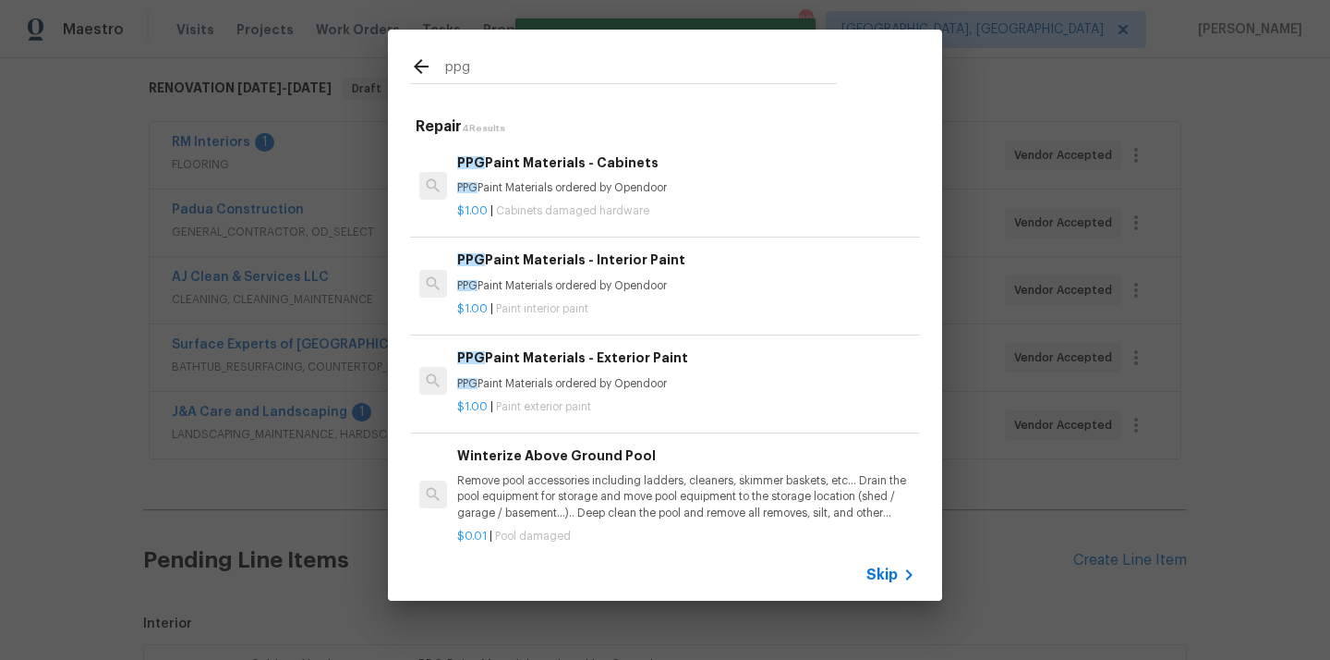
type input "ppg"
click at [597, 257] on h6 "PPG Paint Materials - Interior Paint" at bounding box center [686, 259] width 458 height 20
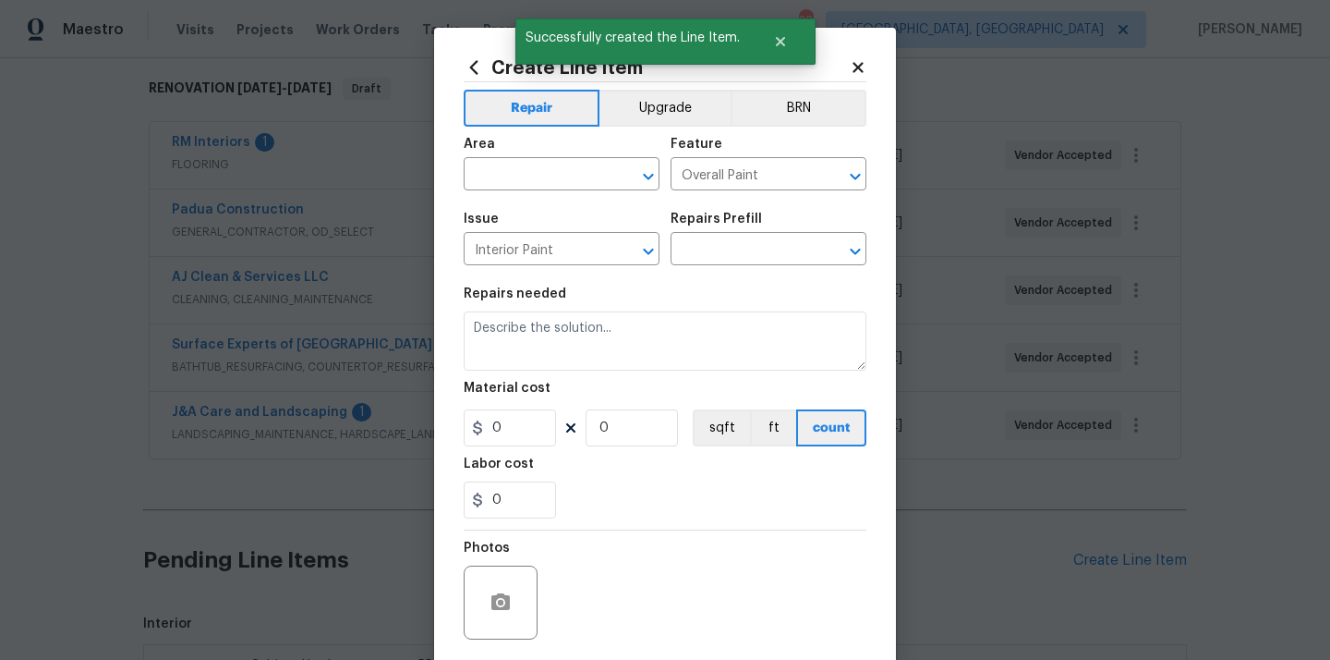
type input "PPG Paint Materials - Interior Paint $1.00"
type textarea "PPG Paint Materials ordered by Opendoor"
type input "1"
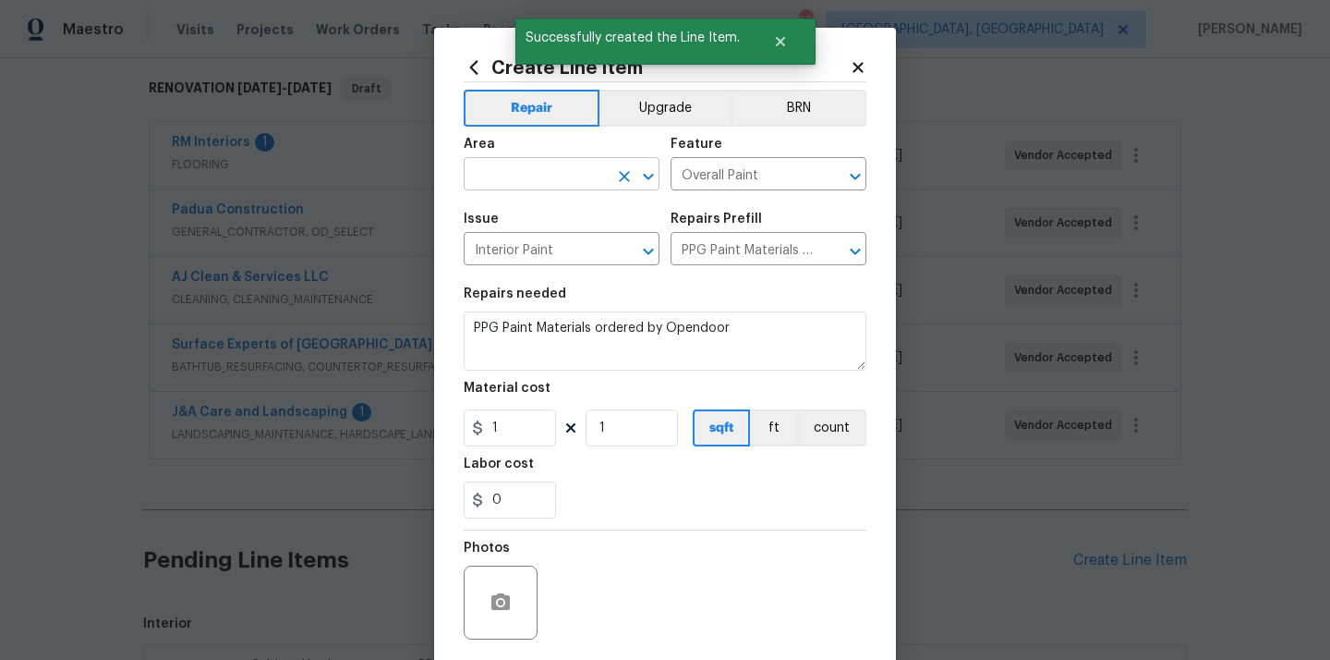
click at [507, 170] on input "text" at bounding box center [536, 176] width 144 height 29
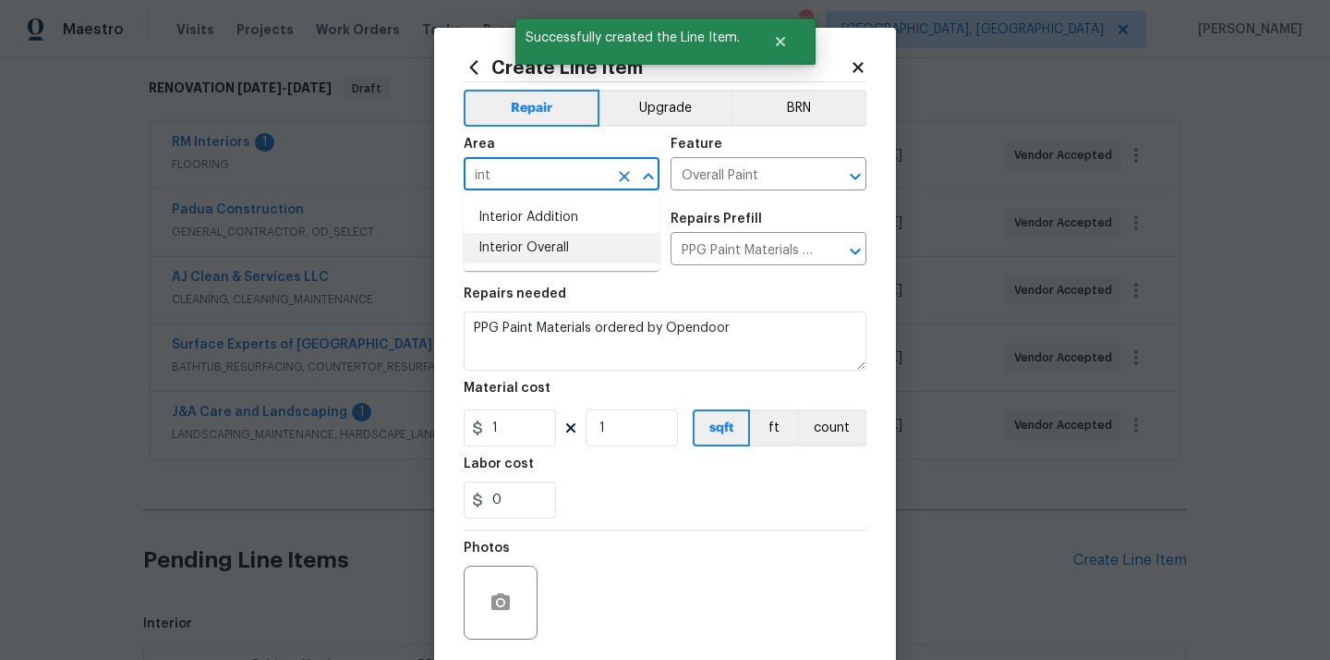
click at [506, 247] on li "Interior Overall" at bounding box center [562, 248] width 196 height 30
type input "Interior Overall"
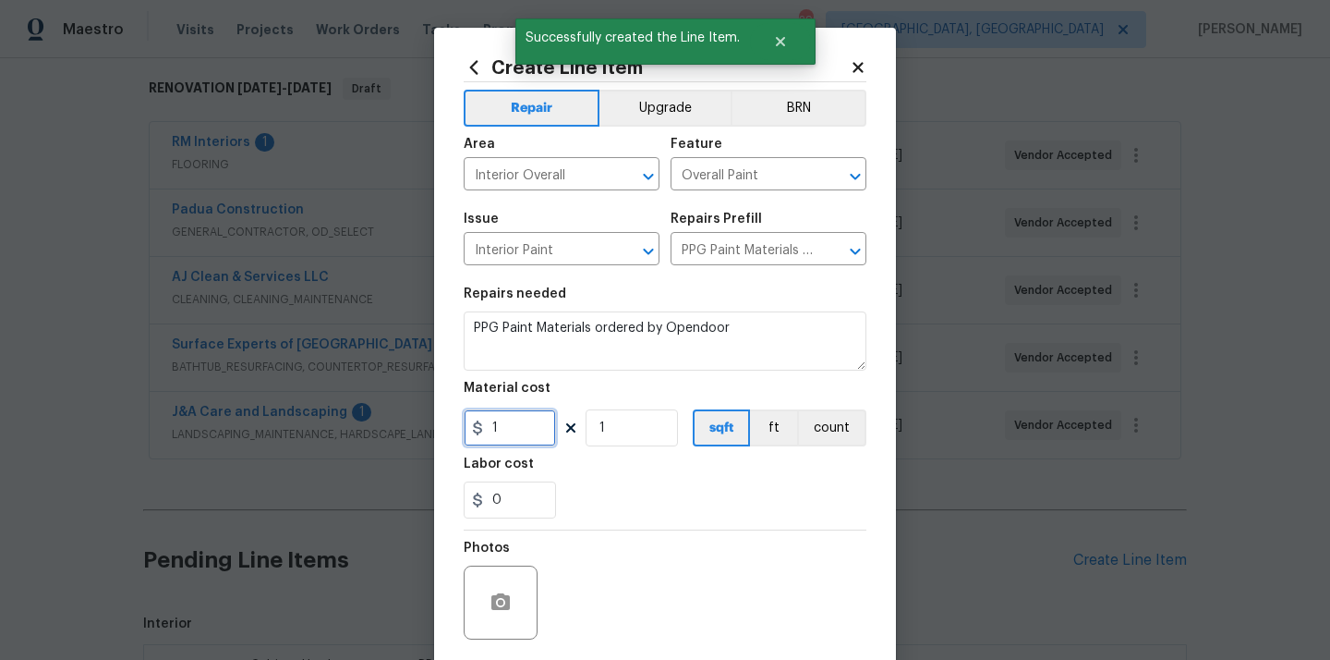
drag, startPoint x: 516, startPoint y: 423, endPoint x: 460, endPoint y: 423, distance: 56.3
click at [471, 423] on div "1" at bounding box center [510, 427] width 92 height 37
paste input "200.83"
type input "1200.83"
click at [592, 491] on div "0" at bounding box center [665, 499] width 403 height 37
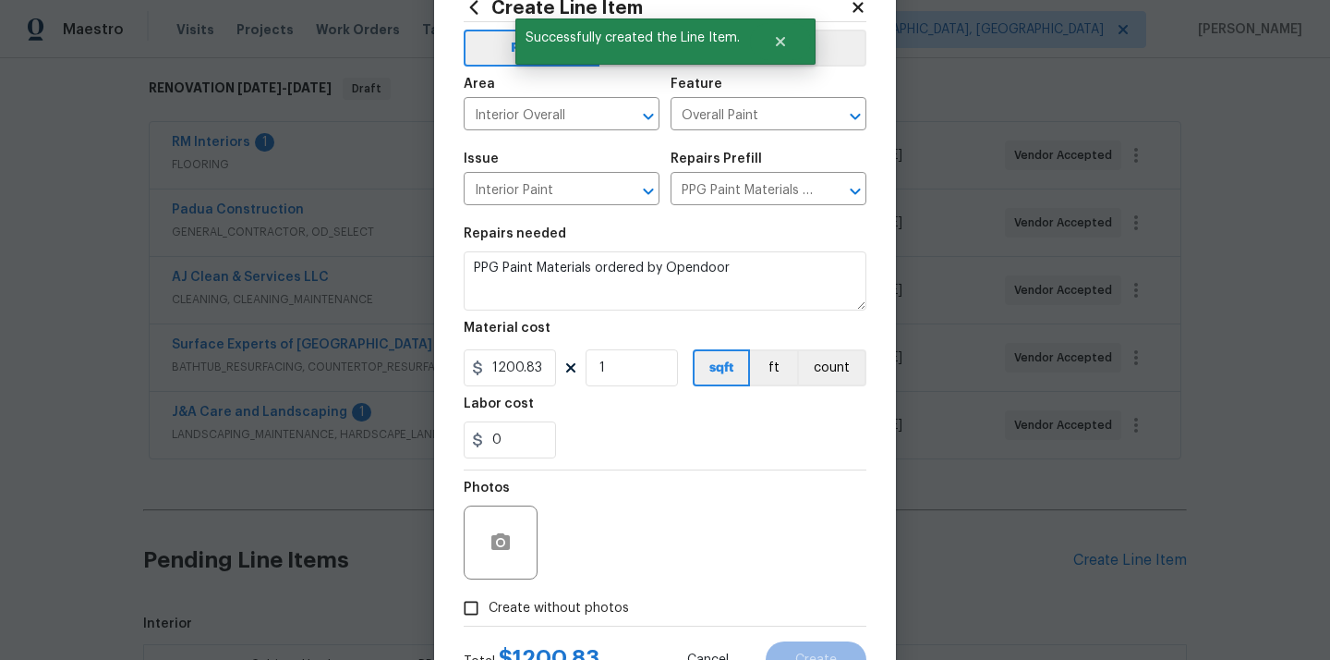
scroll to position [132, 0]
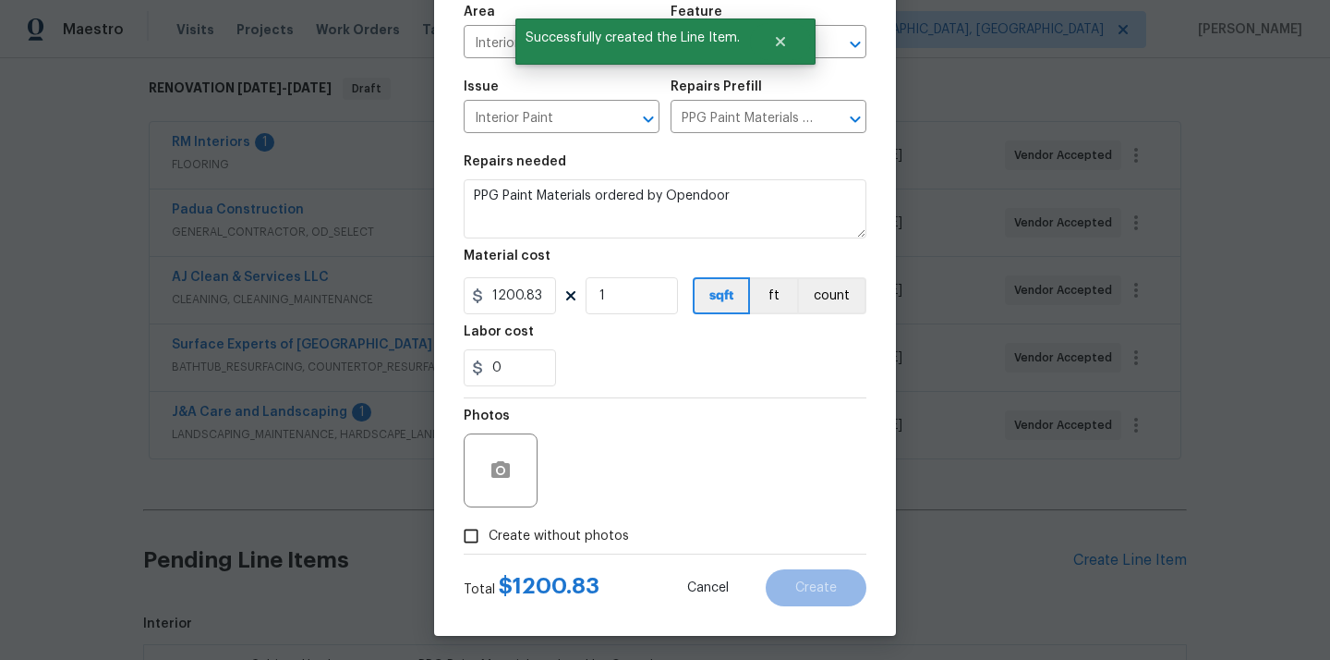
click at [578, 539] on span "Create without photos" at bounding box center [559, 536] width 140 height 19
click at [489, 539] on input "Create without photos" at bounding box center [471, 535] width 35 height 35
checkbox input "true"
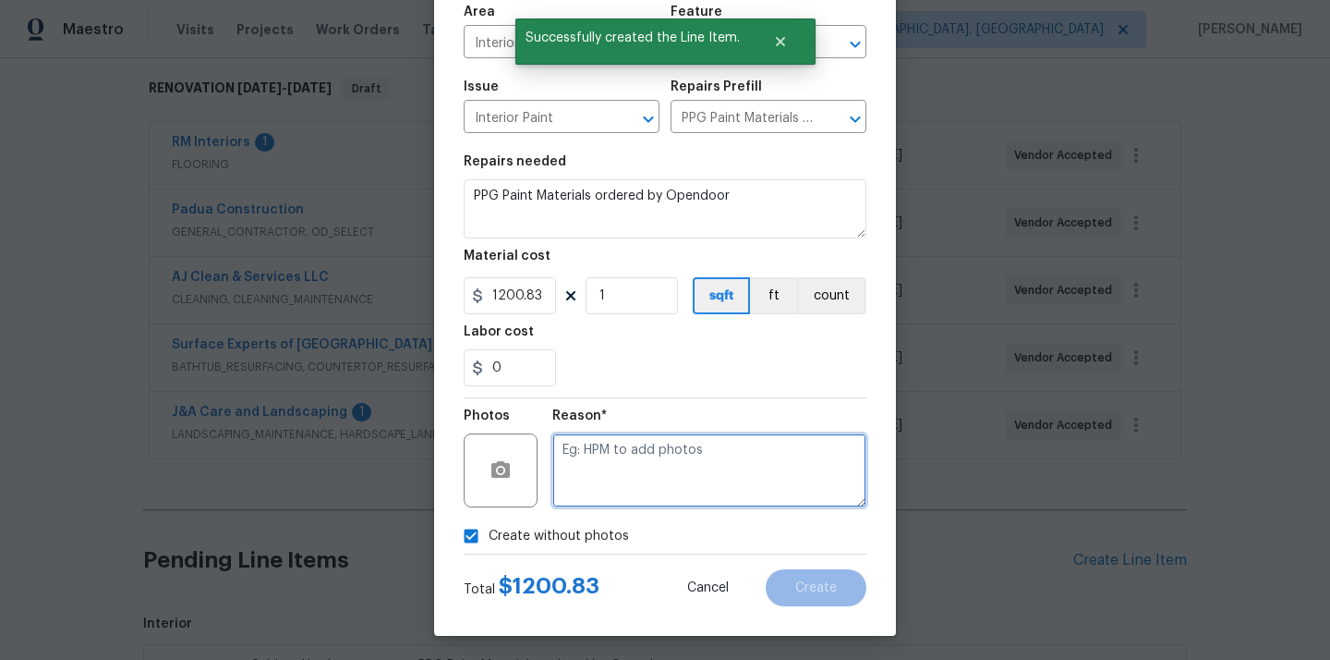
click at [615, 471] on textarea at bounding box center [709, 470] width 314 height 74
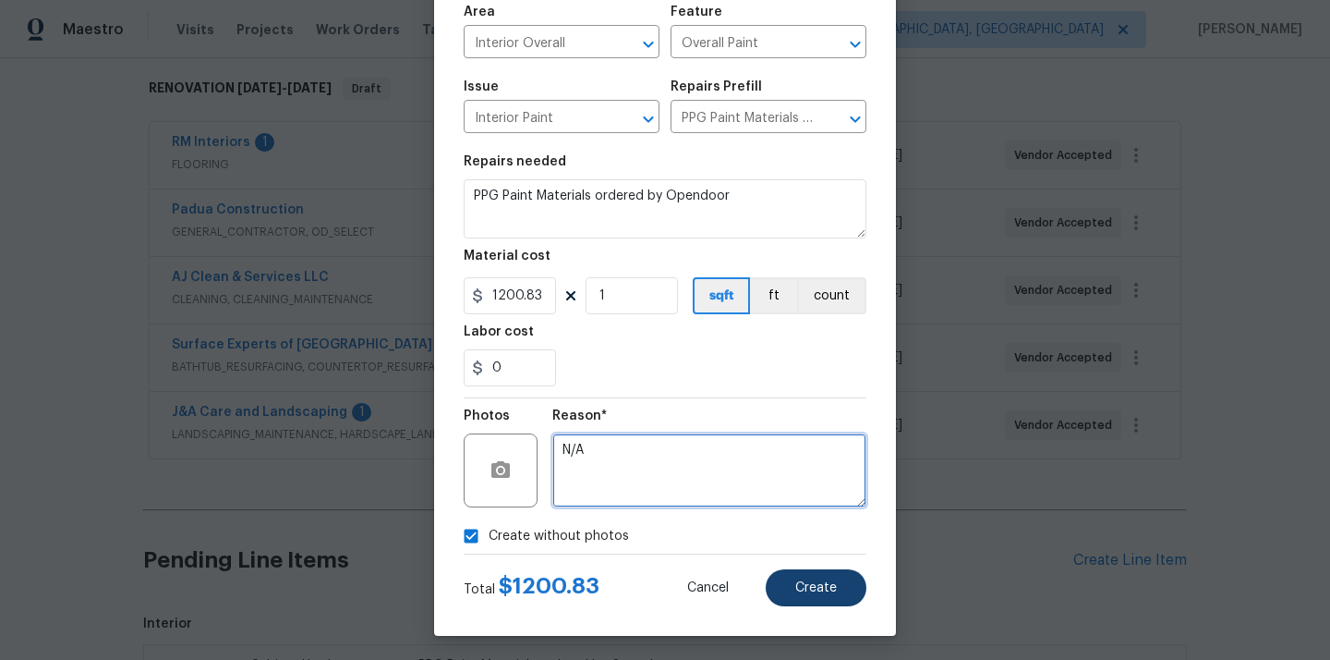
type textarea "N/A"
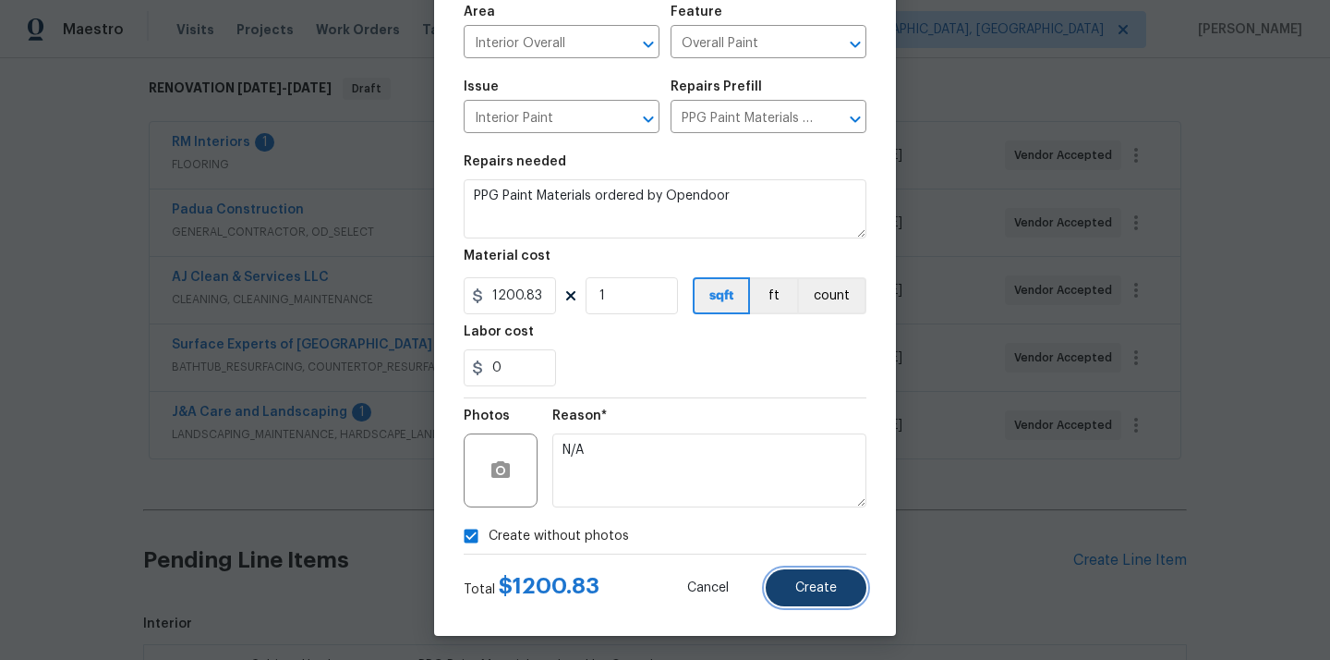
click at [796, 588] on span "Create" at bounding box center [816, 588] width 42 height 14
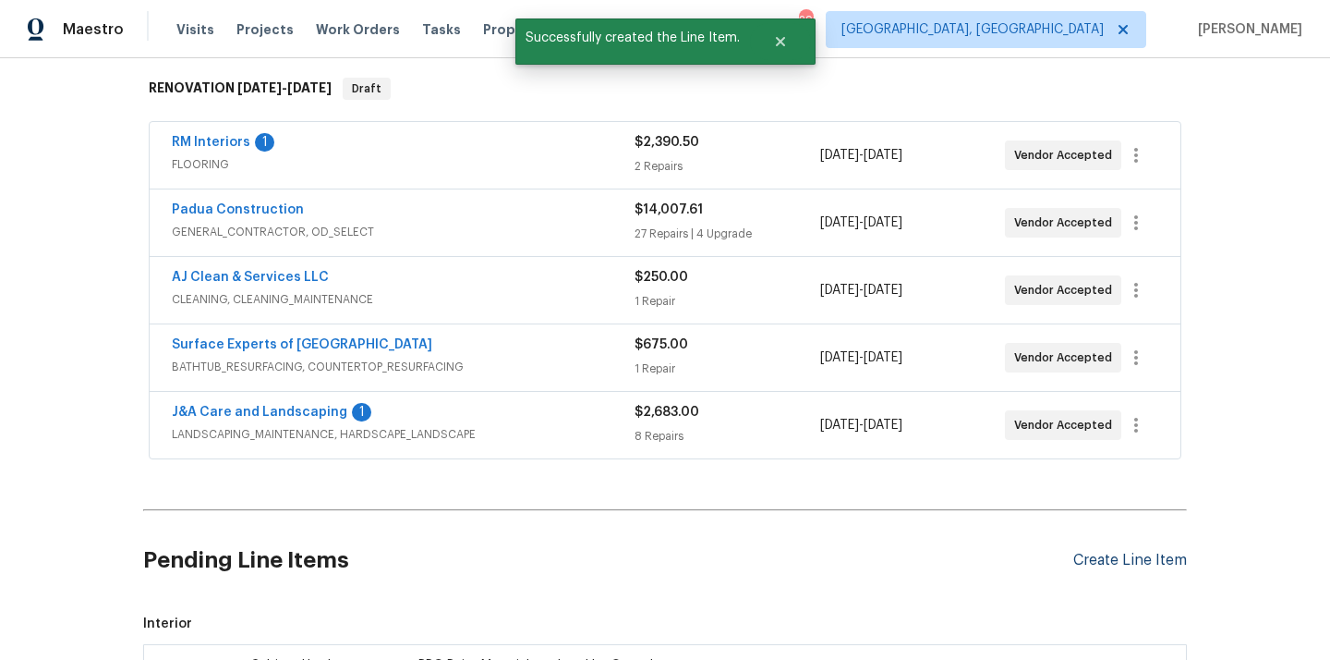
click at [1164, 554] on div "Create Line Item" at bounding box center [1130, 560] width 114 height 18
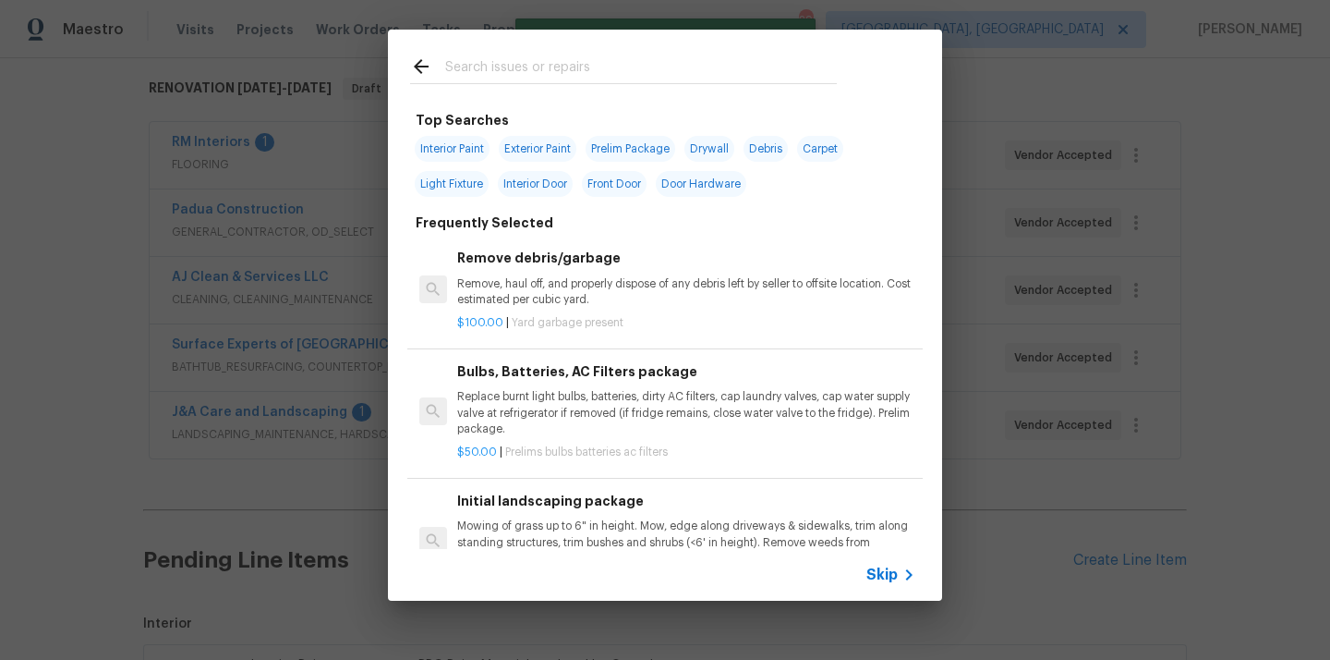
click at [636, 62] on input "text" at bounding box center [641, 69] width 392 height 28
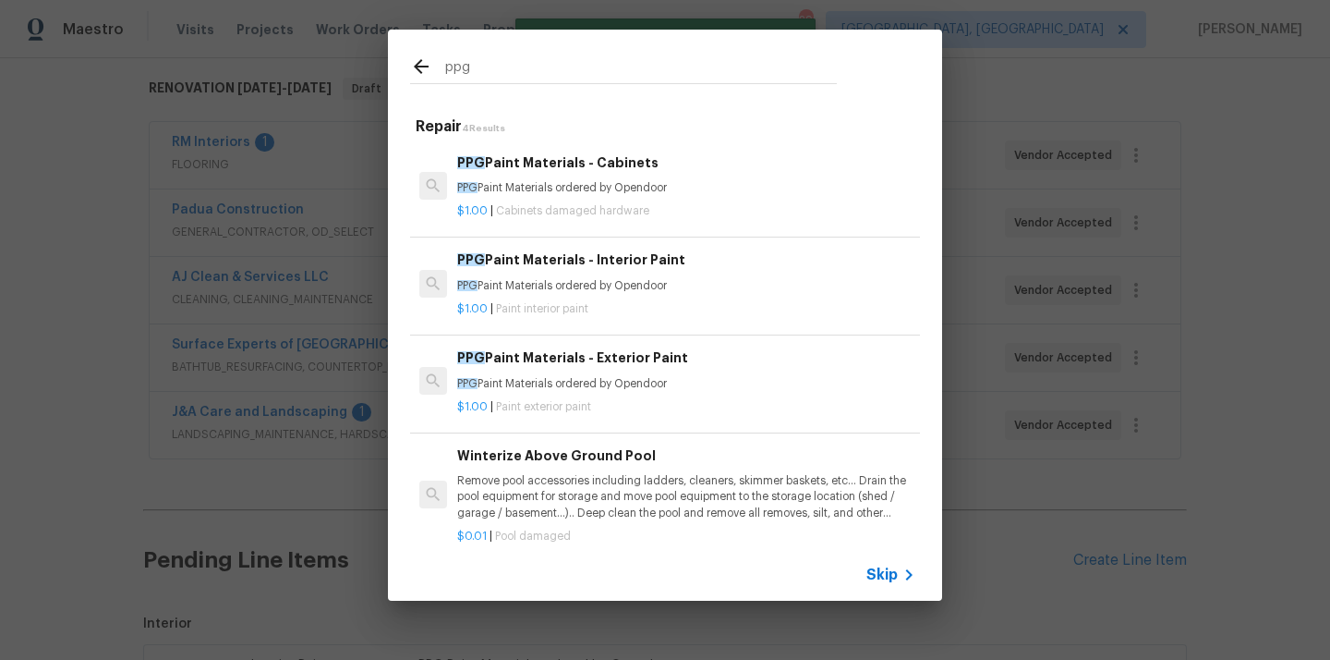
type input "ppg"
click at [579, 370] on div "PPG Paint Materials - Exterior Paint PPG Paint Materials ordered by Opendoor" at bounding box center [686, 369] width 458 height 44
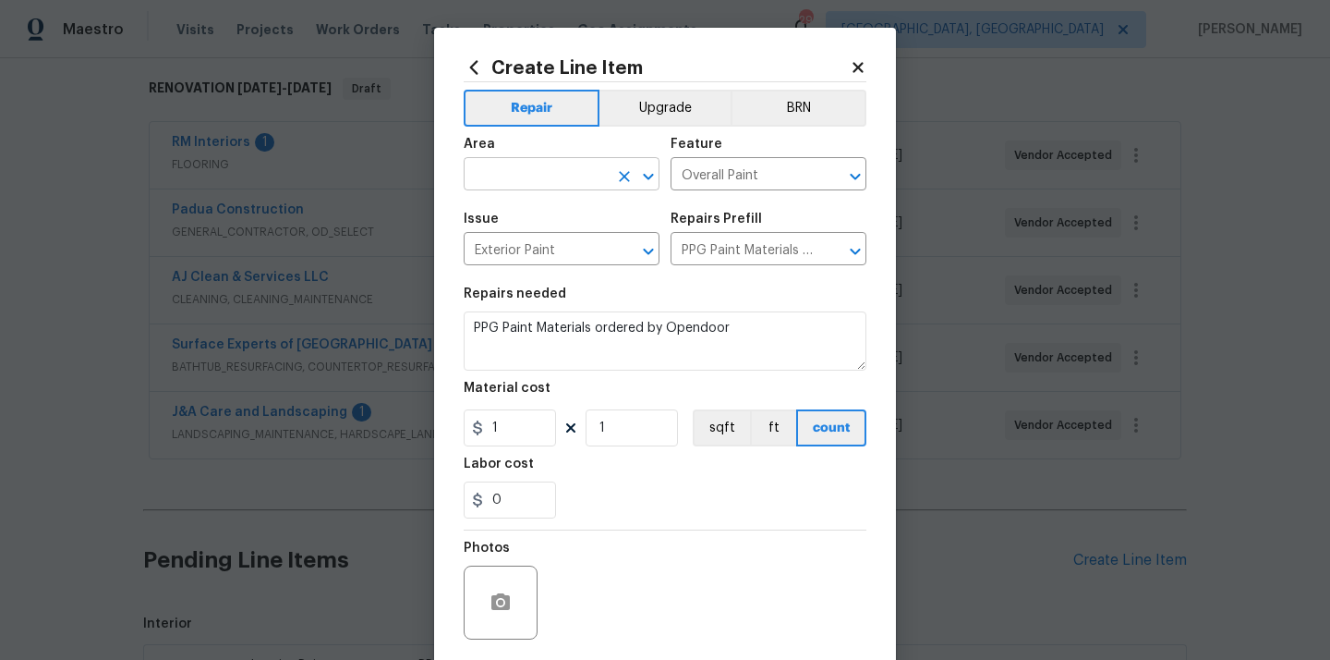
click at [567, 180] on input "text" at bounding box center [536, 176] width 144 height 29
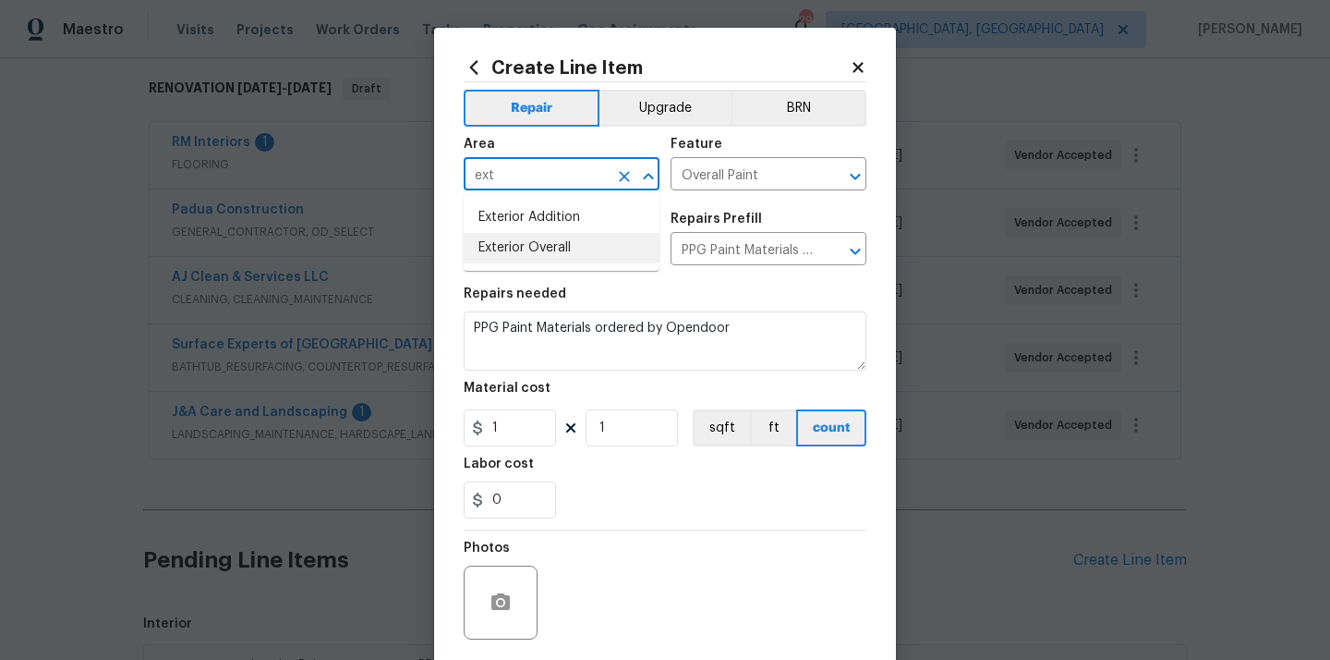
click at [555, 248] on li "Exterior Overall" at bounding box center [562, 248] width 196 height 30
type input "Exterior Overall"
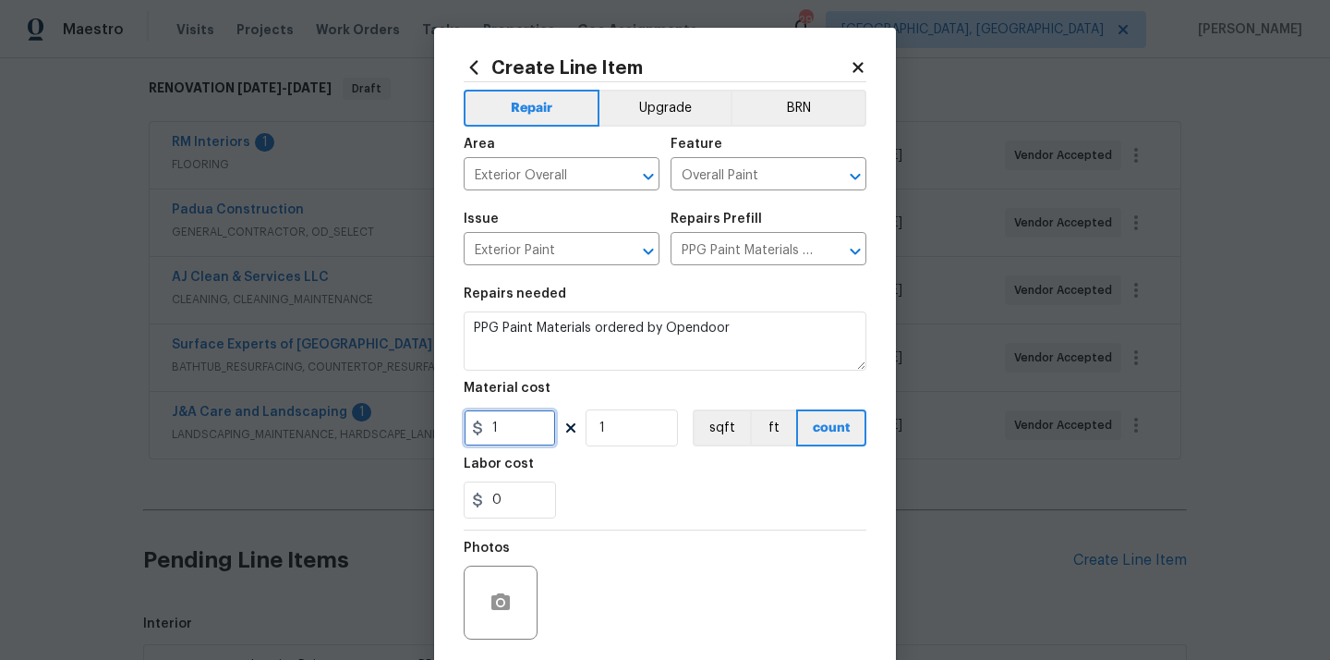
drag, startPoint x: 497, startPoint y: 422, endPoint x: 452, endPoint y: 422, distance: 45.3
click at [452, 422] on div "Create Line Item Repair Upgrade BRN Area Exterior Overall ​ Feature Overall Pai…" at bounding box center [665, 398] width 462 height 740
paste input "466.58"
type input "466.58"
click at [599, 469] on div "Labor cost" at bounding box center [665, 469] width 403 height 24
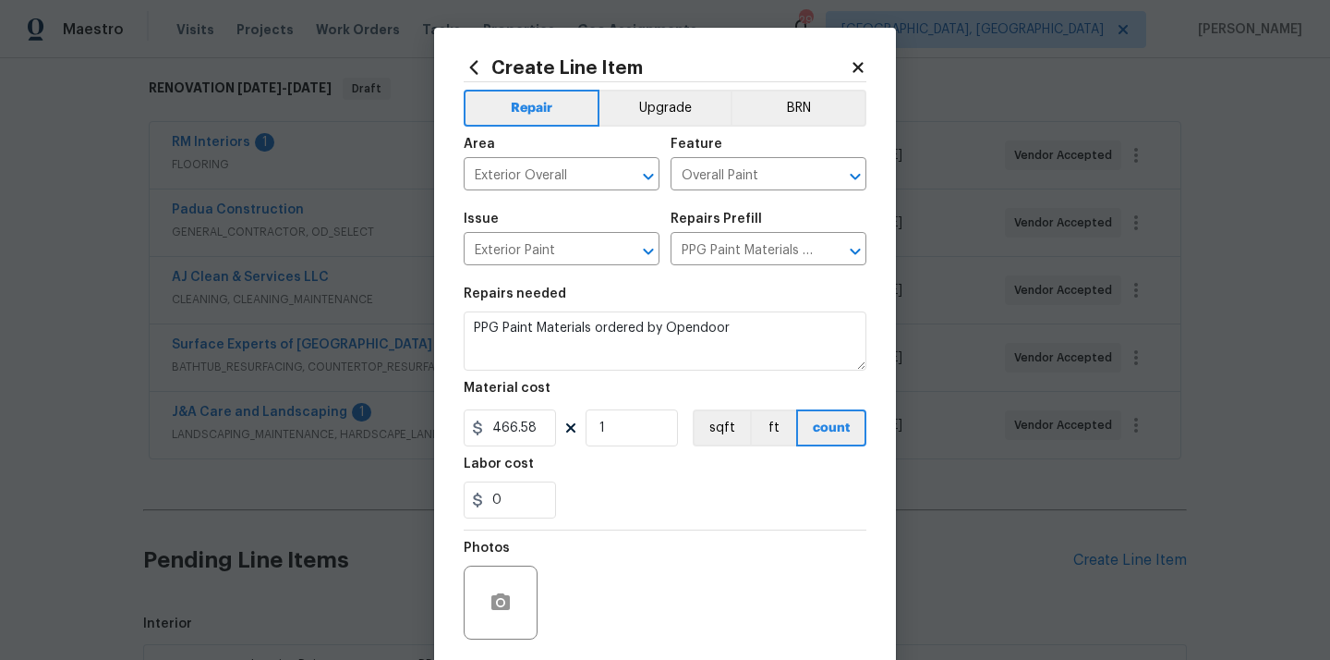
scroll to position [137, 0]
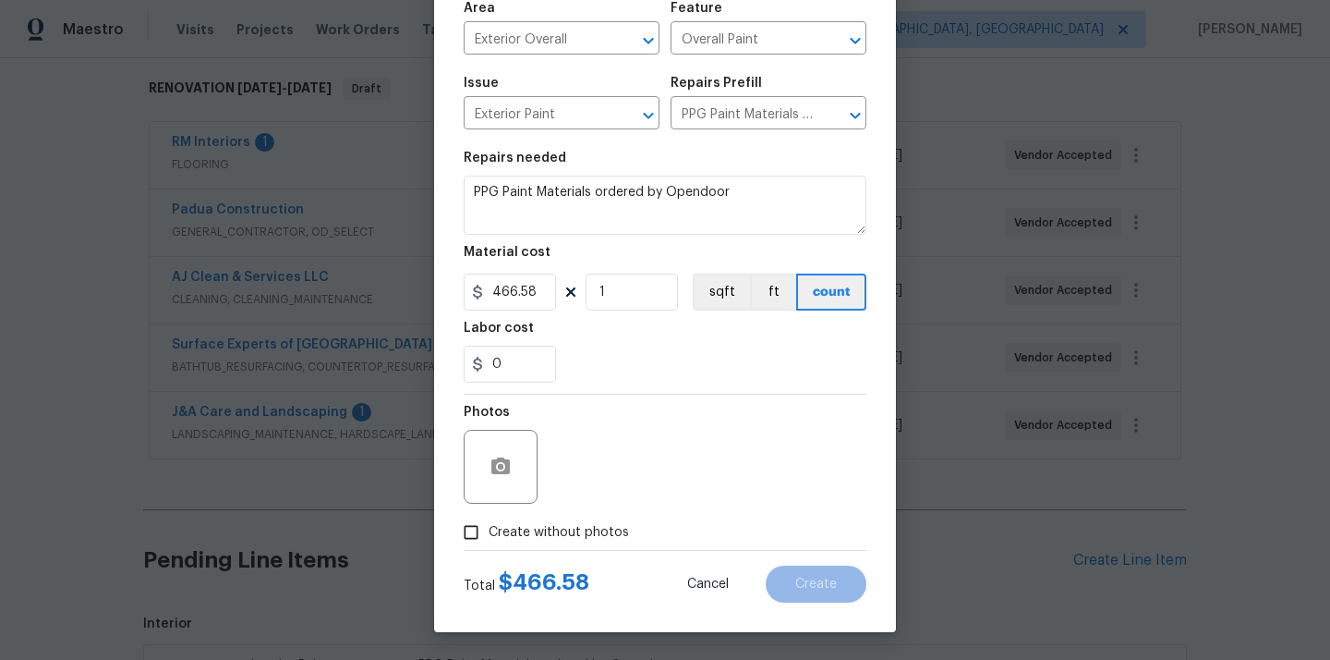
click at [588, 531] on span "Create without photos" at bounding box center [559, 532] width 140 height 19
click at [489, 531] on input "Create without photos" at bounding box center [471, 532] width 35 height 35
checkbox input "true"
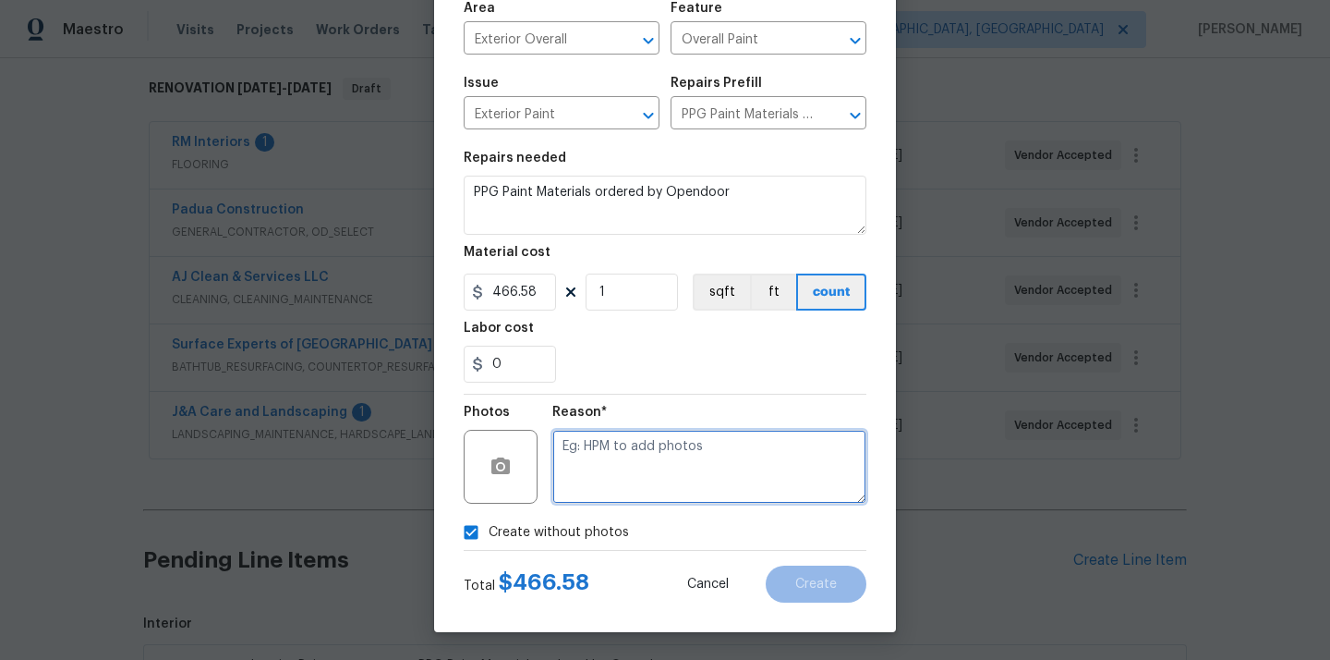
click at [637, 455] on textarea at bounding box center [709, 467] width 314 height 74
type textarea "N/A"
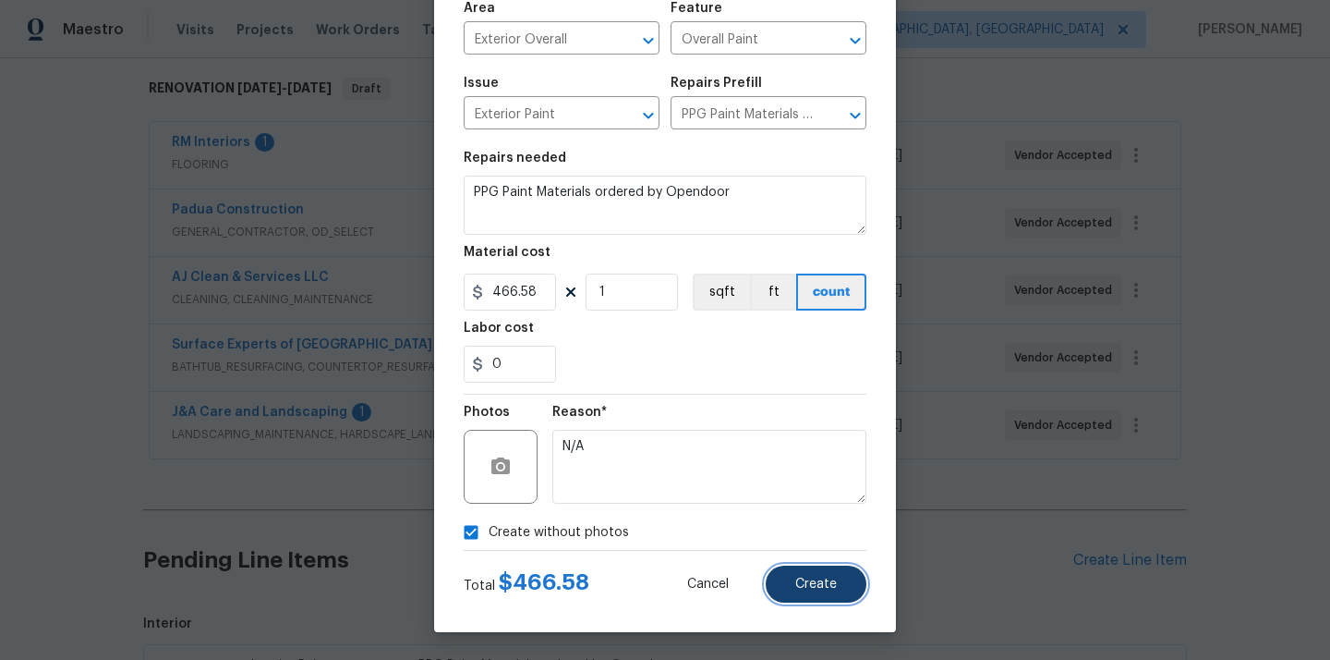
click at [797, 571] on button "Create" at bounding box center [816, 583] width 101 height 37
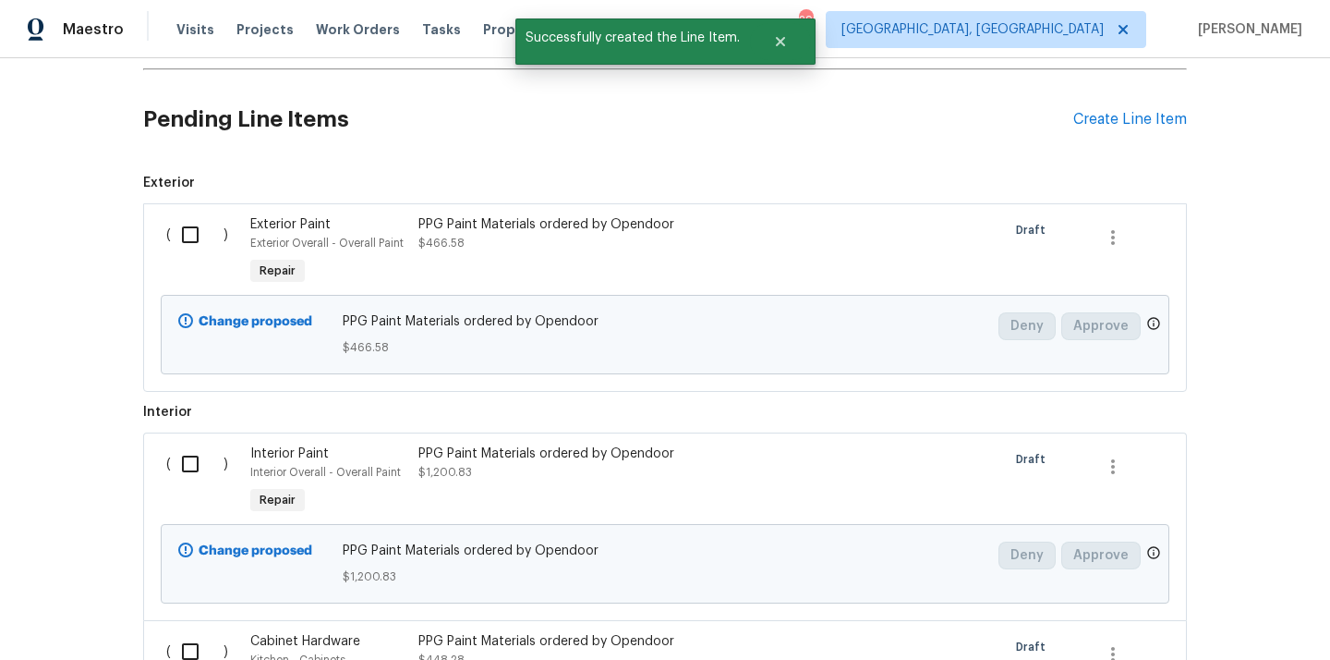
scroll to position [752, 0]
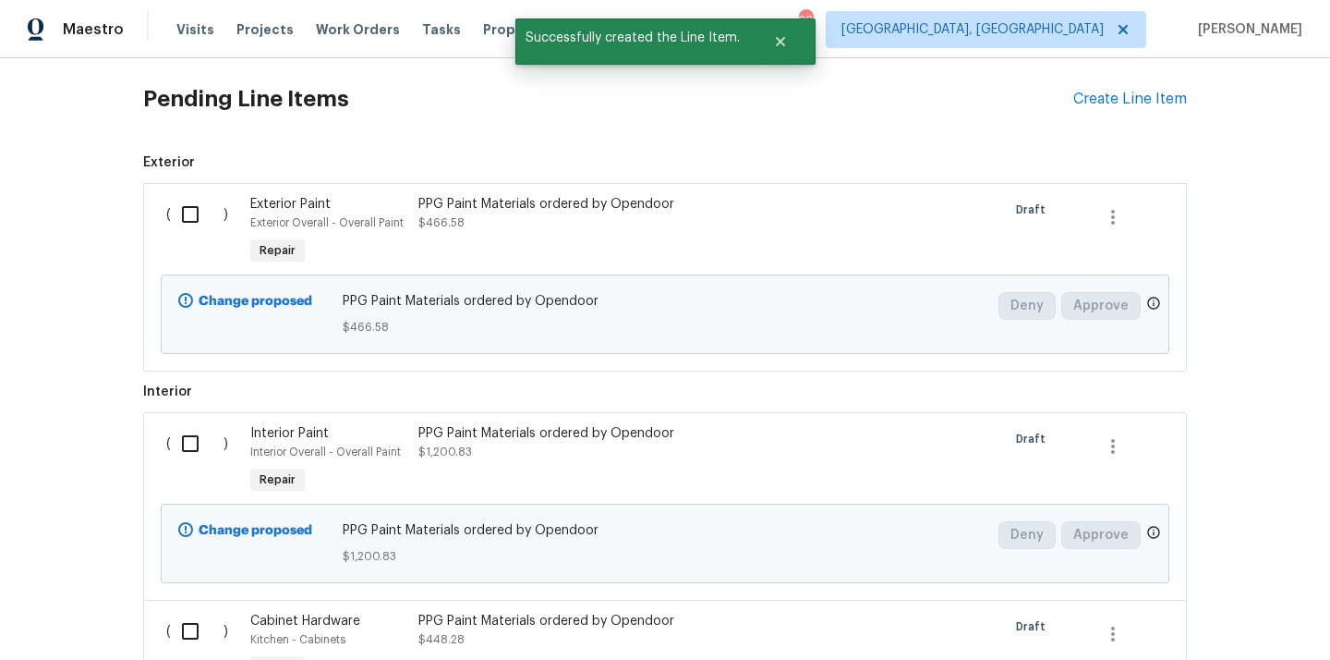
click at [196, 217] on input "checkbox" at bounding box center [197, 214] width 53 height 39
checkbox input "true"
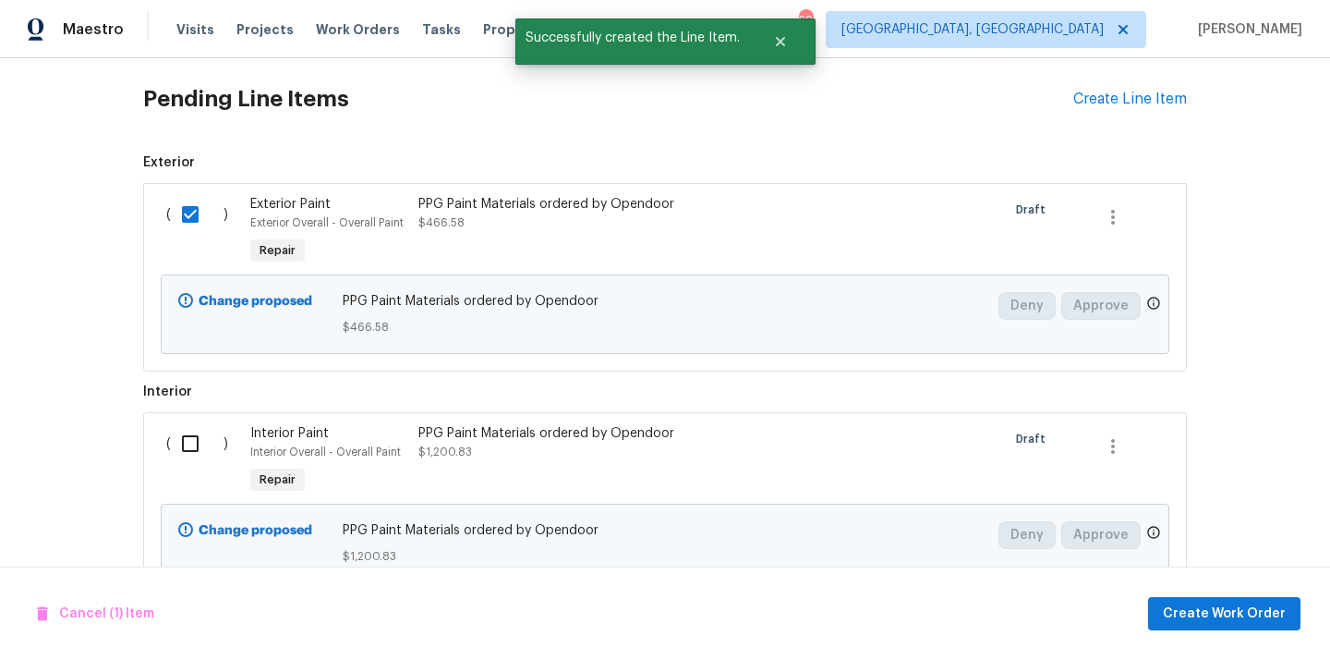
click at [193, 446] on input "checkbox" at bounding box center [197, 443] width 53 height 39
checkbox input "true"
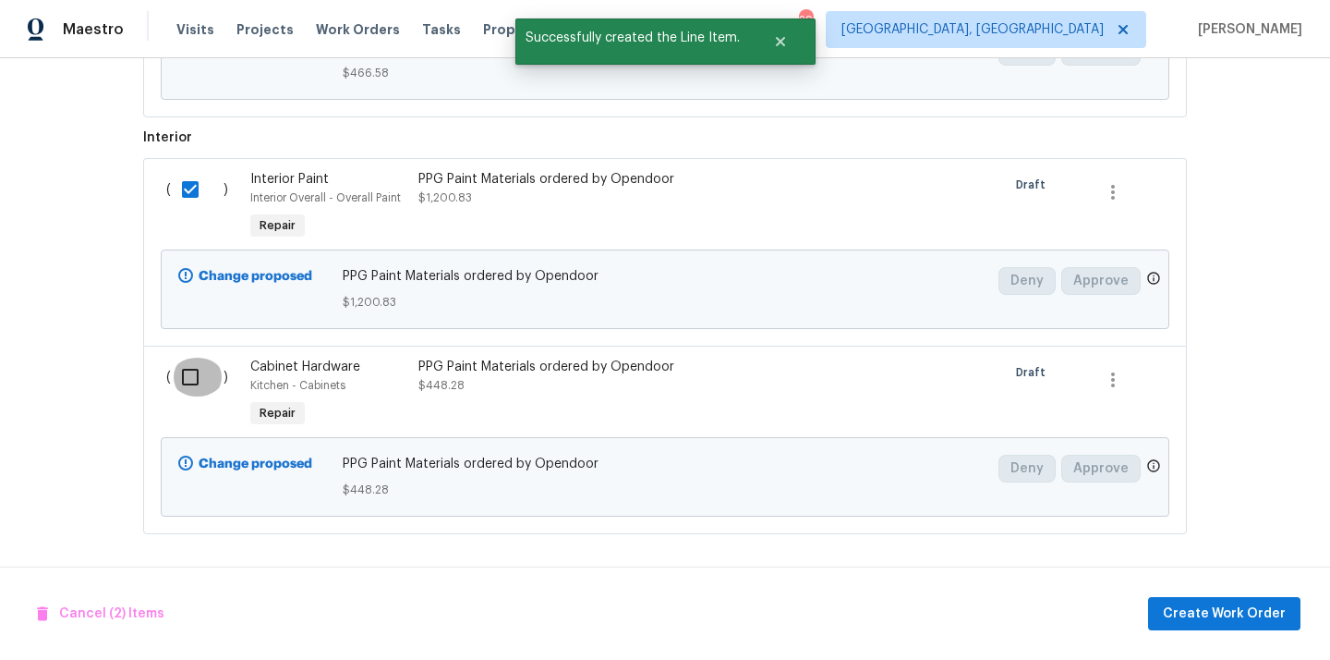
click at [193, 379] on input "checkbox" at bounding box center [197, 376] width 53 height 39
checkbox input "true"
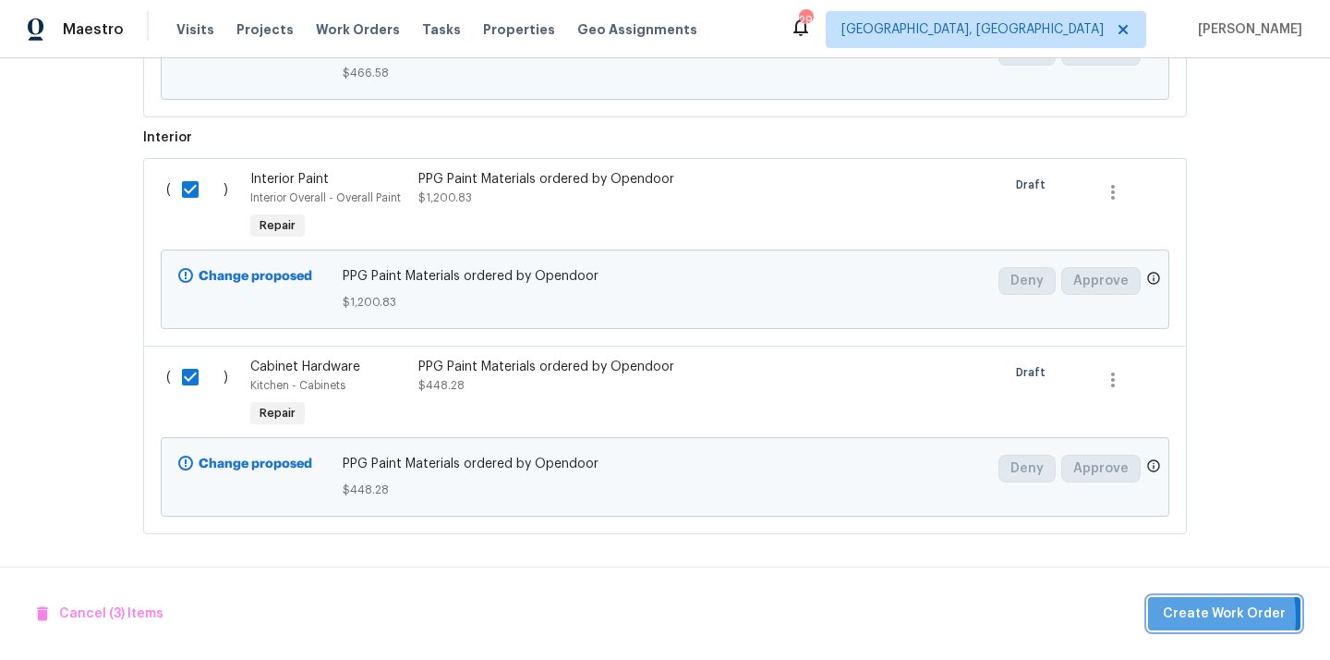
click at [1182, 616] on span "Create Work Order" at bounding box center [1224, 613] width 123 height 23
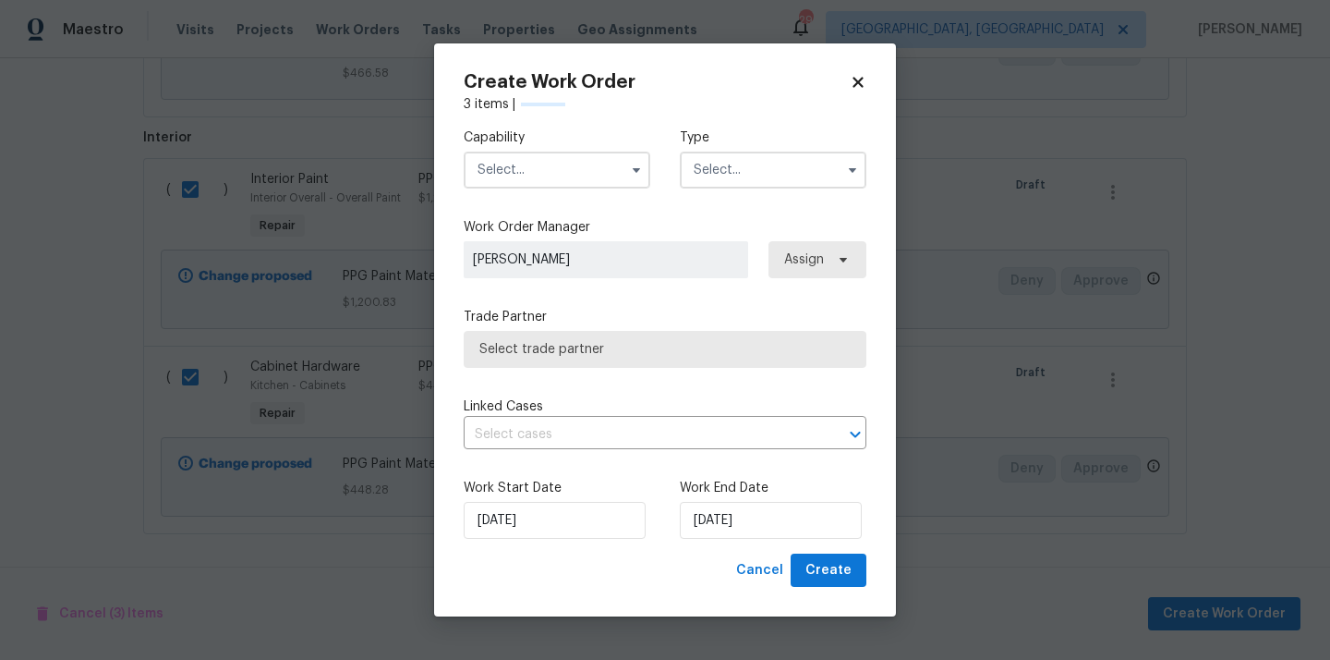
checkbox input "false"
click at [572, 148] on div "Capability" at bounding box center [557, 158] width 187 height 60
click at [566, 180] on input "text" at bounding box center [557, 169] width 187 height 37
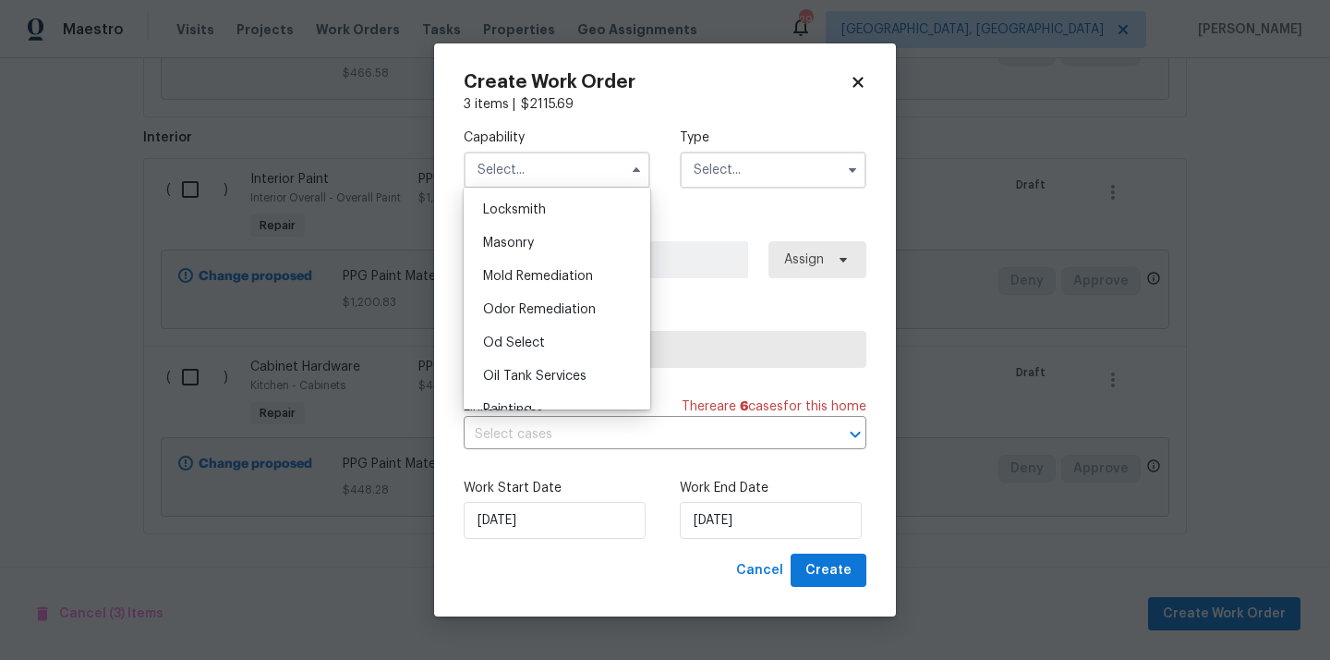
scroll to position [1359, 0]
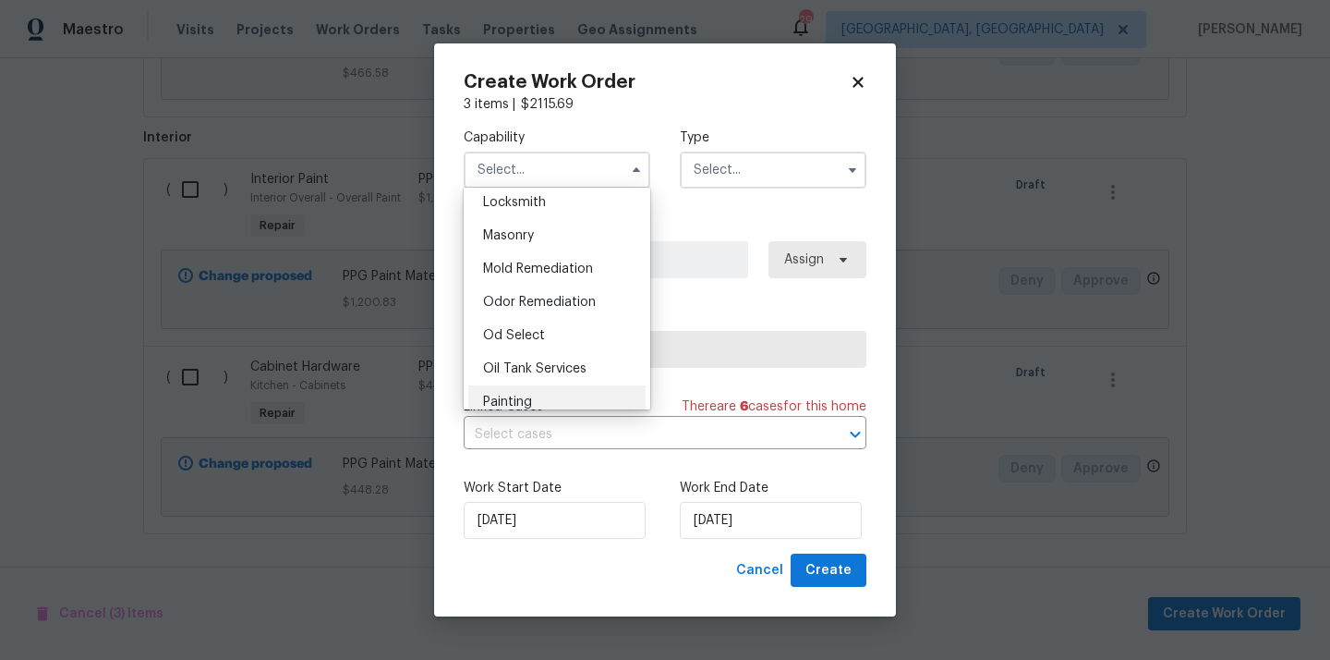
click at [559, 390] on div "Painting" at bounding box center [556, 401] width 177 height 33
type input "Painting"
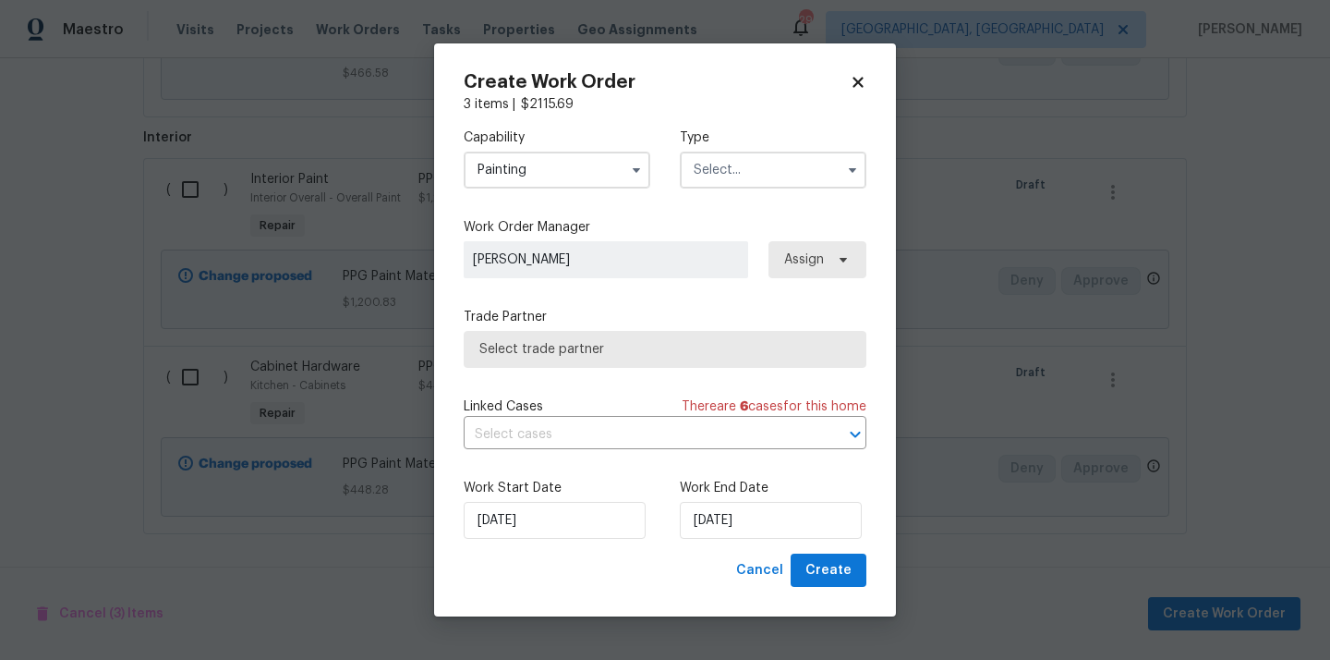
click at [753, 168] on input "text" at bounding box center [773, 169] width 187 height 37
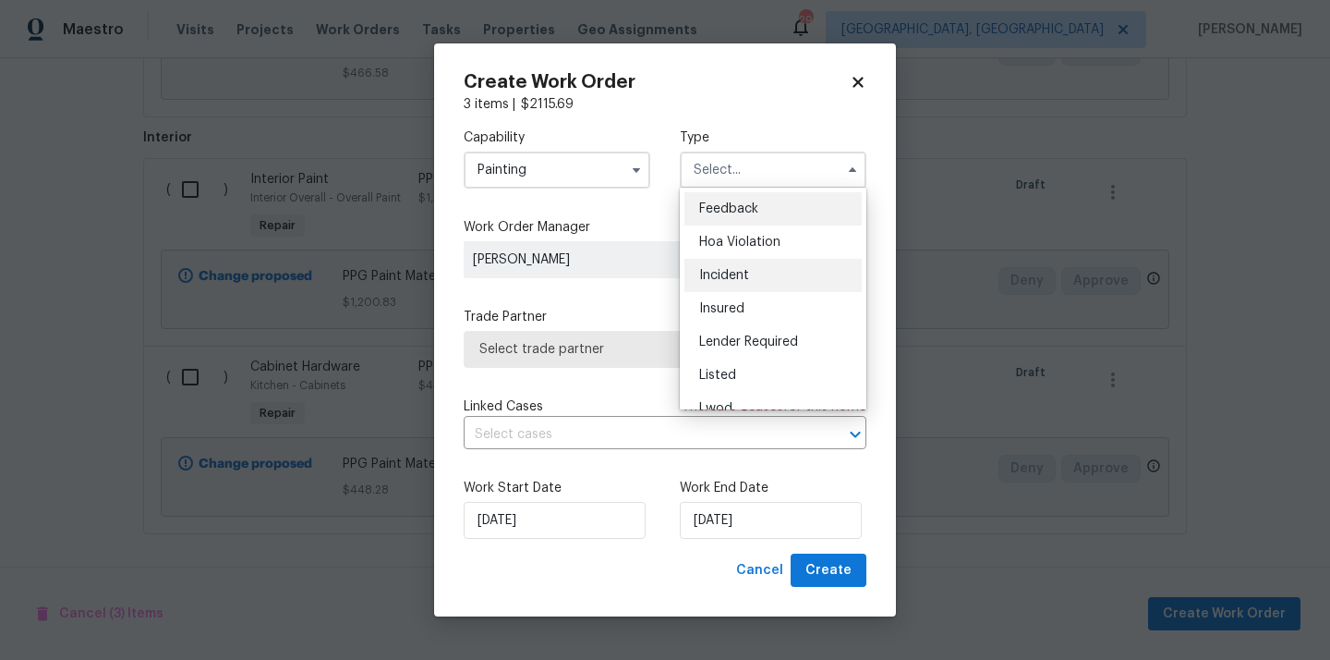
scroll to position [220, 0]
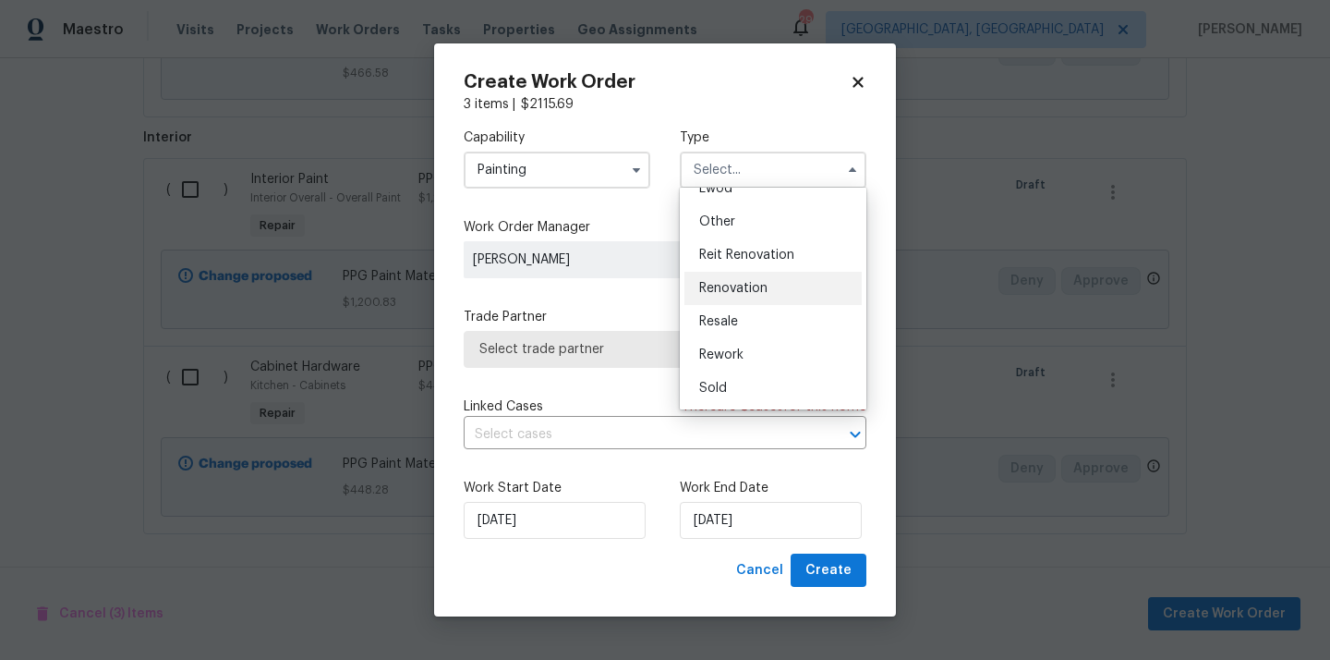
click at [736, 294] on span "Renovation" at bounding box center [733, 288] width 68 height 13
type input "Renovation"
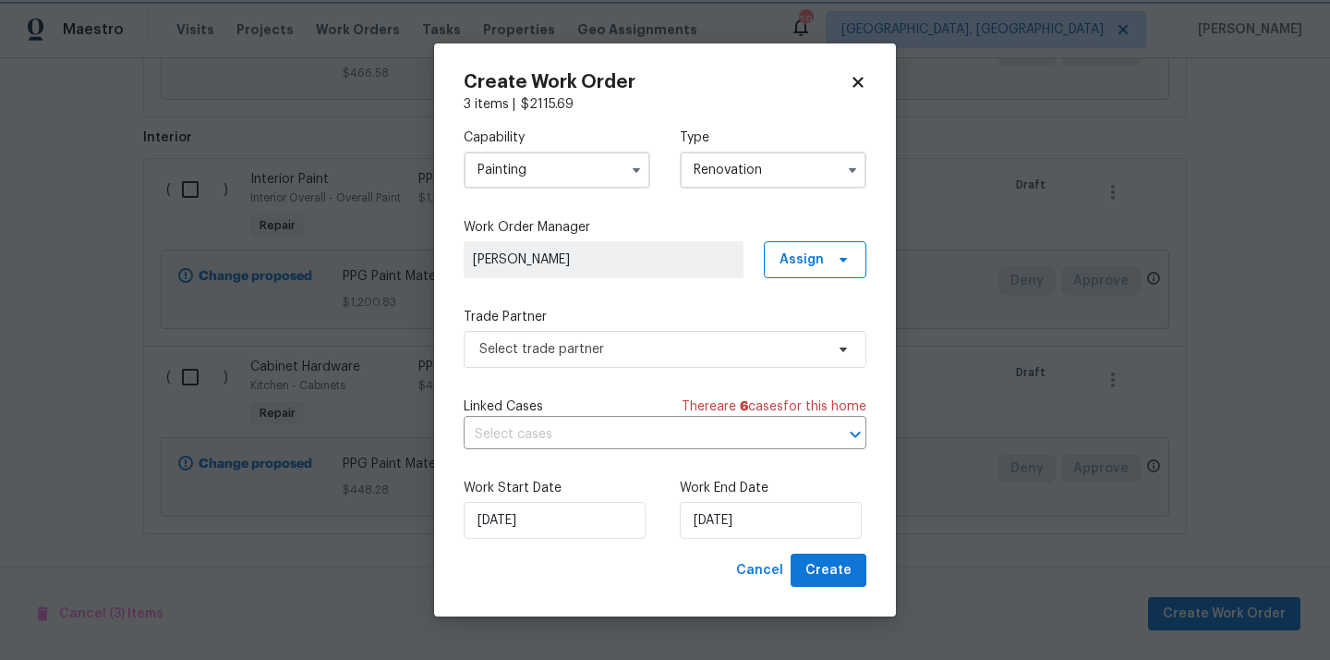
scroll to position [0, 0]
click at [809, 256] on span "Assign" at bounding box center [802, 259] width 44 height 18
click at [807, 343] on div "Assign to me" at bounding box center [818, 337] width 80 height 18
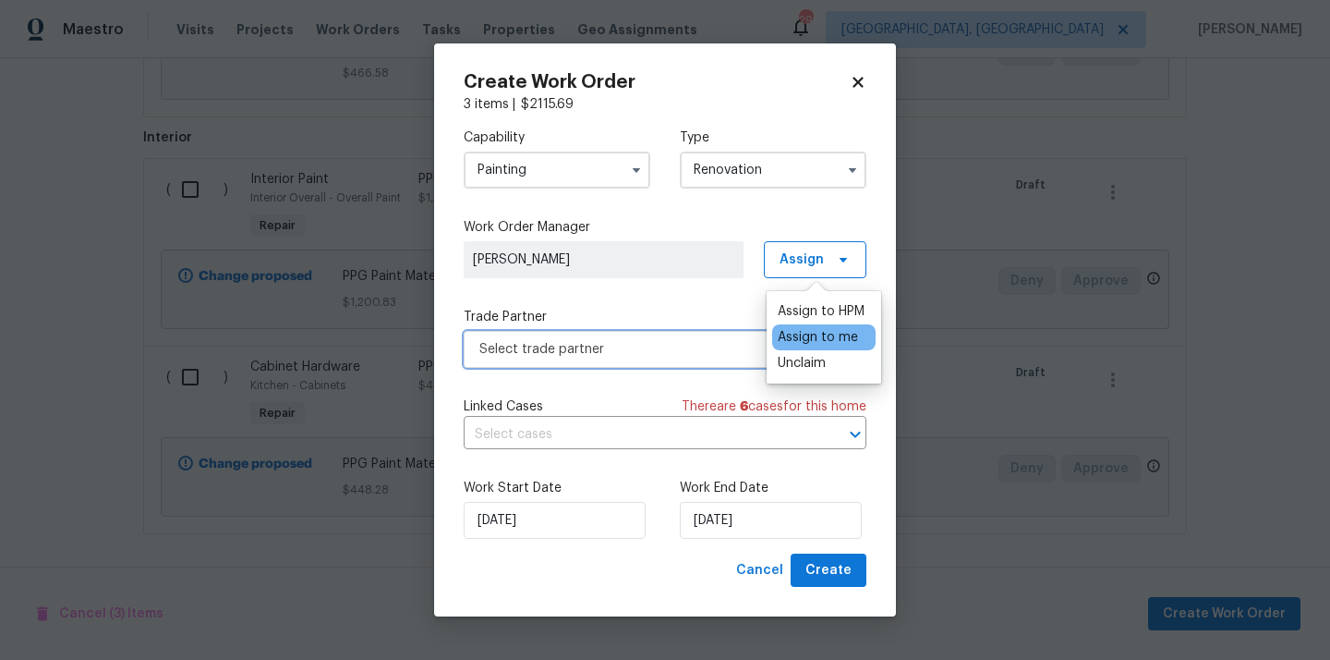
click at [629, 350] on span "Select trade partner" at bounding box center [651, 349] width 345 height 18
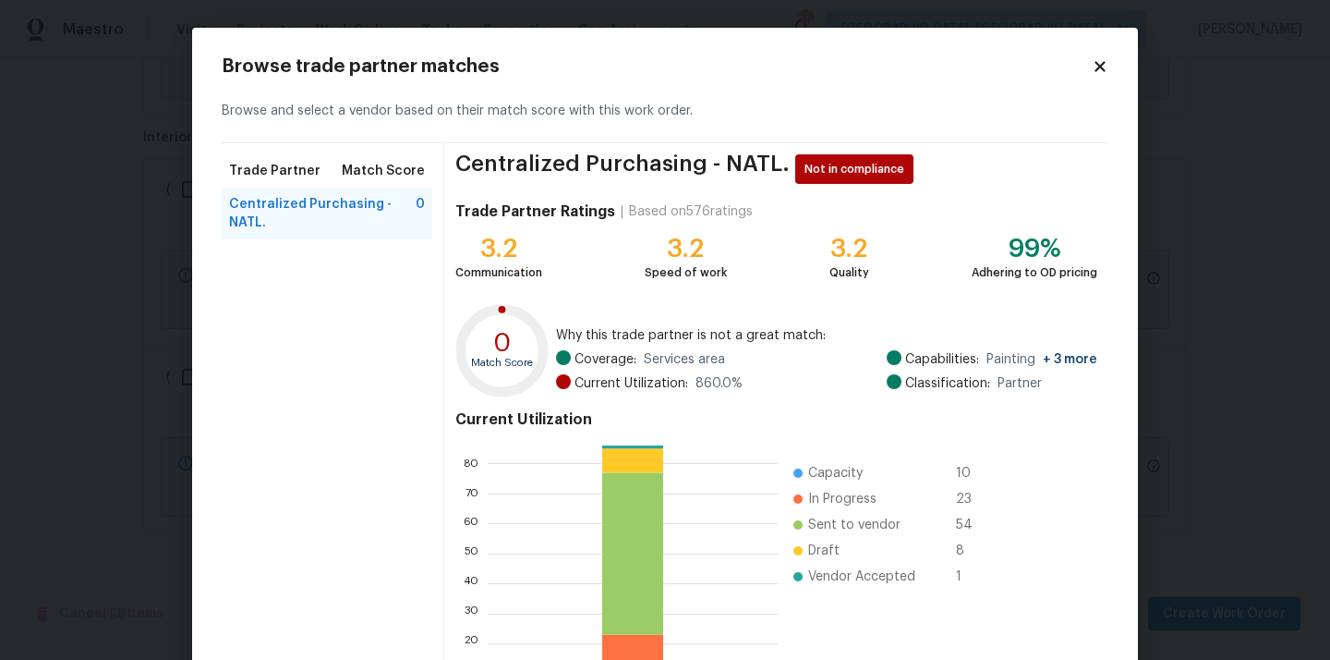
scroll to position [155, 0]
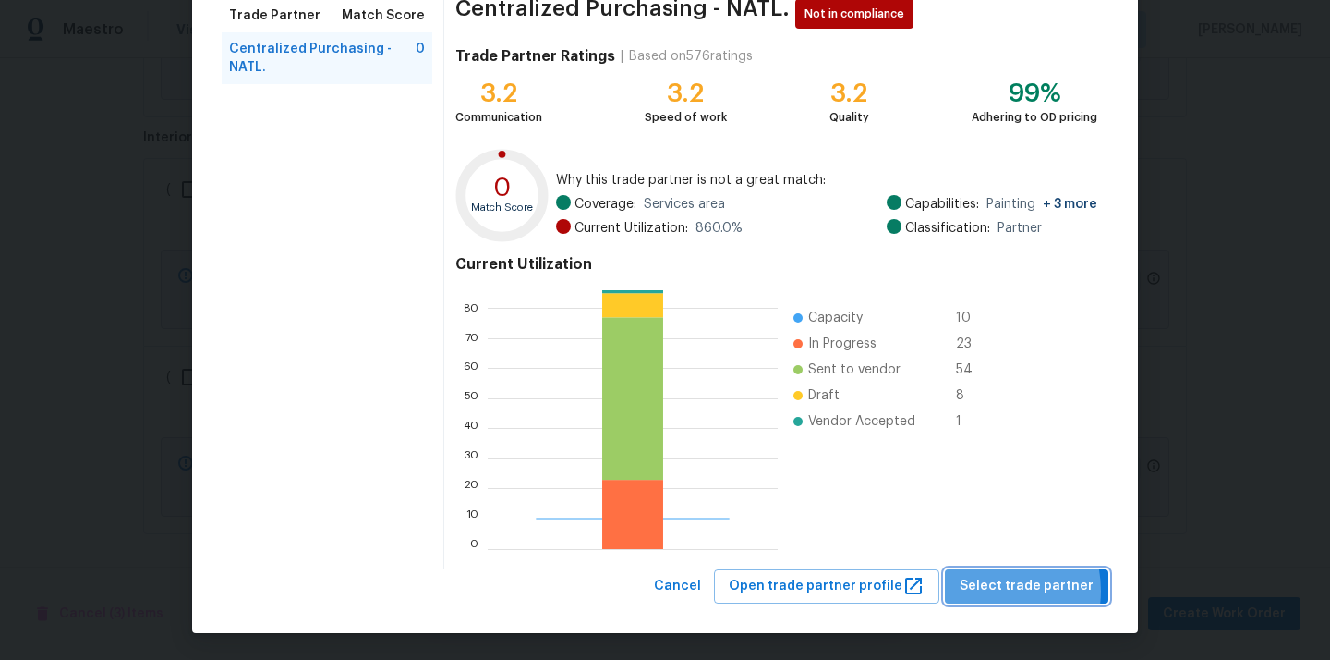
click at [993, 590] on span "Select trade partner" at bounding box center [1027, 586] width 134 height 23
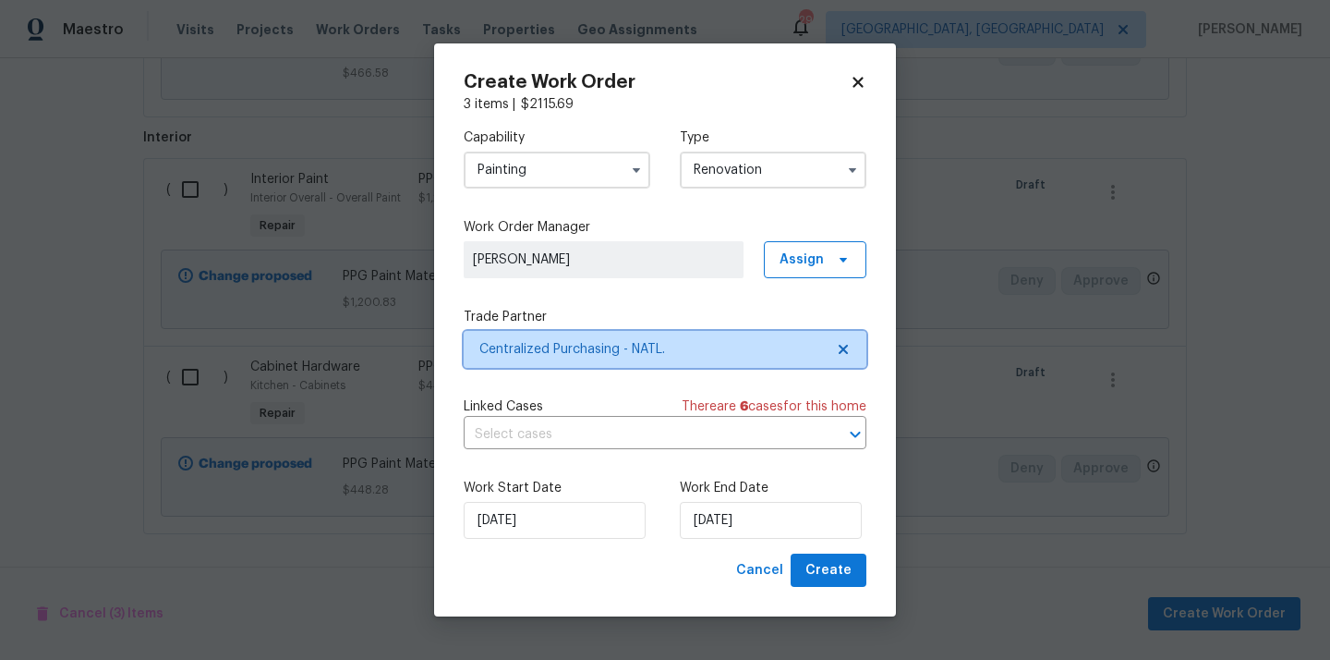
scroll to position [0, 0]
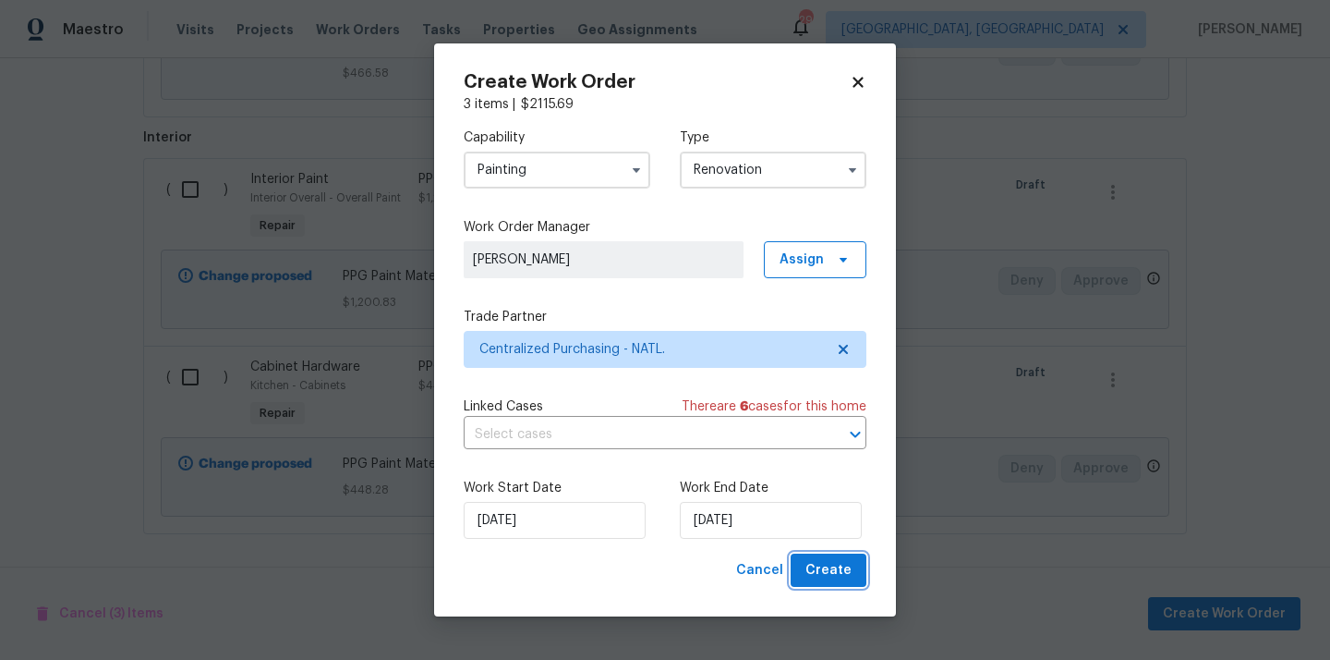
click at [826, 578] on span "Create" at bounding box center [829, 570] width 46 height 23
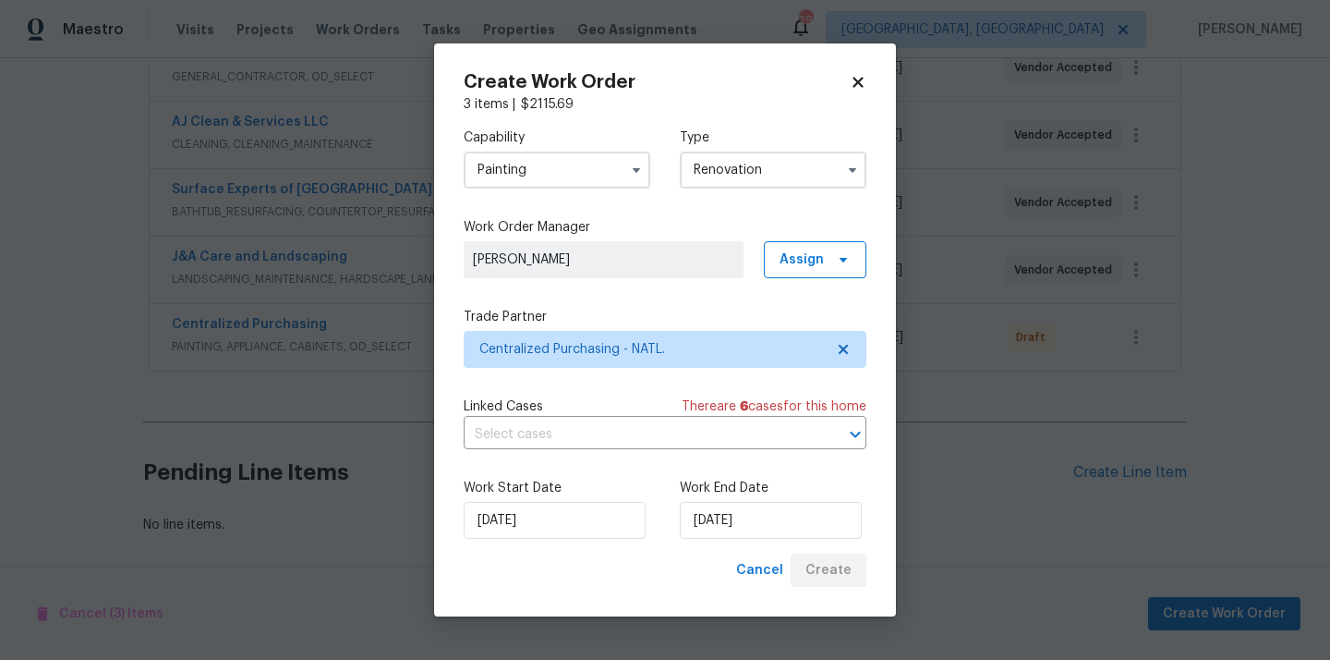
scroll to position [446, 0]
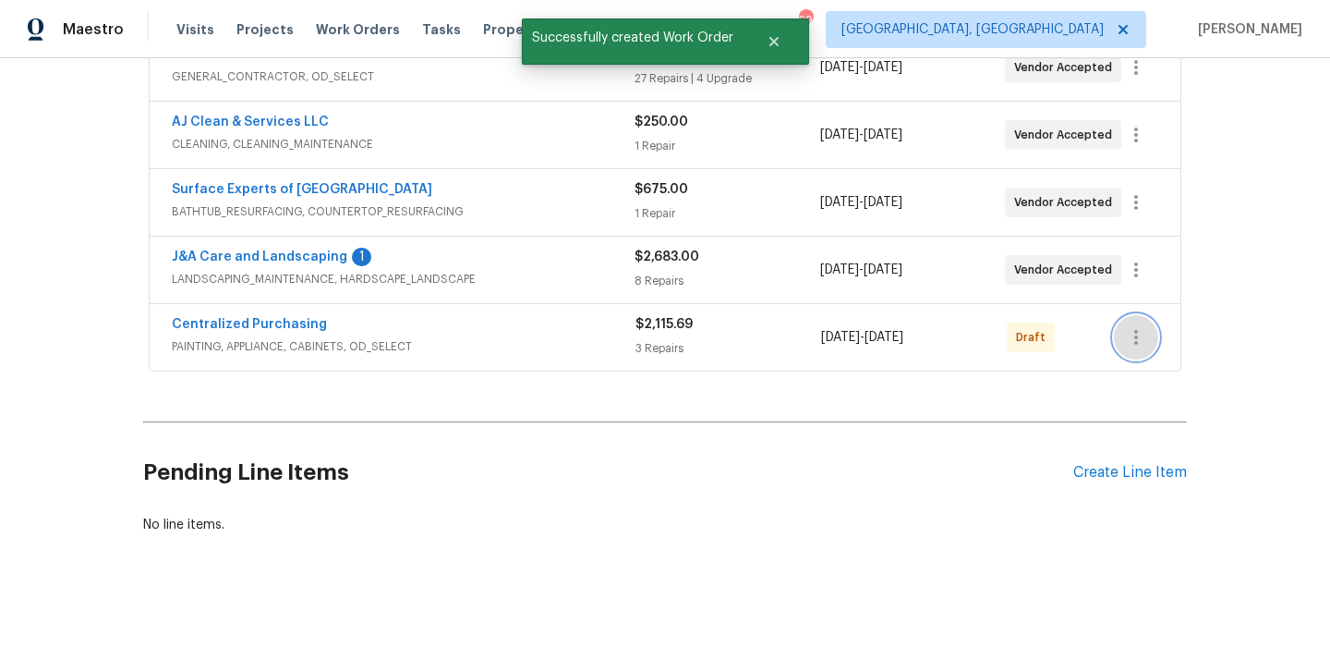
click at [1142, 331] on icon "button" at bounding box center [1136, 337] width 22 height 22
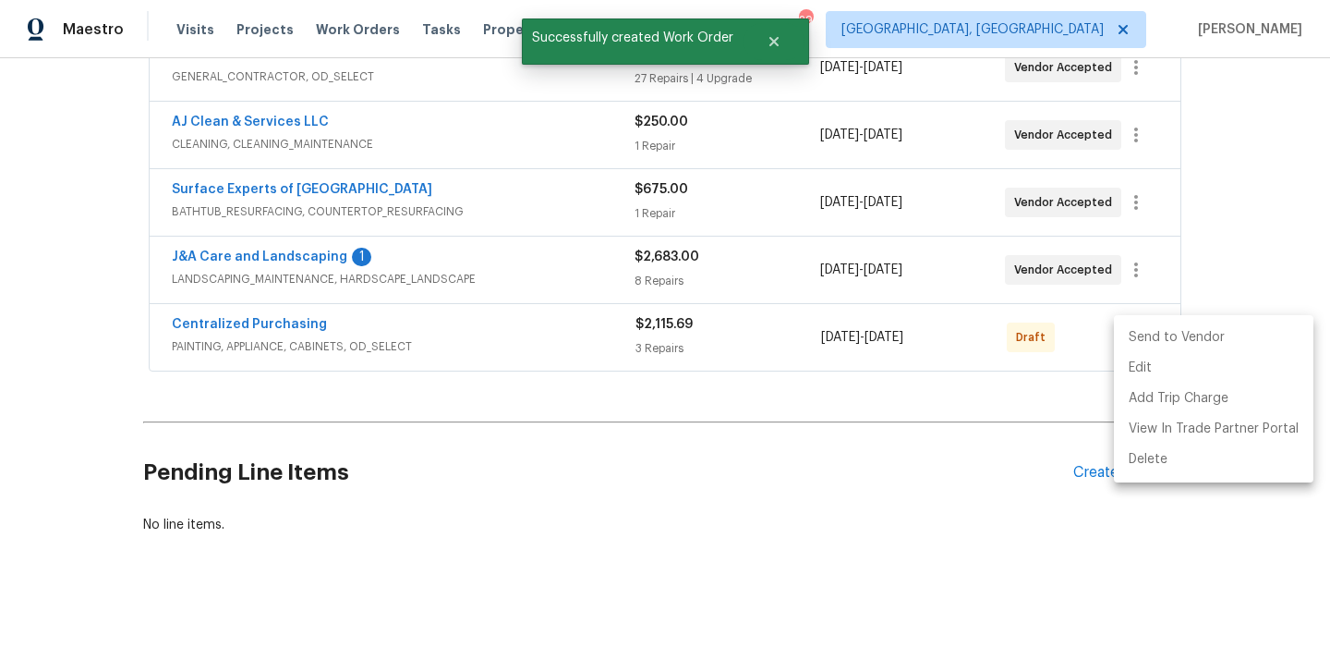
click at [1147, 334] on li "Send to Vendor" at bounding box center [1214, 337] width 200 height 30
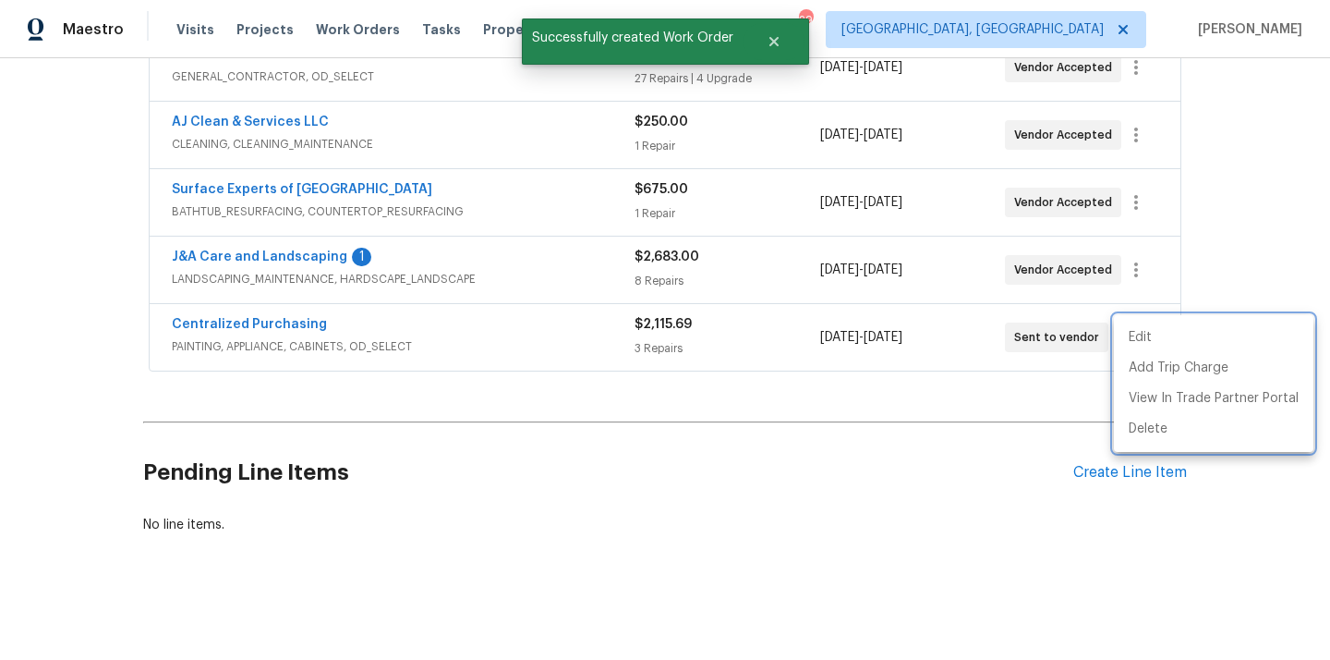
click at [317, 322] on div at bounding box center [665, 330] width 1330 height 660
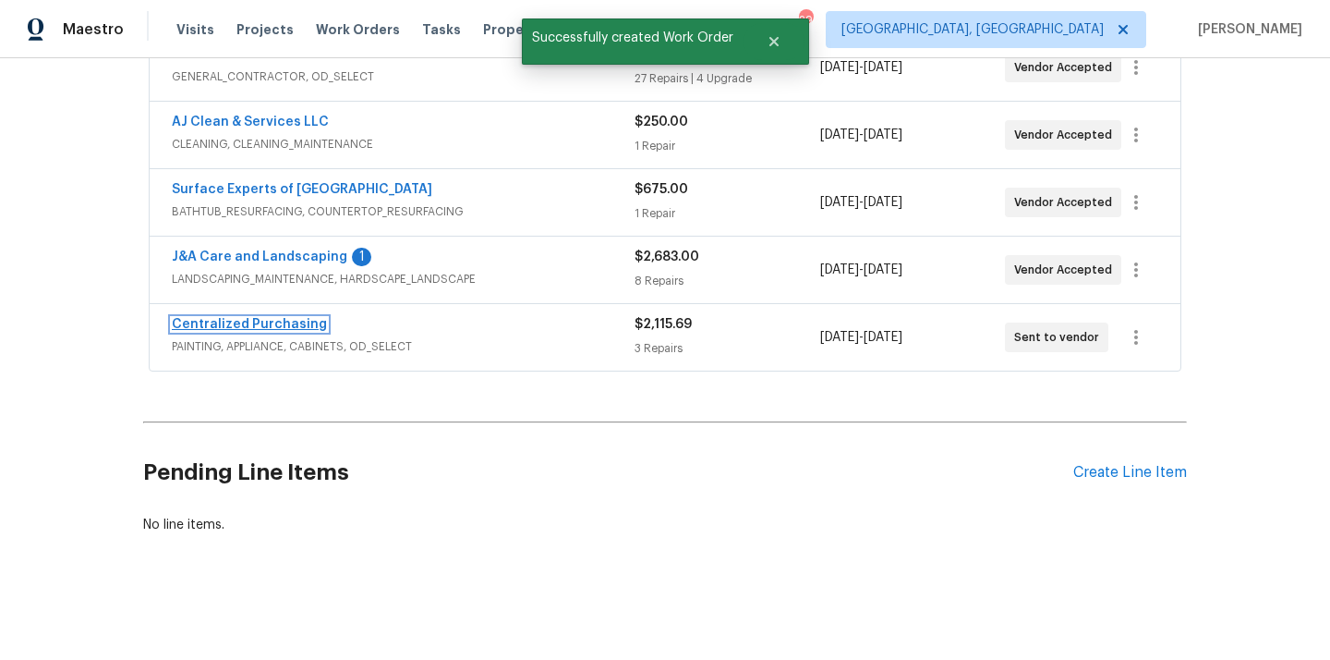
click at [275, 327] on link "Centralized Purchasing" at bounding box center [249, 324] width 155 height 13
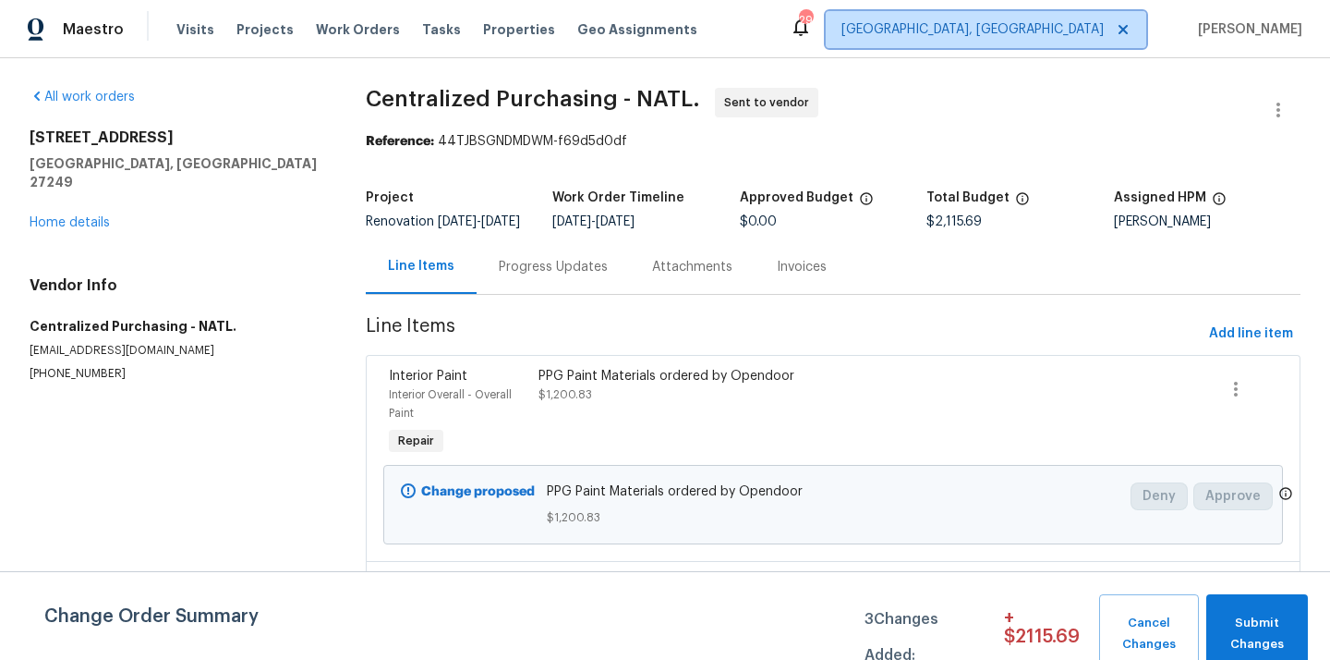
click at [1059, 38] on span "[GEOGRAPHIC_DATA], [GEOGRAPHIC_DATA]" at bounding box center [973, 29] width 262 height 18
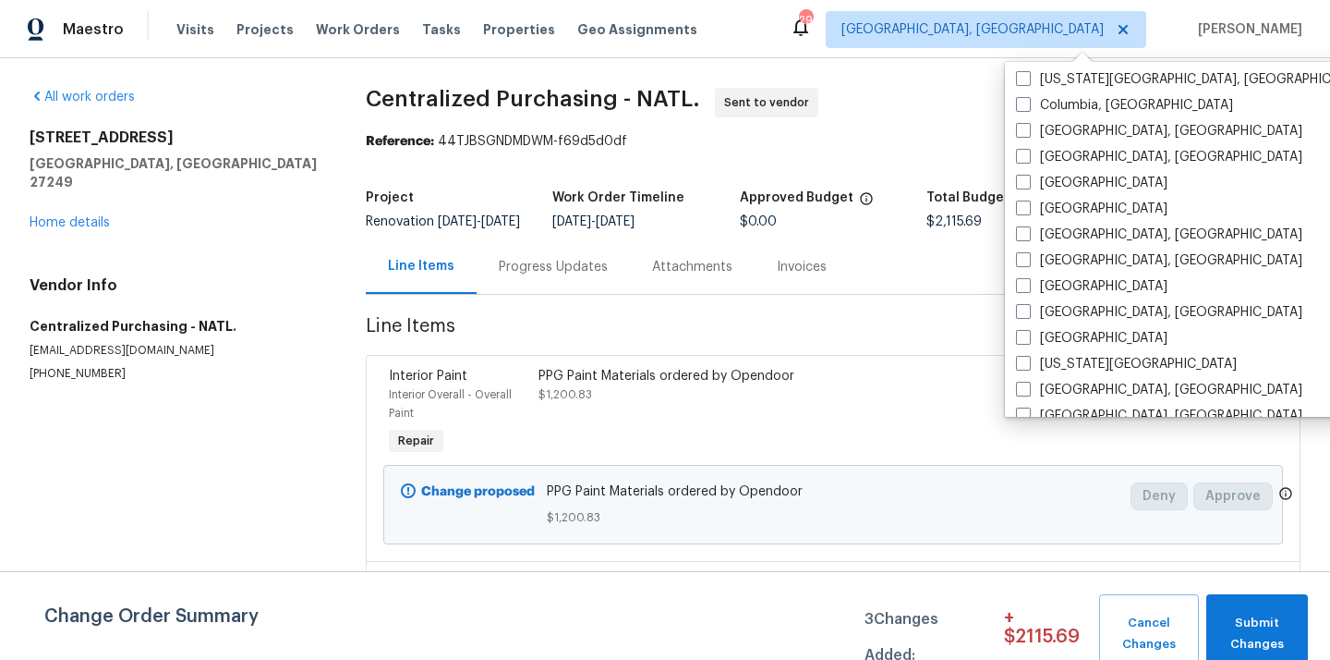
scroll to position [418, 0]
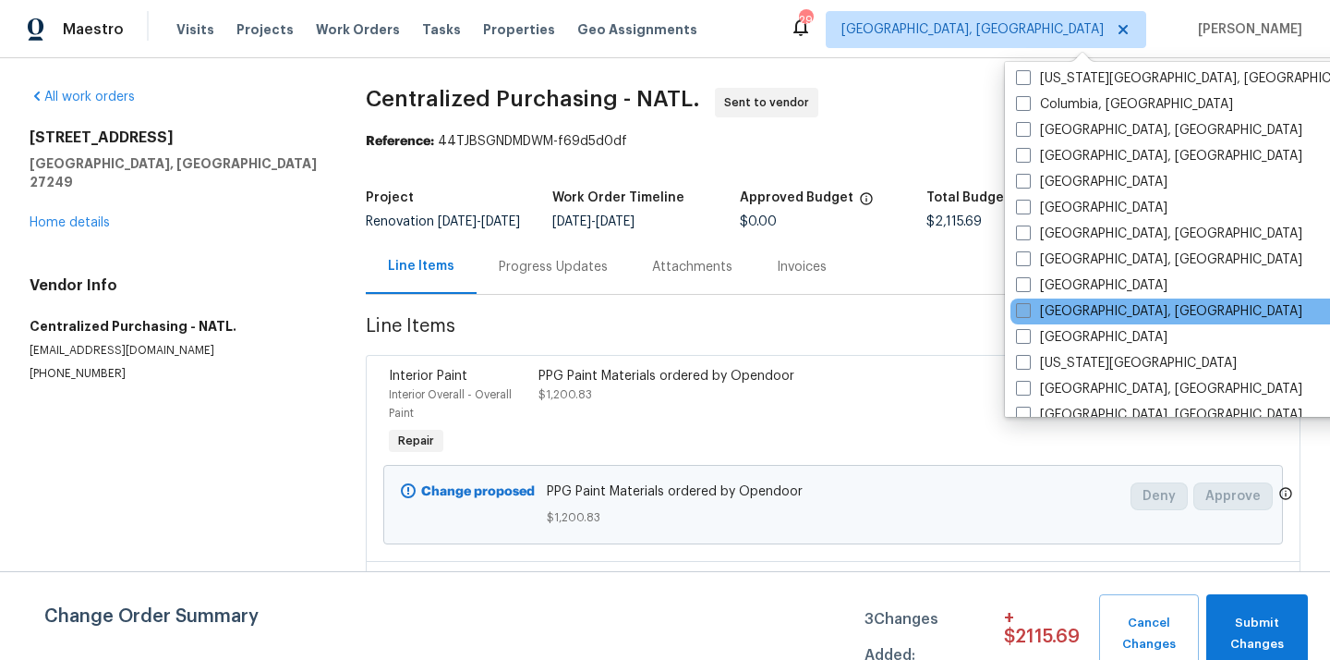
click at [1065, 308] on label "[GEOGRAPHIC_DATA], [GEOGRAPHIC_DATA]" at bounding box center [1159, 311] width 286 height 18
click at [1028, 308] on input "[GEOGRAPHIC_DATA], [GEOGRAPHIC_DATA]" at bounding box center [1022, 308] width 12 height 12
checkbox input "true"
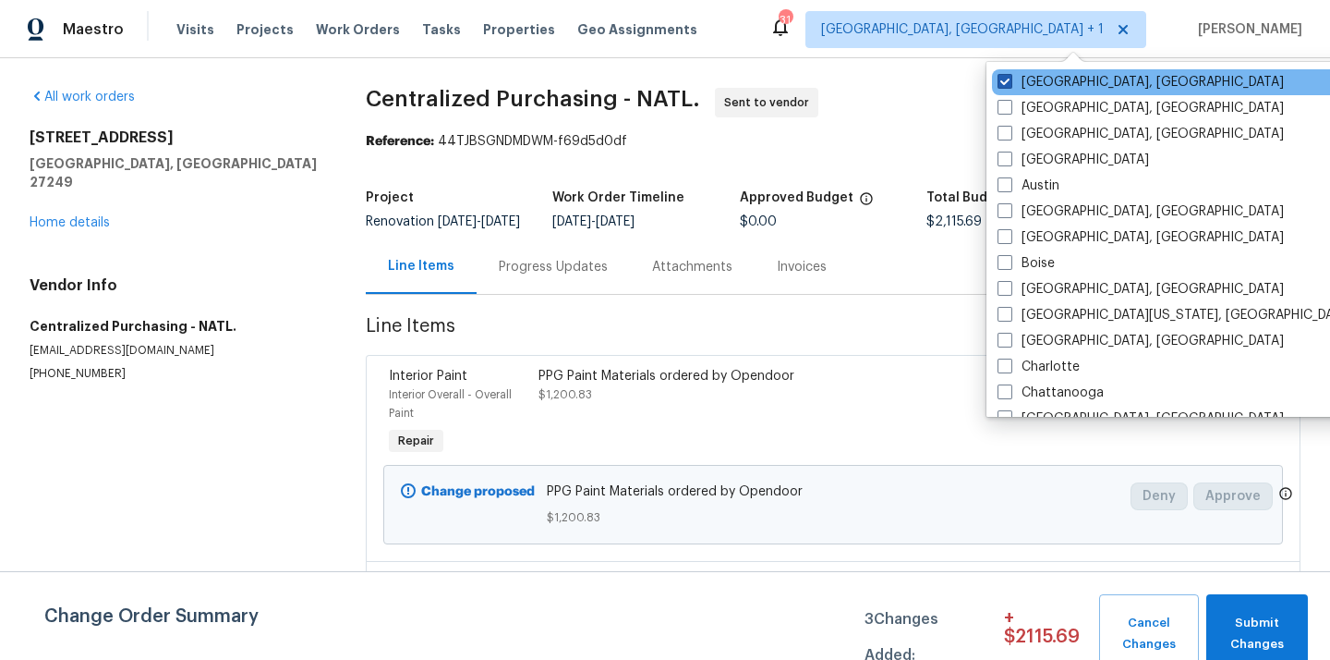
click at [1065, 80] on label "[GEOGRAPHIC_DATA], [GEOGRAPHIC_DATA]" at bounding box center [1141, 82] width 286 height 18
click at [1010, 80] on input "[GEOGRAPHIC_DATA], [GEOGRAPHIC_DATA]" at bounding box center [1004, 79] width 12 height 12
checkbox input "false"
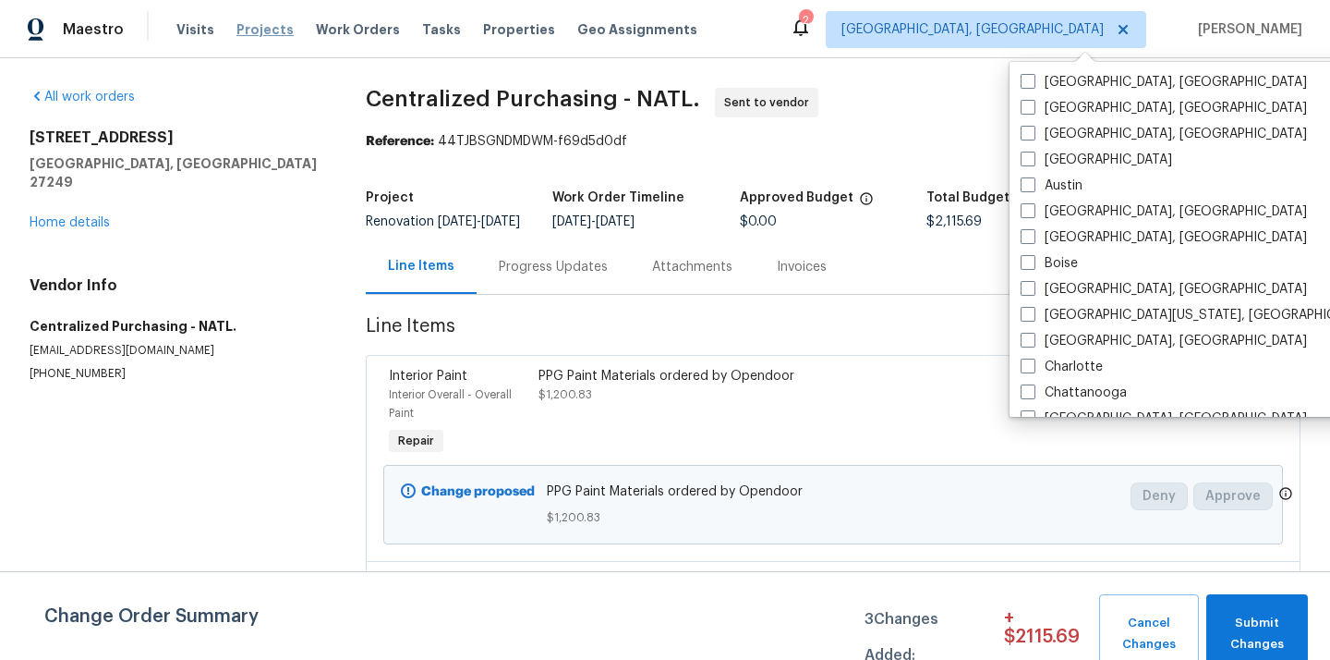
click at [251, 21] on span "Projects" at bounding box center [264, 29] width 57 height 18
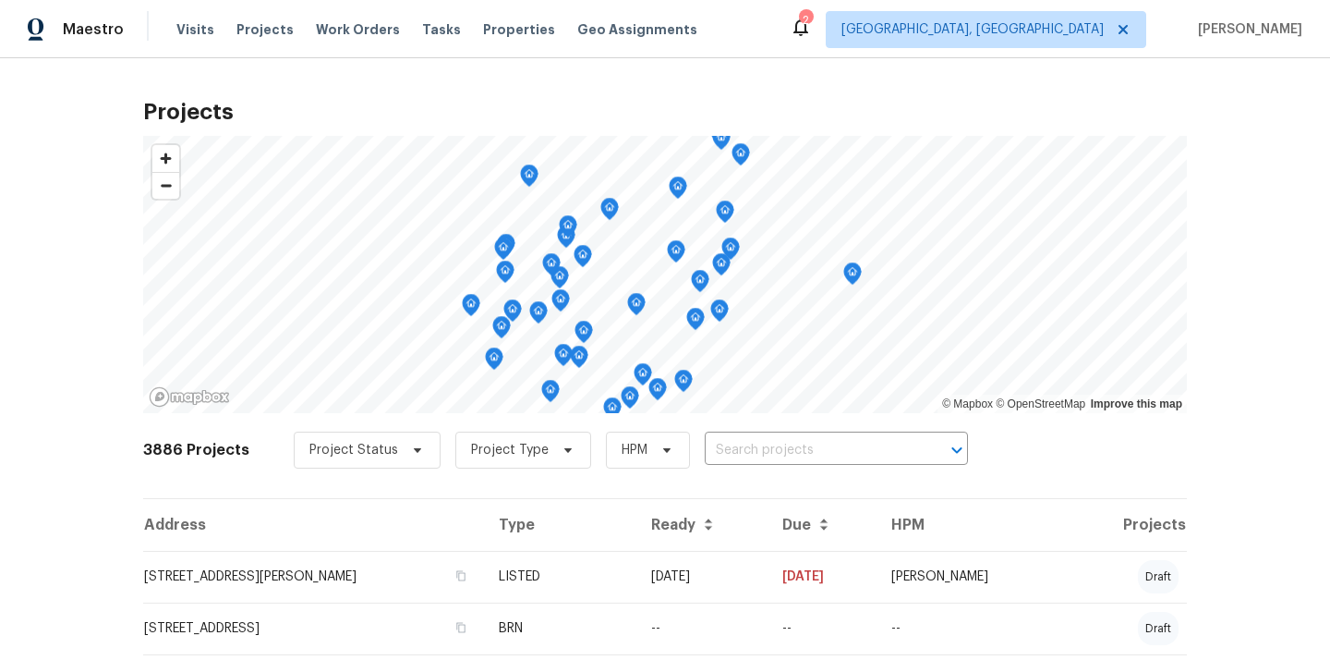
click at [823, 448] on input "text" at bounding box center [811, 450] width 212 height 29
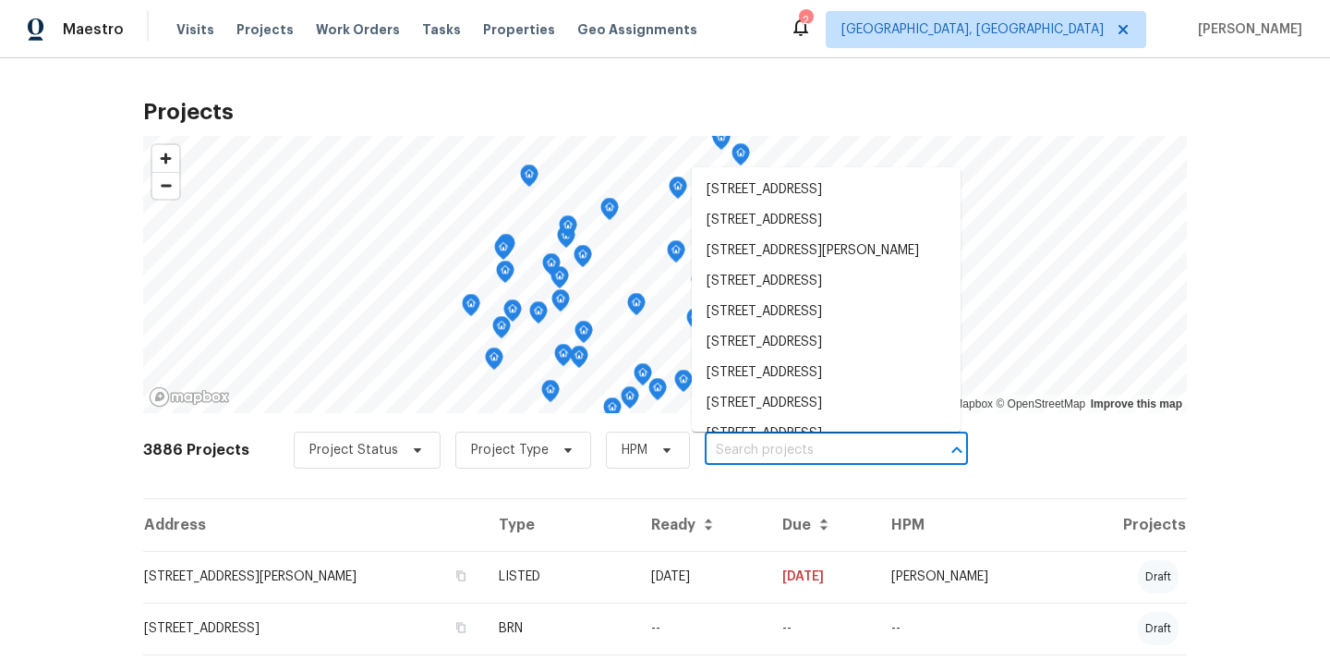
paste input "2025"
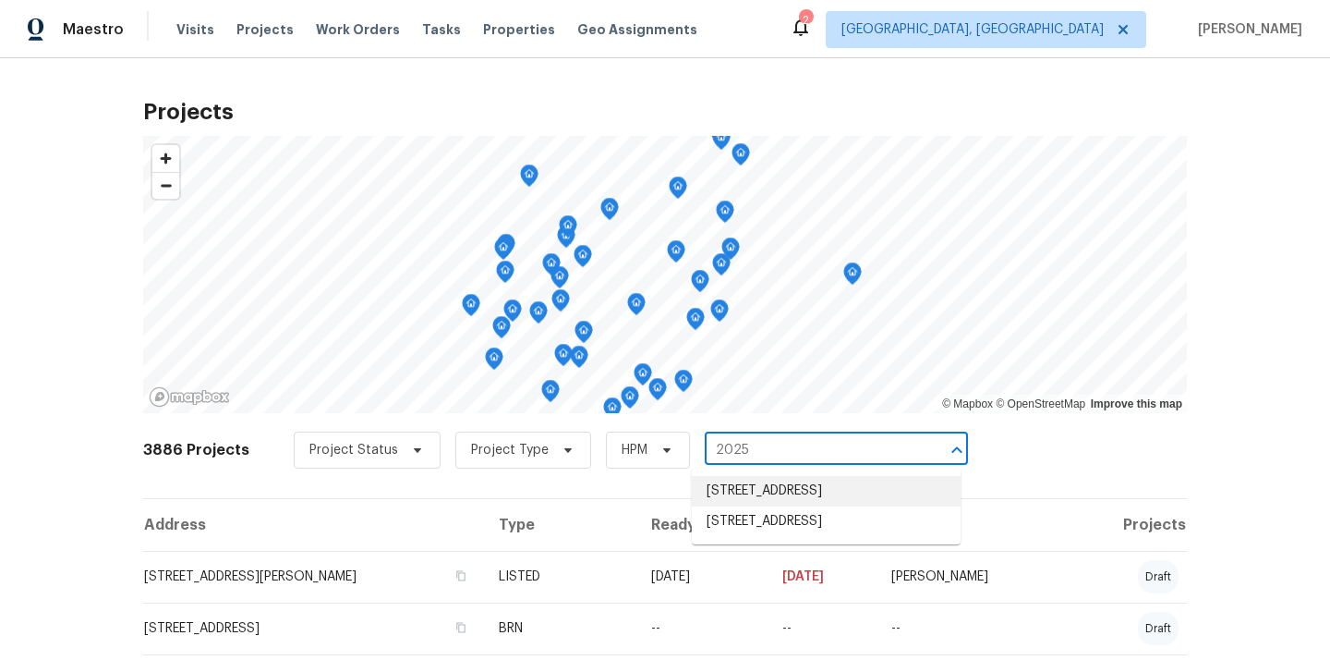
type input "2025"
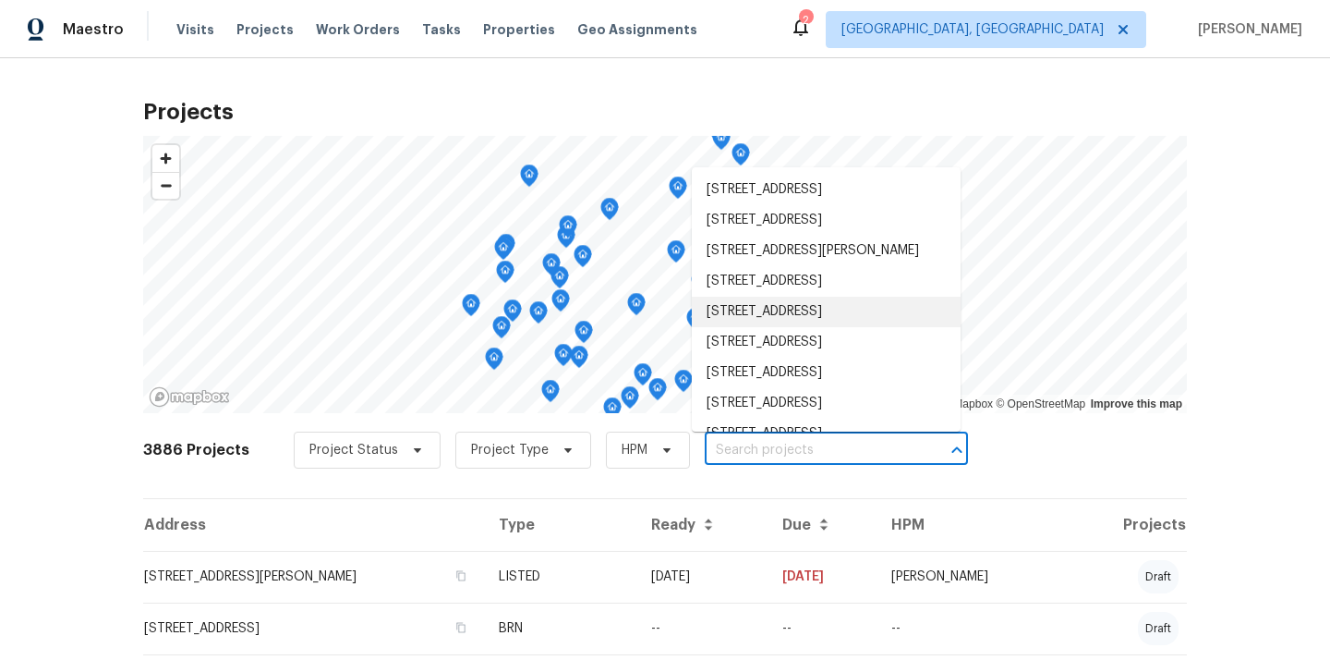
paste input "[STREET_ADDRESS]"
type input "[STREET_ADDRESS]"
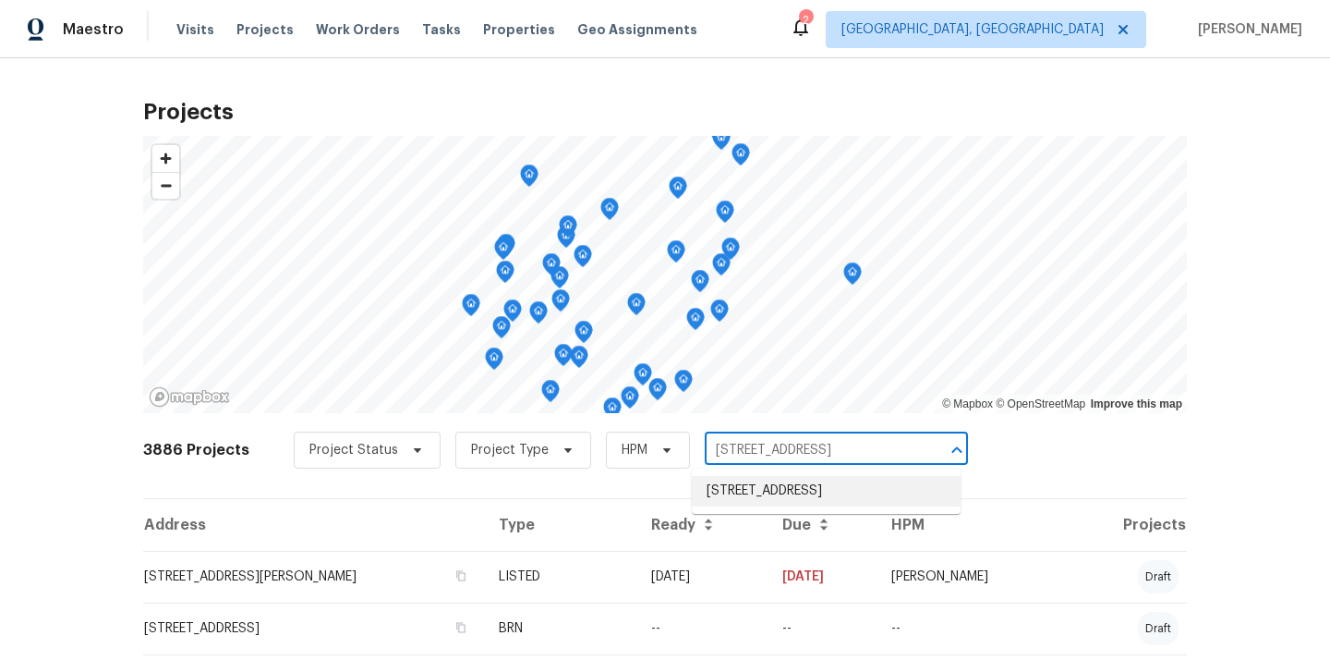
click at [737, 494] on li "[STREET_ADDRESS]" at bounding box center [826, 491] width 269 height 30
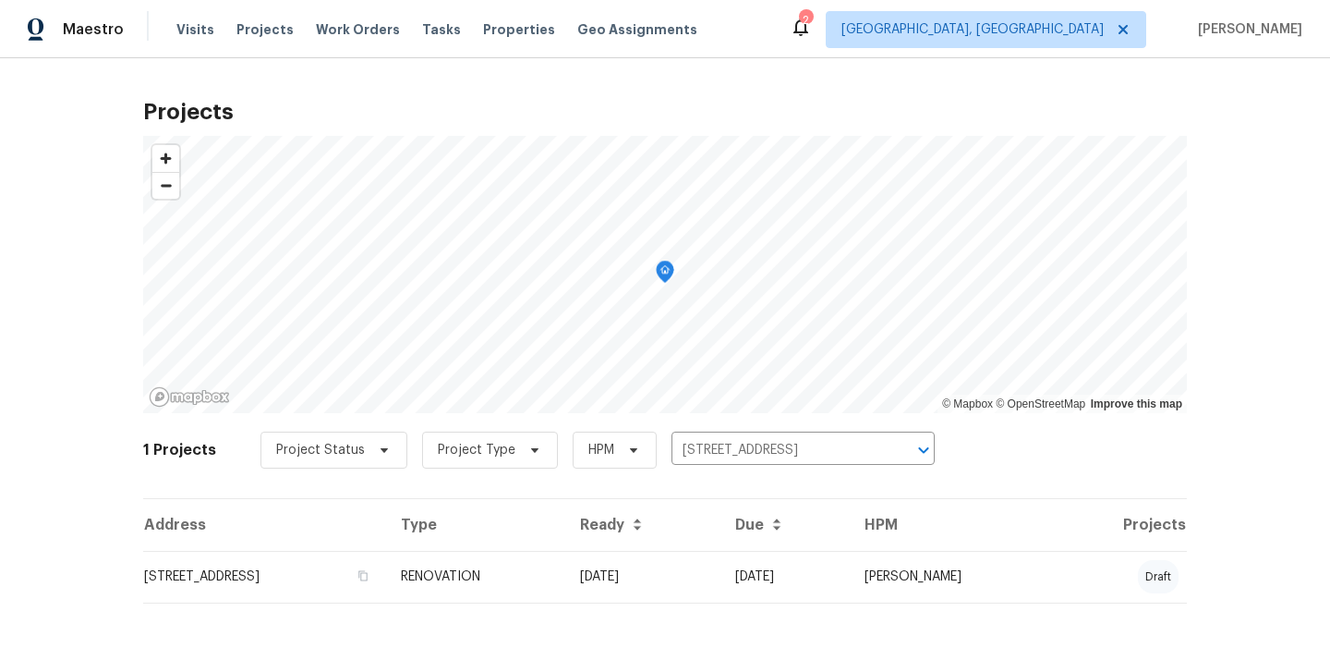
click at [374, 563] on td "[STREET_ADDRESS]" at bounding box center [264, 577] width 243 height 52
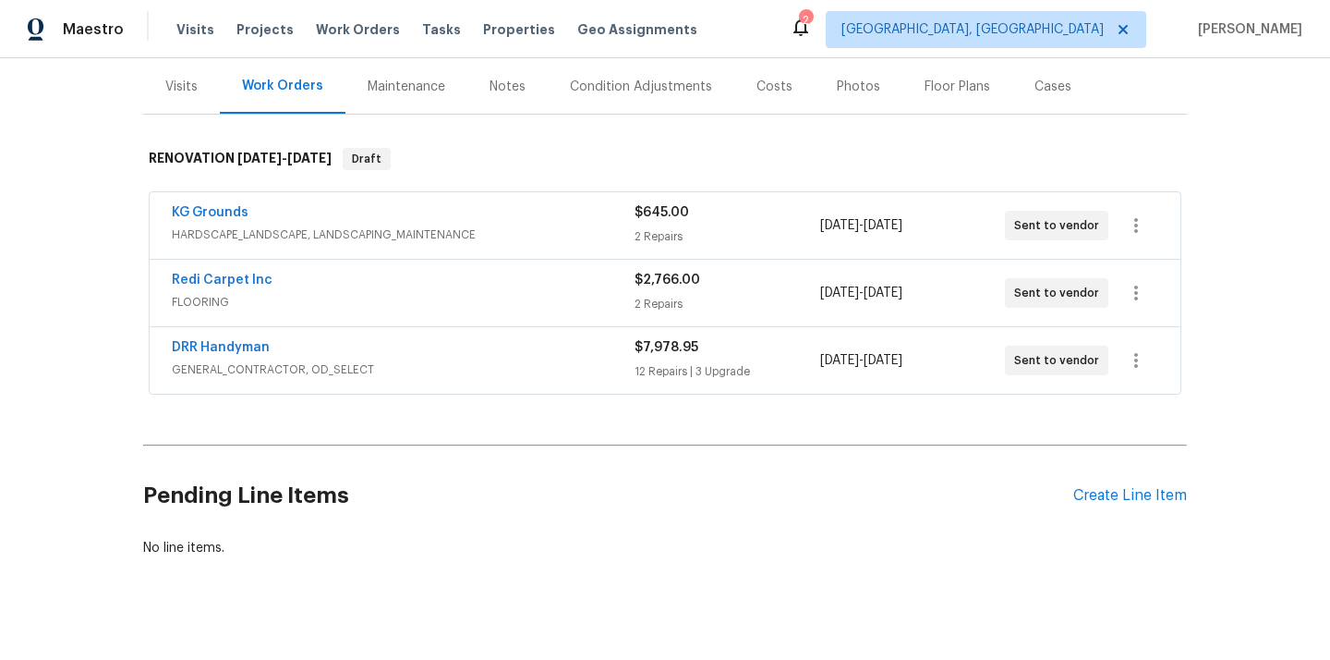
scroll to position [244, 0]
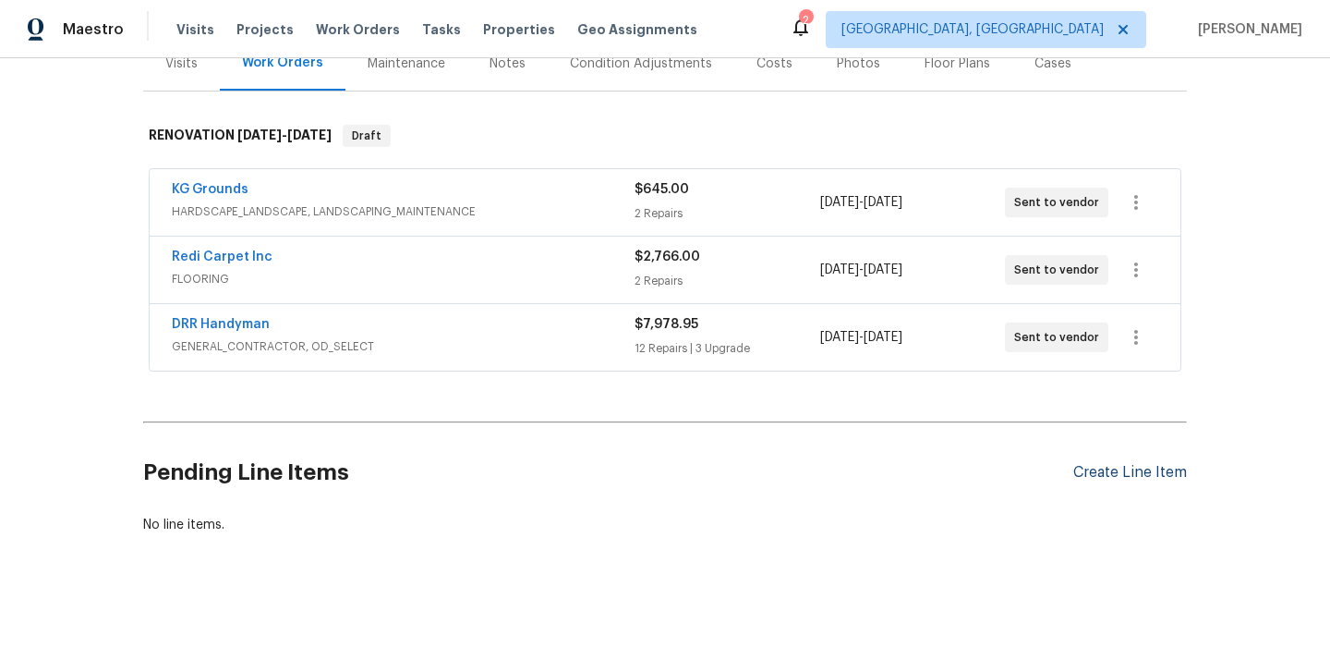
click at [1118, 476] on div "Create Line Item" at bounding box center [1130, 473] width 114 height 18
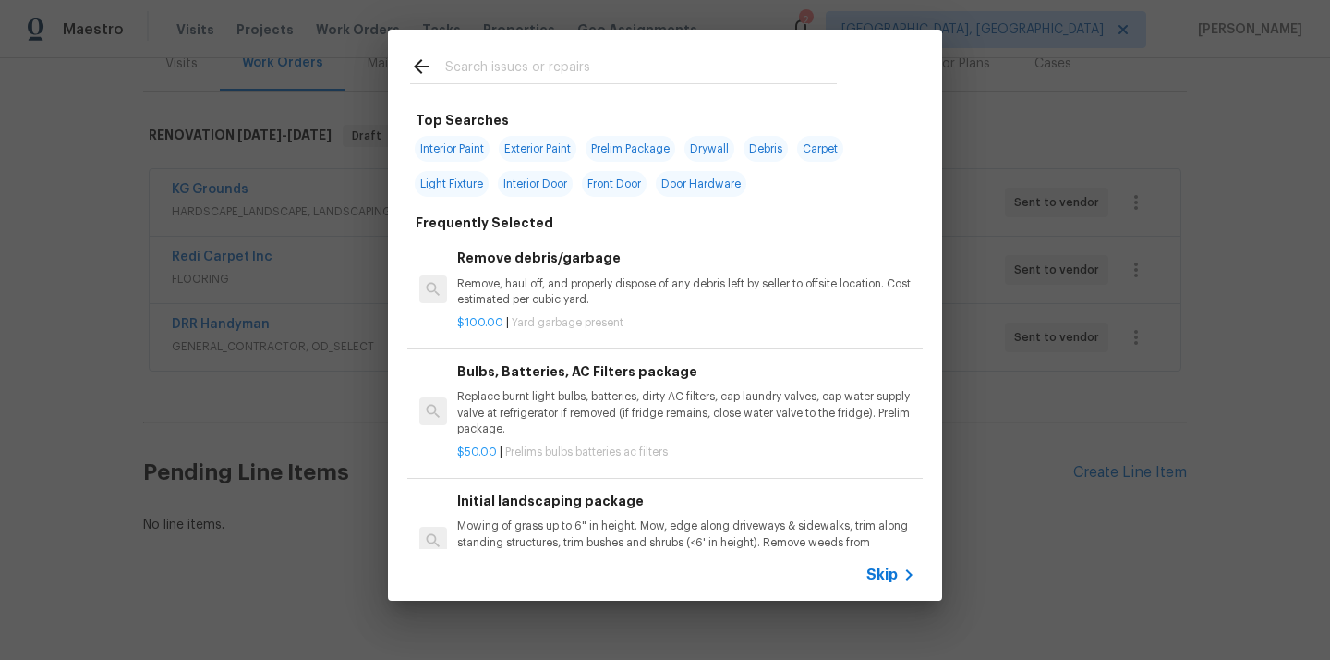
click at [732, 75] on input "text" at bounding box center [641, 69] width 392 height 28
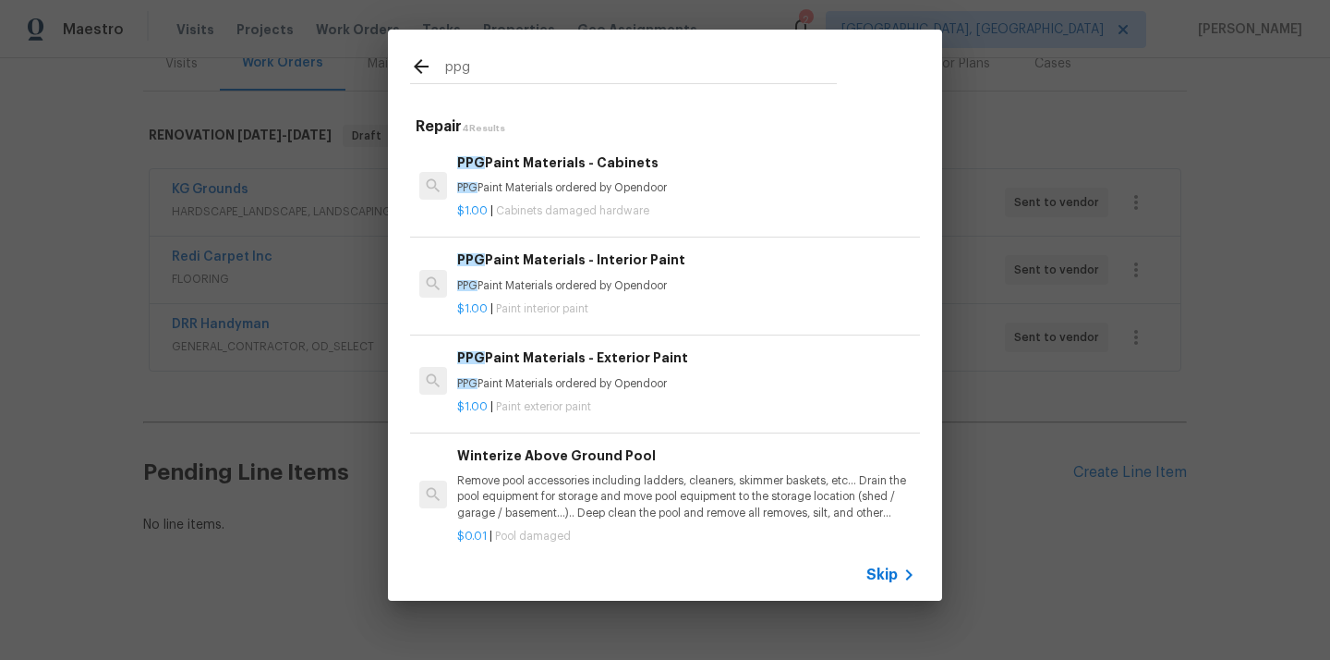
type input "ppg"
click at [607, 174] on div "PPG Paint Materials - Cabinets PPG Paint Materials ordered by Opendoor" at bounding box center [686, 174] width 458 height 44
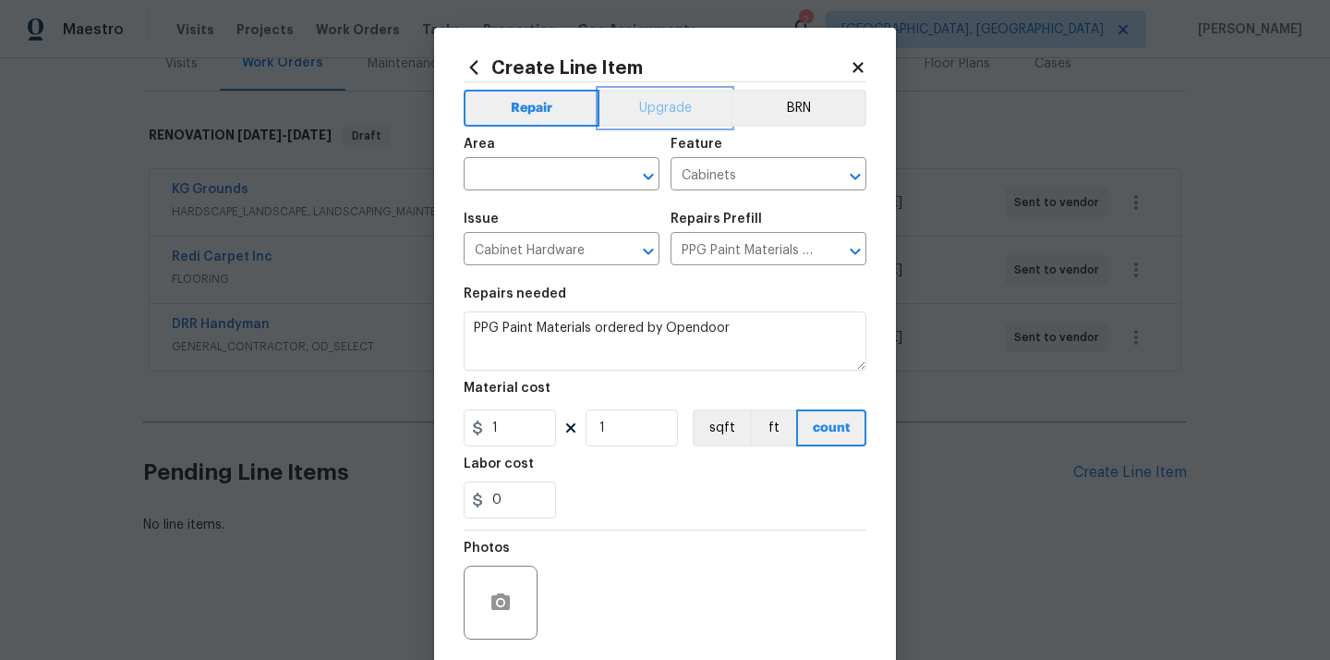
click at [690, 102] on button "Upgrade" at bounding box center [666, 108] width 132 height 37
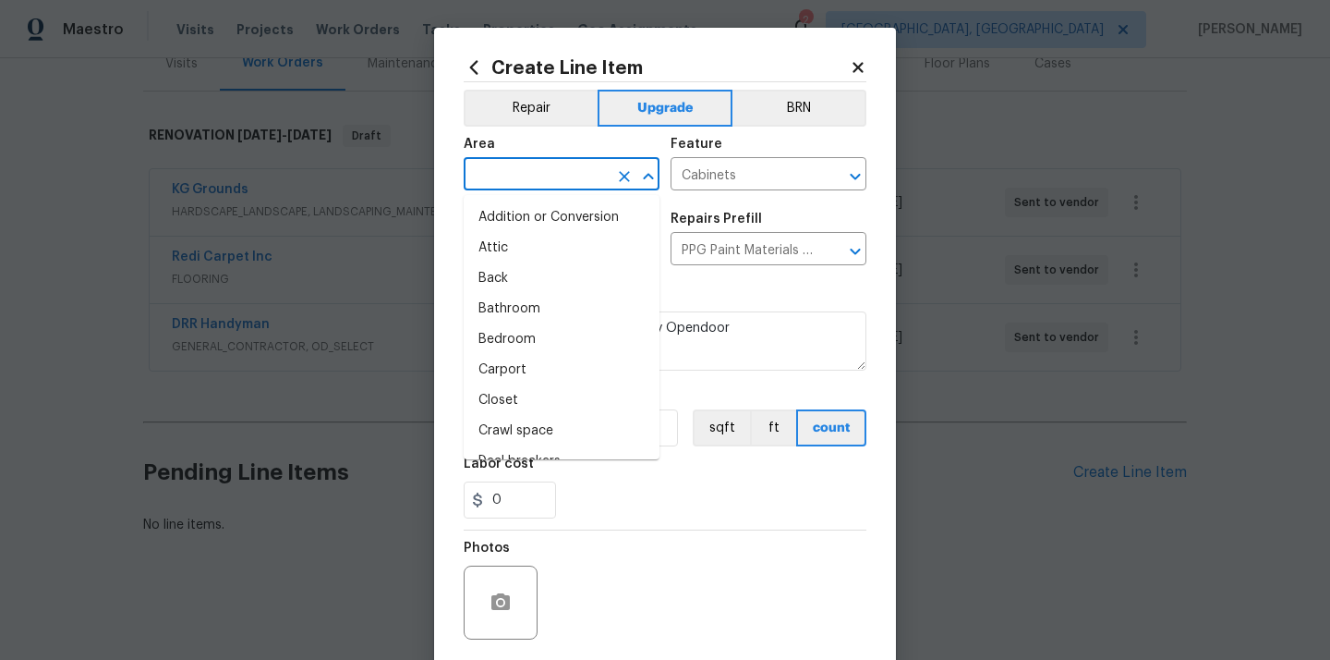
click at [558, 177] on input "text" at bounding box center [536, 176] width 144 height 29
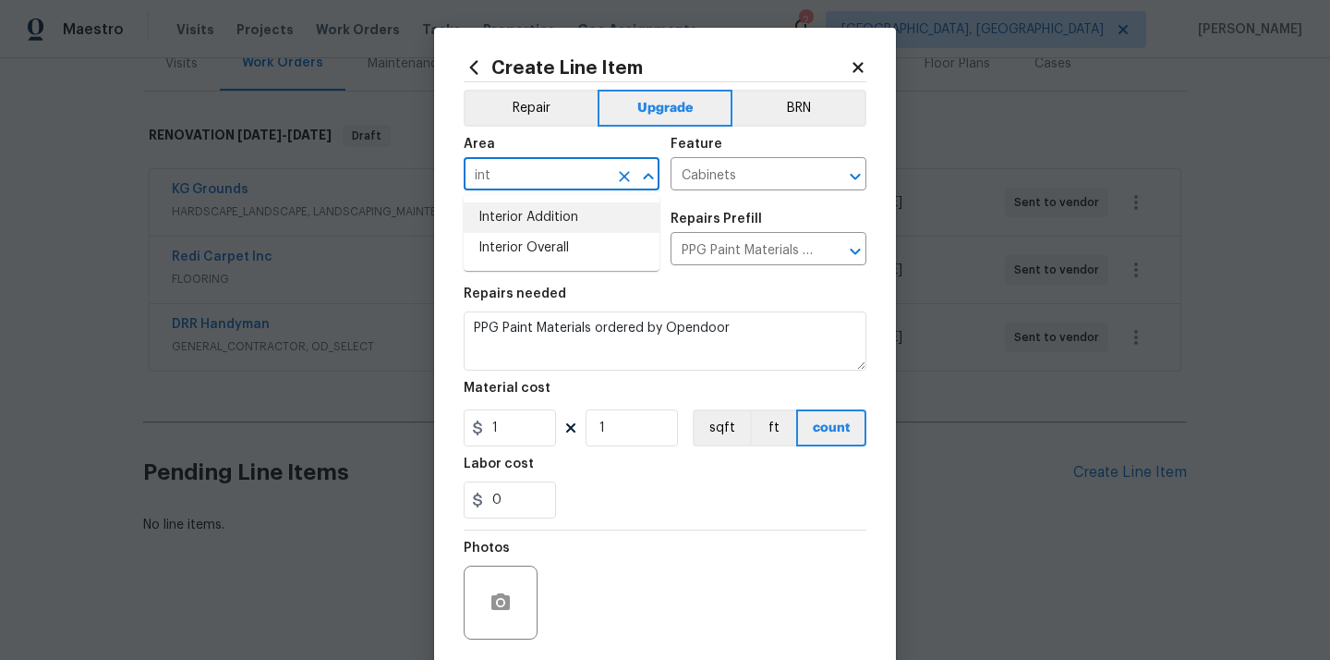
click at [532, 242] on li "Interior Overall" at bounding box center [562, 248] width 196 height 30
type input "Interior Overall"
drag, startPoint x: 503, startPoint y: 436, endPoint x: 430, endPoint y: 433, distance: 74.0
click at [431, 433] on div "Create Line Item Repair Upgrade BRN Area Interior Overall ​ Feature Cabinets ​ …" at bounding box center [665, 330] width 1330 height 660
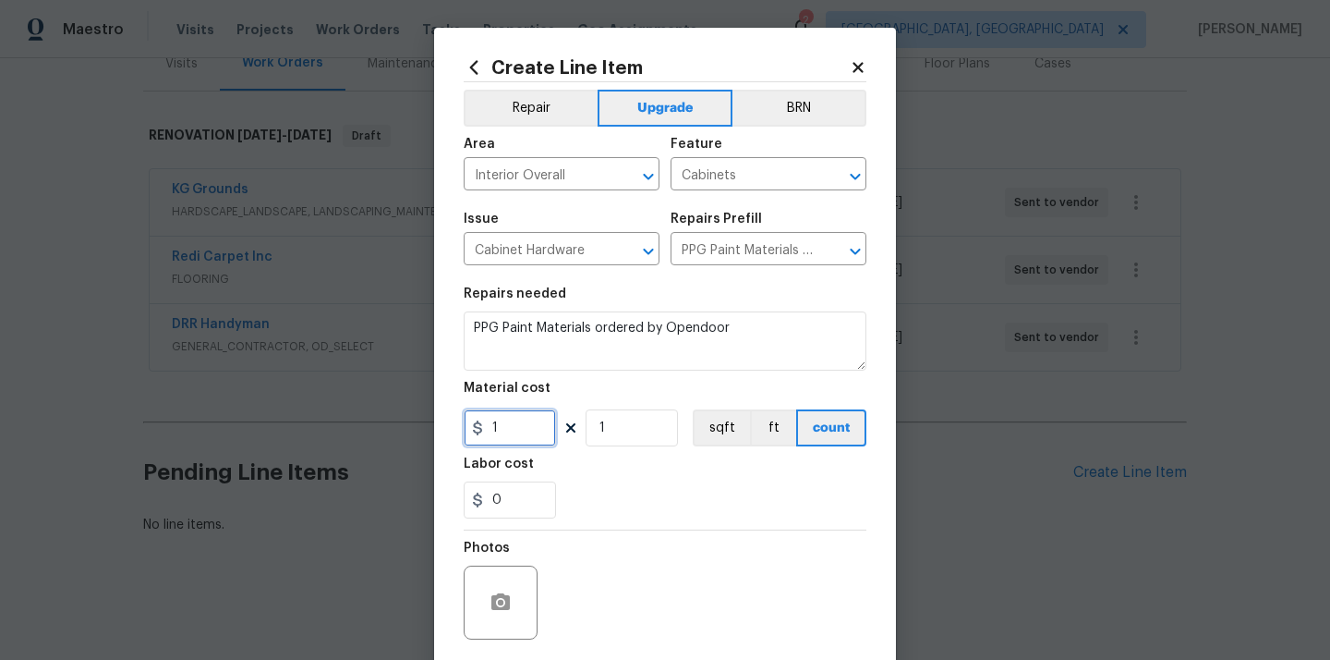
paste input "81.43"
type input "181.43"
click at [572, 467] on div "Labor cost" at bounding box center [665, 469] width 403 height 24
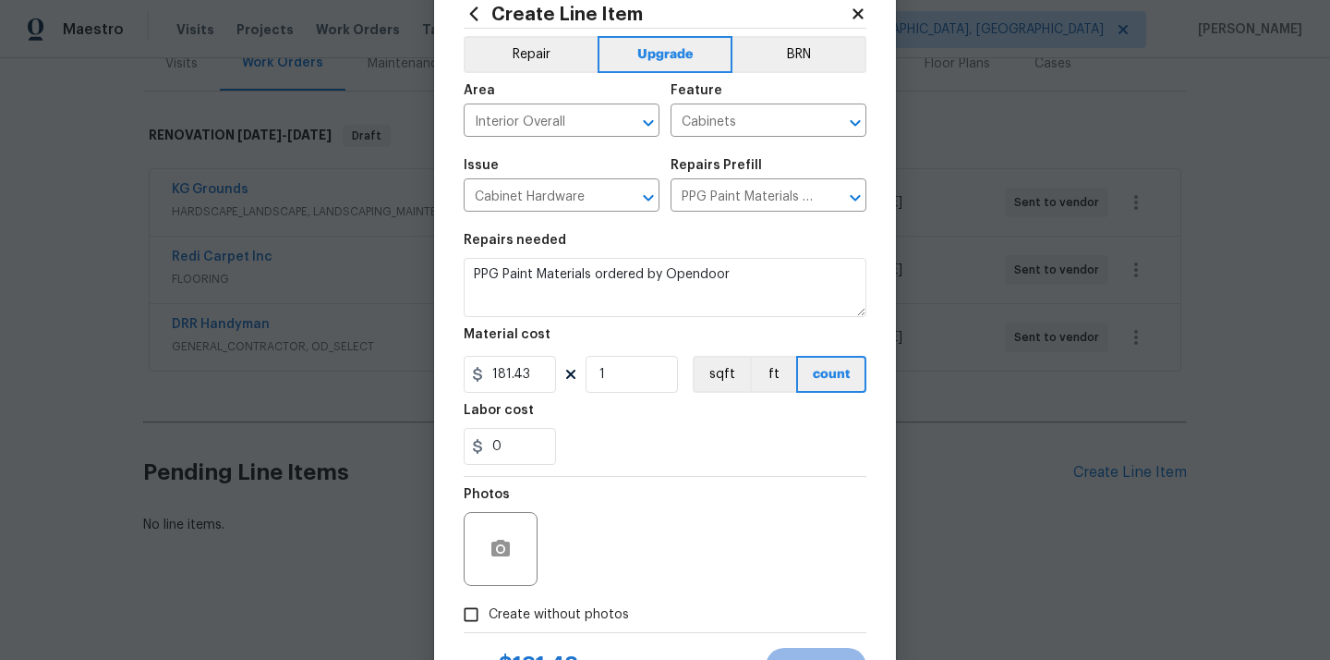
scroll to position [103, 0]
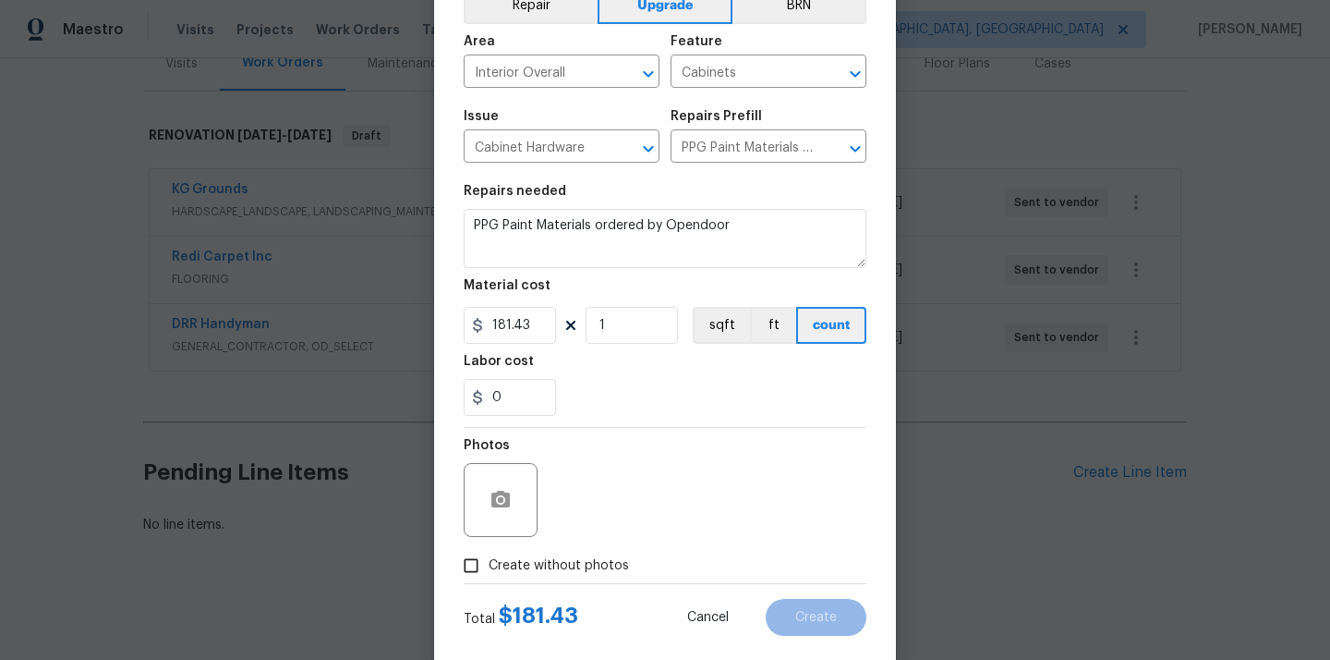
click at [563, 569] on span "Create without photos" at bounding box center [559, 565] width 140 height 19
click at [489, 569] on input "Create without photos" at bounding box center [471, 565] width 35 height 35
checkbox input "true"
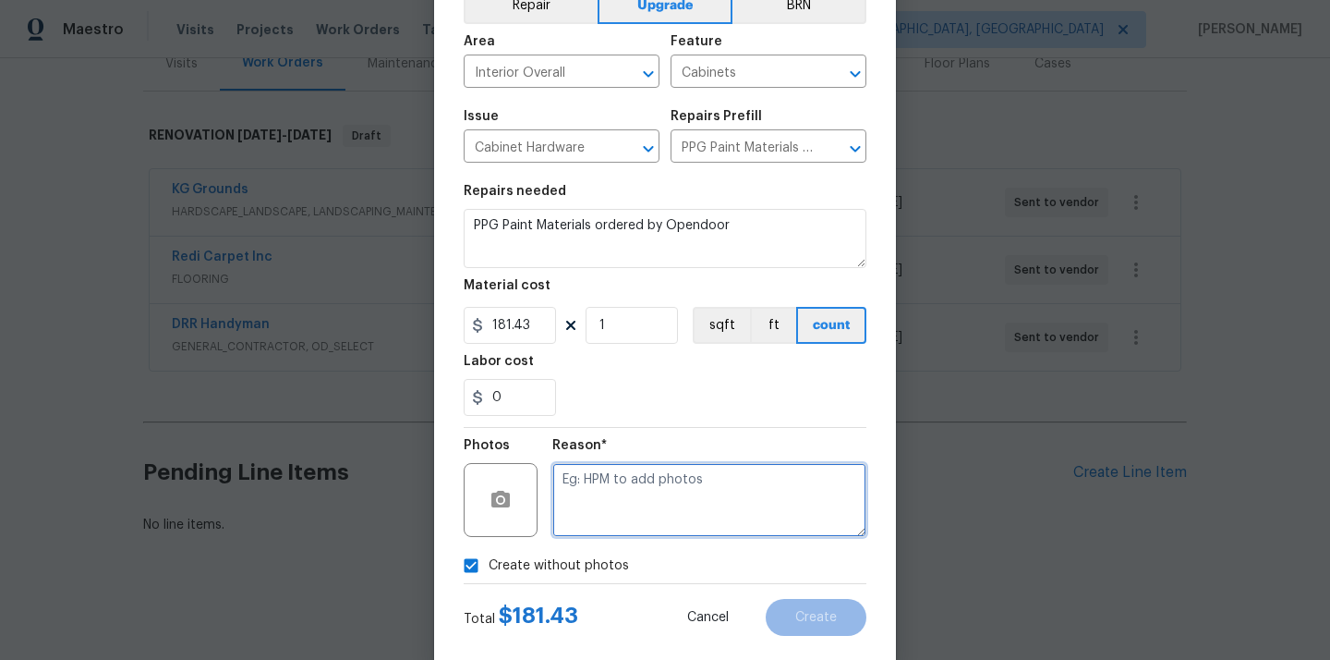
click at [601, 517] on textarea at bounding box center [709, 500] width 314 height 74
type textarea "N/A"
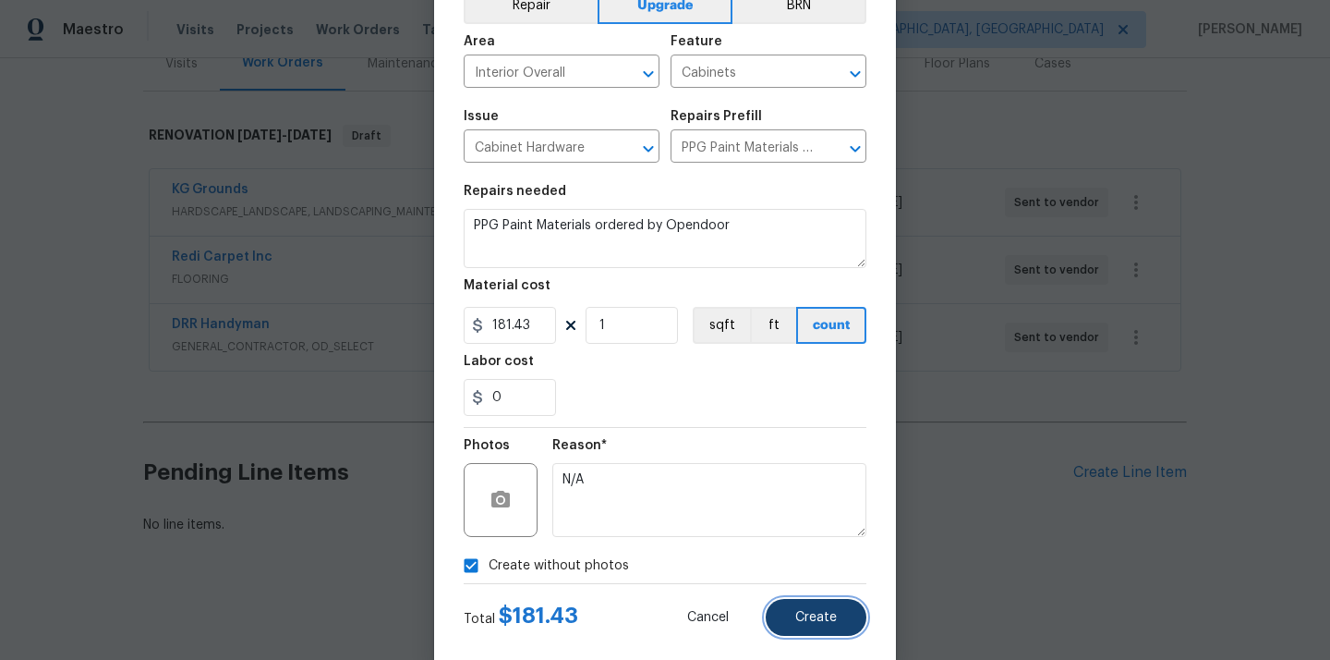
click at [831, 627] on button "Create" at bounding box center [816, 617] width 101 height 37
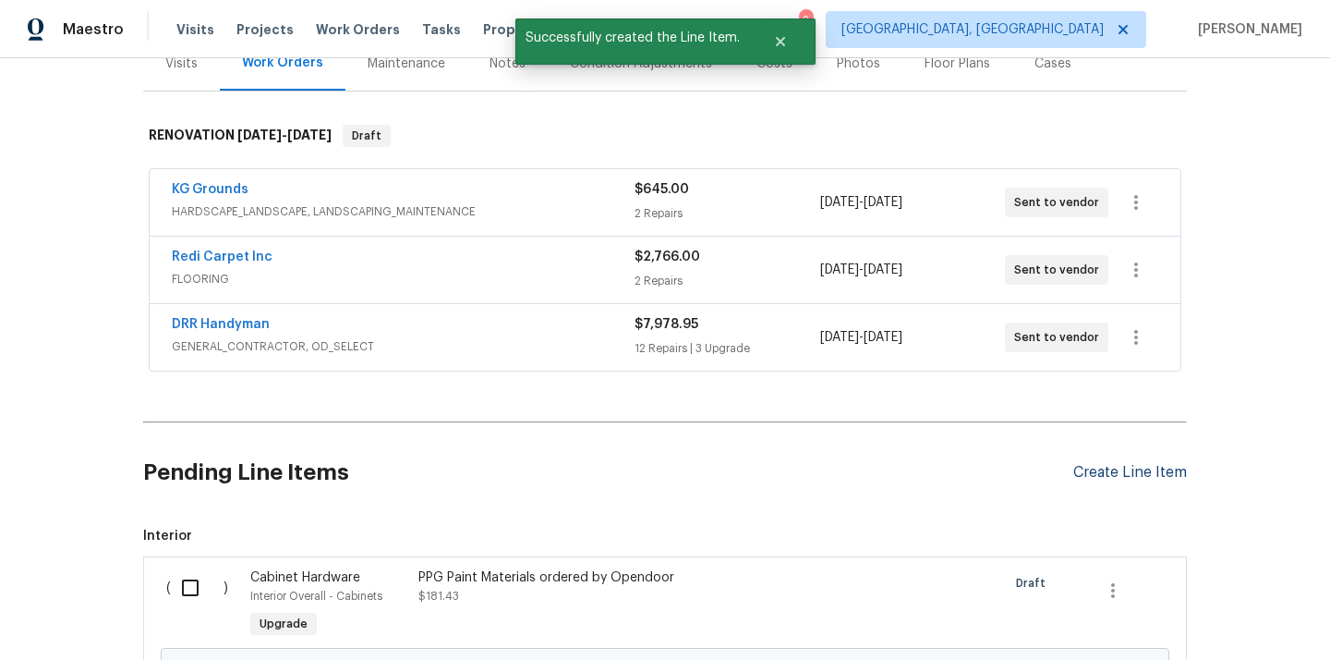
click at [1097, 464] on div "Create Line Item" at bounding box center [1130, 473] width 114 height 18
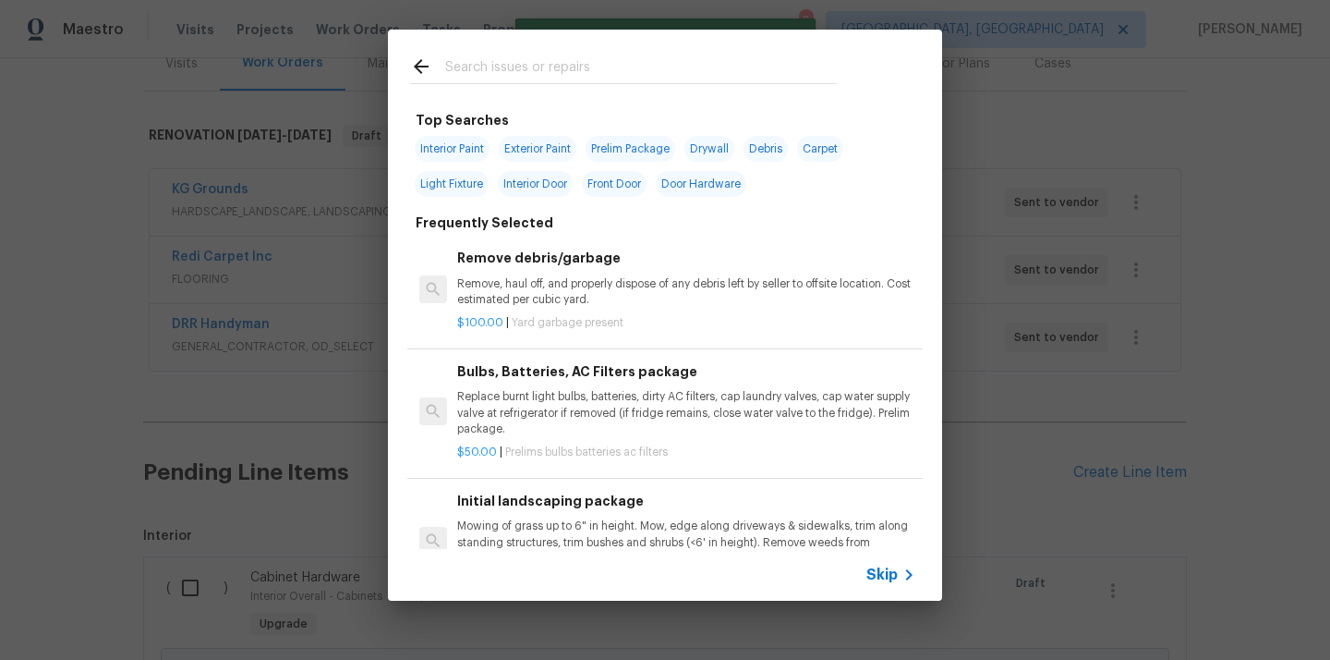
click at [708, 73] on input "text" at bounding box center [641, 69] width 392 height 28
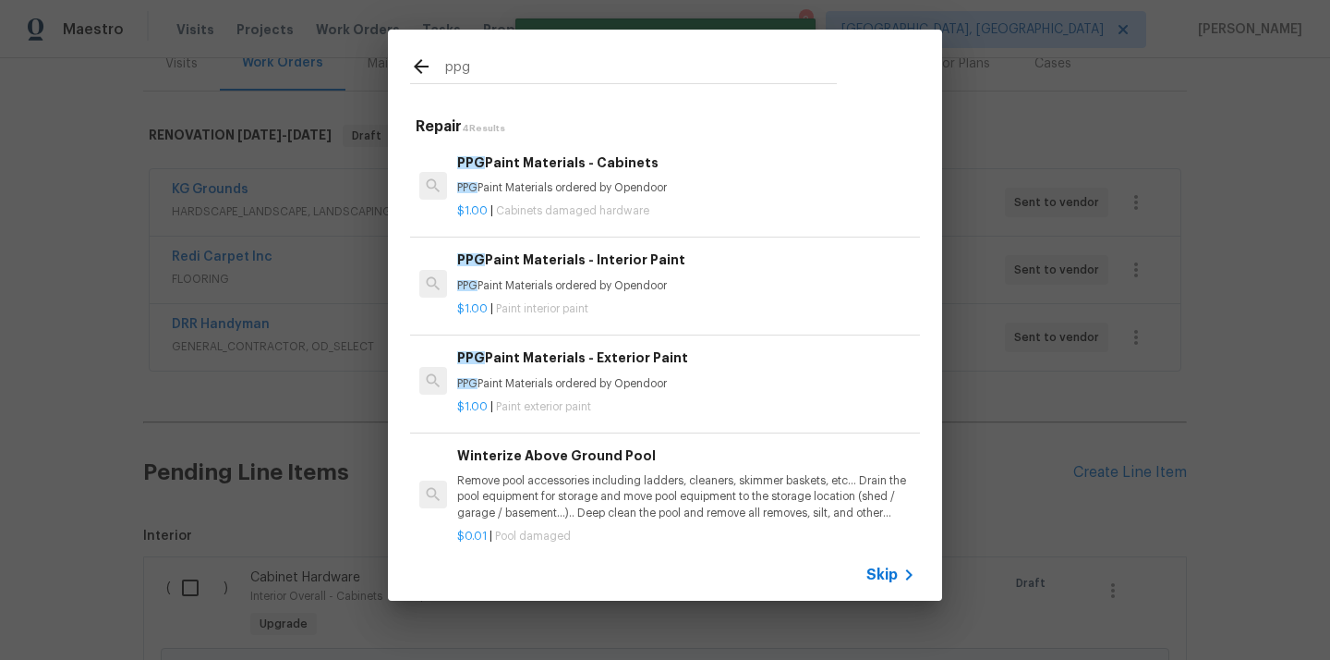
type input "ppg"
click at [630, 251] on h6 "PPG Paint Materials - Interior Paint" at bounding box center [686, 259] width 458 height 20
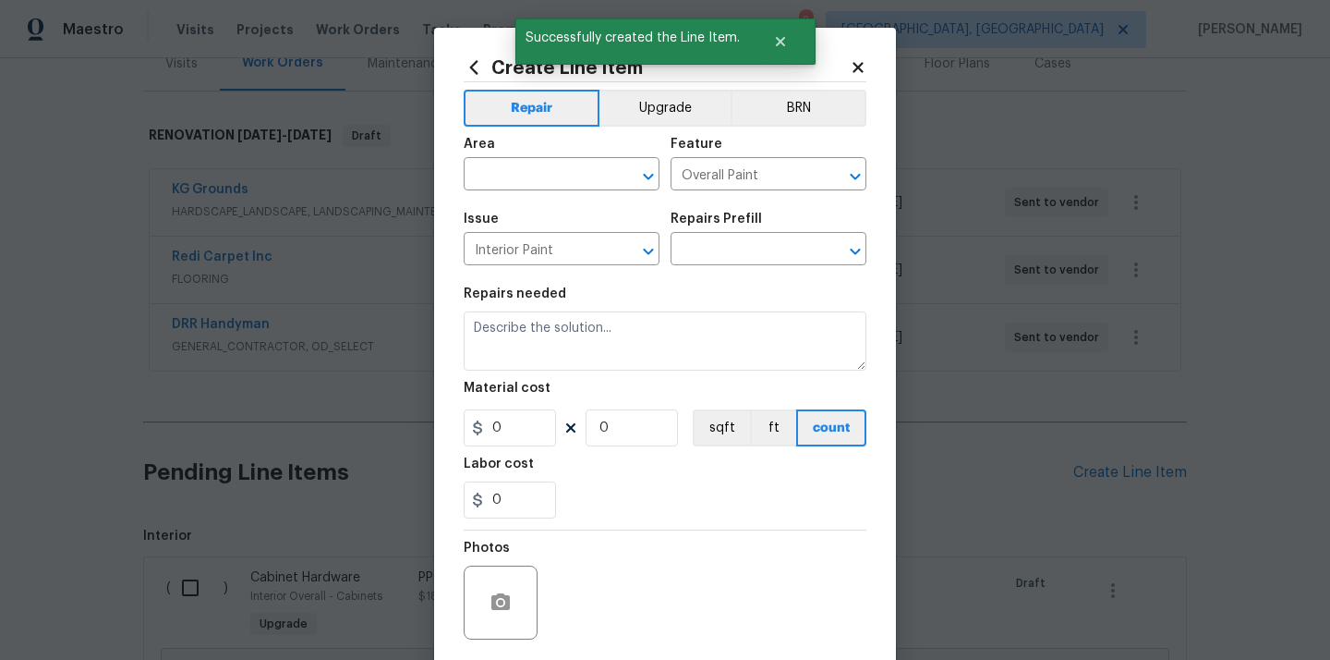
type input "PPG Paint Materials - Interior Paint $1.00"
type textarea "PPG Paint Materials ordered by Opendoor"
type input "1"
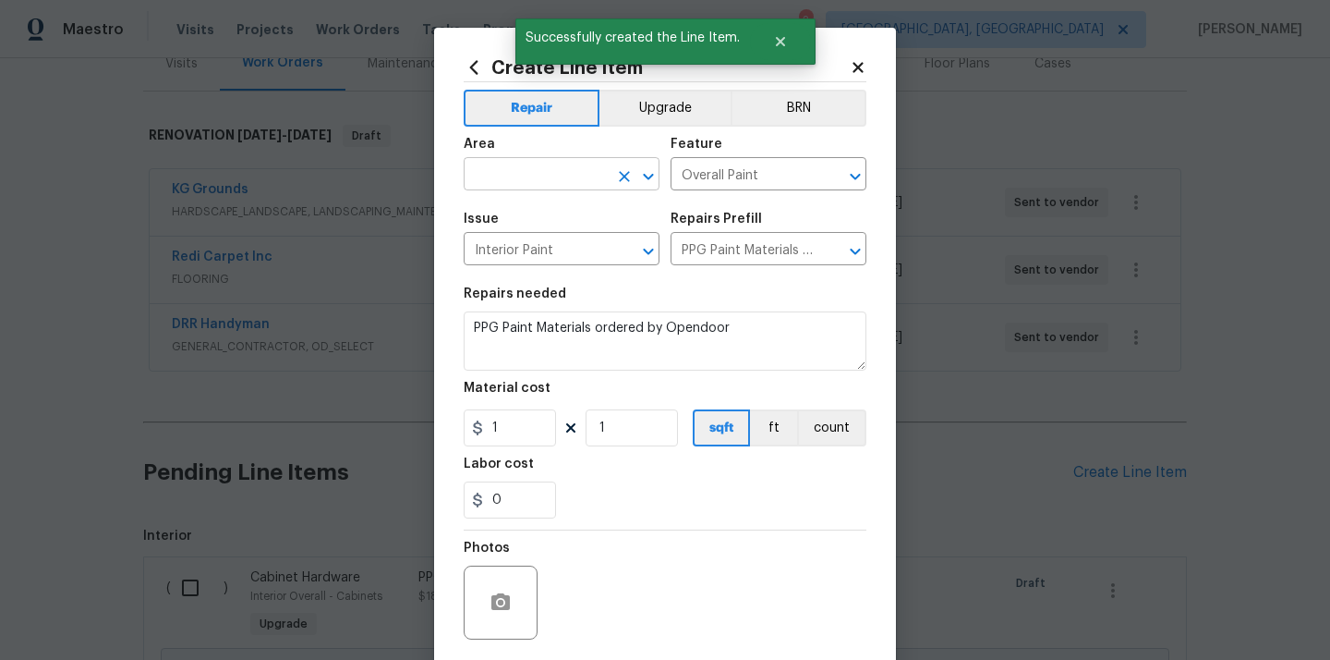
click at [503, 180] on input "text" at bounding box center [536, 176] width 144 height 29
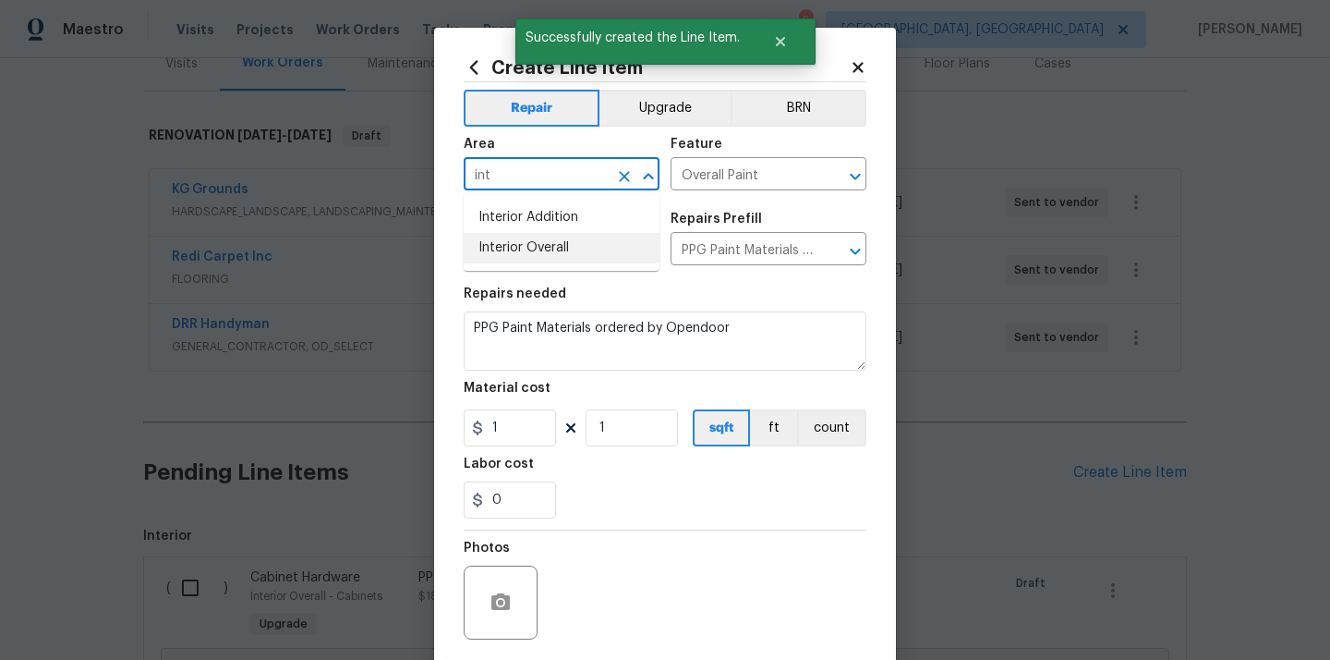
click at [523, 247] on li "Interior Overall" at bounding box center [562, 248] width 196 height 30
type input "Interior Overall"
drag, startPoint x: 508, startPoint y: 427, endPoint x: 427, endPoint y: 418, distance: 81.8
click at [427, 418] on div "Create Line Item Repair Upgrade BRN Area Interior Overall ​ Feature Overall Pai…" at bounding box center [665, 330] width 1330 height 660
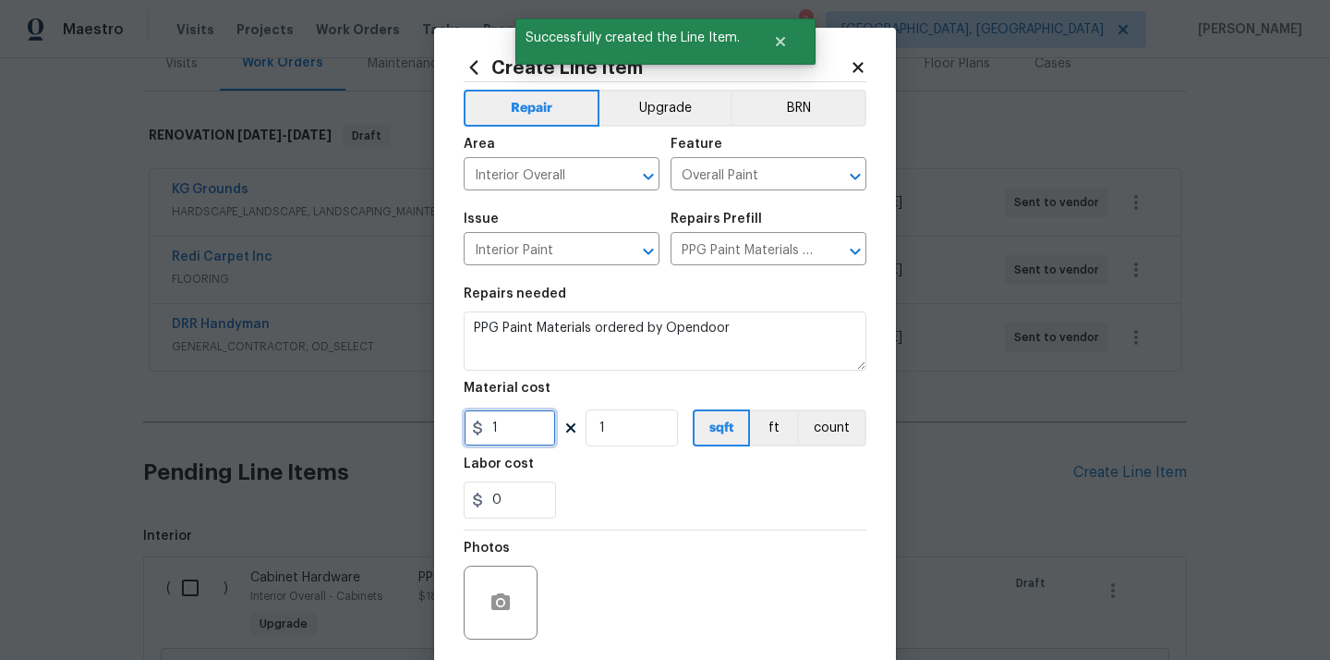
paste input "426.5"
type input "426.51"
click at [648, 495] on div "0" at bounding box center [665, 499] width 403 height 37
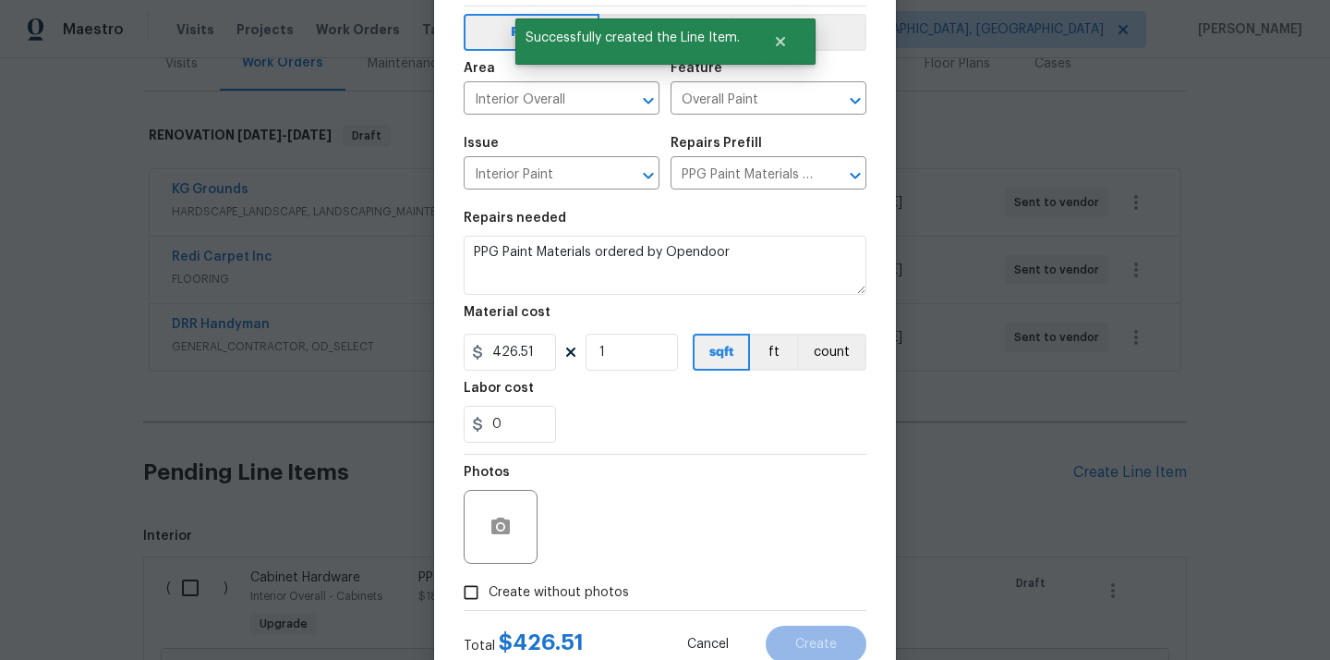
scroll to position [125, 0]
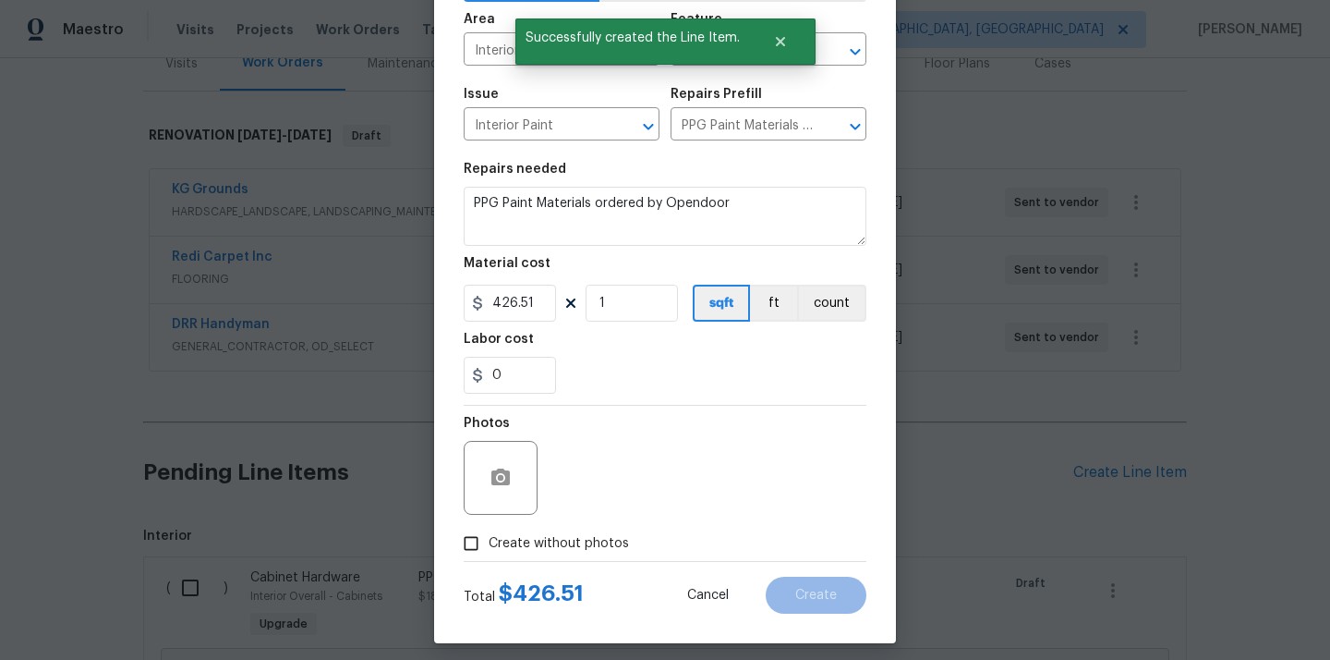
click at [614, 517] on div "Photos" at bounding box center [665, 466] width 403 height 120
click at [606, 533] on label "Create without photos" at bounding box center [542, 543] width 176 height 35
click at [489, 533] on input "Create without photos" at bounding box center [471, 543] width 35 height 35
checkbox input "true"
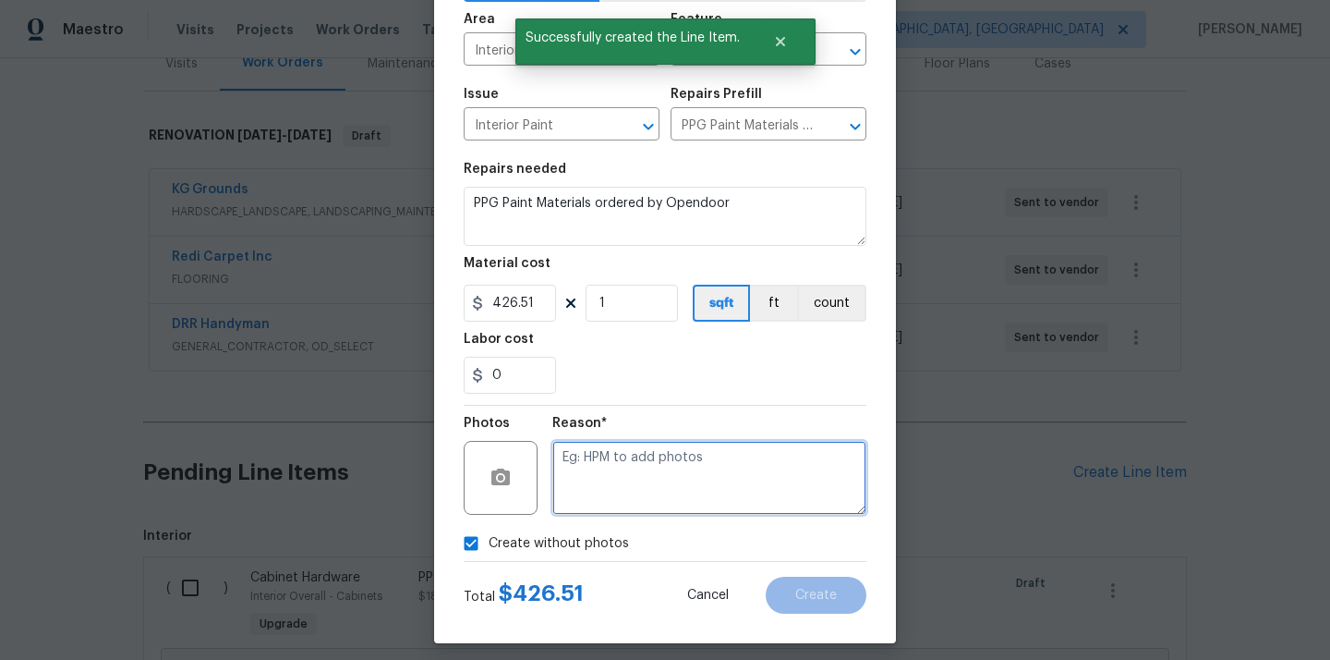
click at [641, 491] on textarea at bounding box center [709, 478] width 314 height 74
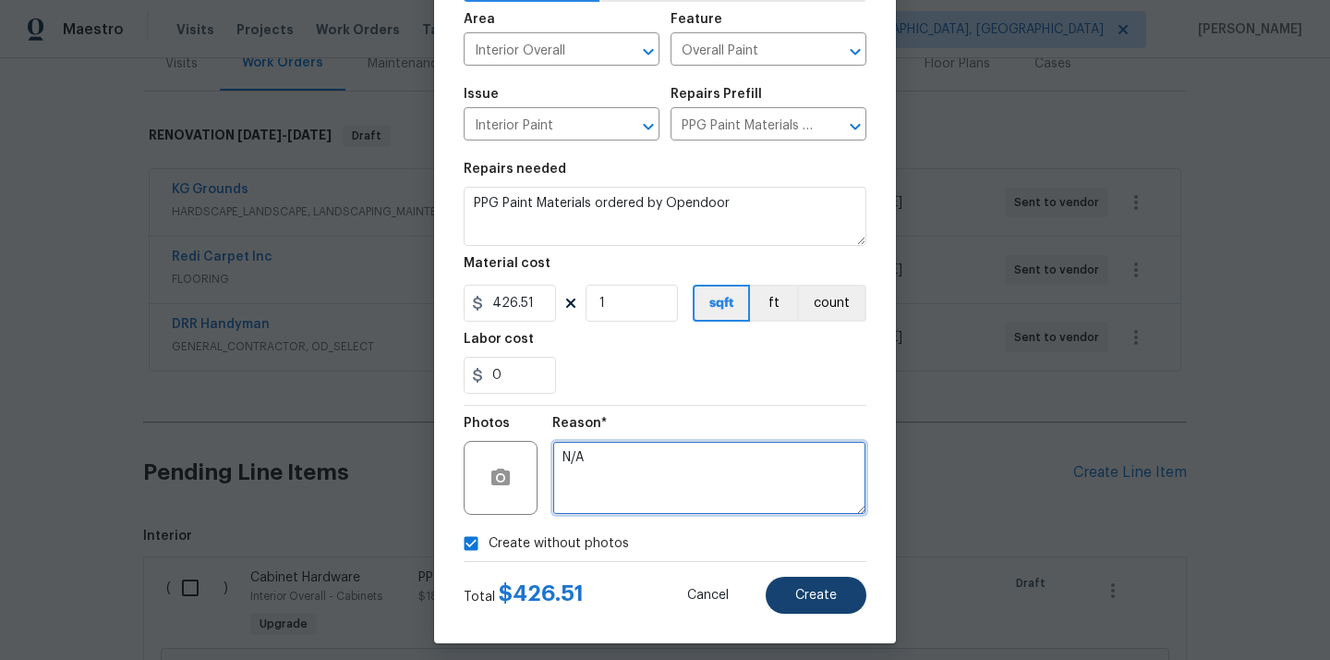
type textarea "N/A"
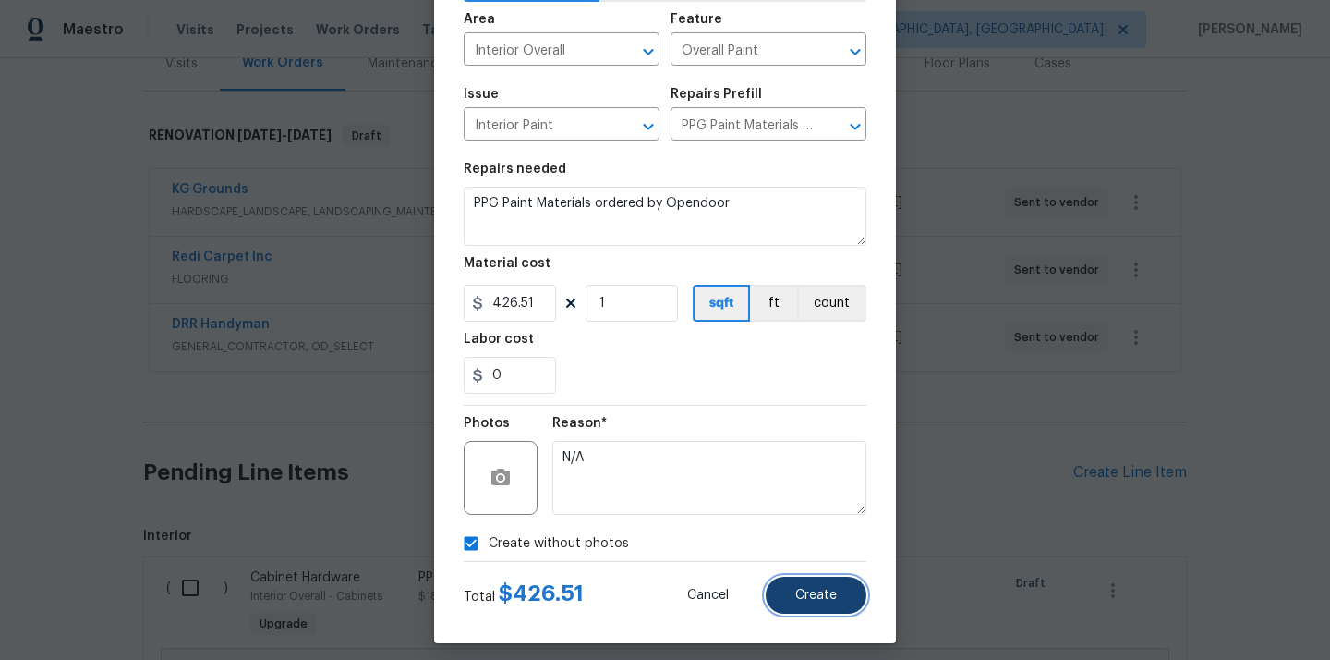
click at [816, 590] on span "Create" at bounding box center [816, 595] width 42 height 14
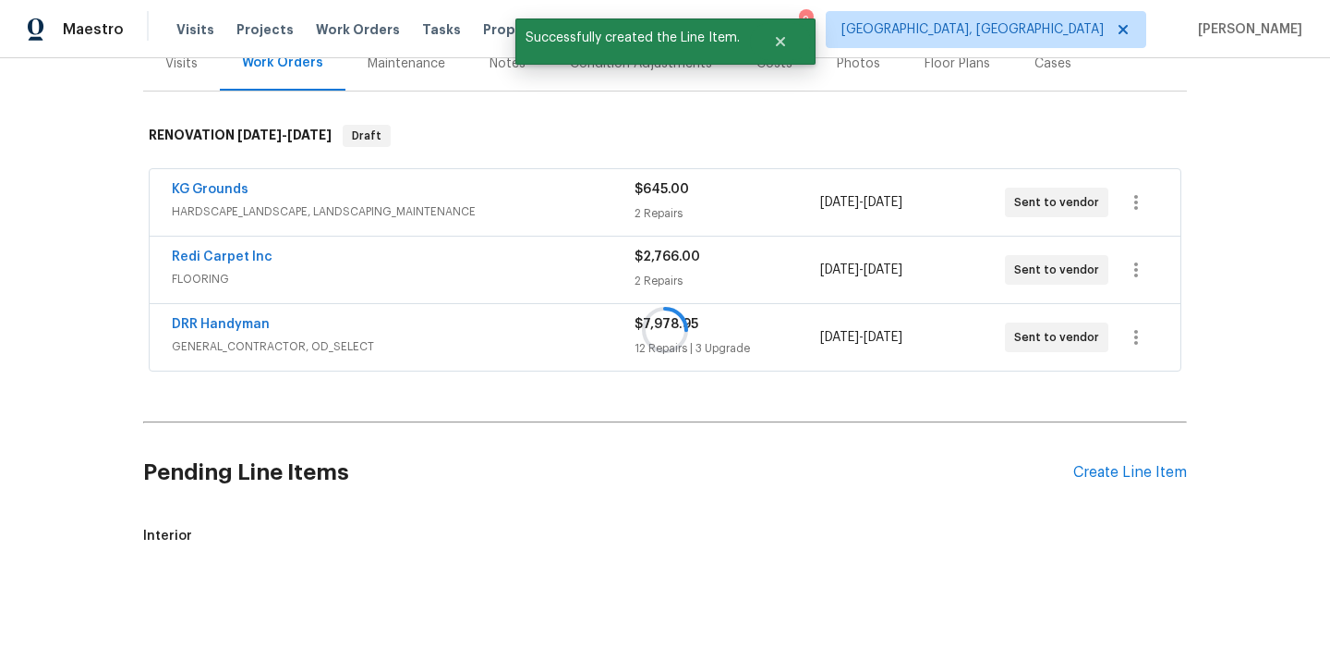
click at [1109, 470] on div at bounding box center [665, 330] width 1330 height 660
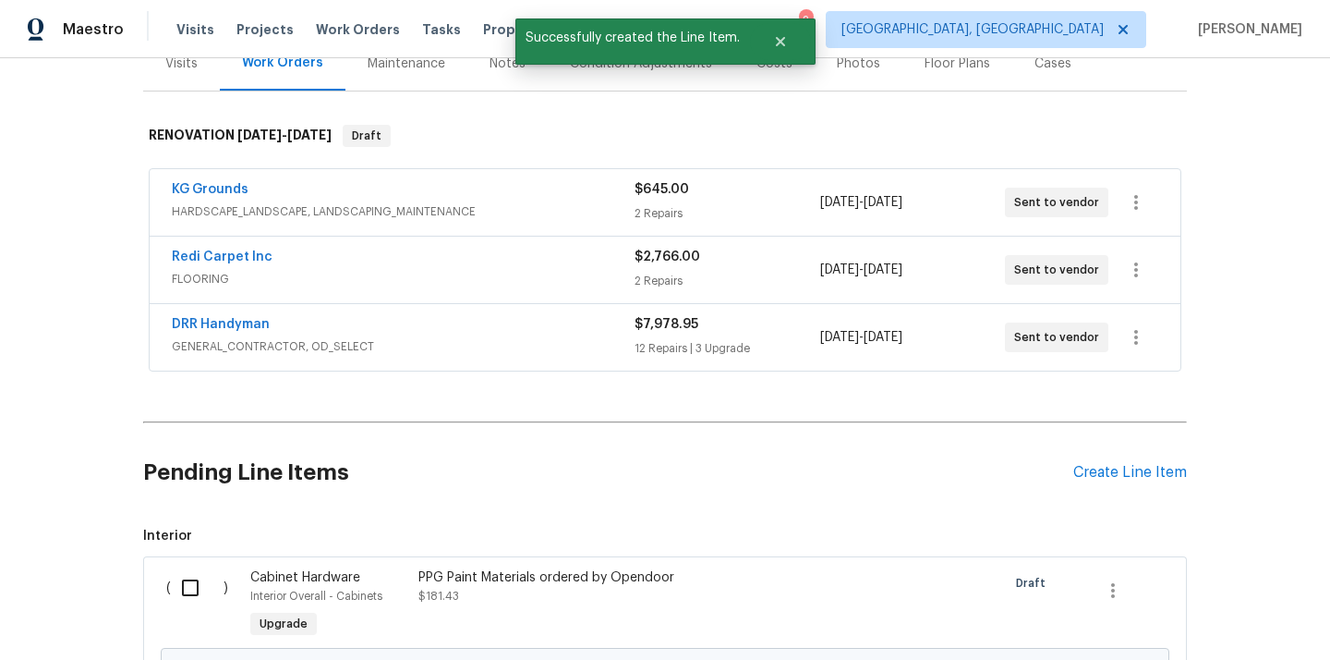
click at [1109, 470] on div "Create Line Item" at bounding box center [1130, 473] width 114 height 18
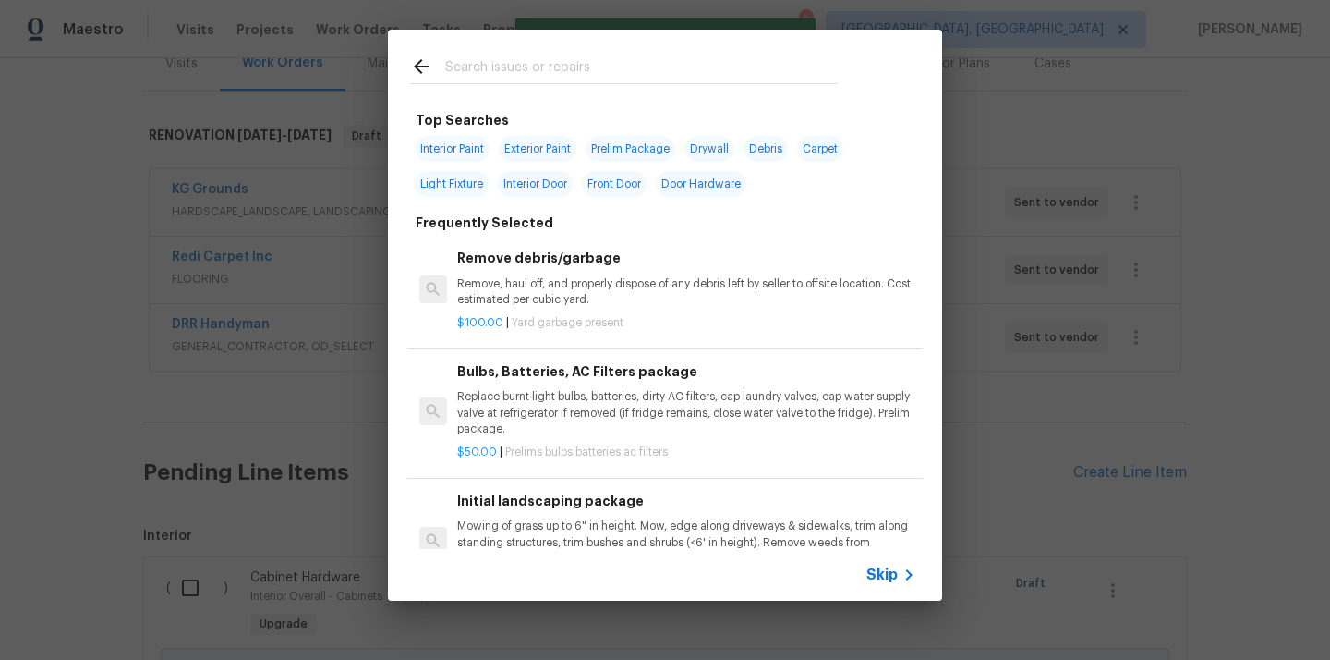
click at [702, 74] on input "text" at bounding box center [641, 69] width 392 height 28
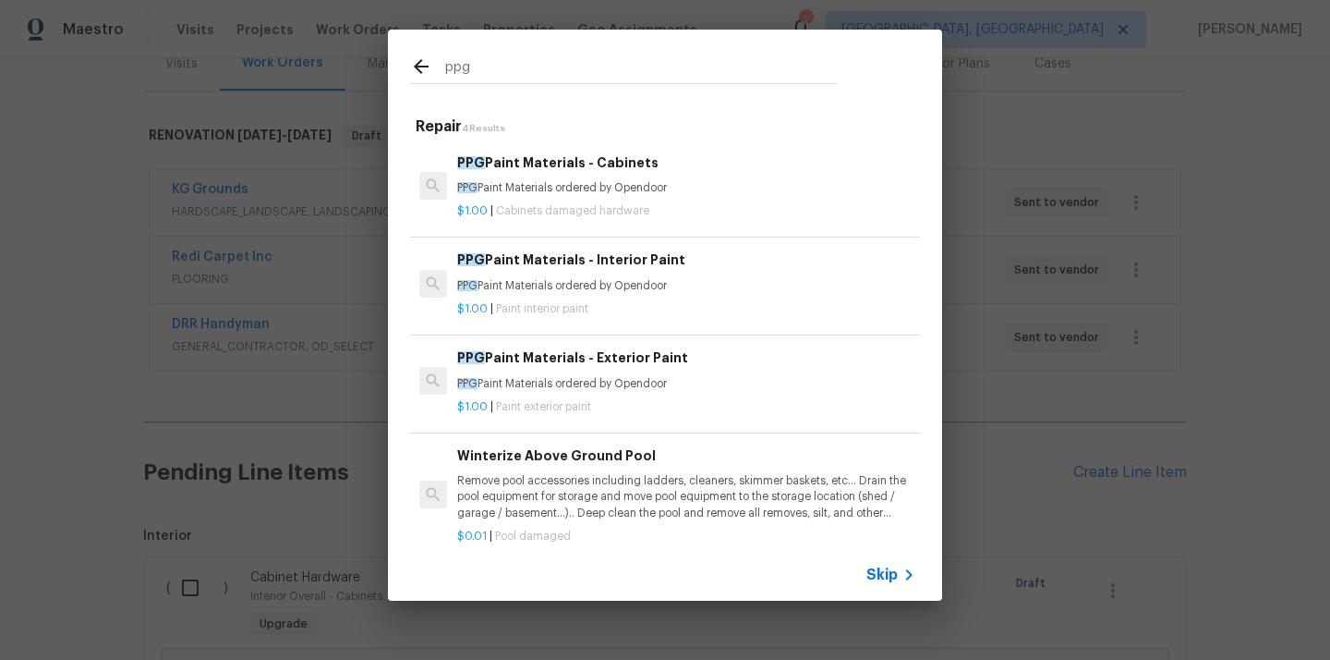
type input "ppg"
click at [629, 392] on div "$1.00 | Paint exterior paint" at bounding box center [686, 403] width 458 height 23
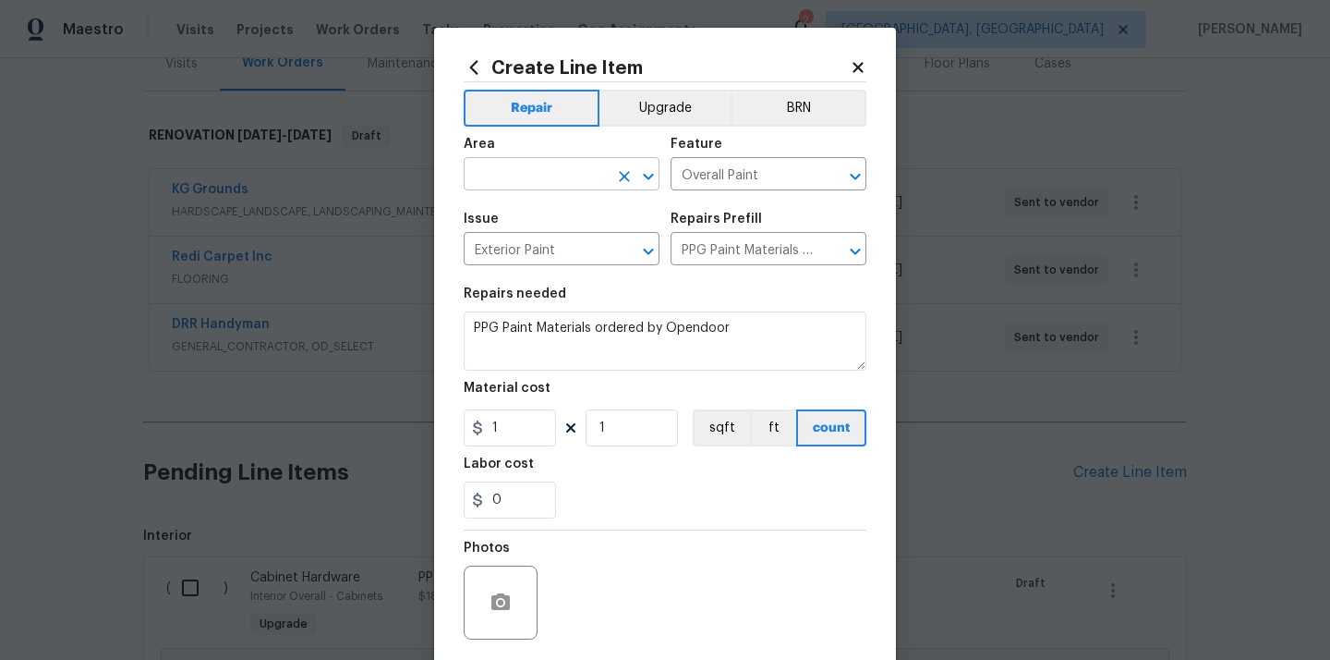
click at [579, 167] on input "text" at bounding box center [536, 176] width 144 height 29
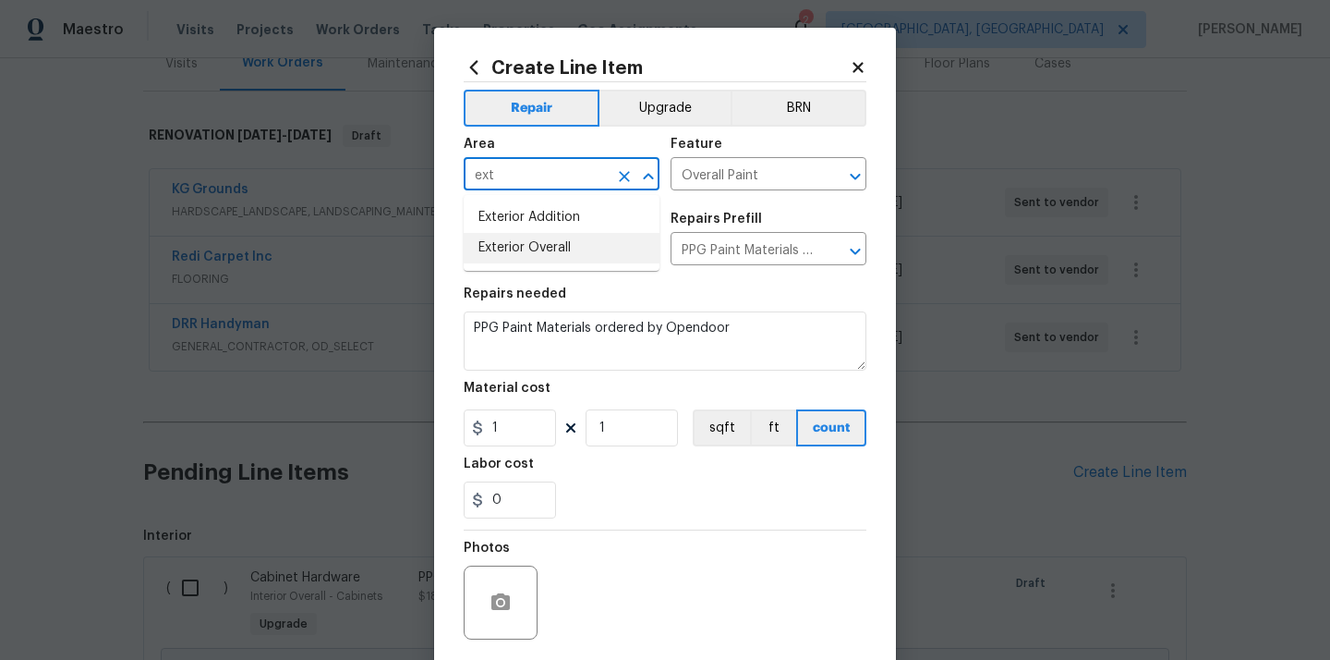
click at [548, 248] on li "Exterior Overall" at bounding box center [562, 248] width 196 height 30
type input "Exterior Overall"
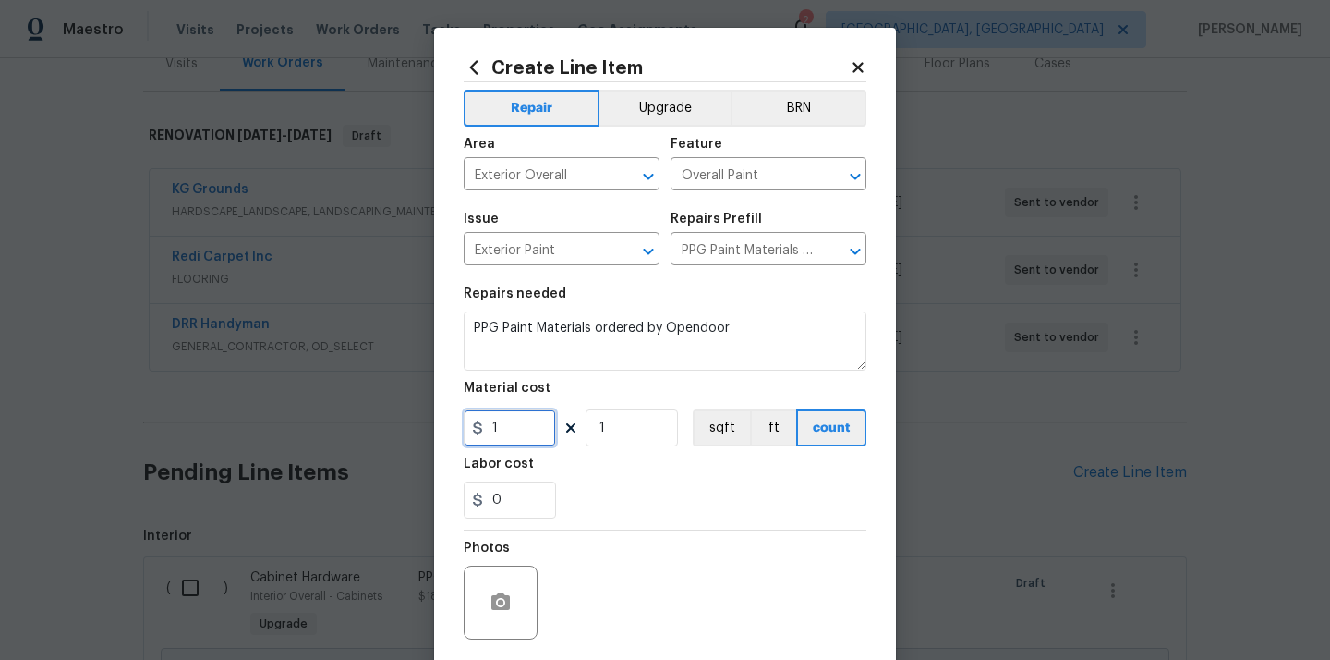
drag, startPoint x: 507, startPoint y: 424, endPoint x: 454, endPoint y: 424, distance: 52.7
click at [458, 424] on div "Create Line Item Repair Upgrade BRN Area Exterior Overall ​ Feature Overall Pai…" at bounding box center [665, 398] width 462 height 740
paste input "45.86"
type input "45.86"
click at [654, 529] on div at bounding box center [665, 529] width 403 height 1
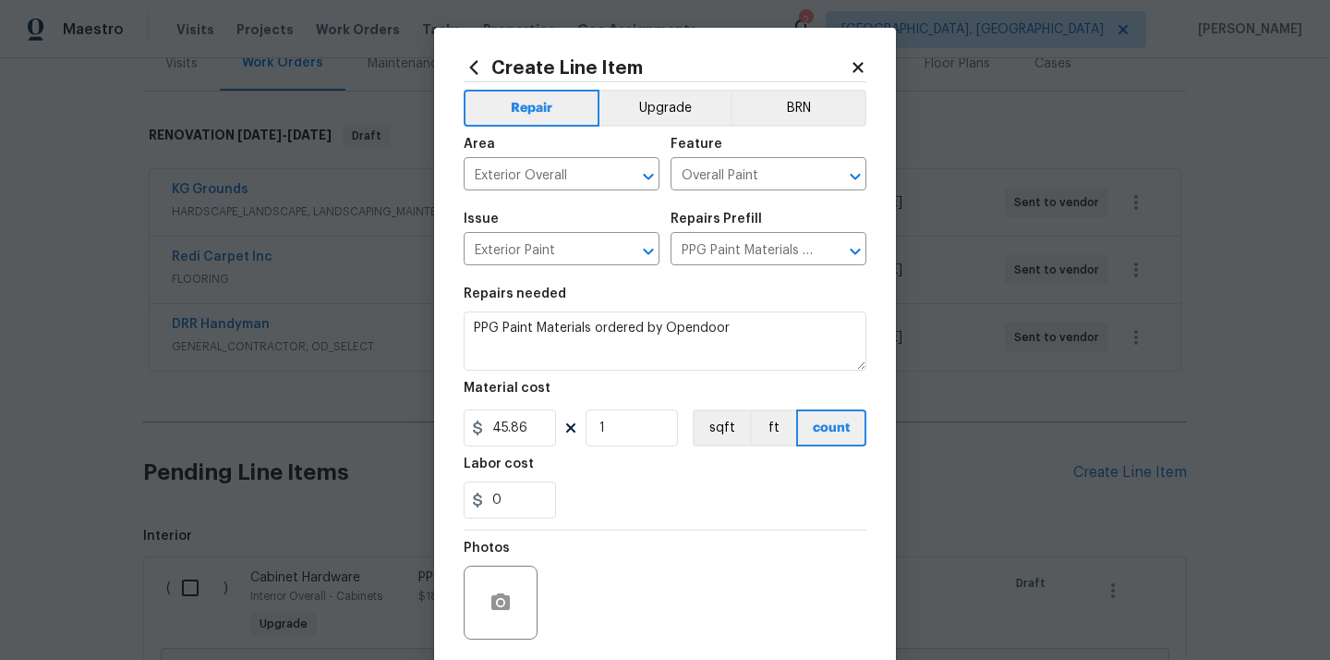
scroll to position [137, 0]
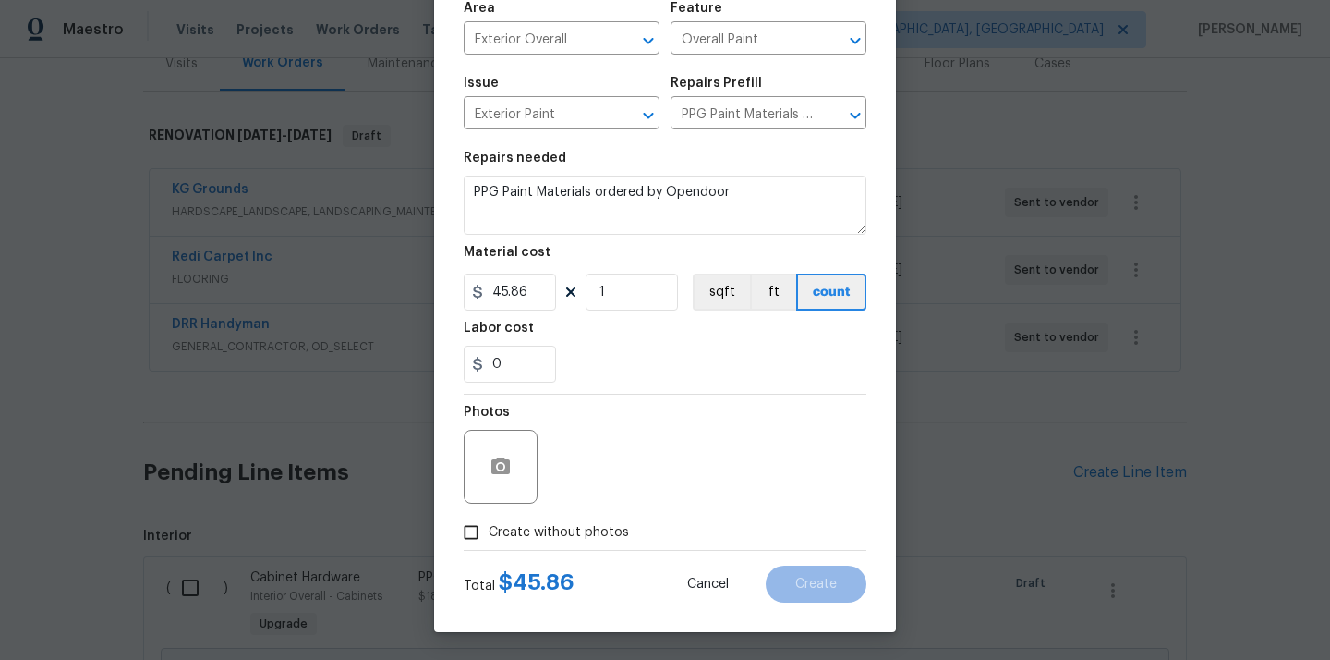
click at [613, 526] on span "Create without photos" at bounding box center [559, 532] width 140 height 19
click at [489, 526] on input "Create without photos" at bounding box center [471, 532] width 35 height 35
checkbox input "true"
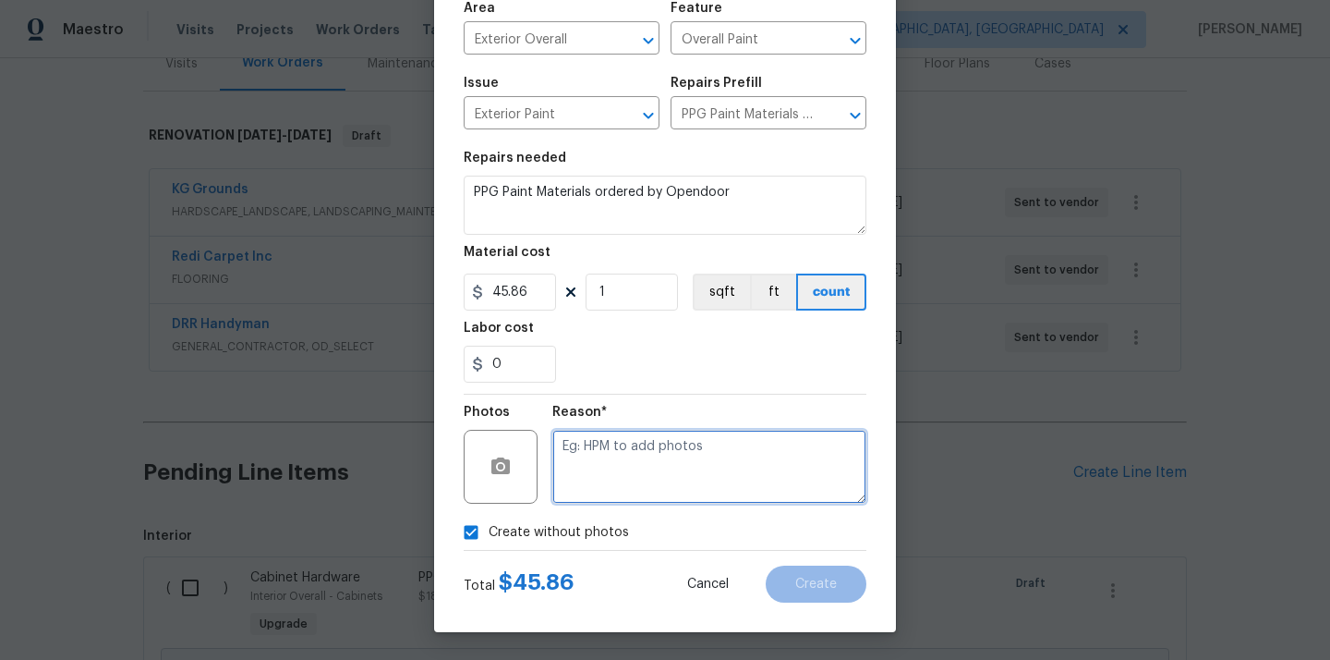
click at [662, 460] on textarea at bounding box center [709, 467] width 314 height 74
type textarea "N/A"
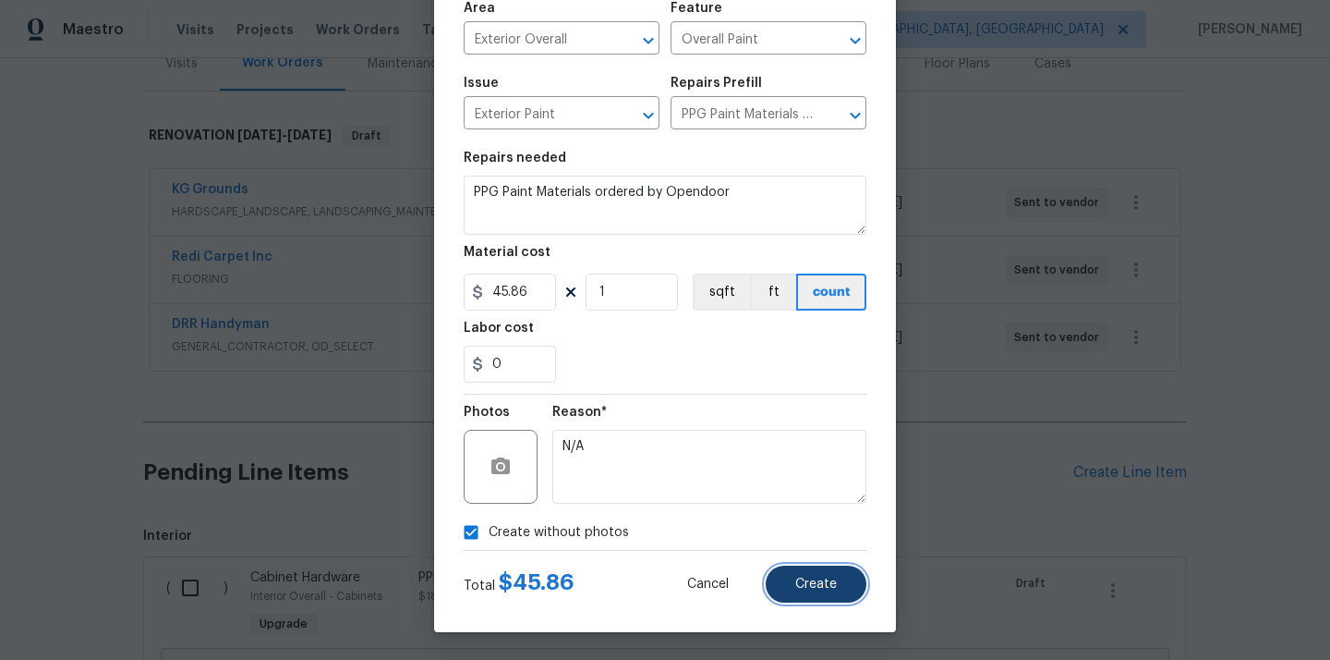
click at [813, 588] on span "Create" at bounding box center [816, 584] width 42 height 14
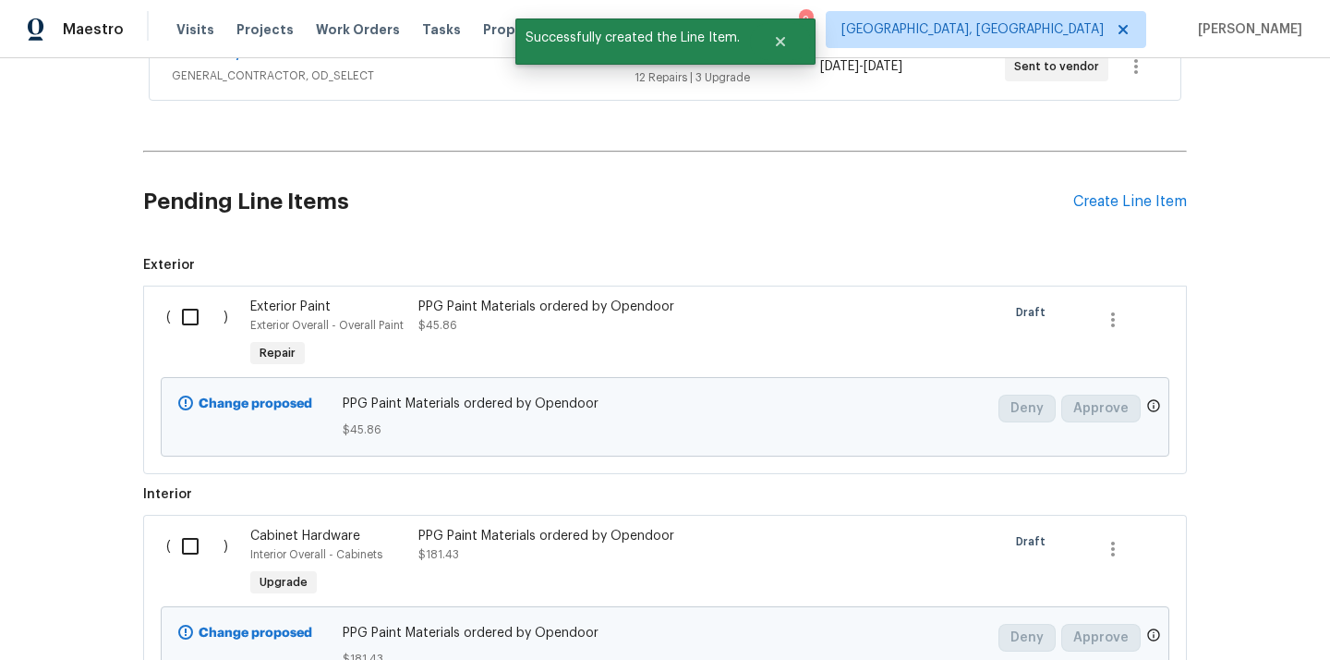
scroll to position [572, 0]
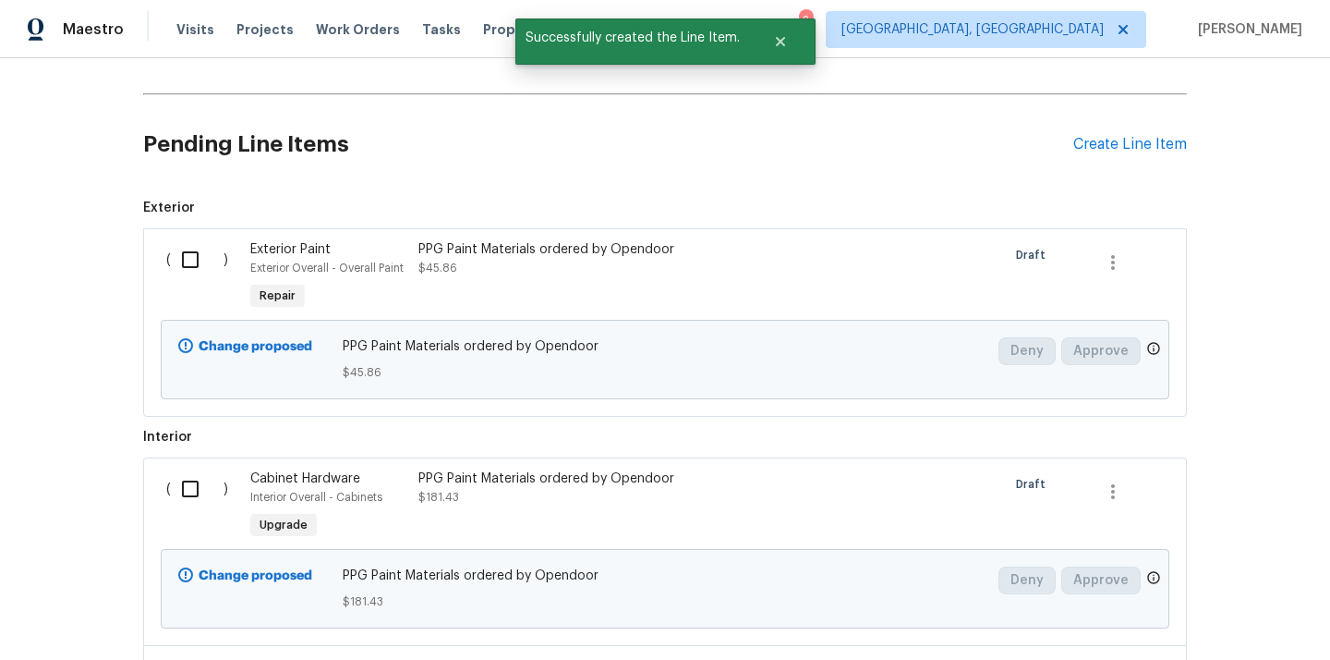
click at [201, 262] on input "checkbox" at bounding box center [197, 259] width 53 height 39
checkbox input "true"
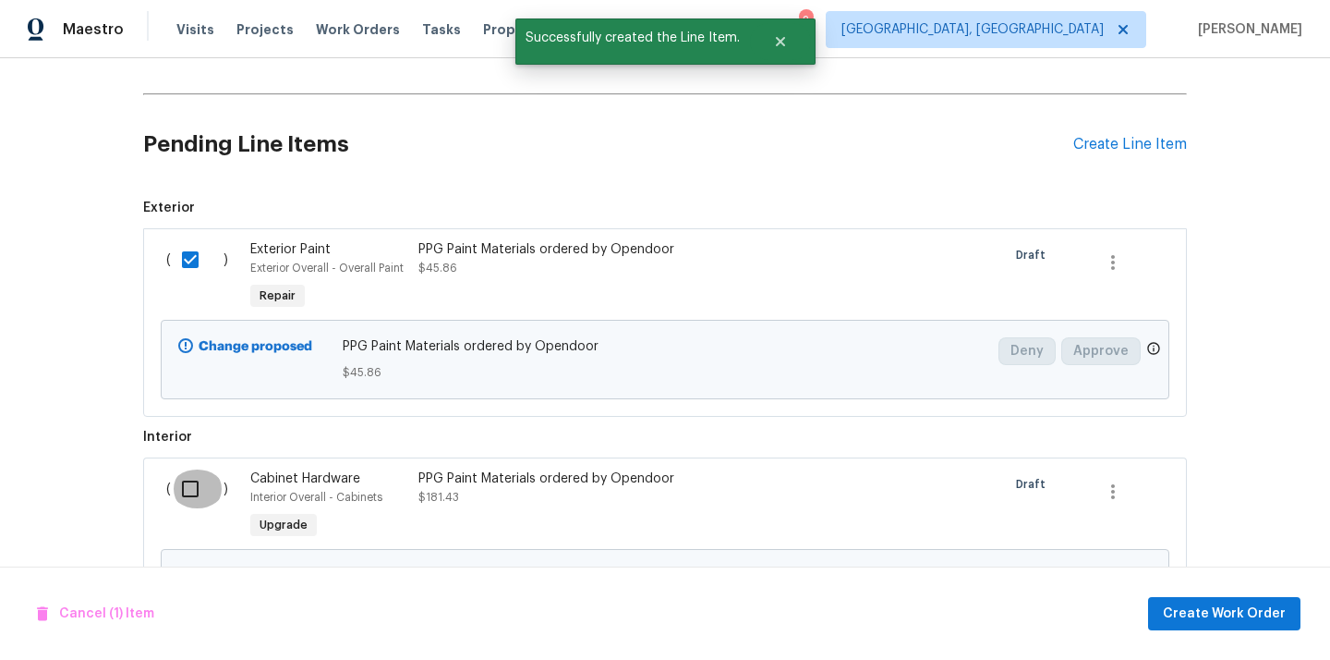
click at [193, 473] on input "checkbox" at bounding box center [197, 488] width 53 height 39
checkbox input "true"
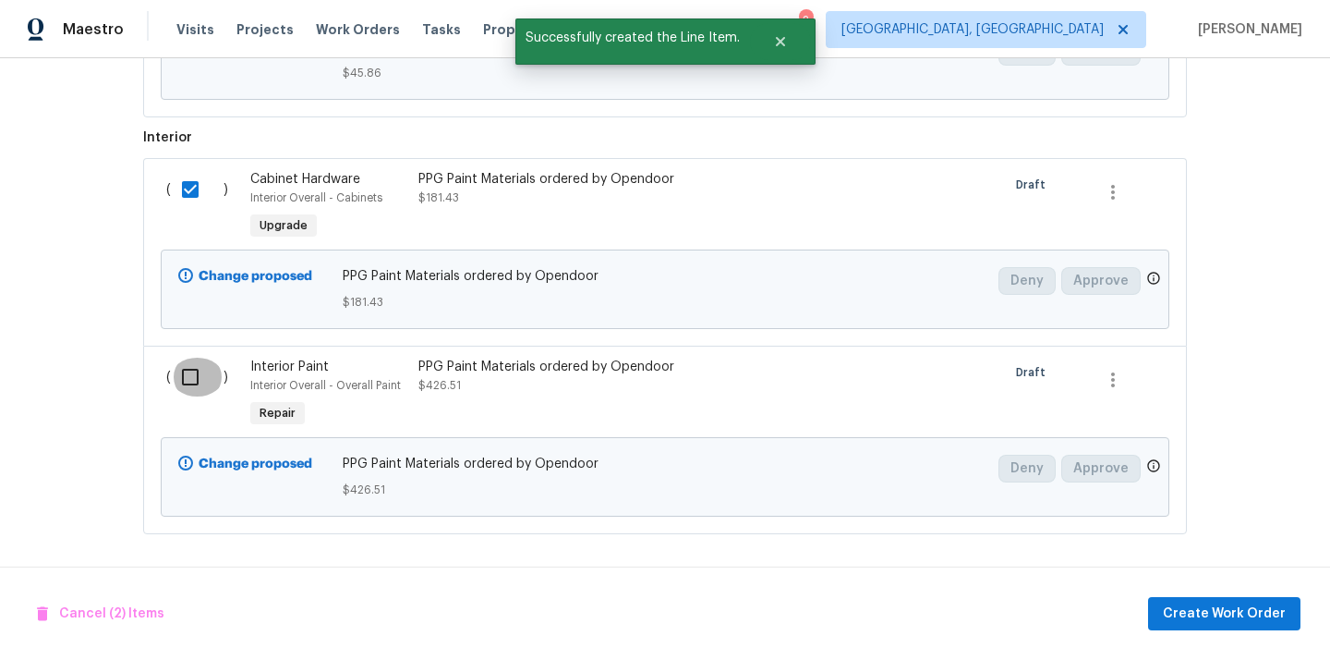
click at [193, 379] on input "checkbox" at bounding box center [197, 376] width 53 height 39
checkbox input "true"
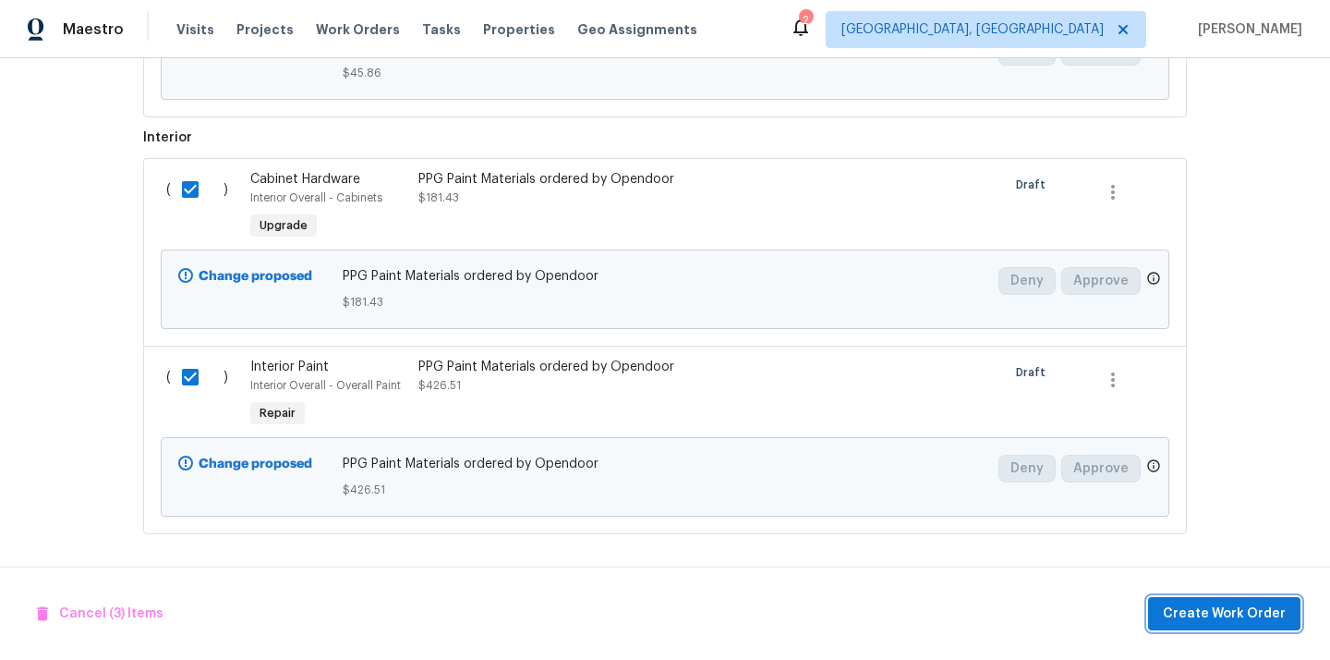
click at [1269, 607] on span "Create Work Order" at bounding box center [1224, 613] width 123 height 23
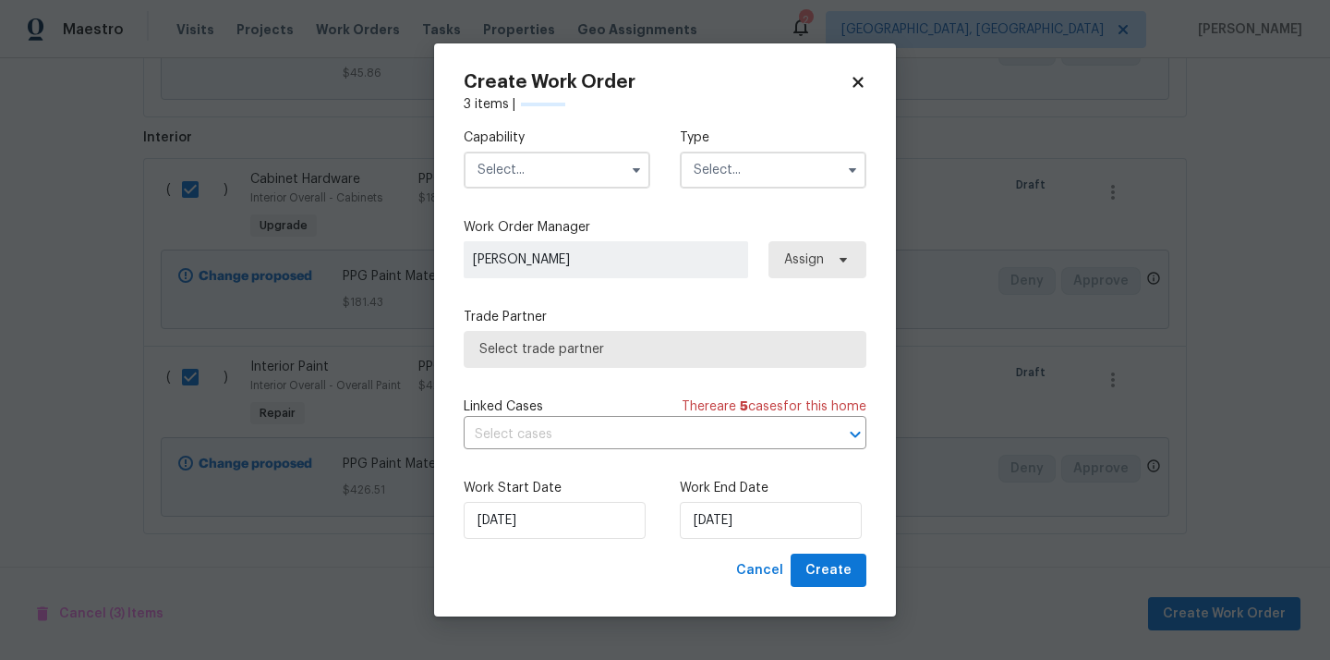
checkbox input "false"
click at [575, 160] on input "text" at bounding box center [557, 169] width 187 height 37
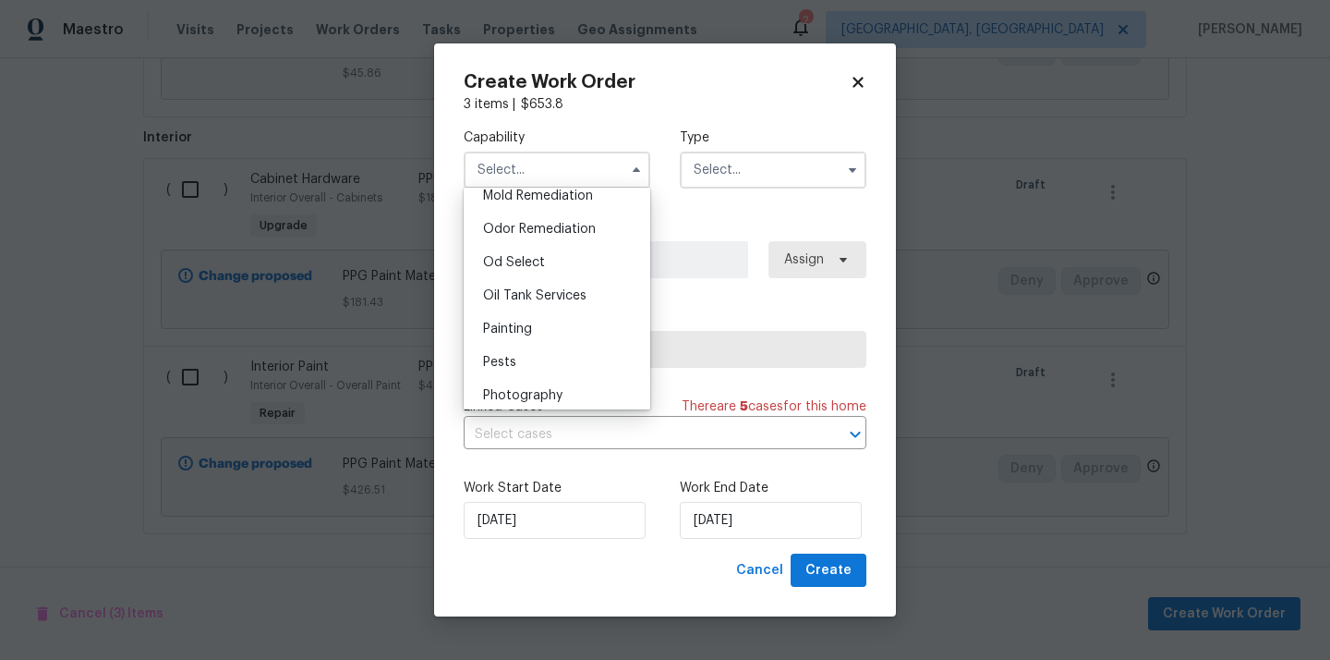
scroll to position [1476, 0]
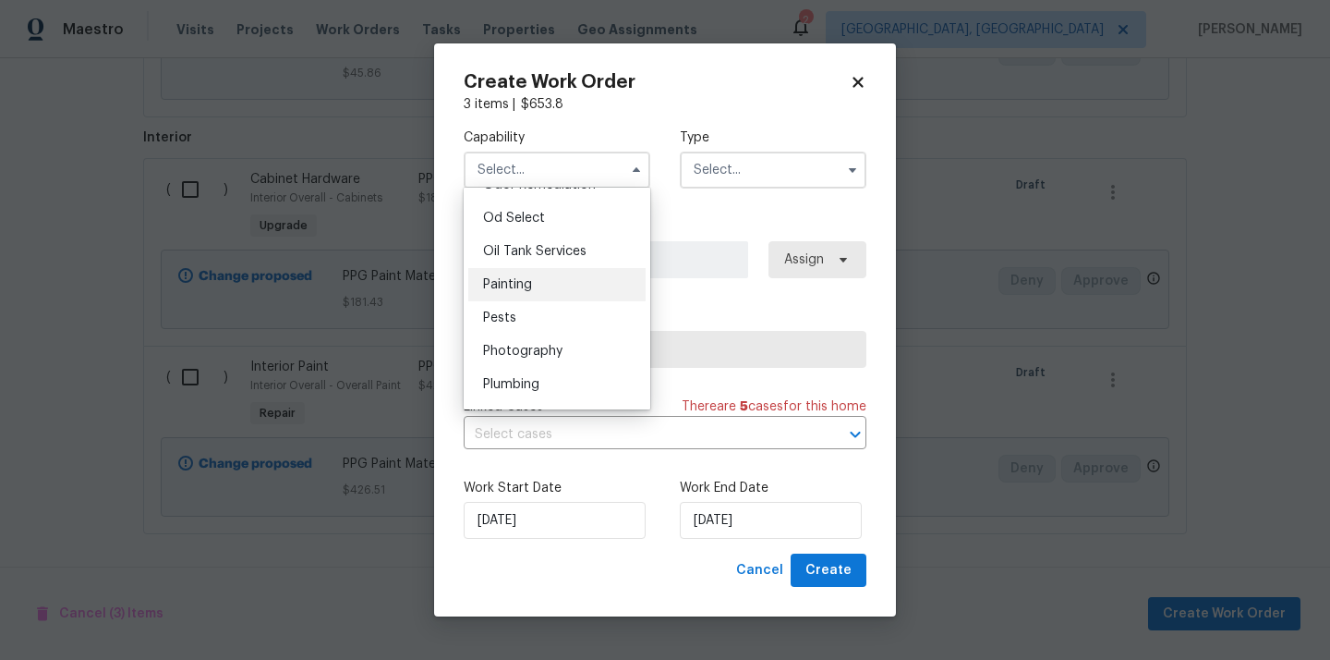
click at [564, 277] on div "Painting" at bounding box center [556, 284] width 177 height 33
type input "Painting"
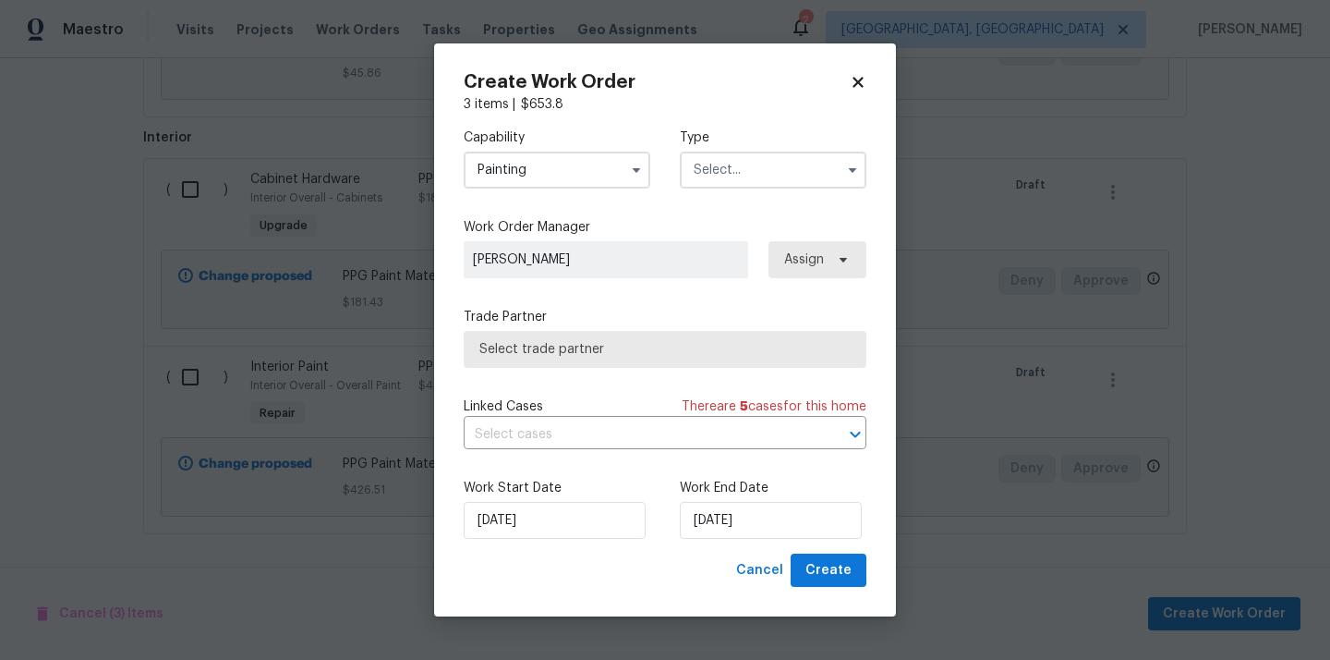
click at [742, 173] on input "text" at bounding box center [773, 169] width 187 height 37
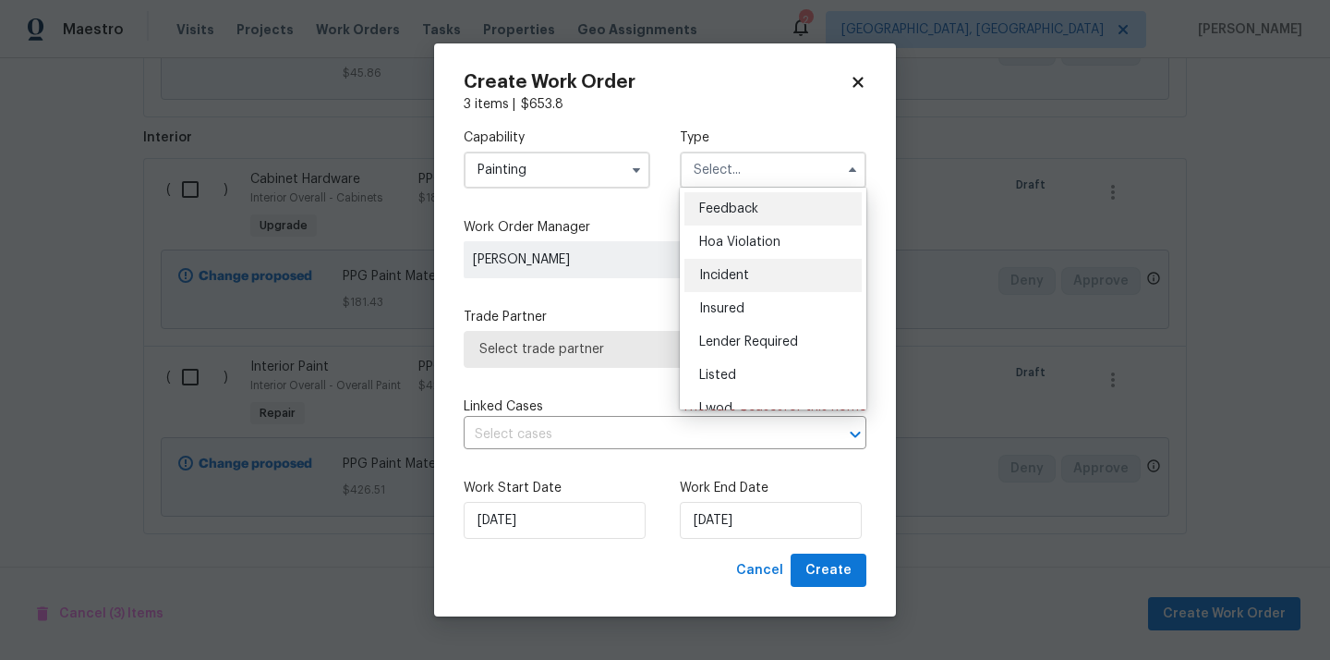
scroll to position [220, 0]
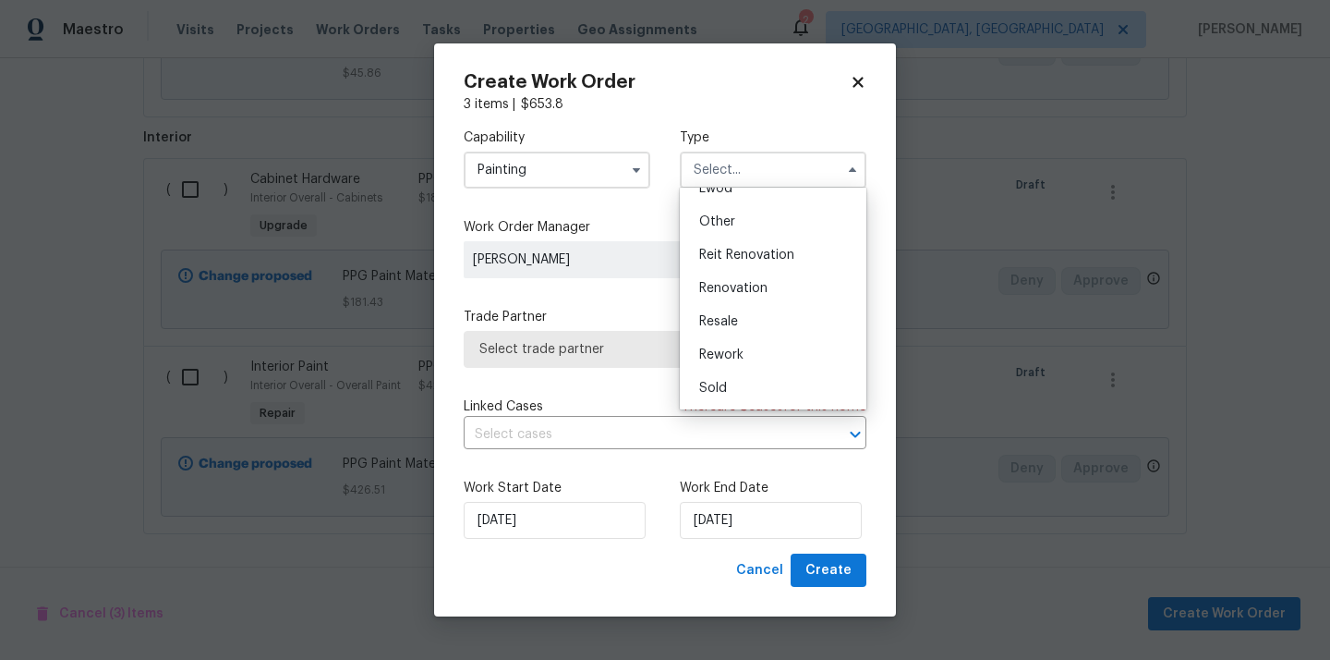
click at [758, 289] on span "Renovation" at bounding box center [733, 288] width 68 height 13
type input "Renovation"
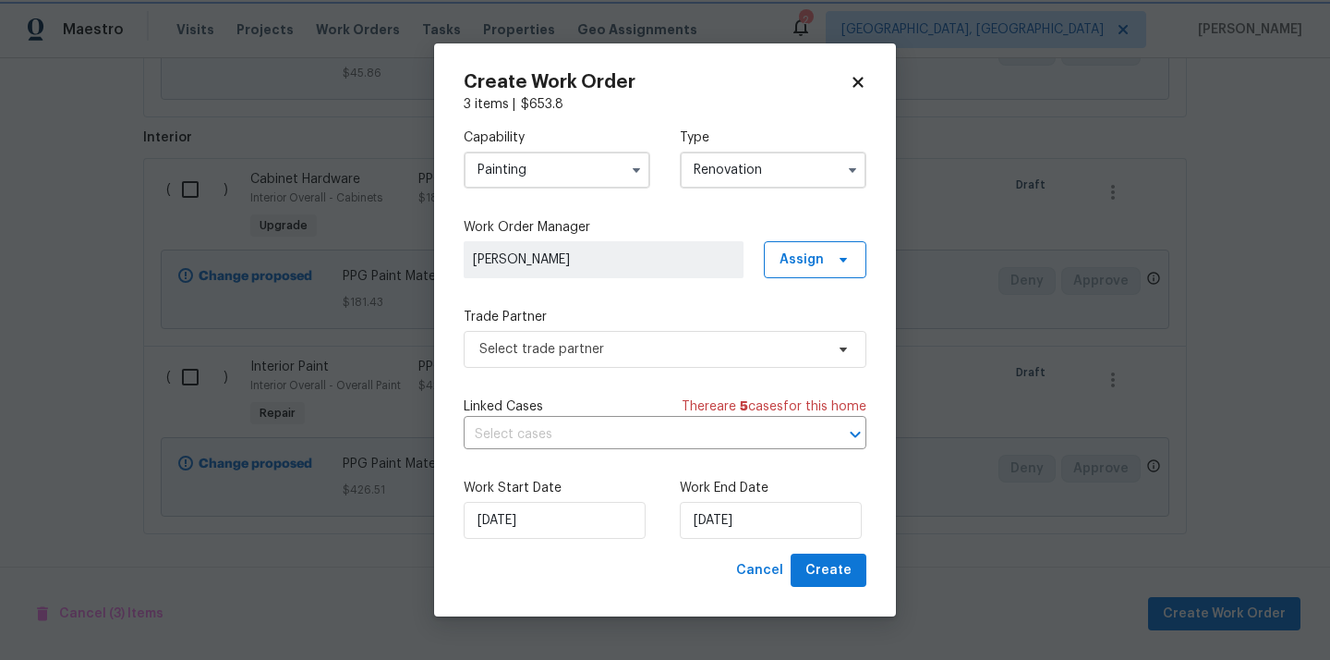
scroll to position [0, 0]
click at [811, 261] on span "Assign" at bounding box center [802, 259] width 44 height 18
click at [810, 340] on div "Assign to me" at bounding box center [818, 337] width 80 height 18
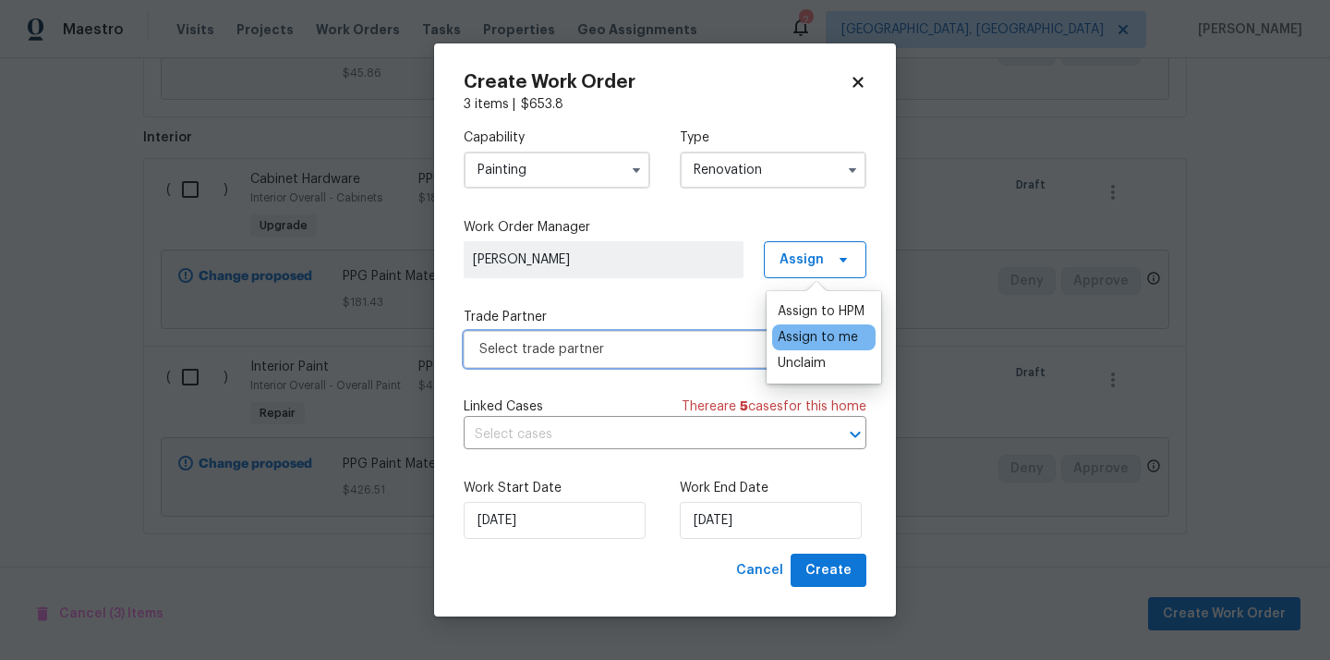
click at [634, 363] on span "Select trade partner" at bounding box center [665, 349] width 403 height 37
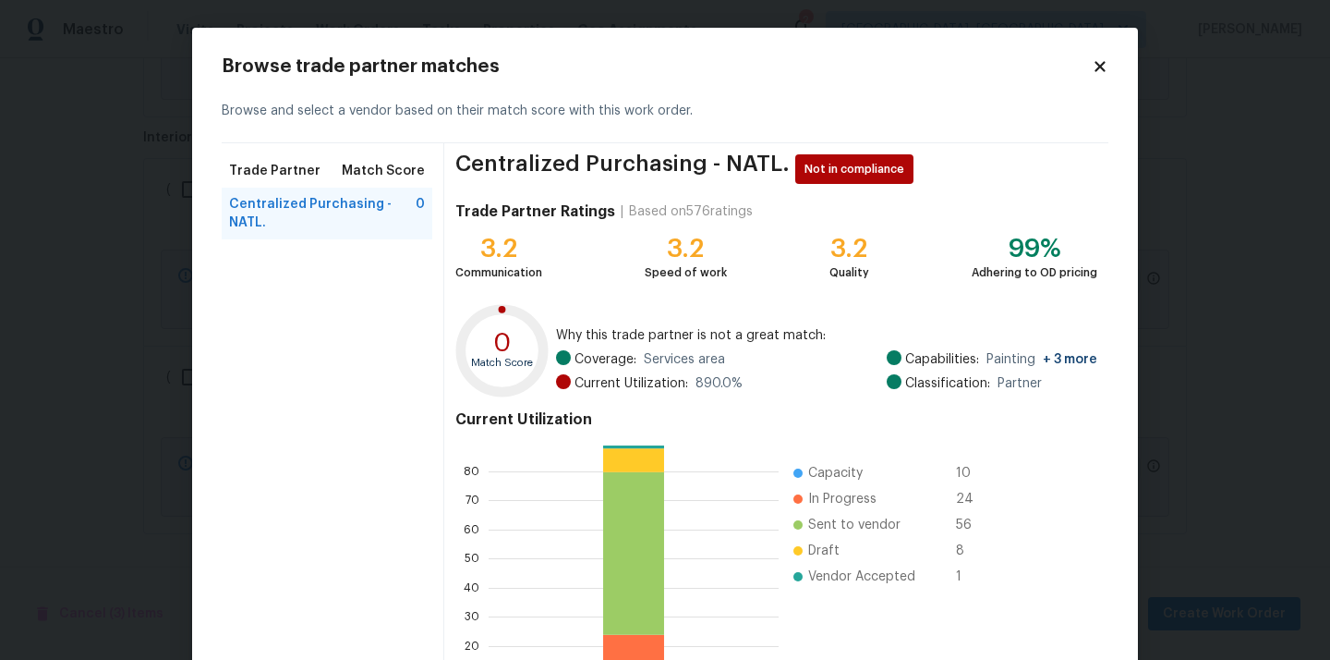
scroll to position [155, 0]
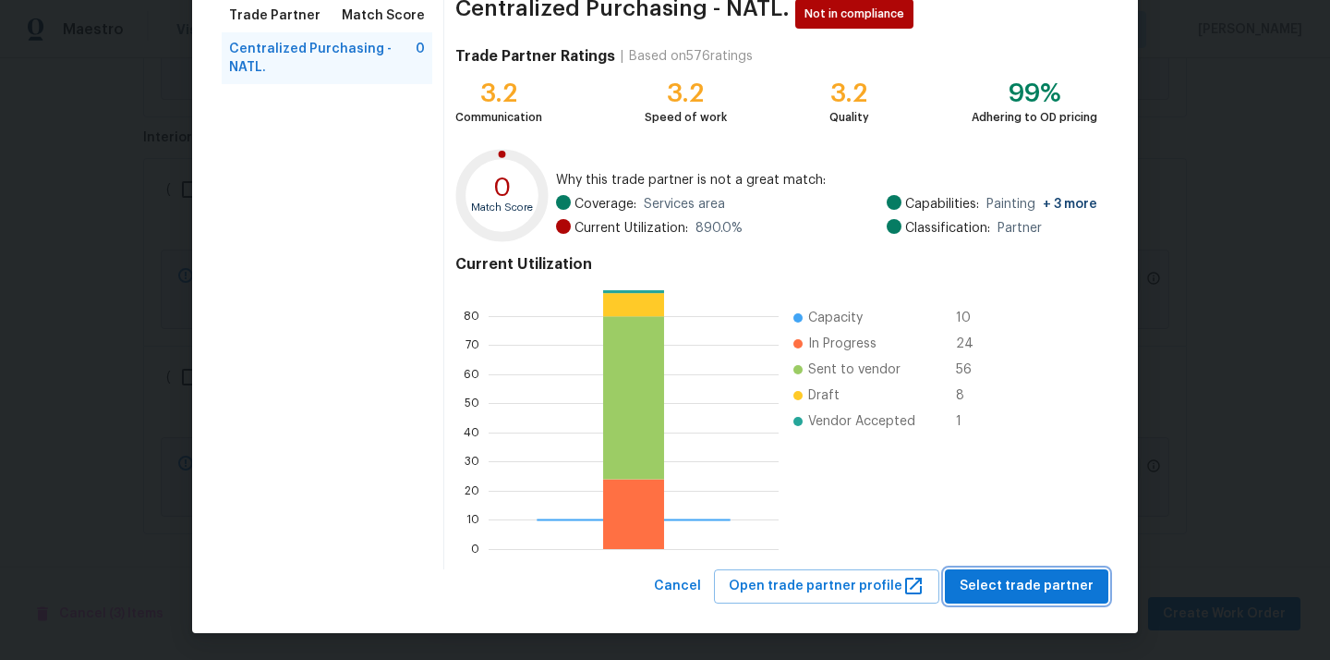
click at [993, 591] on span "Select trade partner" at bounding box center [1027, 586] width 134 height 23
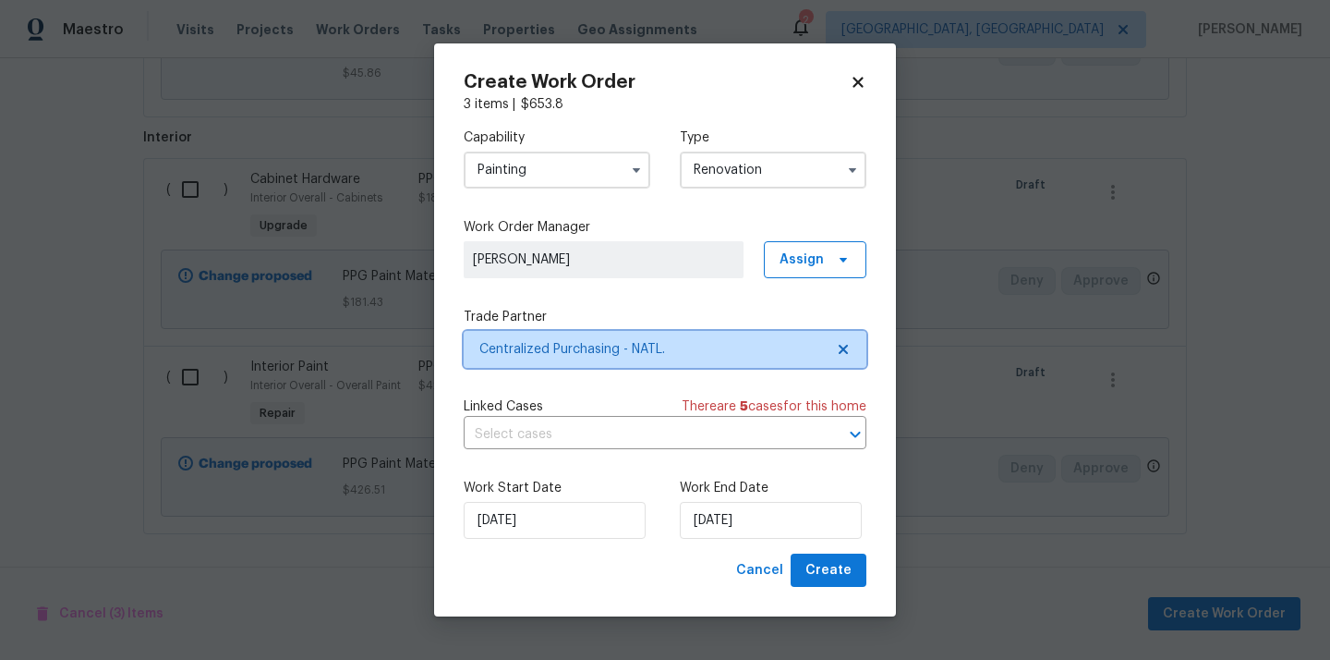
scroll to position [0, 0]
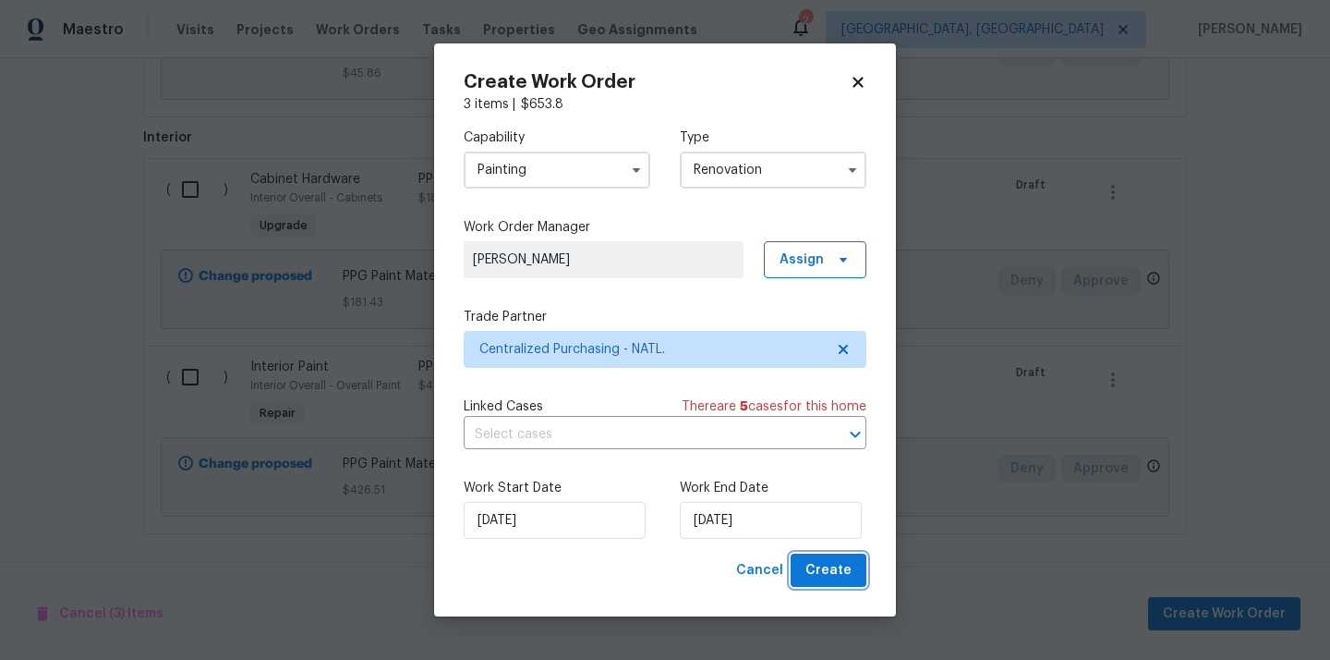
click at [830, 569] on span "Create" at bounding box center [829, 570] width 46 height 23
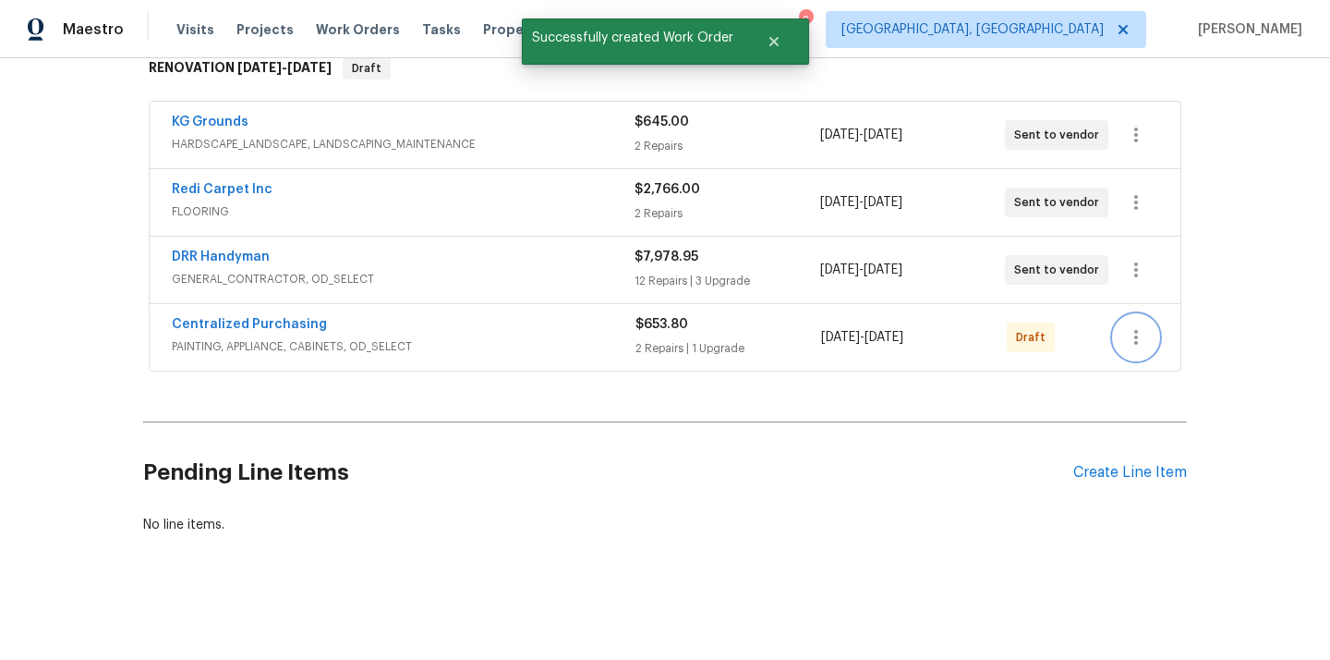
click at [1144, 345] on icon "button" at bounding box center [1136, 337] width 22 height 22
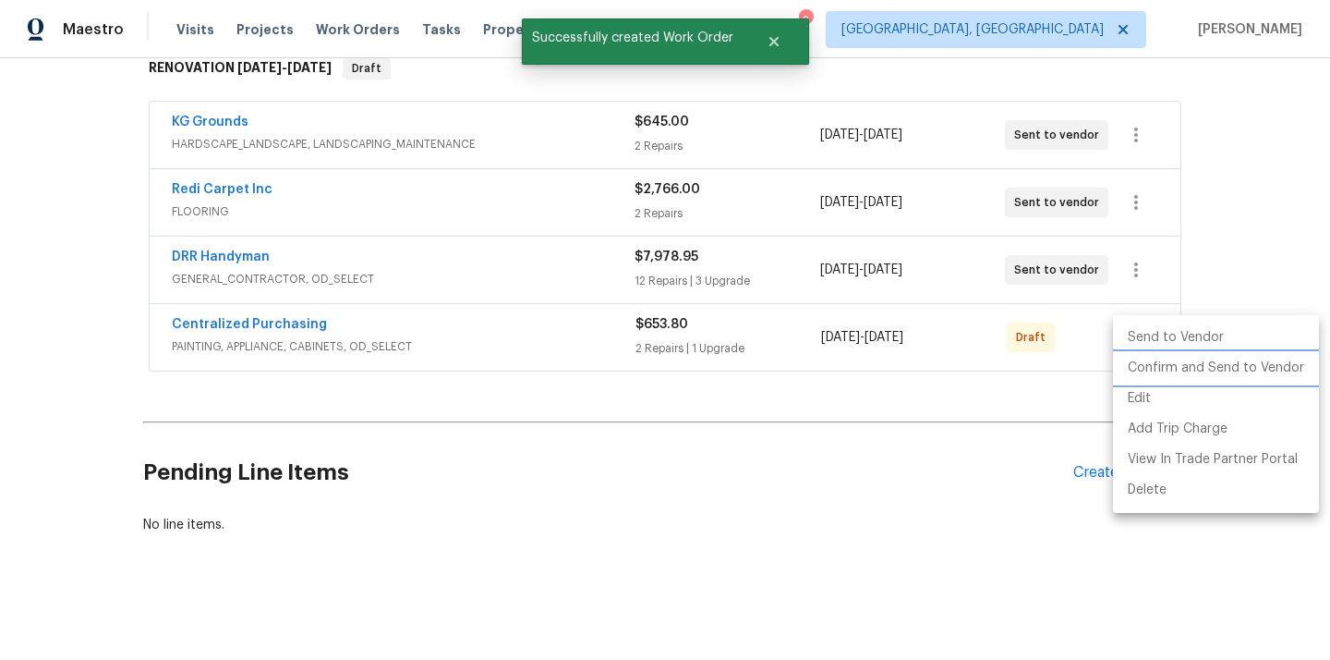
click at [1139, 370] on li "Confirm and Send to Vendor" at bounding box center [1216, 368] width 206 height 30
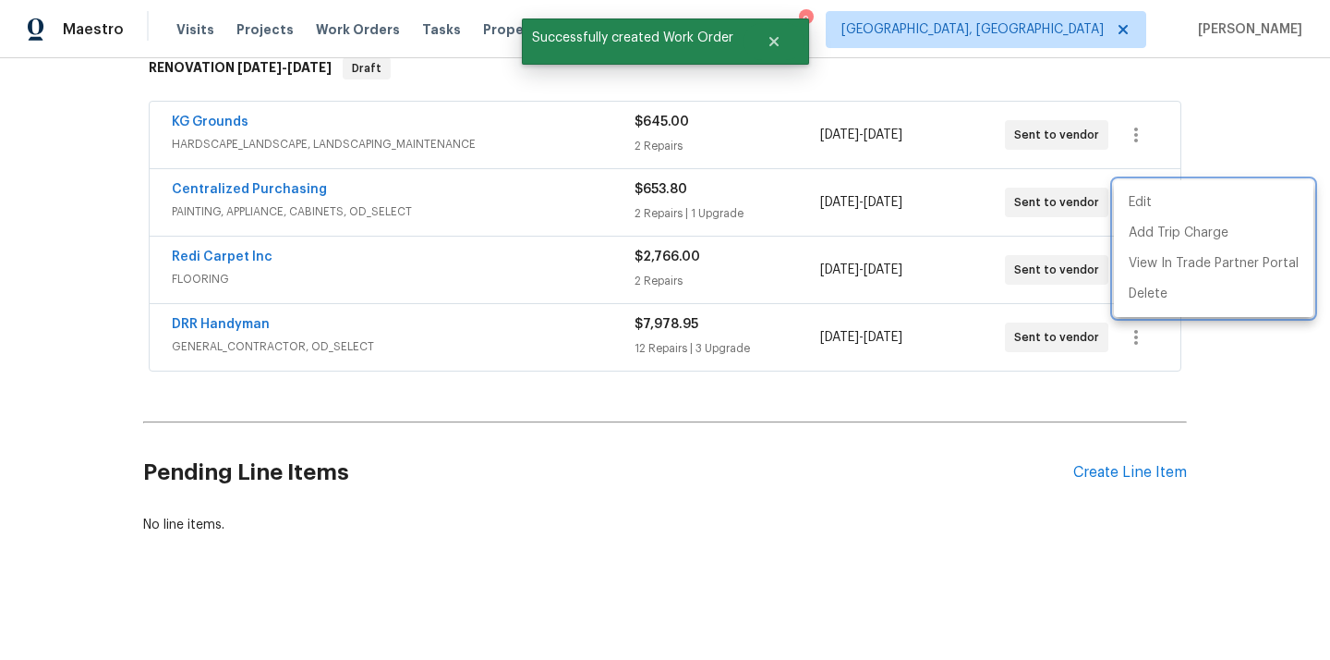
click at [294, 208] on div at bounding box center [665, 330] width 1330 height 660
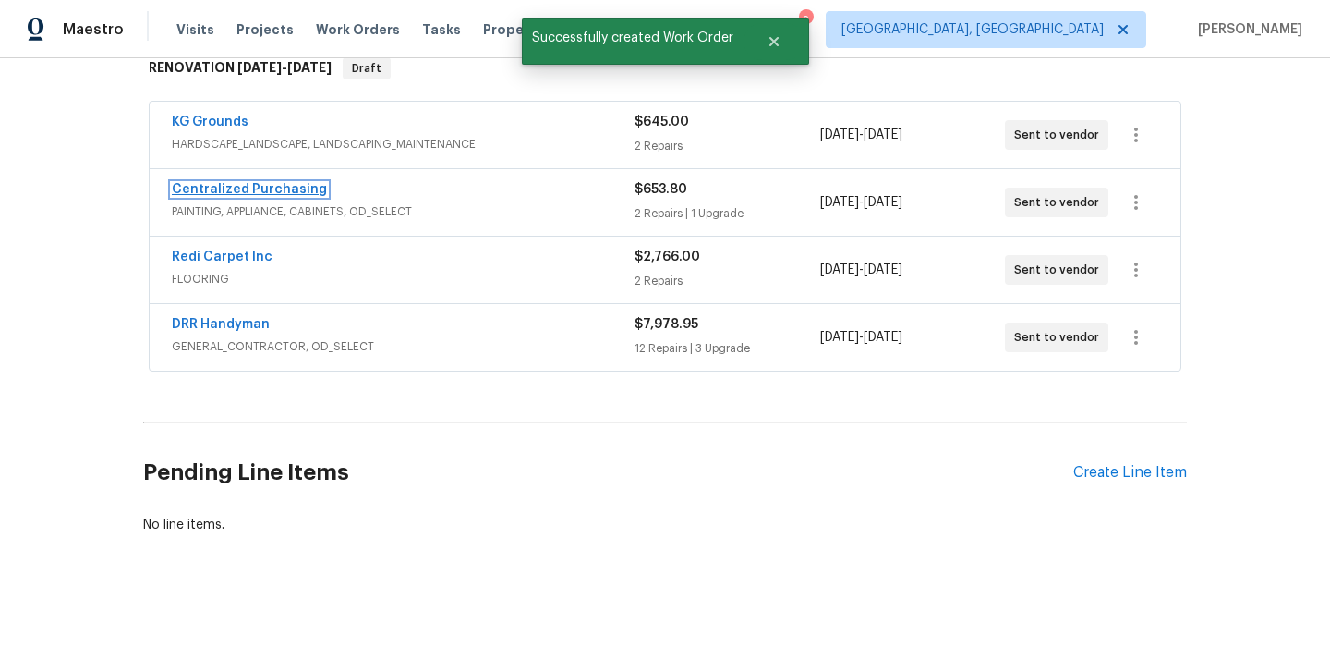
click at [281, 188] on link "Centralized Purchasing" at bounding box center [249, 189] width 155 height 13
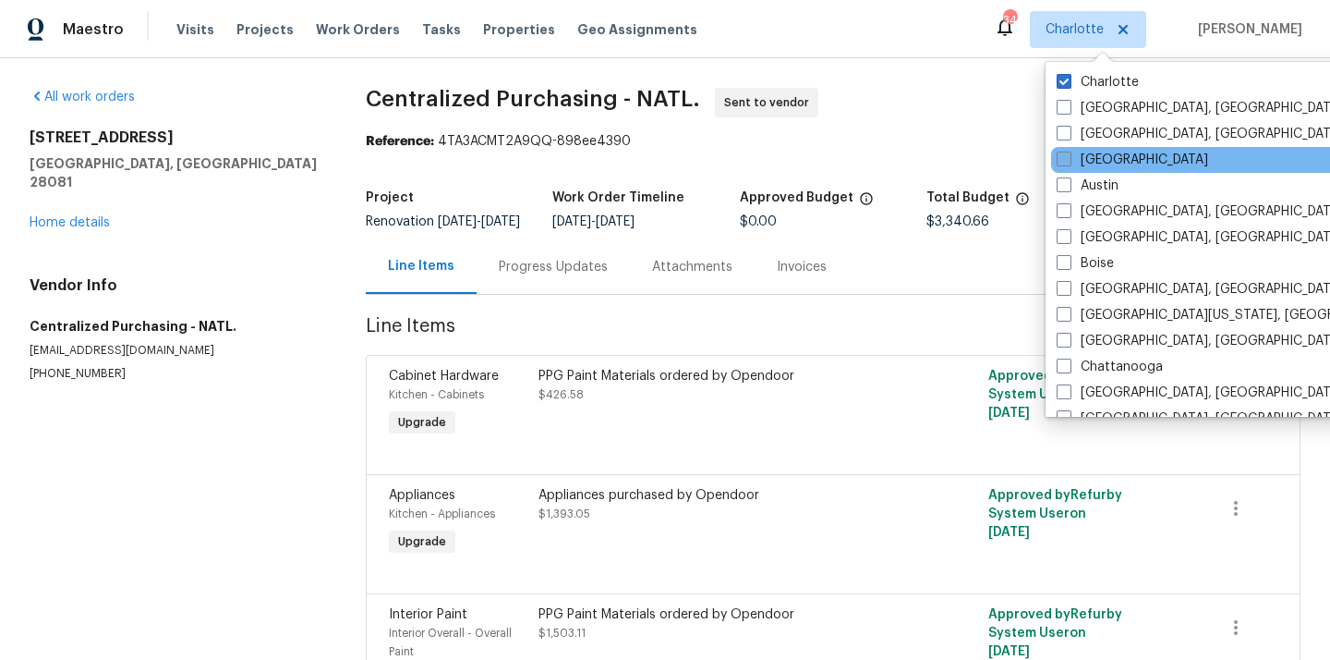
click at [1084, 164] on label "[GEOGRAPHIC_DATA]" at bounding box center [1132, 160] width 151 height 18
click at [1069, 163] on input "[GEOGRAPHIC_DATA]" at bounding box center [1063, 157] width 12 height 12
checkbox input "true"
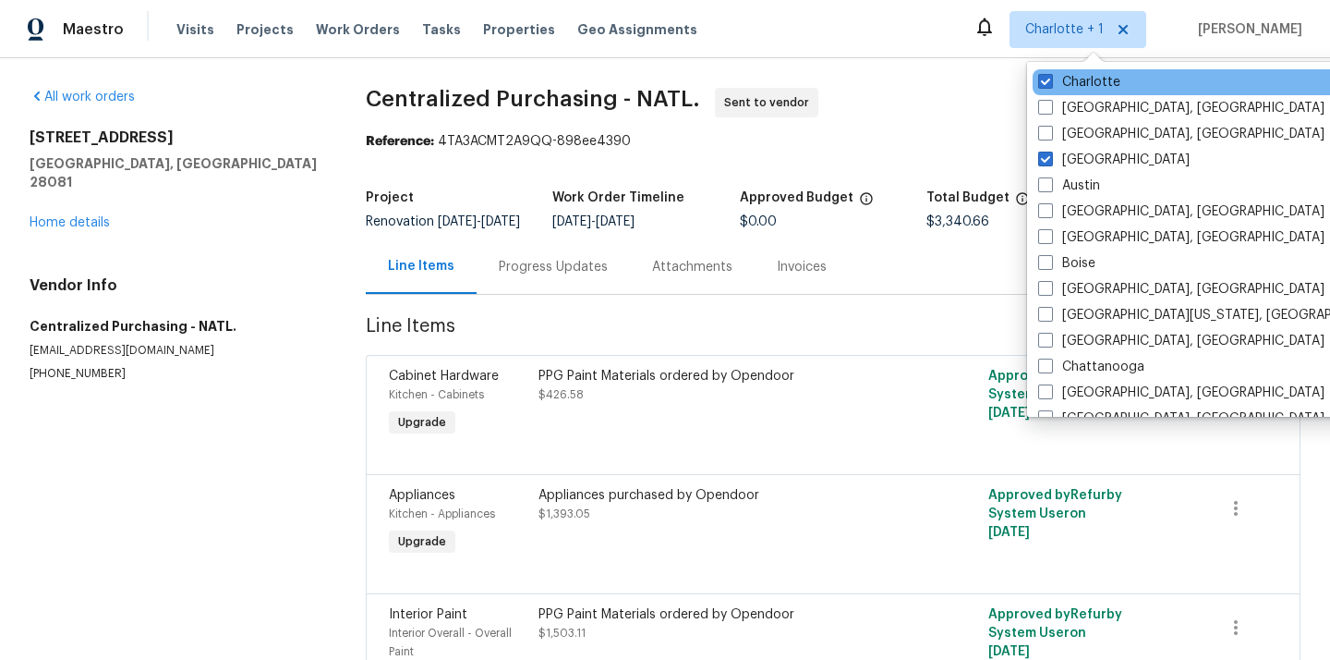
click at [1078, 92] on div "Charlotte" at bounding box center [1219, 82] width 372 height 26
click at [1070, 85] on label "Charlotte" at bounding box center [1079, 82] width 82 height 18
click at [1050, 85] on input "Charlotte" at bounding box center [1044, 79] width 12 height 12
checkbox input "false"
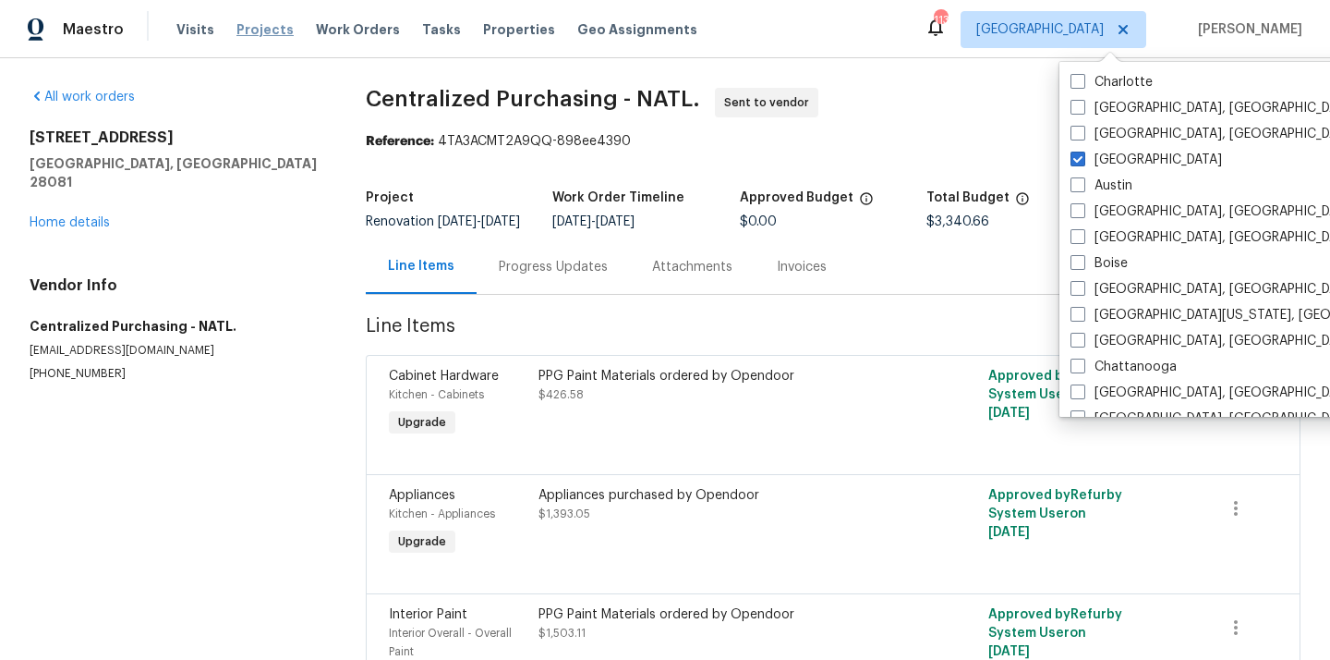
click at [263, 30] on span "Projects" at bounding box center [264, 29] width 57 height 18
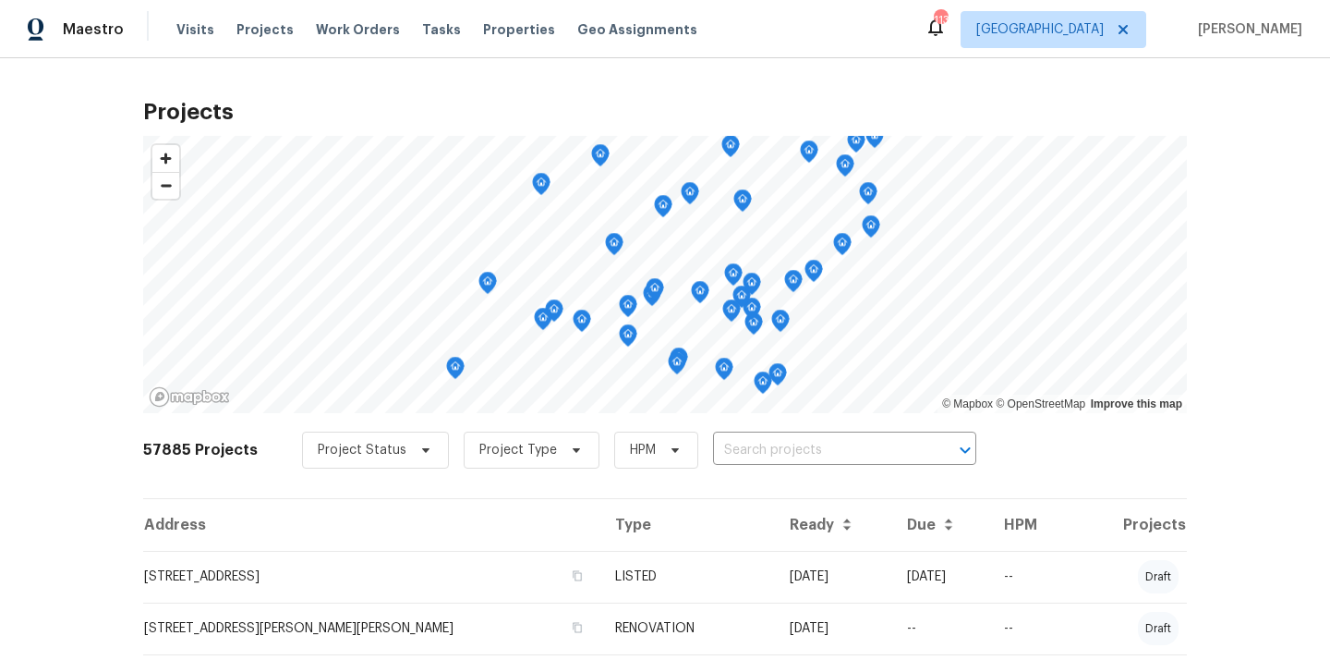
click at [805, 448] on input "text" at bounding box center [819, 450] width 212 height 29
paste input "144 Oak Haven Dr Canton GA 30115"
type input "144 Oak Haven Dr Canton GA 30115"
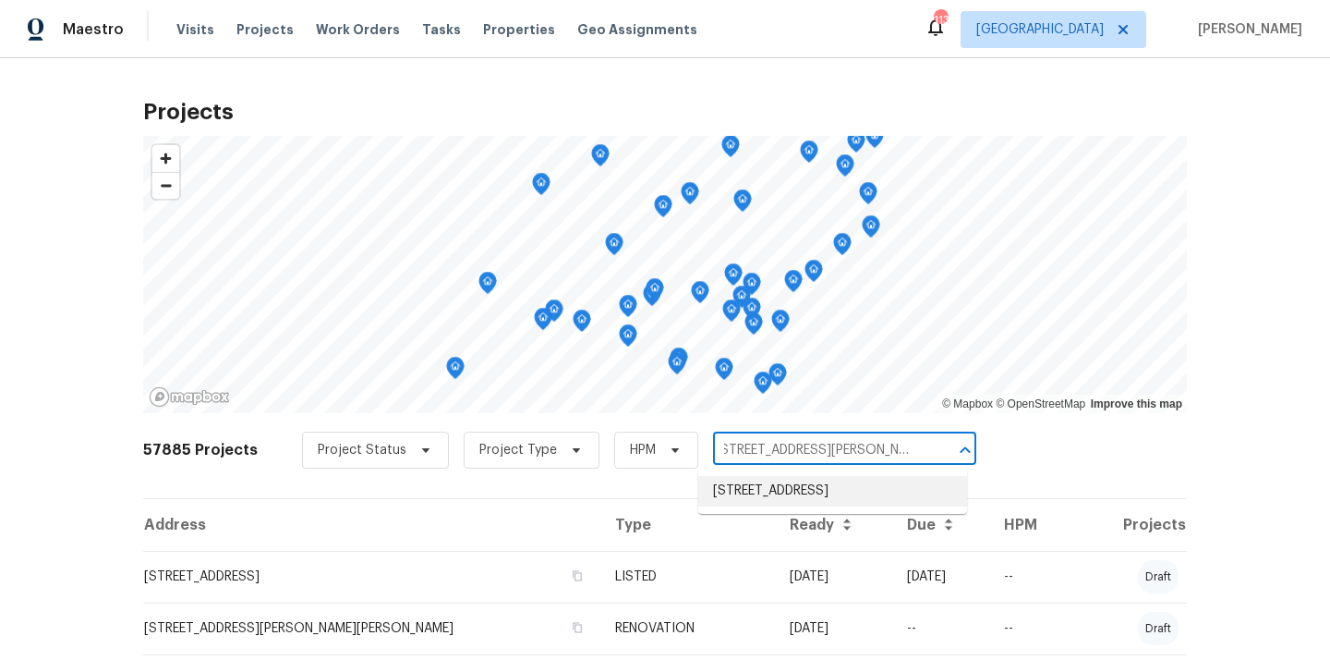
click at [789, 485] on li "144 Oak Haven Dr, Canton, GA 30115" at bounding box center [832, 491] width 269 height 30
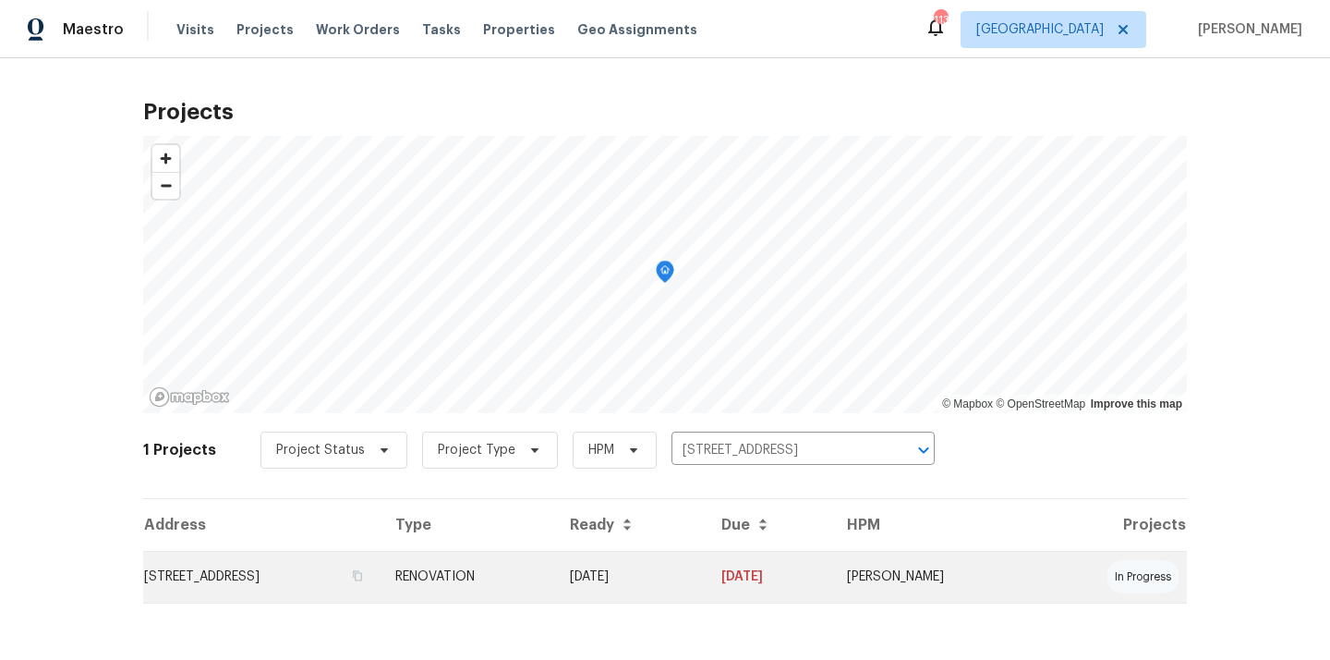
click at [381, 565] on td "144 Oak Haven Dr, Canton, GA 30115" at bounding box center [261, 577] width 237 height 52
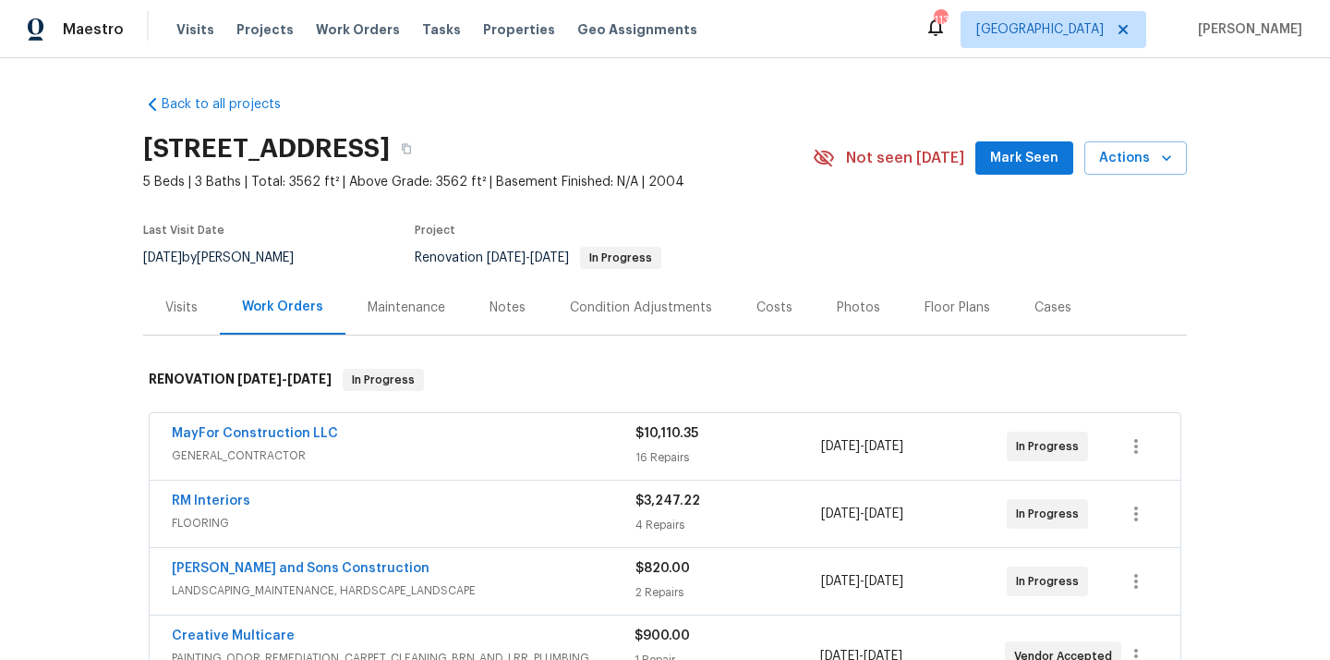
click at [390, 158] on h2 "144 Oak Haven Dr, Canton, GA 30115" at bounding box center [266, 148] width 247 height 18
copy h2 "30115"
click at [192, 316] on div "Visits" at bounding box center [181, 307] width 77 height 55
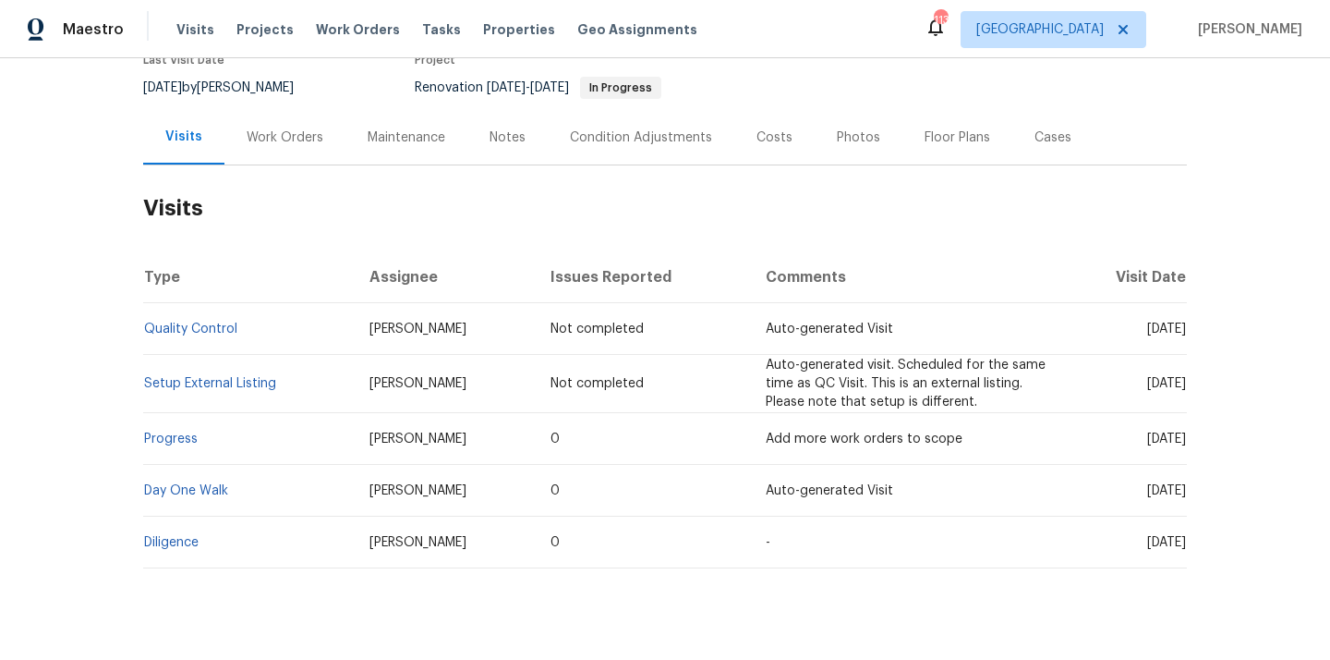
scroll to position [204, 0]
